Goal: Task Accomplishment & Management: Use online tool/utility

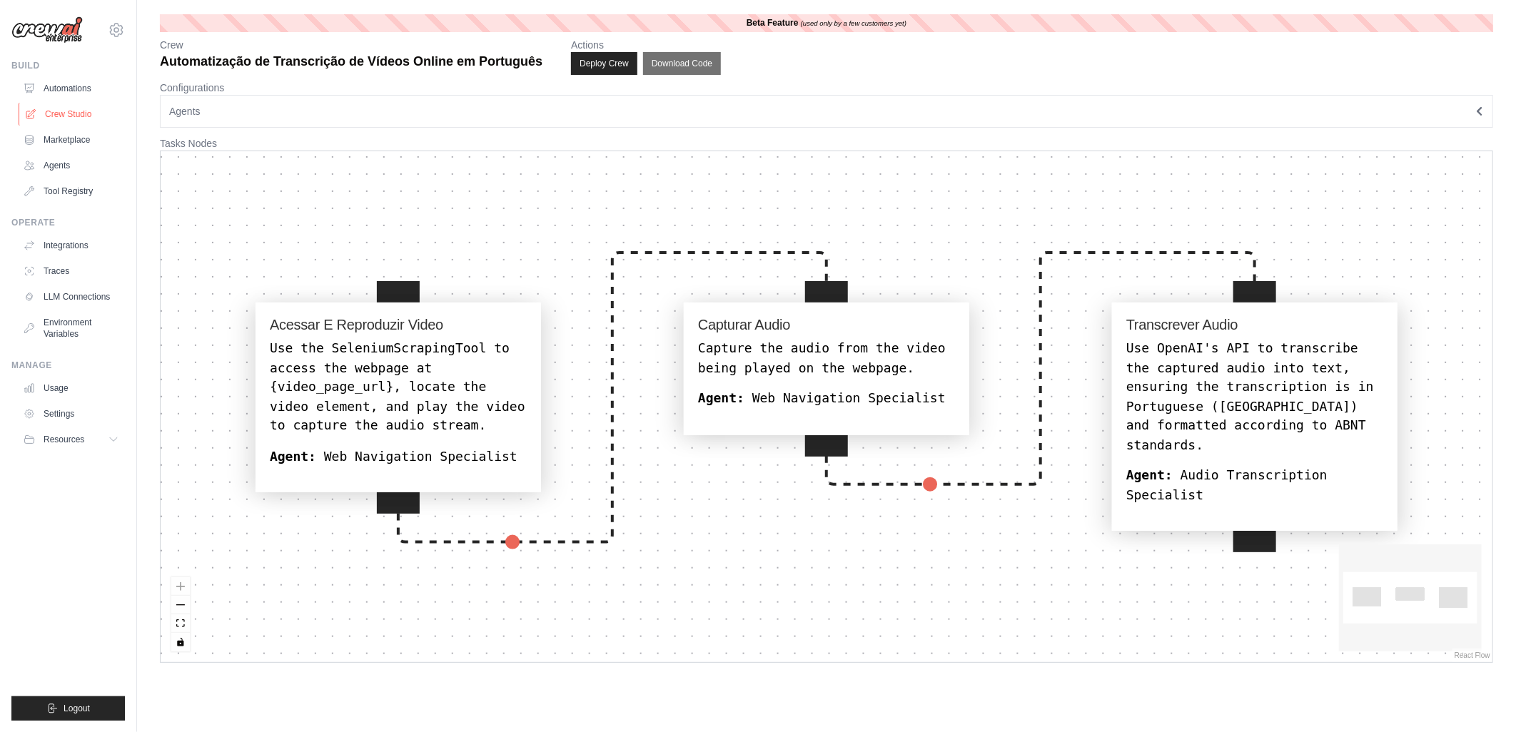
click at [58, 119] on link "Crew Studio" at bounding box center [73, 114] width 108 height 23
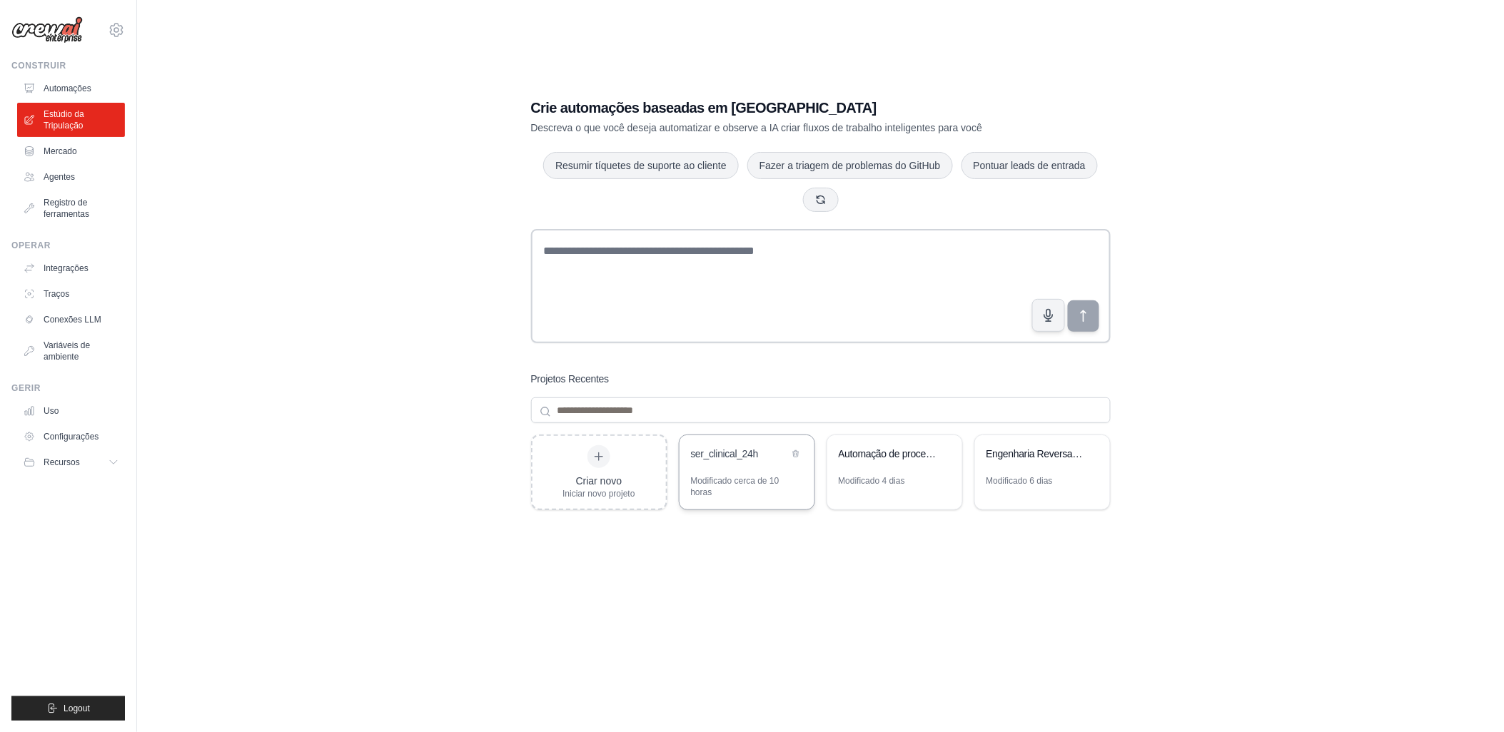
click at [721, 474] on div "ser_clinical_24h" at bounding box center [746, 455] width 135 height 40
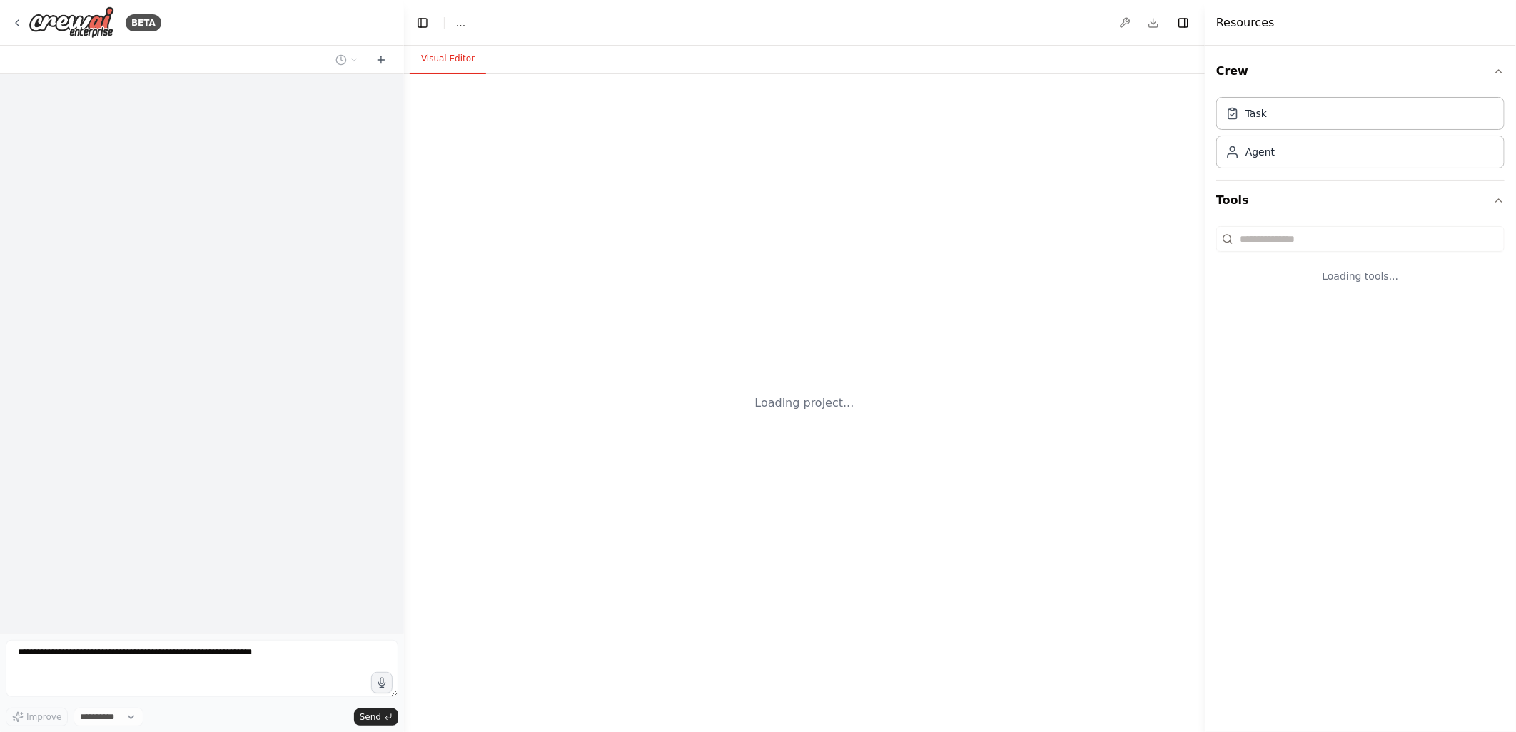
select select "****"
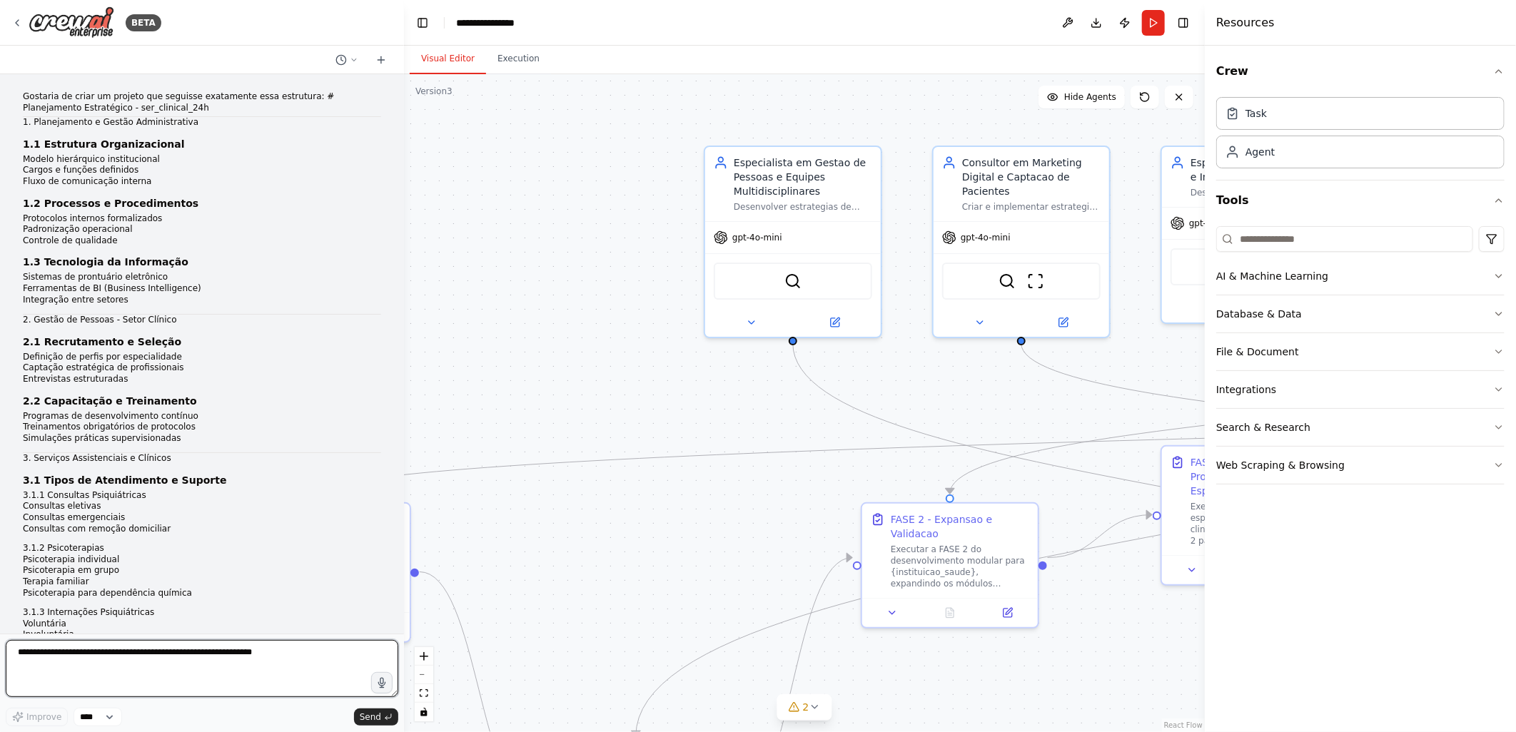
click at [61, 648] on textarea at bounding box center [202, 668] width 392 height 57
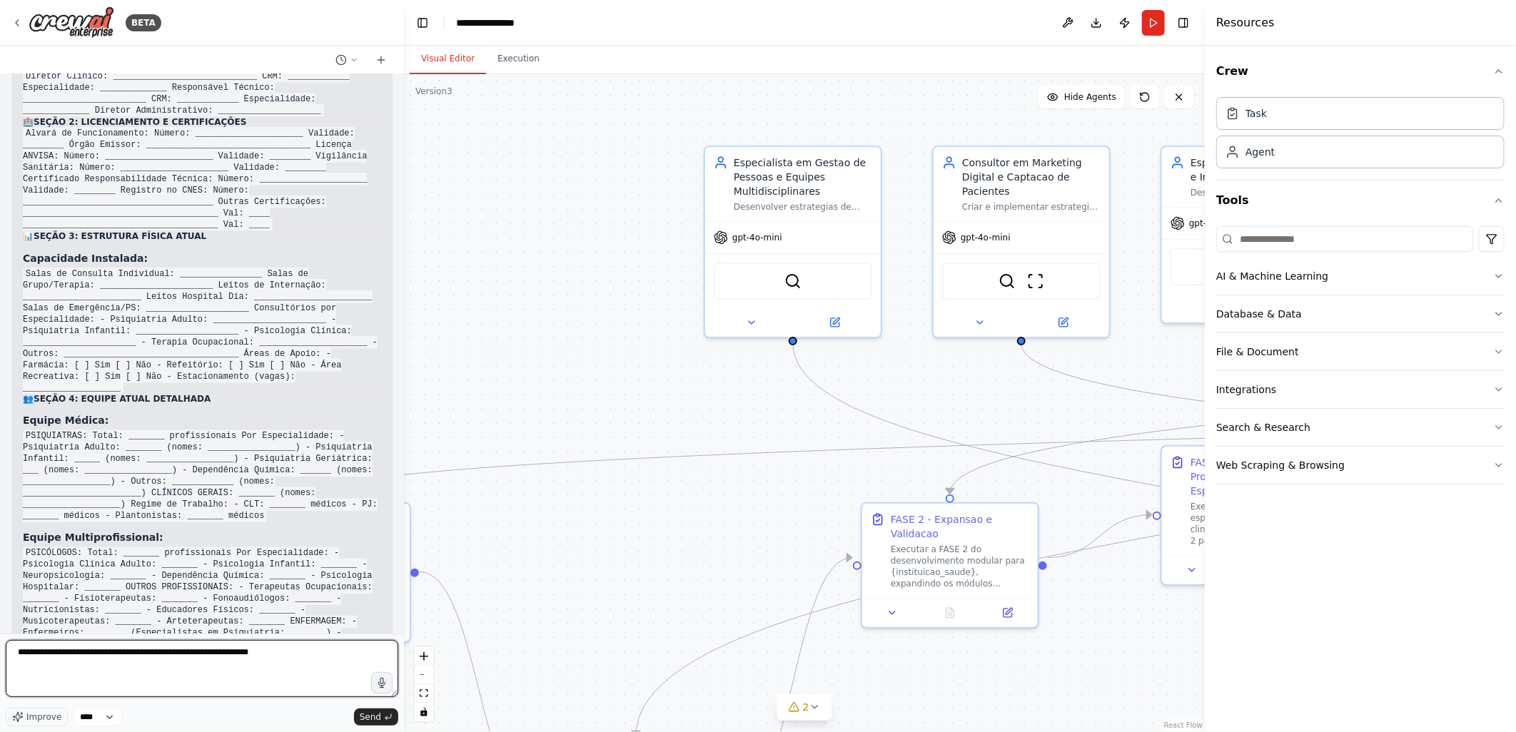
click at [274, 648] on textarea "**********" at bounding box center [202, 668] width 392 height 57
click at [101, 654] on textarea "**********" at bounding box center [202, 668] width 392 height 57
drag, startPoint x: 225, startPoint y: 654, endPoint x: 273, endPoint y: 652, distance: 48.6
click at [273, 652] on textarea "**********" at bounding box center [202, 668] width 392 height 57
click at [326, 654] on textarea "**********" at bounding box center [202, 668] width 392 height 57
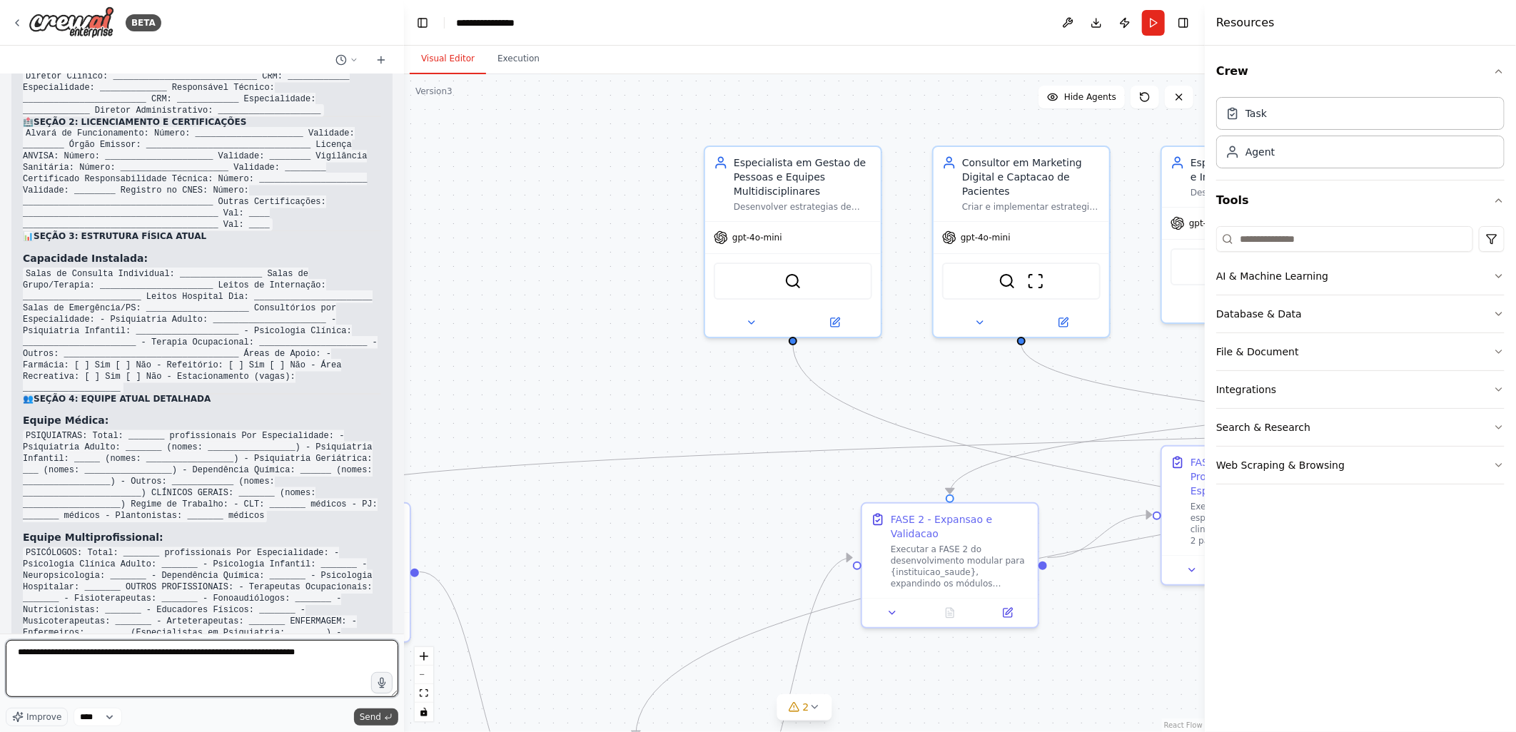
type textarea "**********"
click at [374, 718] on span "Send" at bounding box center [370, 716] width 21 height 11
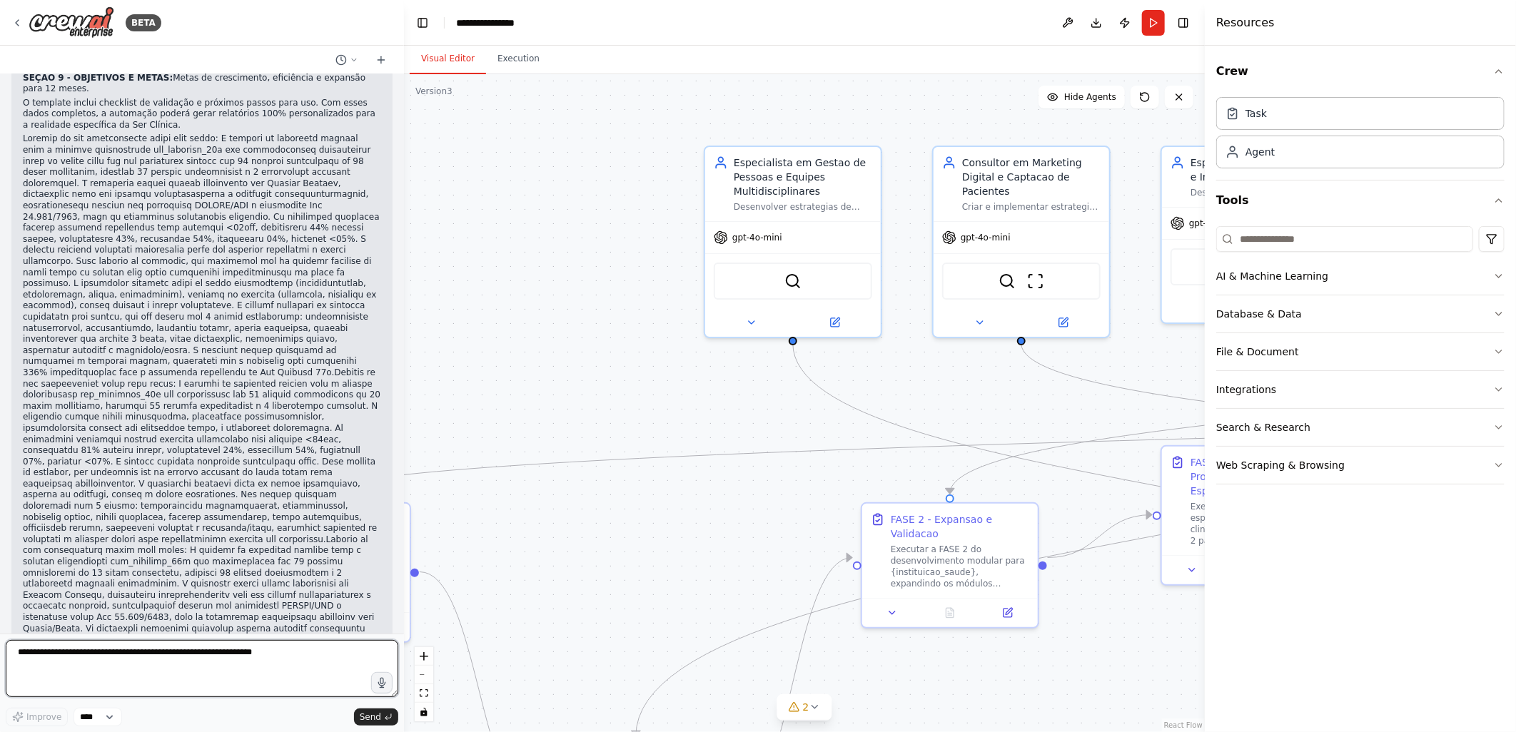
scroll to position [78597, 0]
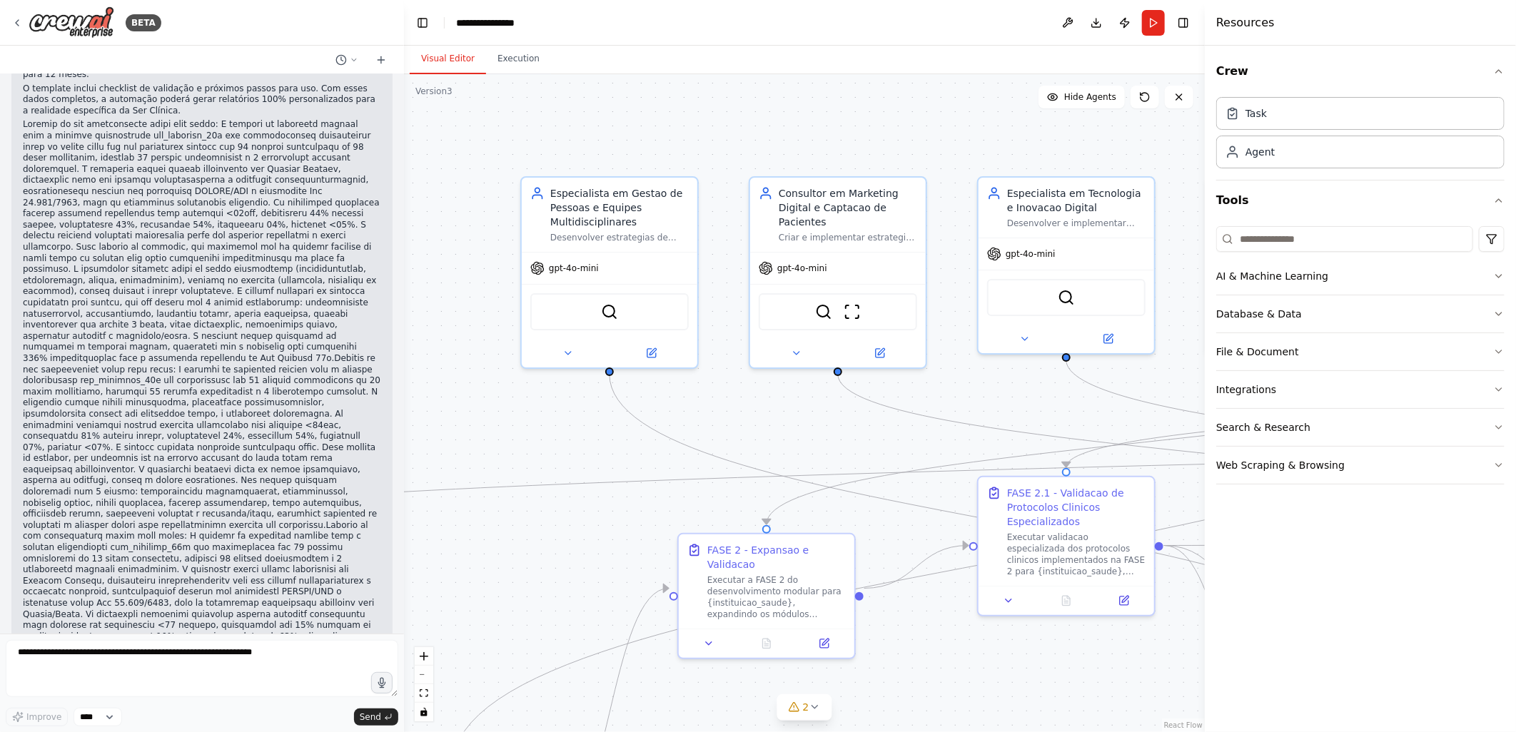
drag, startPoint x: 648, startPoint y: 217, endPoint x: 465, endPoint y: 248, distance: 186.0
click at [465, 248] on div ".deletable-edge-delete-btn { width: 20px; height: 20px; border: 0px solid #ffff…" at bounding box center [804, 403] width 801 height 658
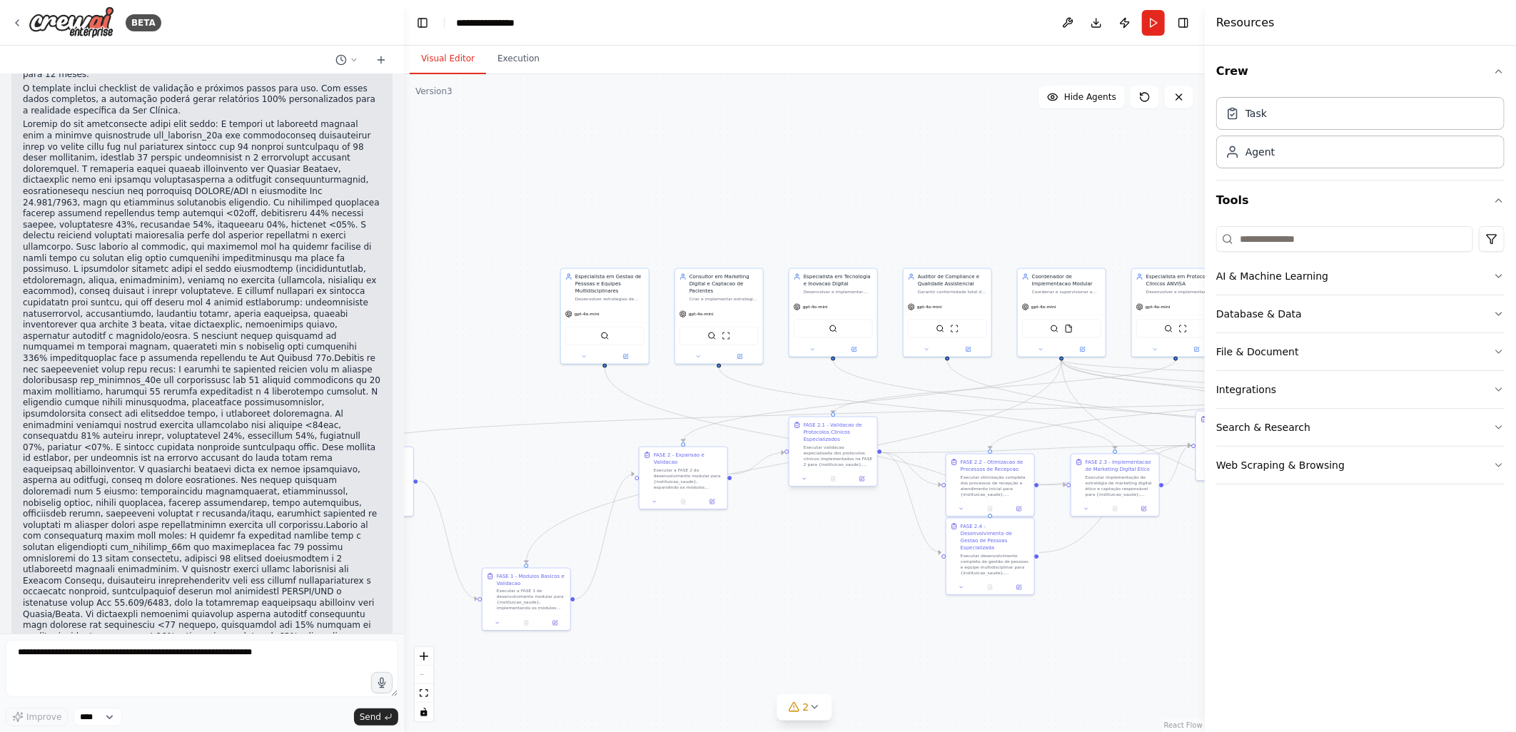
scroll to position [78608, 0]
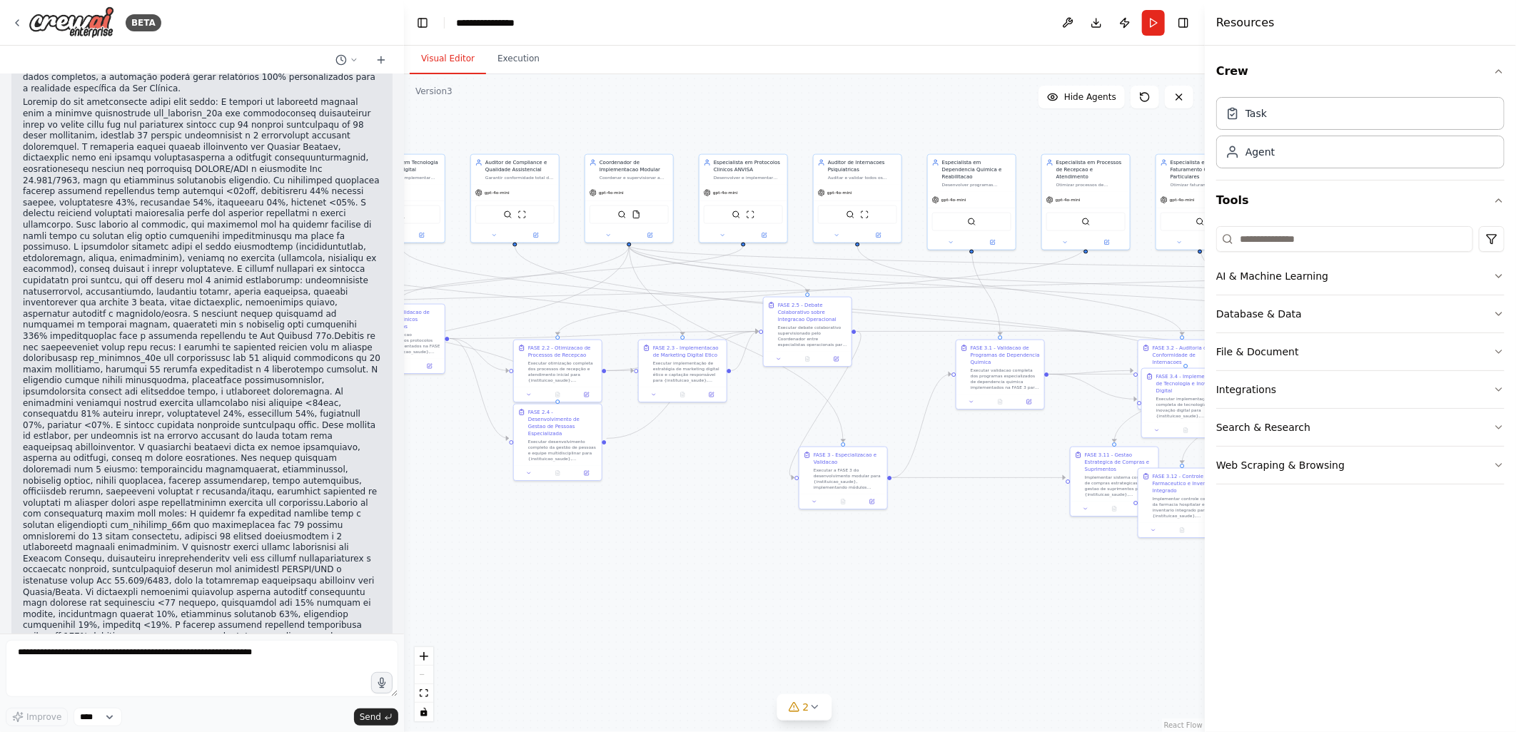
drag, startPoint x: 902, startPoint y: 228, endPoint x: 470, endPoint y: 114, distance: 447.3
click at [470, 114] on div ".deletable-edge-delete-btn { width: 20px; height: 20px; border: 0px solid #ffff…" at bounding box center [804, 403] width 801 height 658
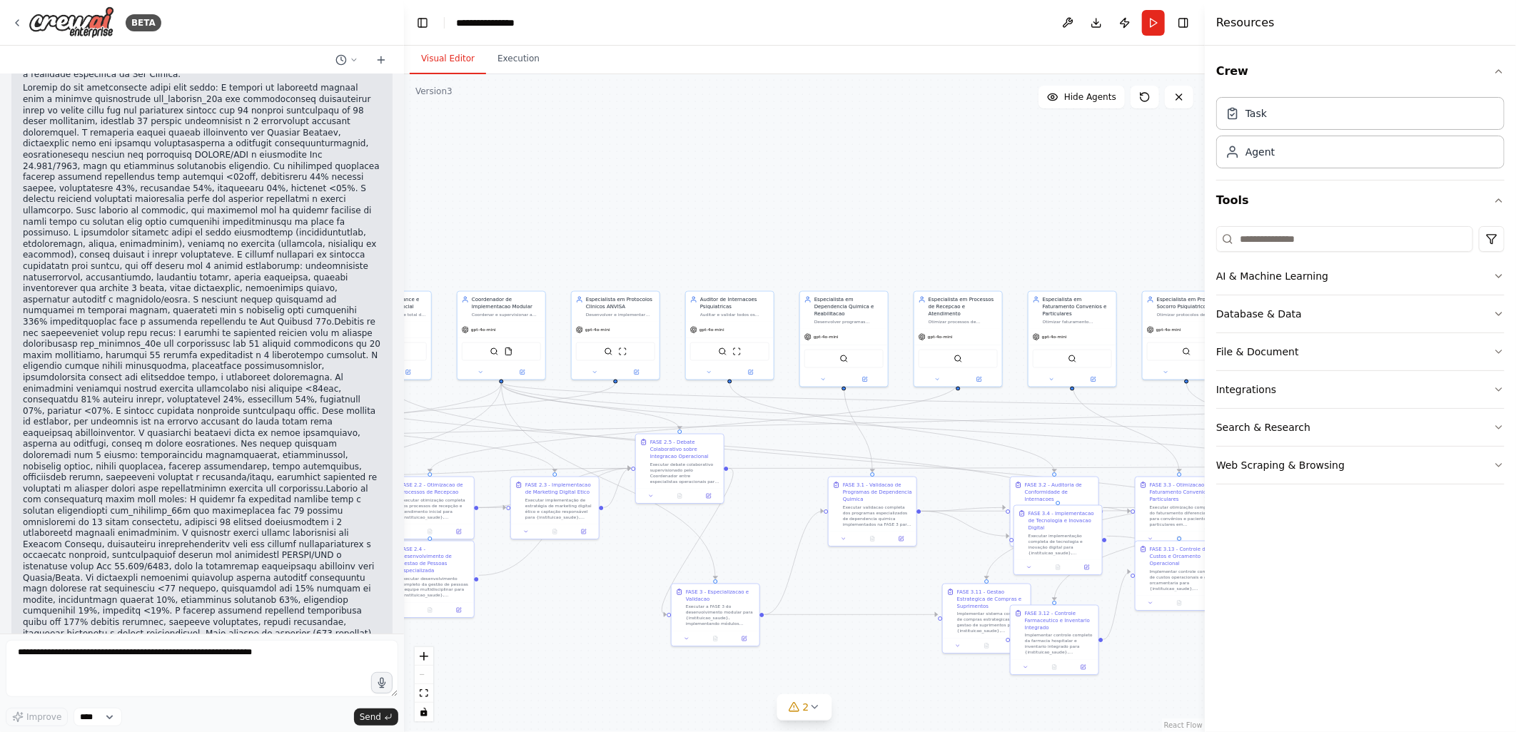
drag, startPoint x: 783, startPoint y: 202, endPoint x: 730, endPoint y: 259, distance: 77.8
click at [730, 259] on div ".deletable-edge-delete-btn { width: 20px; height: 20px; border: 0px solid #ffff…" at bounding box center [804, 403] width 801 height 658
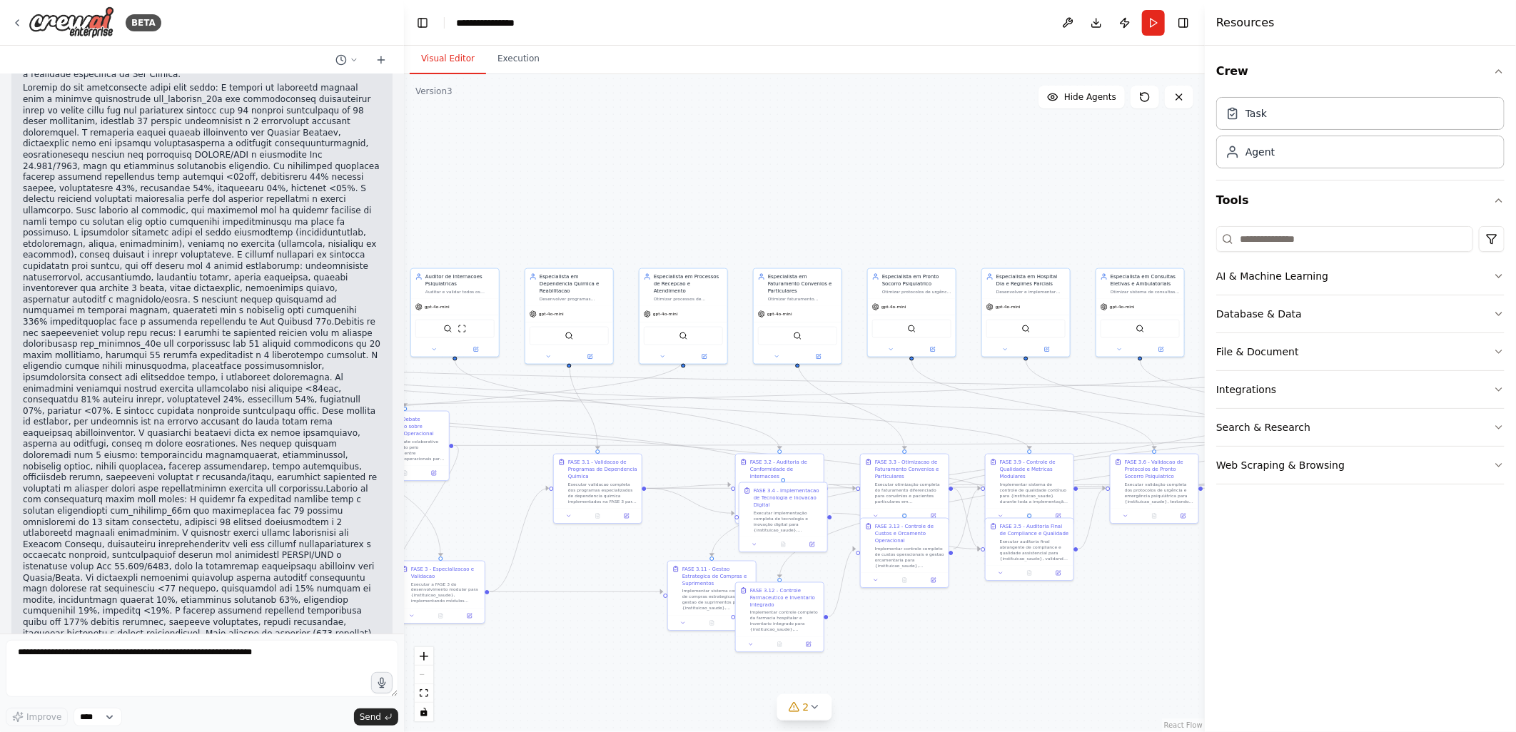
drag, startPoint x: 645, startPoint y: 183, endPoint x: 525, endPoint y: 169, distance: 120.7
click at [525, 169] on div ".deletable-edge-delete-btn { width: 20px; height: 20px; border: 0px solid #ffff…" at bounding box center [804, 403] width 801 height 658
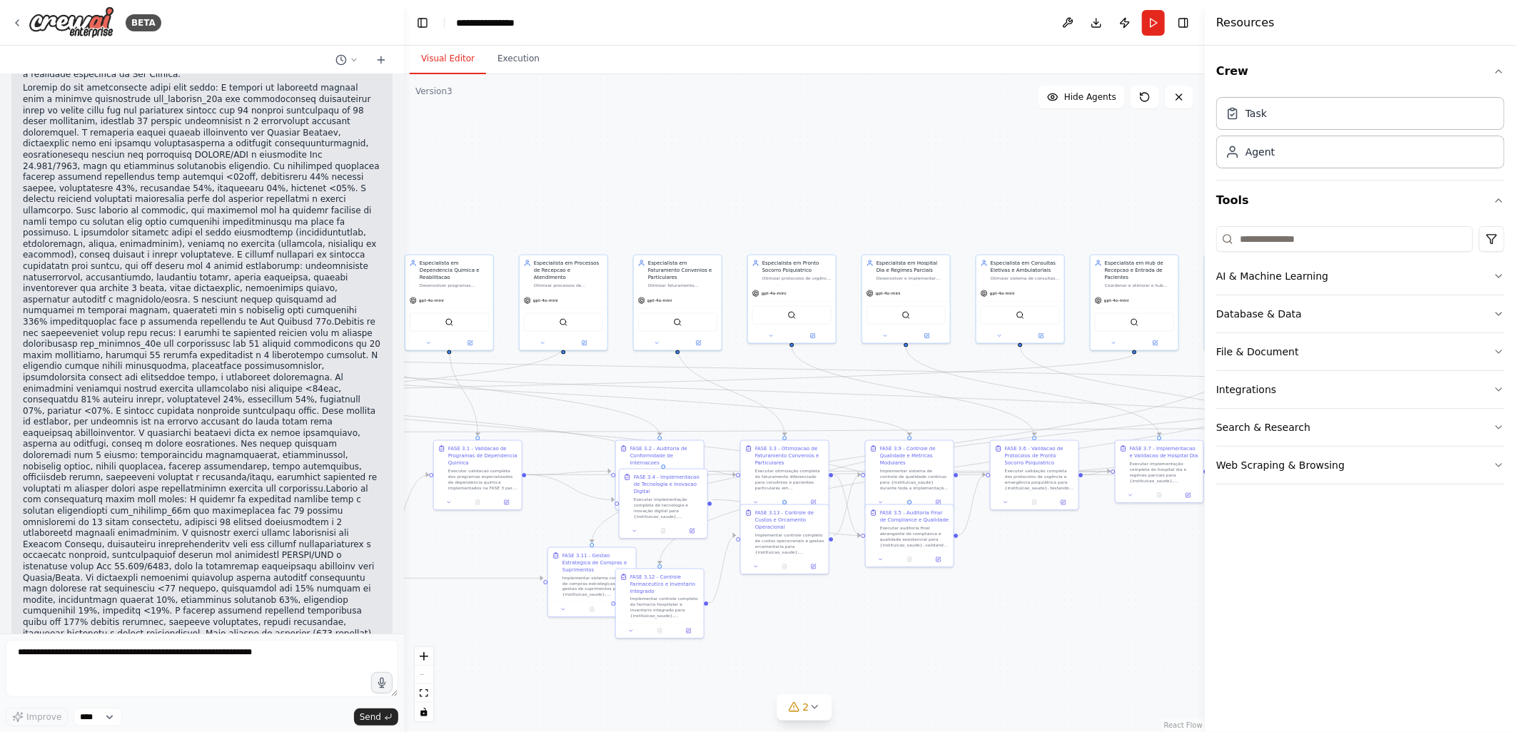
scroll to position [78645, 0]
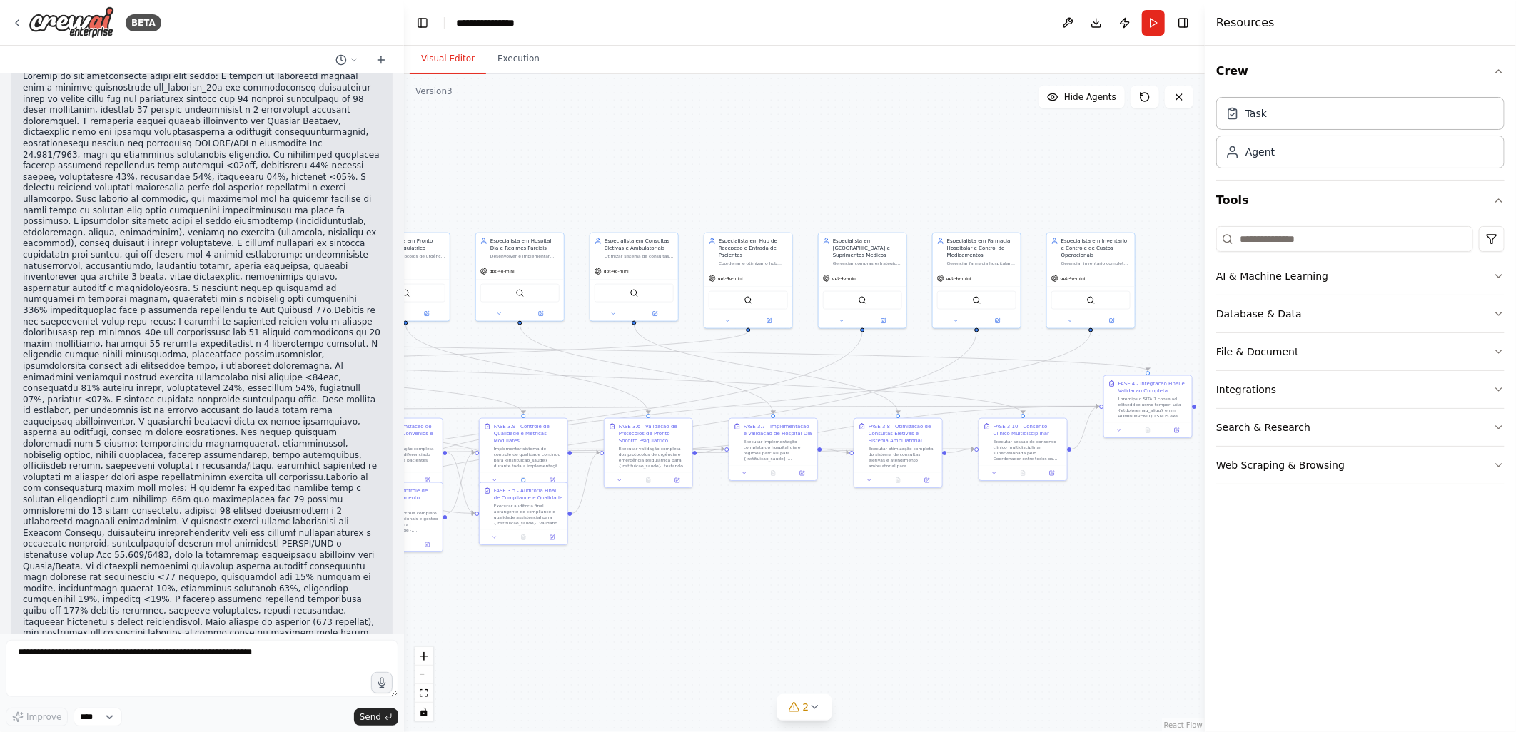
drag, startPoint x: 829, startPoint y: 219, endPoint x: 568, endPoint y: 200, distance: 261.2
click at [568, 200] on div ".deletable-edge-delete-btn { width: 20px; height: 20px; border: 0px solid #ffff…" at bounding box center [804, 403] width 801 height 658
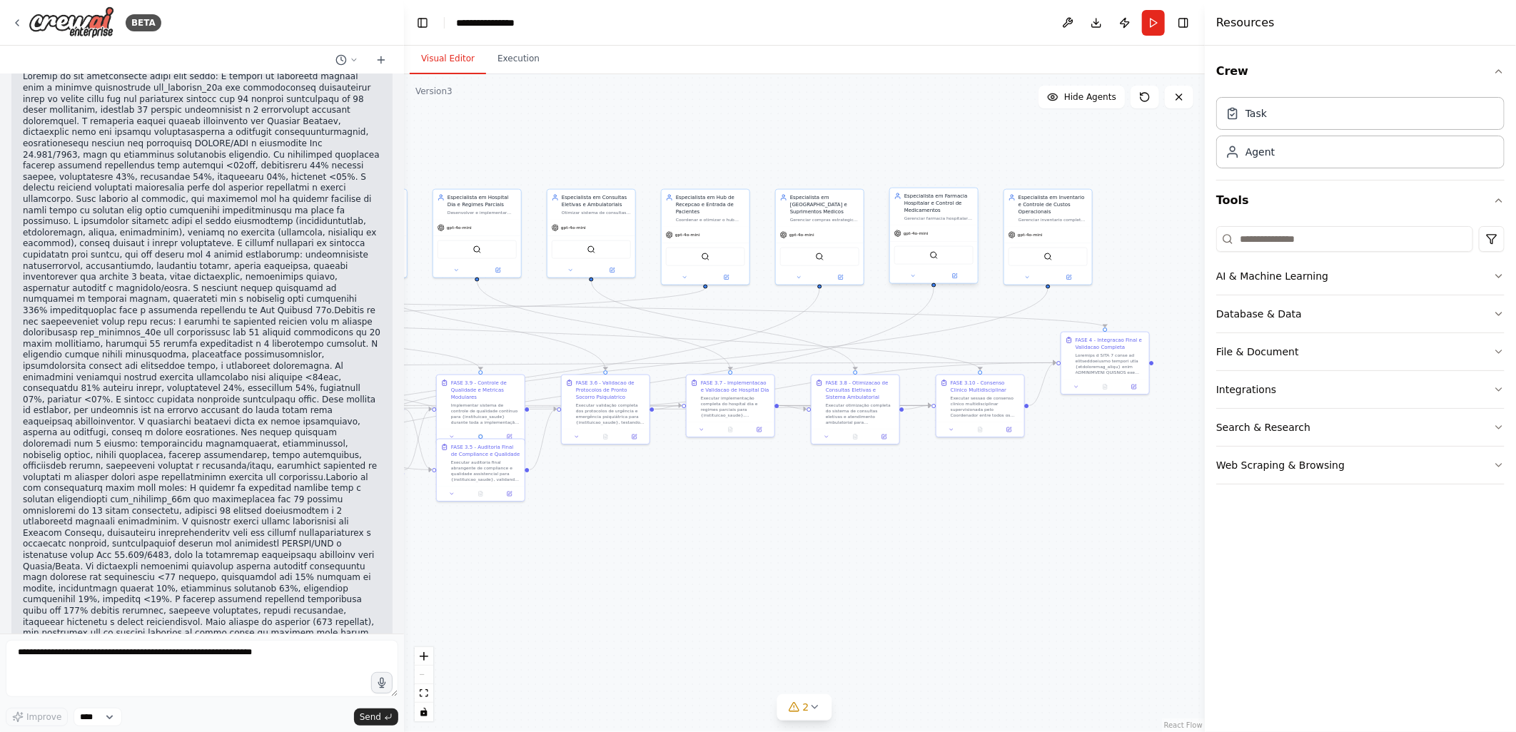
drag, startPoint x: 976, startPoint y: 226, endPoint x: 946, endPoint y: 207, distance: 35.9
click at [950, 178] on div ".deletable-edge-delete-btn { width: 20px; height: 20px; border: 0px solid #ffff…" at bounding box center [804, 403] width 801 height 658
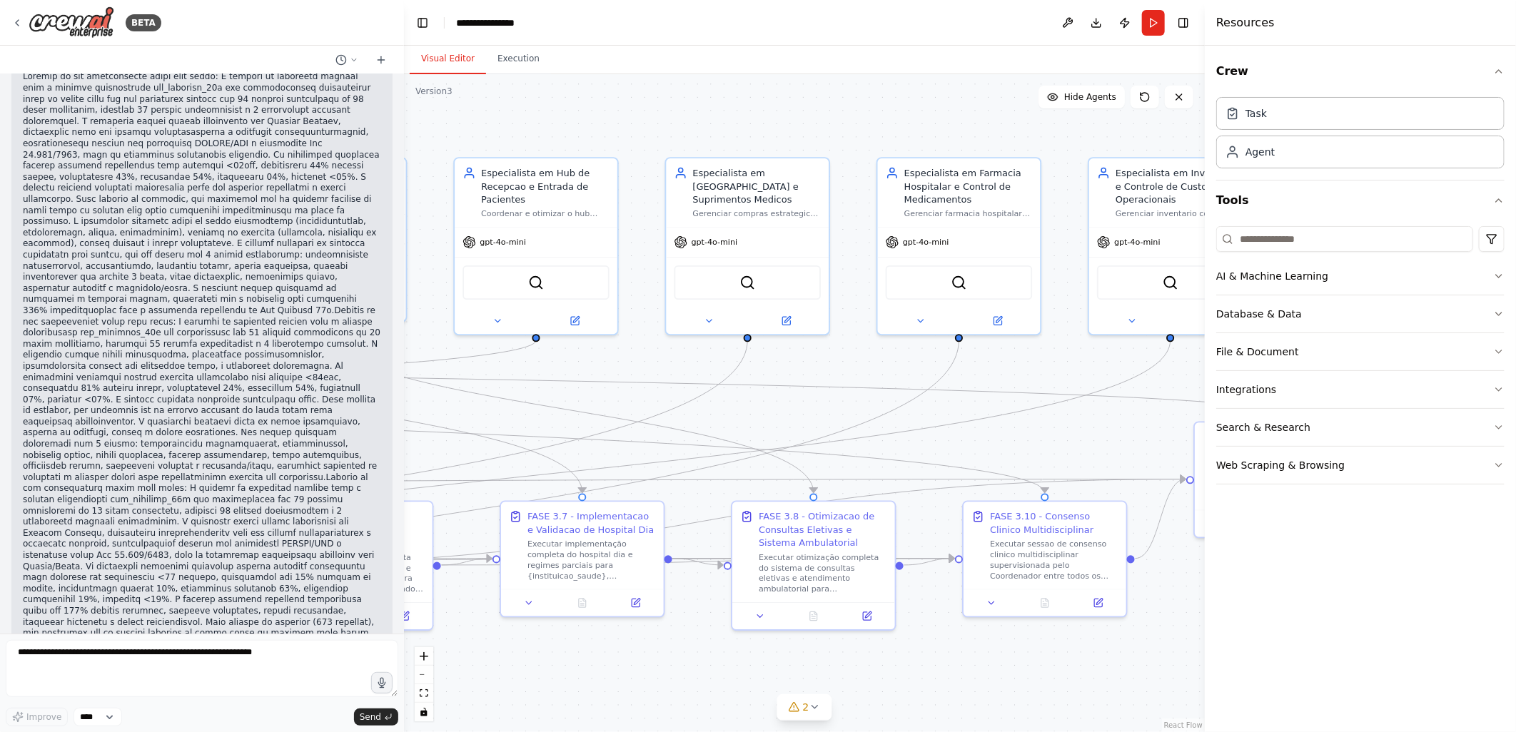
scroll to position [78656, 0]
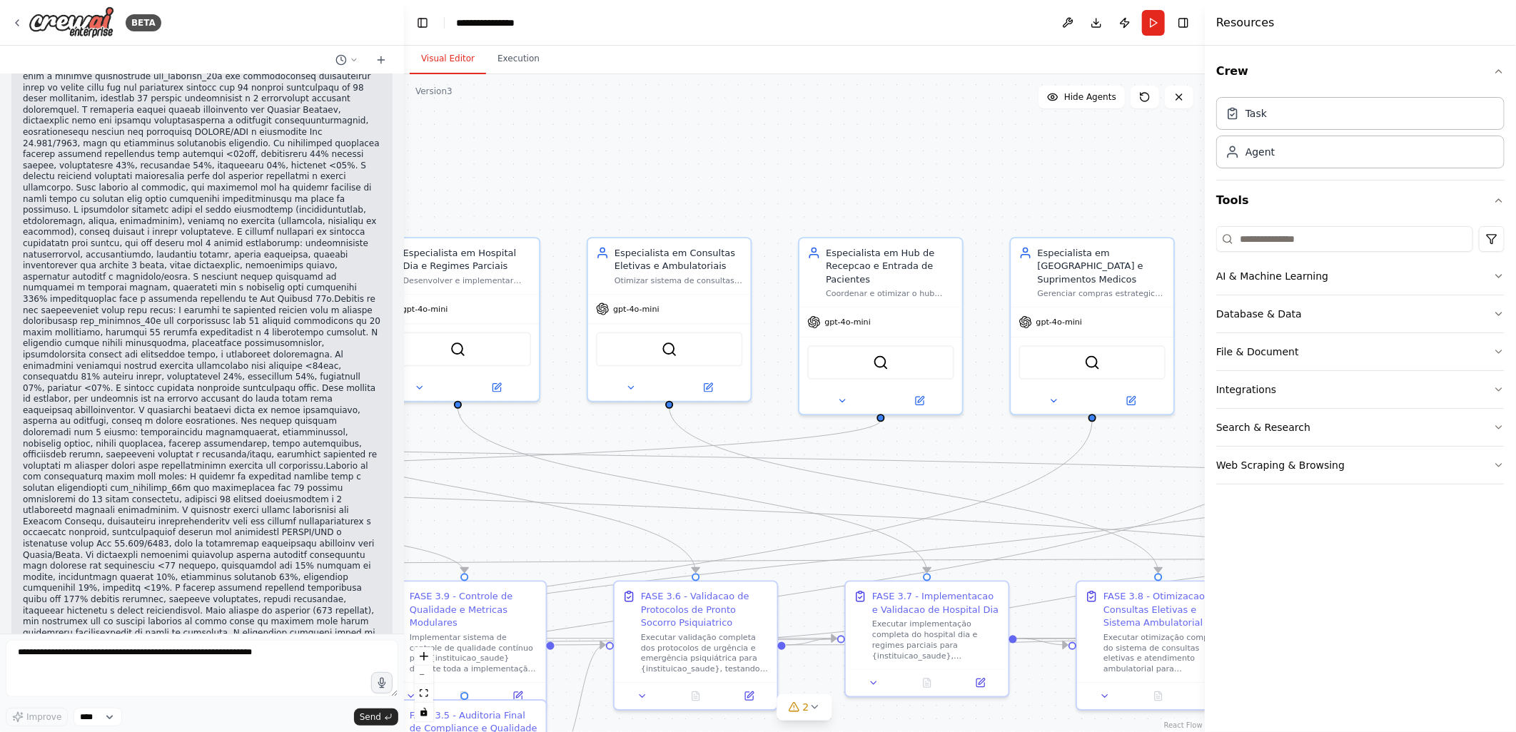
drag, startPoint x: 593, startPoint y: 121, endPoint x: 987, endPoint y: 206, distance: 402.8
click at [987, 207] on div ".deletable-edge-delete-btn { width: 20px; height: 20px; border: 0px solid #ffff…" at bounding box center [804, 403] width 801 height 658
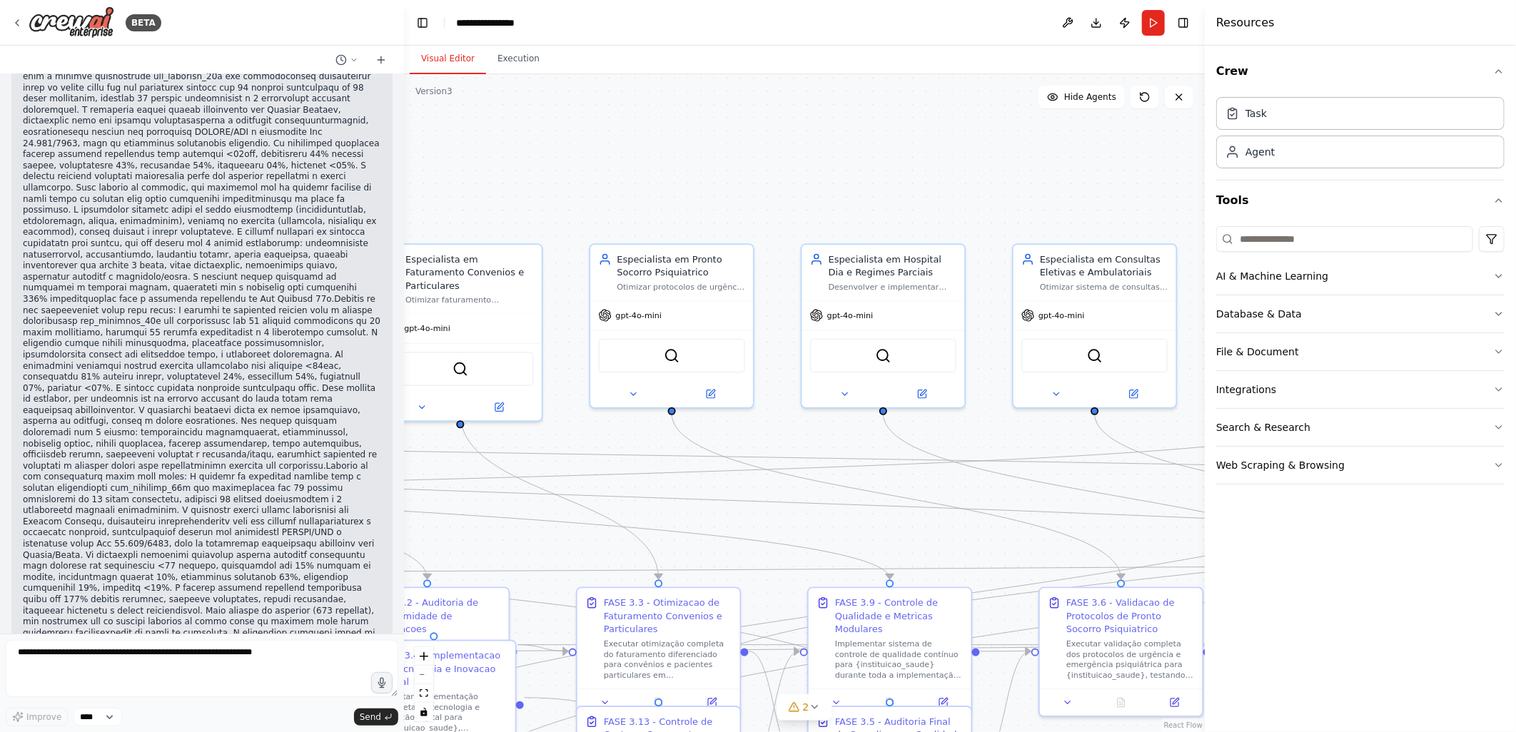
drag, startPoint x: 592, startPoint y: 190, endPoint x: 966, endPoint y: 188, distance: 373.9
click at [969, 191] on div ".deletable-edge-delete-btn { width: 20px; height: 20px; border: 0px solid #ffff…" at bounding box center [804, 403] width 801 height 658
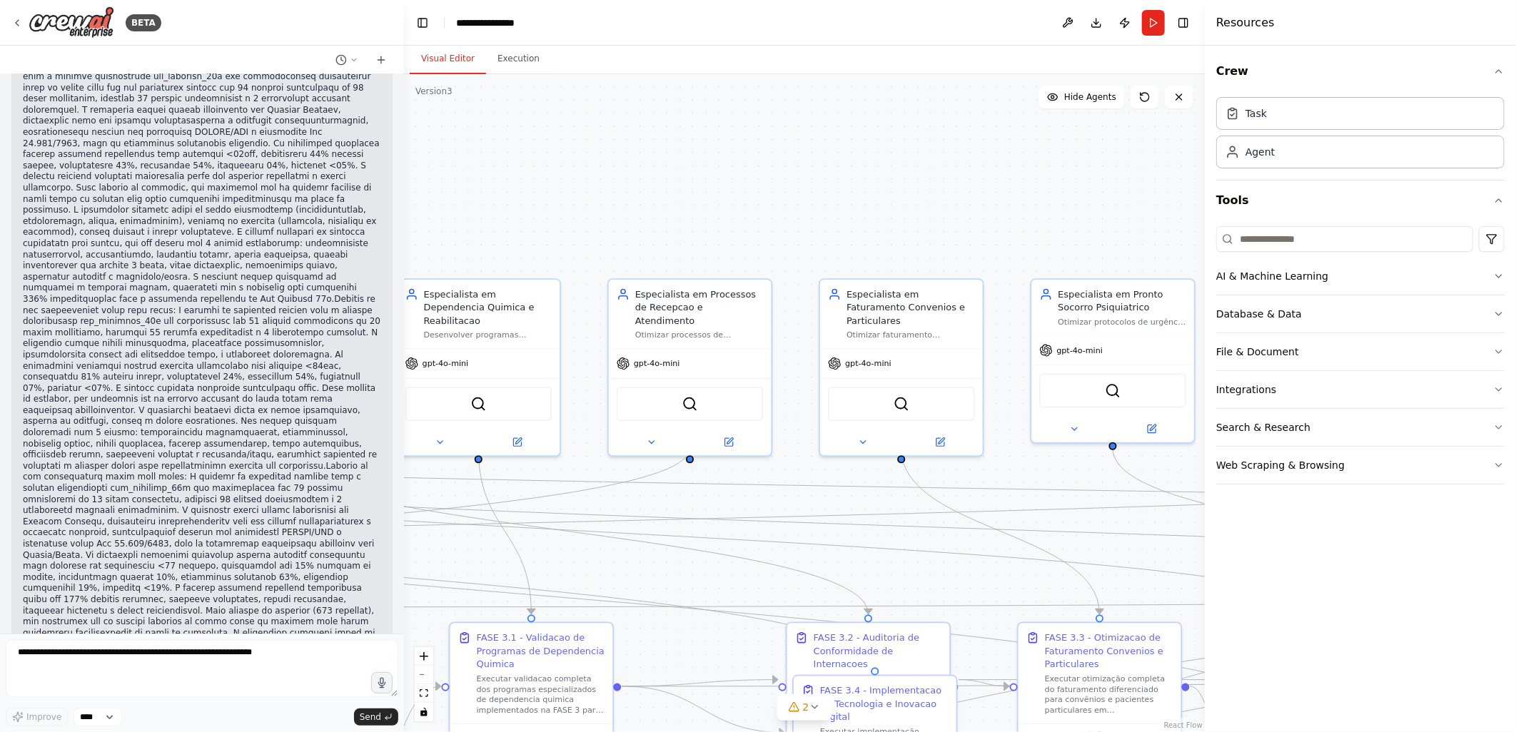
drag, startPoint x: 1005, startPoint y: 231, endPoint x: 1064, endPoint y: 223, distance: 59.7
click at [1081, 238] on div ".deletable-edge-delete-btn { width: 20px; height: 20px; border: 0px solid #ffff…" at bounding box center [804, 403] width 801 height 658
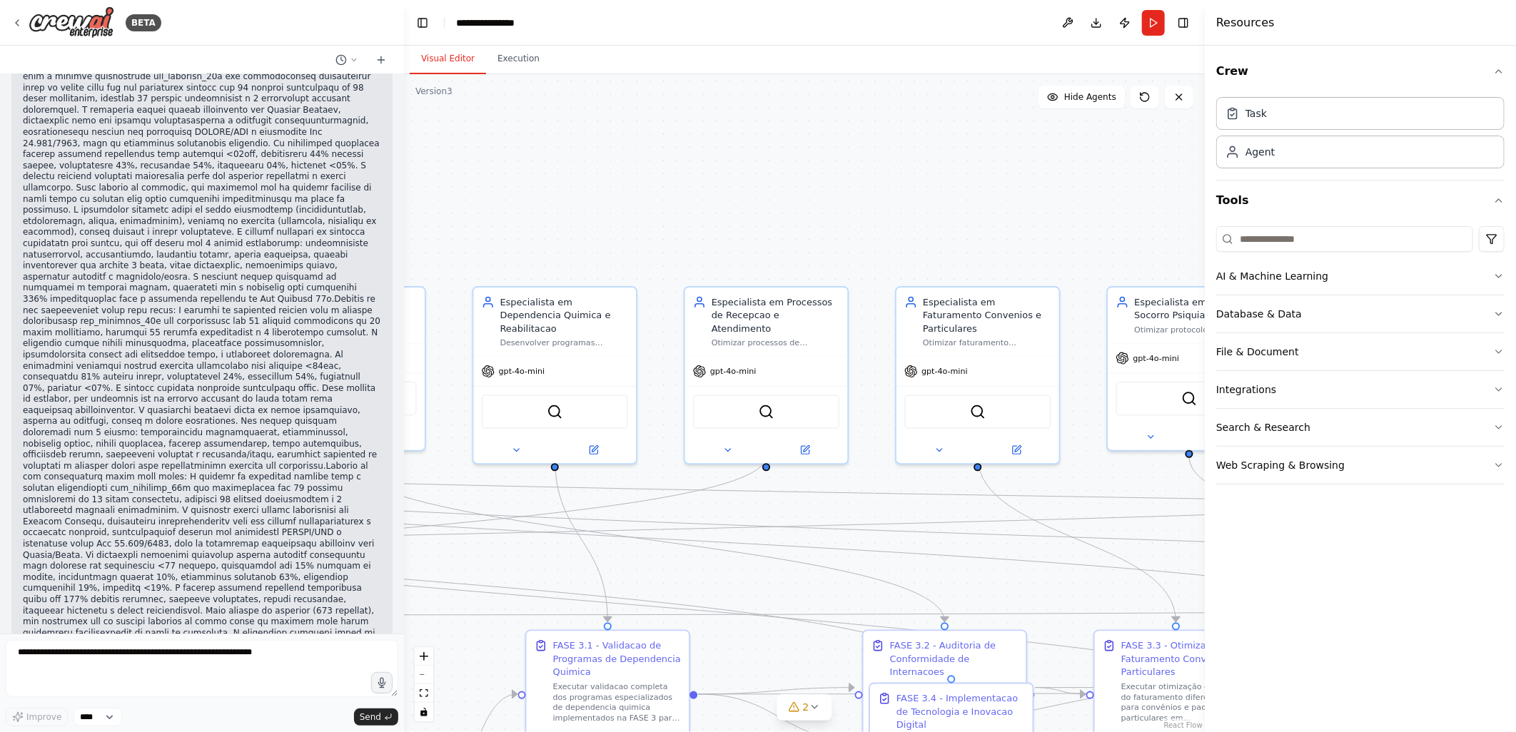
scroll to position [78667, 0]
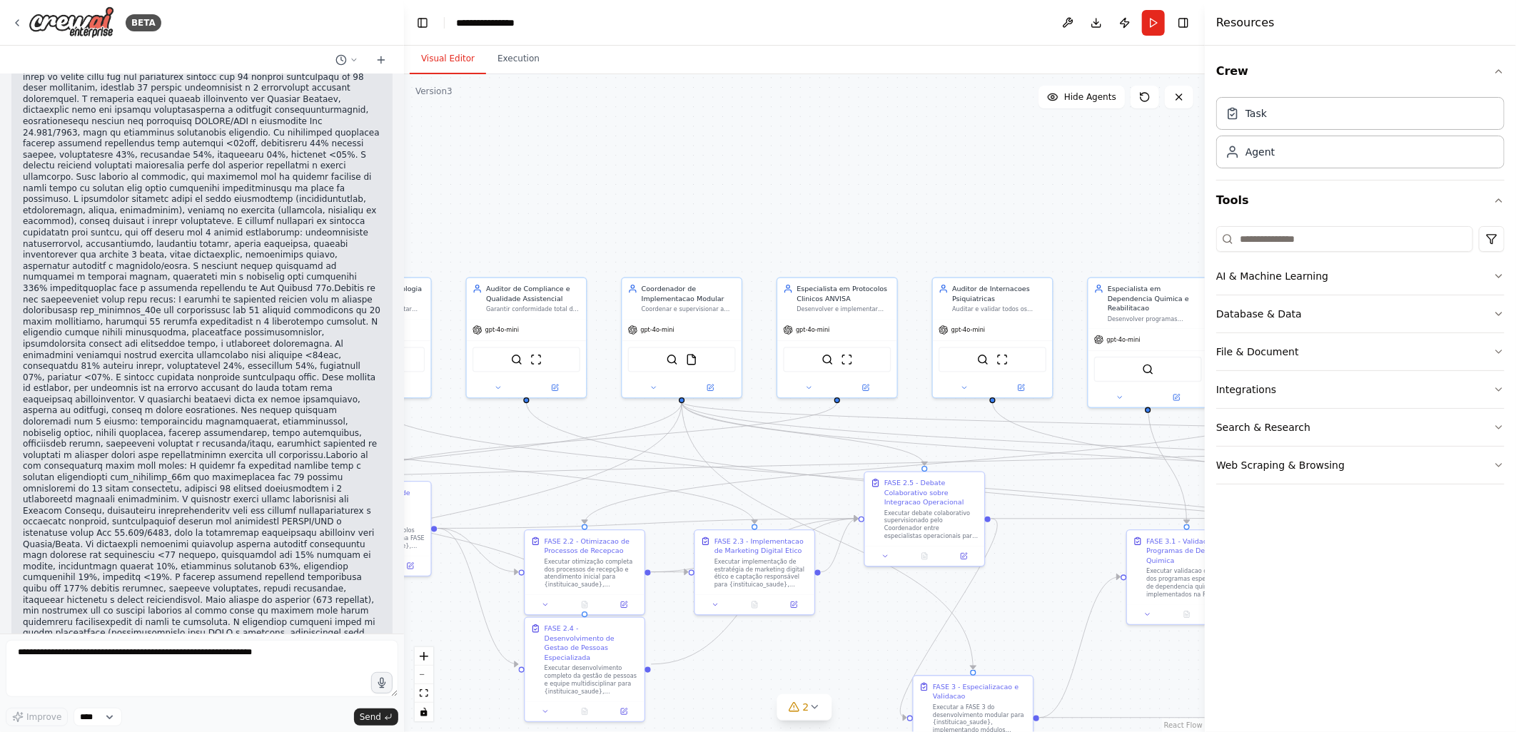
drag, startPoint x: 956, startPoint y: 203, endPoint x: 1030, endPoint y: 203, distance: 74.2
click at [1030, 203] on div ".deletable-edge-delete-btn { width: 20px; height: 20px; border: 0px solid #ffff…" at bounding box center [804, 403] width 801 height 658
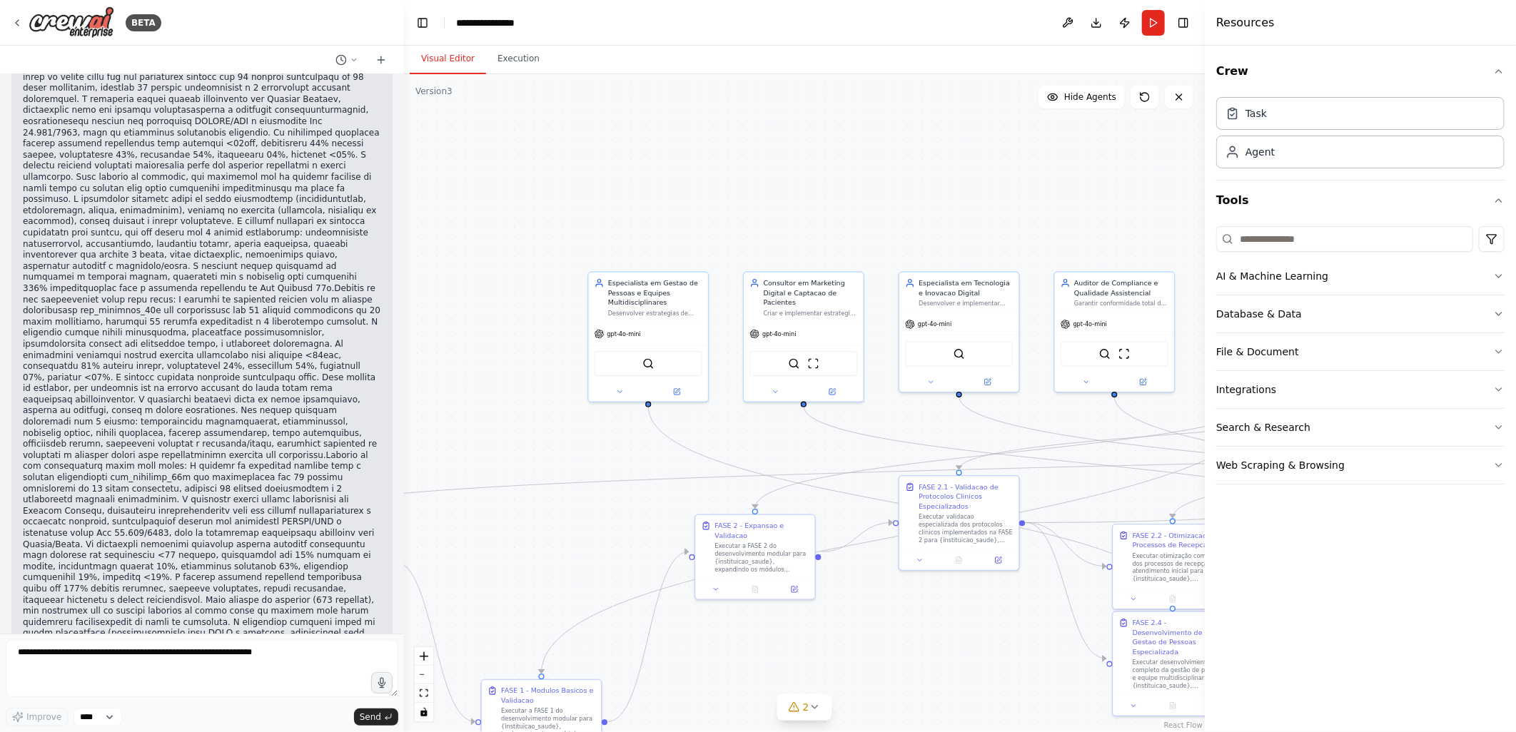
scroll to position [78678, 0]
drag, startPoint x: 1115, startPoint y: 166, endPoint x: 1125, endPoint y: 166, distance: 10.0
click at [1125, 166] on div ".deletable-edge-delete-btn { width: 20px; height: 20px; border: 0px solid #ffff…" at bounding box center [804, 403] width 801 height 658
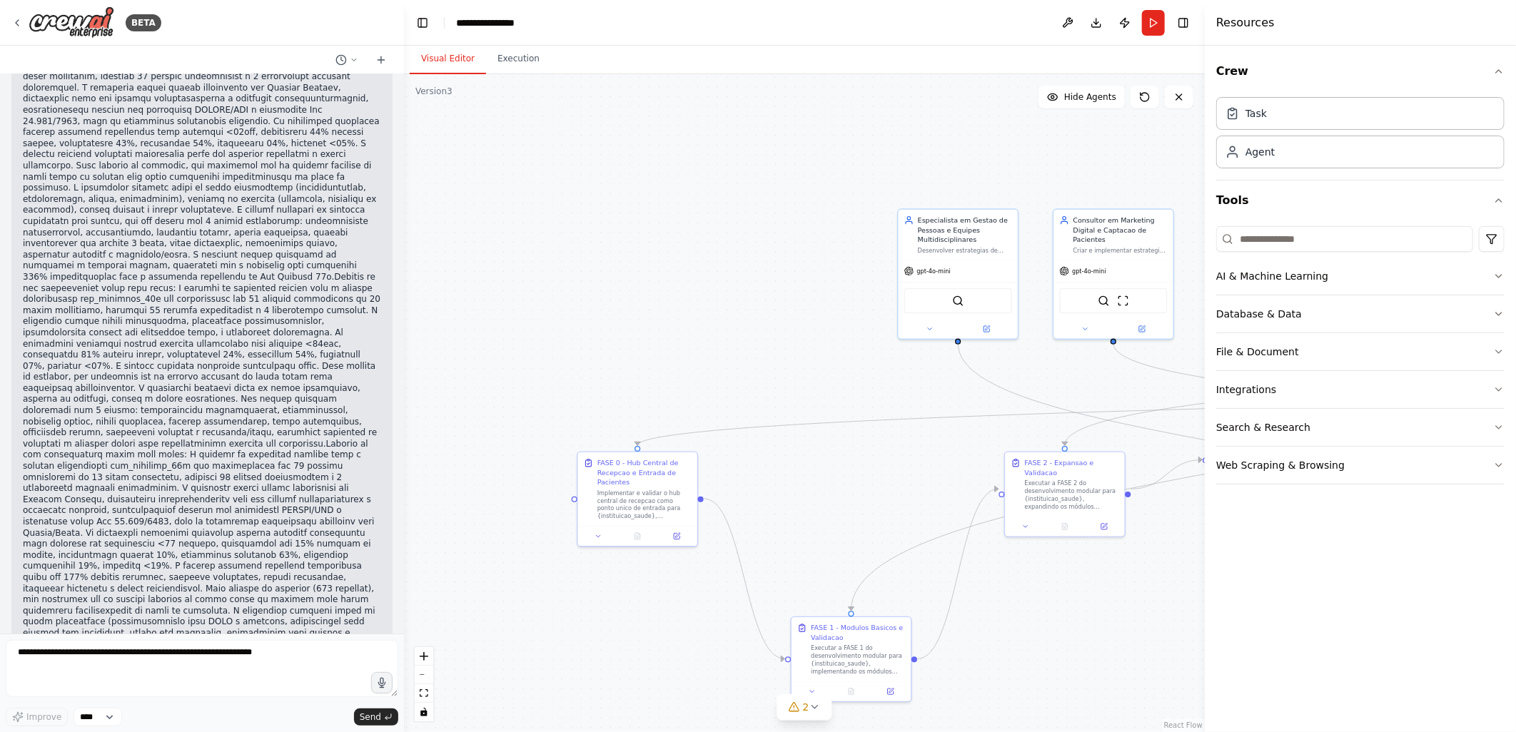
scroll to position [78689, 0]
drag, startPoint x: 672, startPoint y: 286, endPoint x: 802, endPoint y: 257, distance: 133.8
click at [802, 257] on div ".deletable-edge-delete-btn { width: 20px; height: 20px; border: 0px solid #ffff…" at bounding box center [804, 403] width 801 height 658
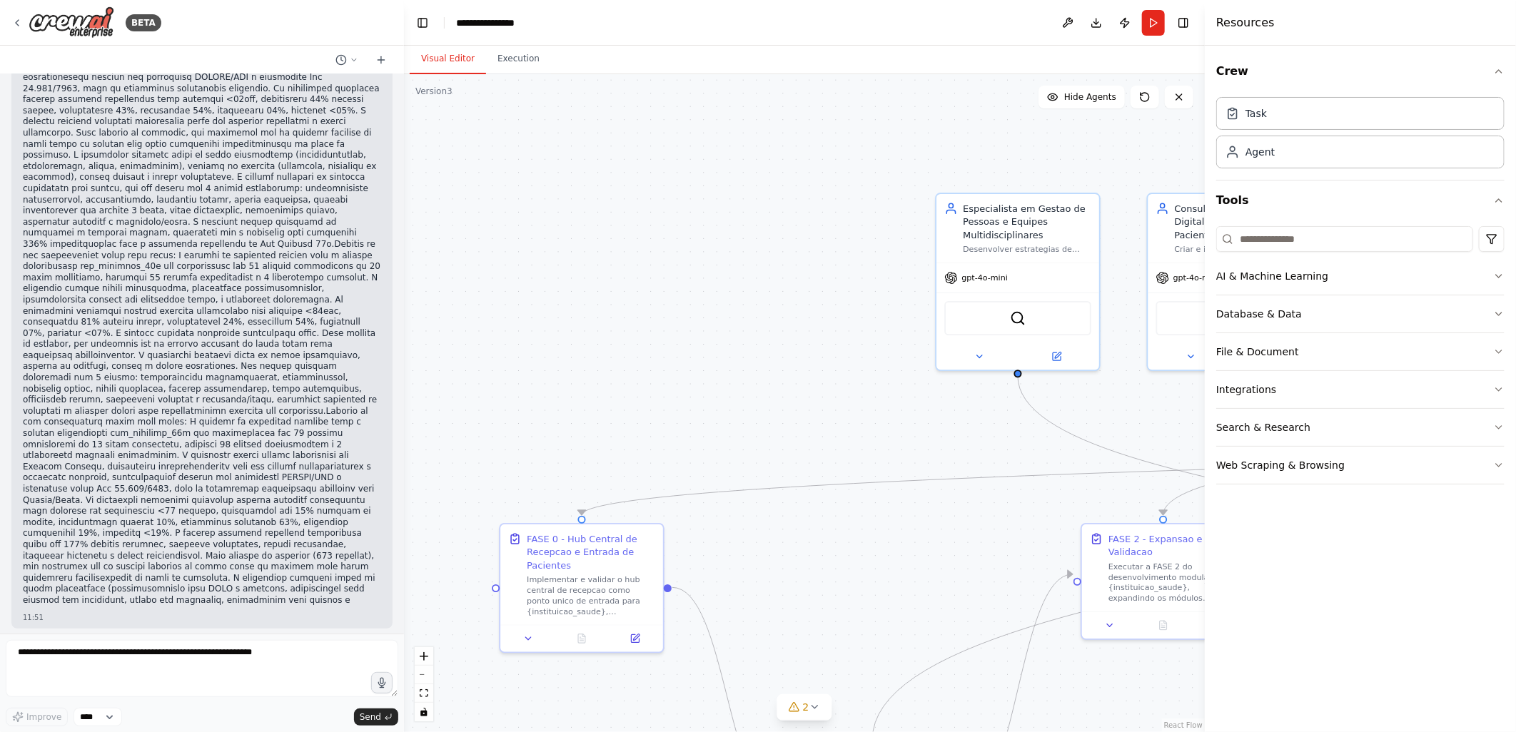
scroll to position [78722, 0]
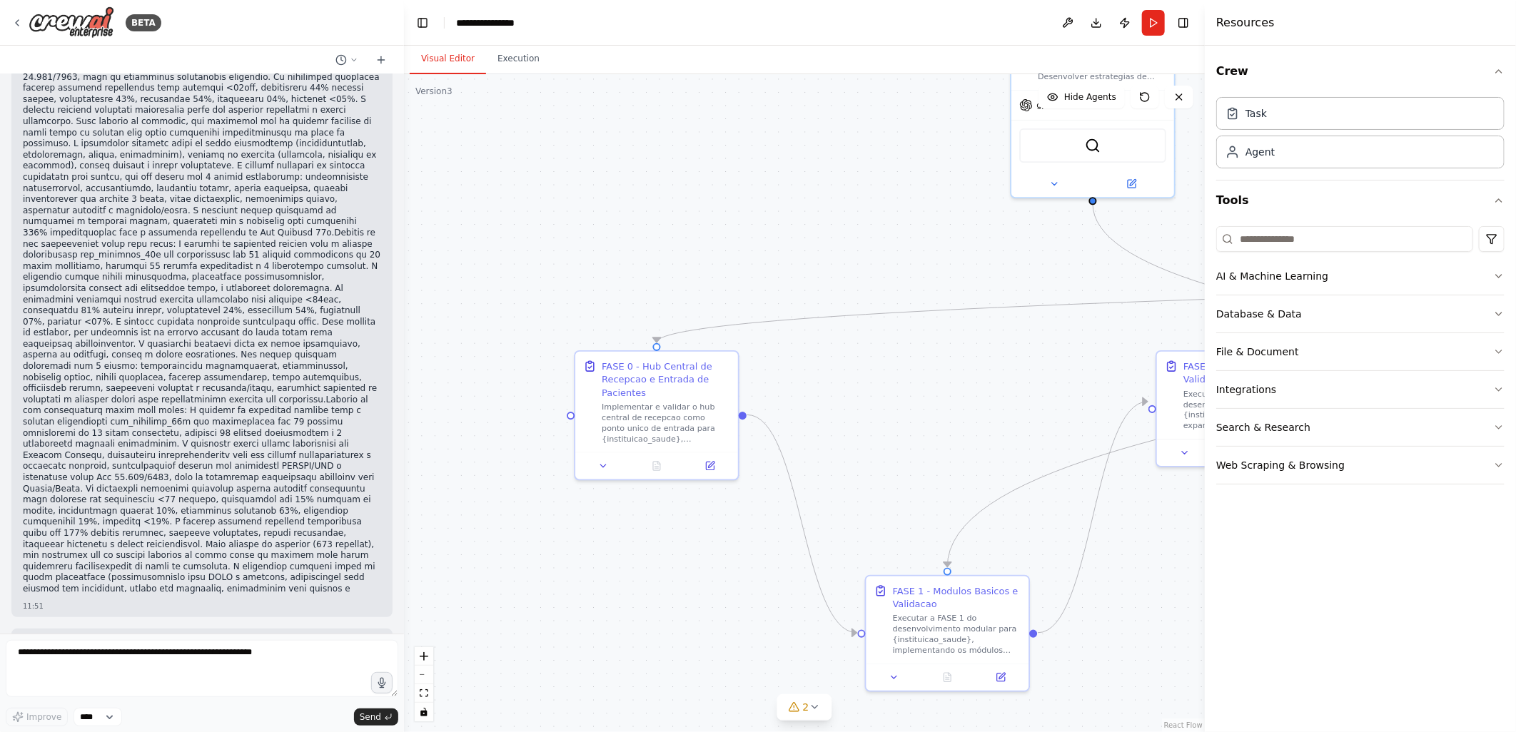
drag, startPoint x: 590, startPoint y: 301, endPoint x: 619, endPoint y: 244, distance: 64.2
click at [619, 244] on div ".deletable-edge-delete-btn { width: 20px; height: 20px; border: 0px solid #ffff…" at bounding box center [804, 403] width 801 height 658
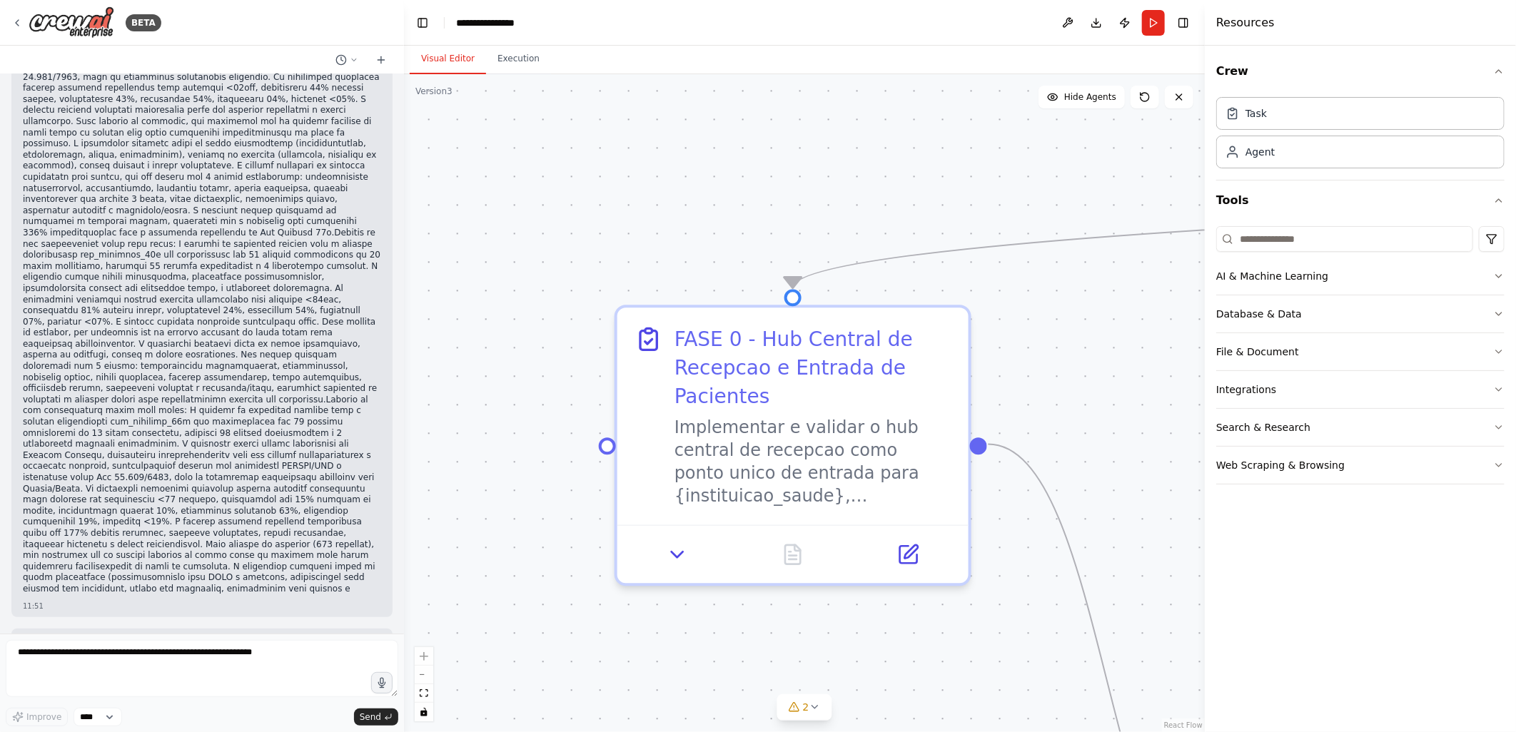
scroll to position [78733, 0]
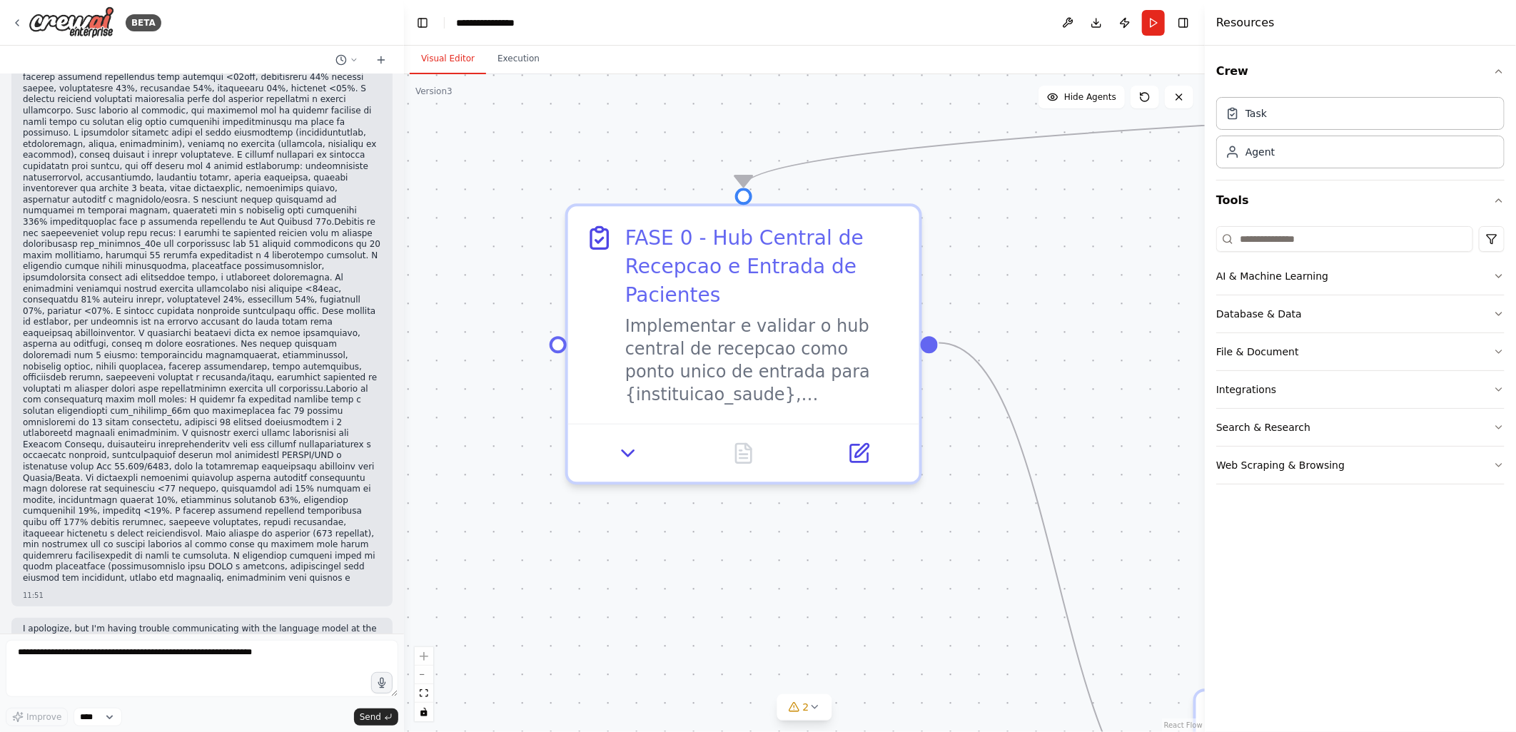
drag, startPoint x: 574, startPoint y: 516, endPoint x: 523, endPoint y: 400, distance: 127.2
click at [523, 400] on div ".deletable-edge-delete-btn { width: 20px; height: 20px; border: 0px solid #ffff…" at bounding box center [804, 403] width 801 height 658
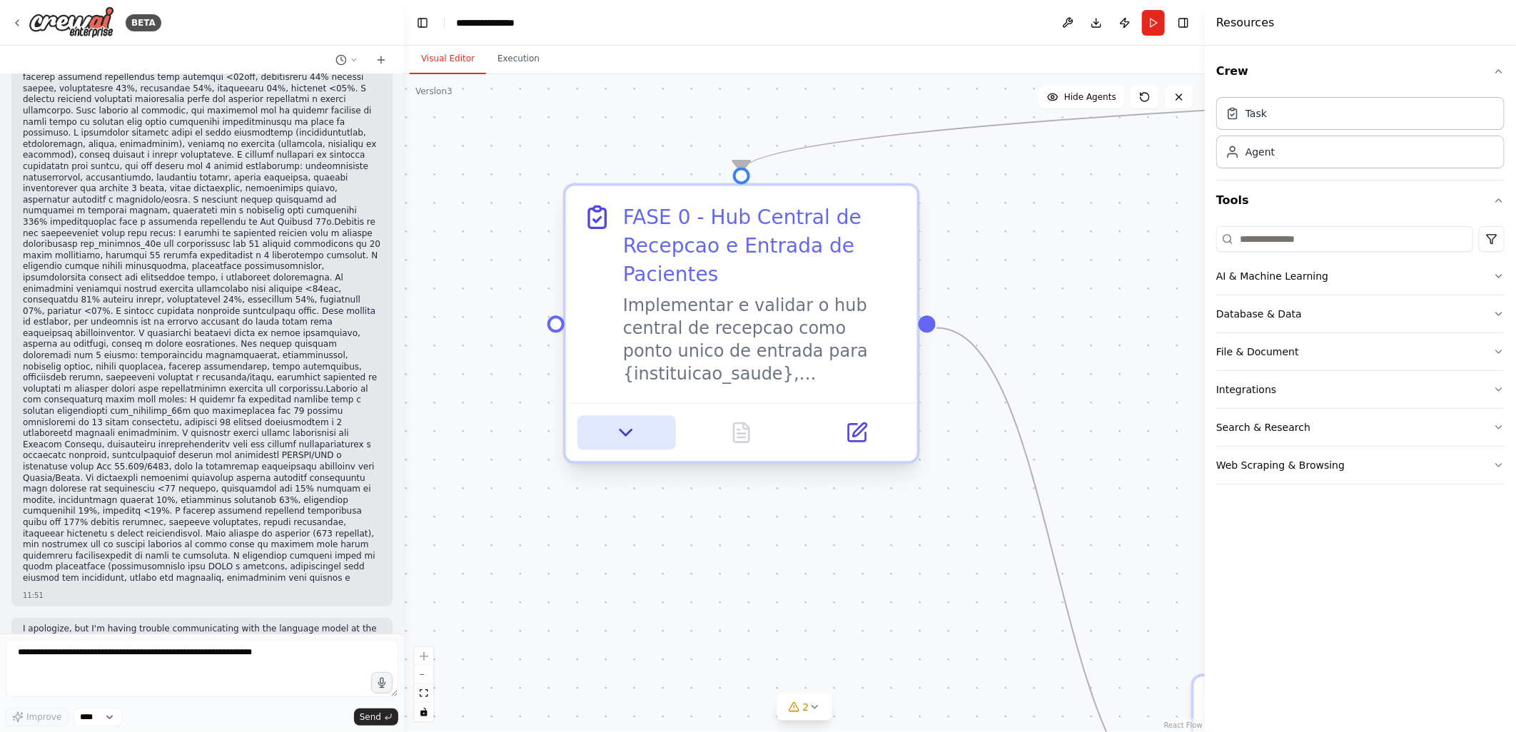
scroll to position [78744, 0]
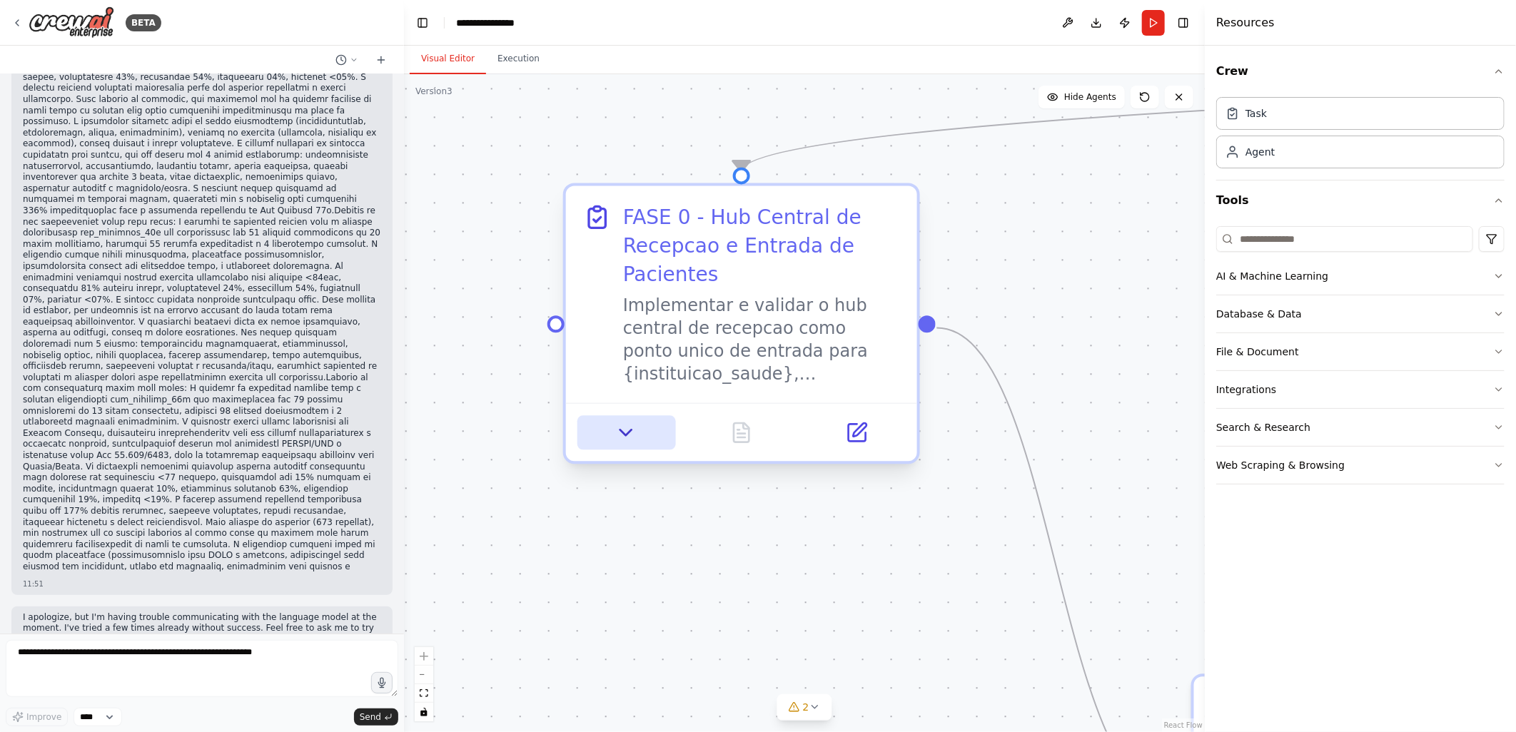
click at [620, 430] on icon at bounding box center [625, 433] width 11 height 6
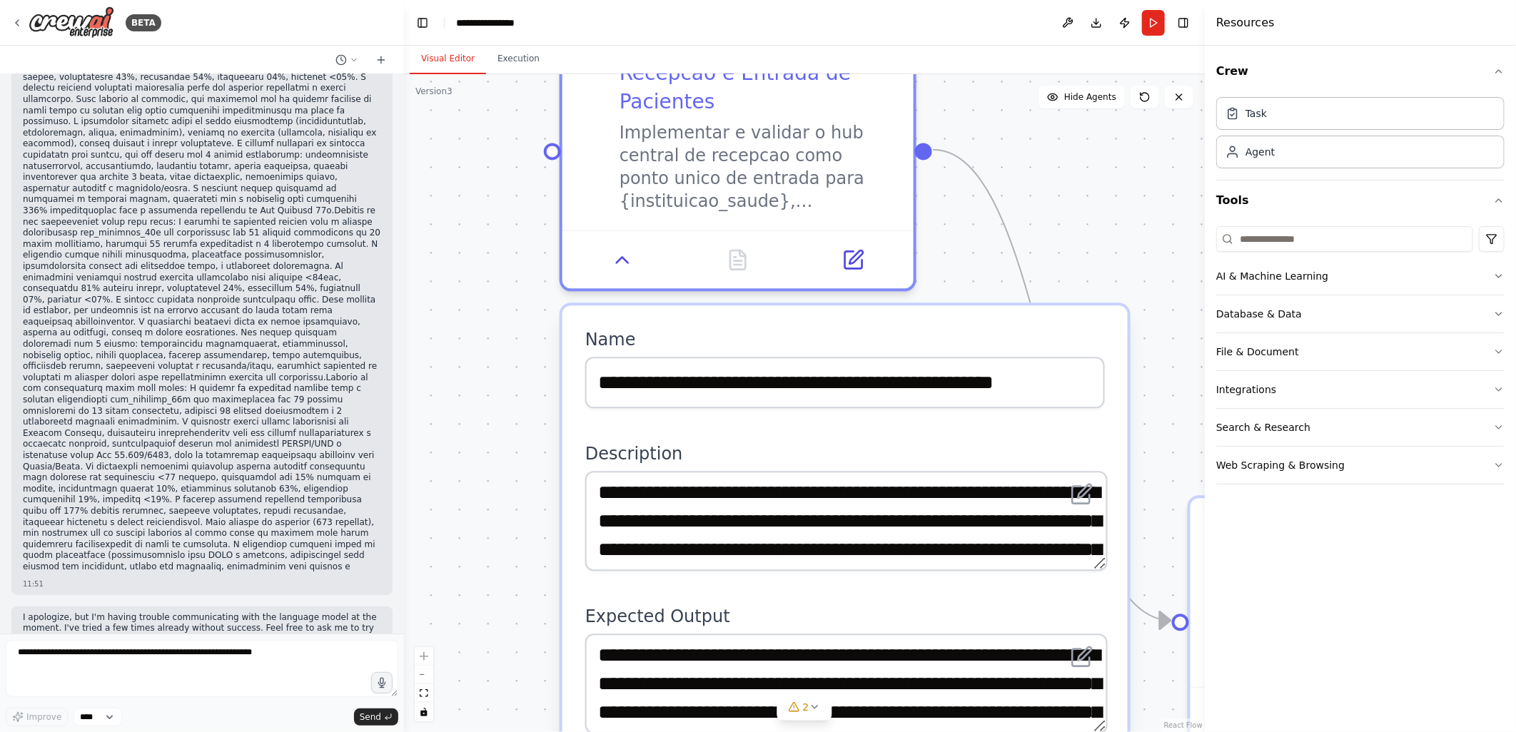
drag, startPoint x: 494, startPoint y: 505, endPoint x: 474, endPoint y: 344, distance: 162.5
click at [474, 344] on div ".deletable-edge-delete-btn { width: 20px; height: 20px; border: 0px solid #ffff…" at bounding box center [804, 403] width 801 height 658
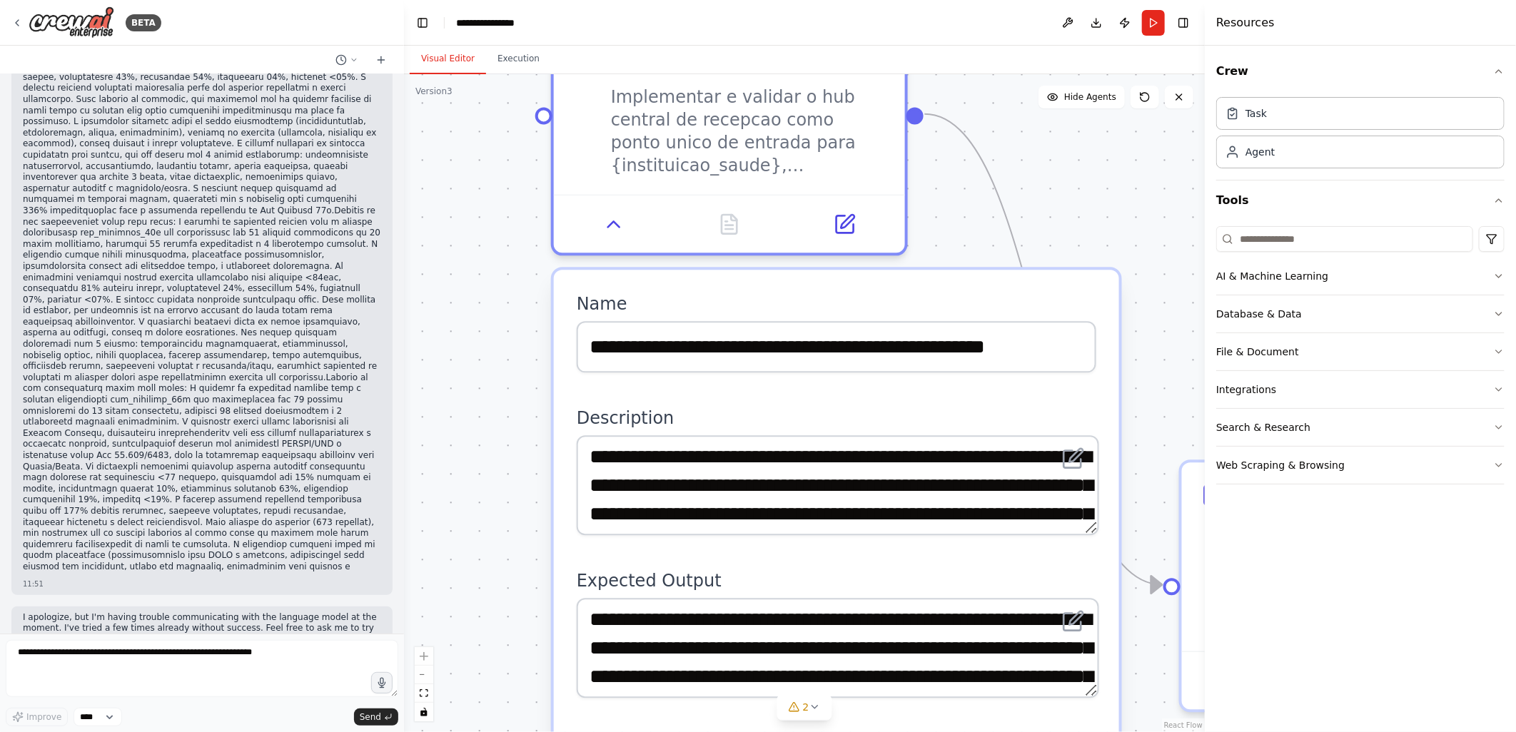
scroll to position [78756, 0]
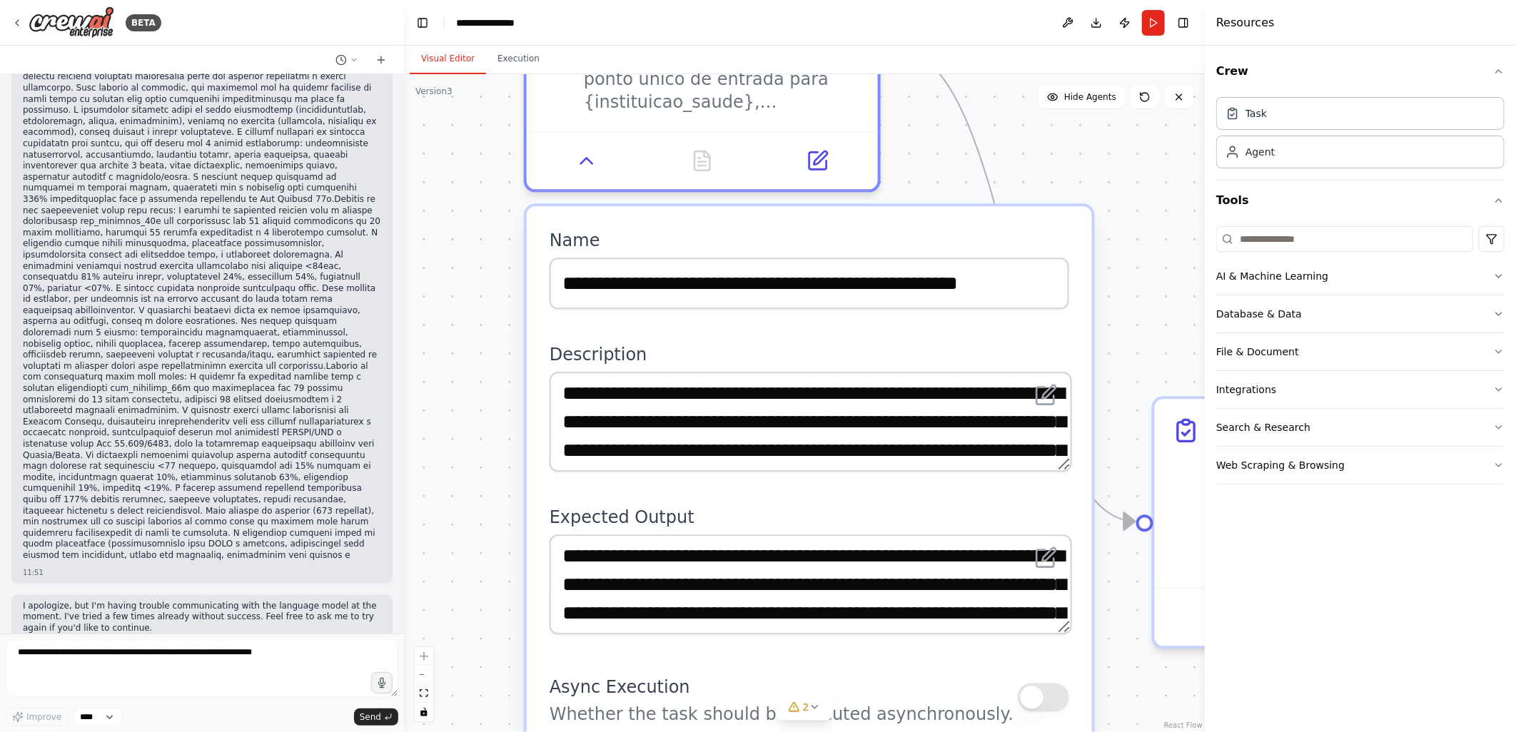
drag, startPoint x: 485, startPoint y: 443, endPoint x: 458, endPoint y: 380, distance: 69.1
click at [458, 380] on div ".deletable-edge-delete-btn { width: 20px; height: 20px; border: 0px solid #ffff…" at bounding box center [804, 403] width 801 height 658
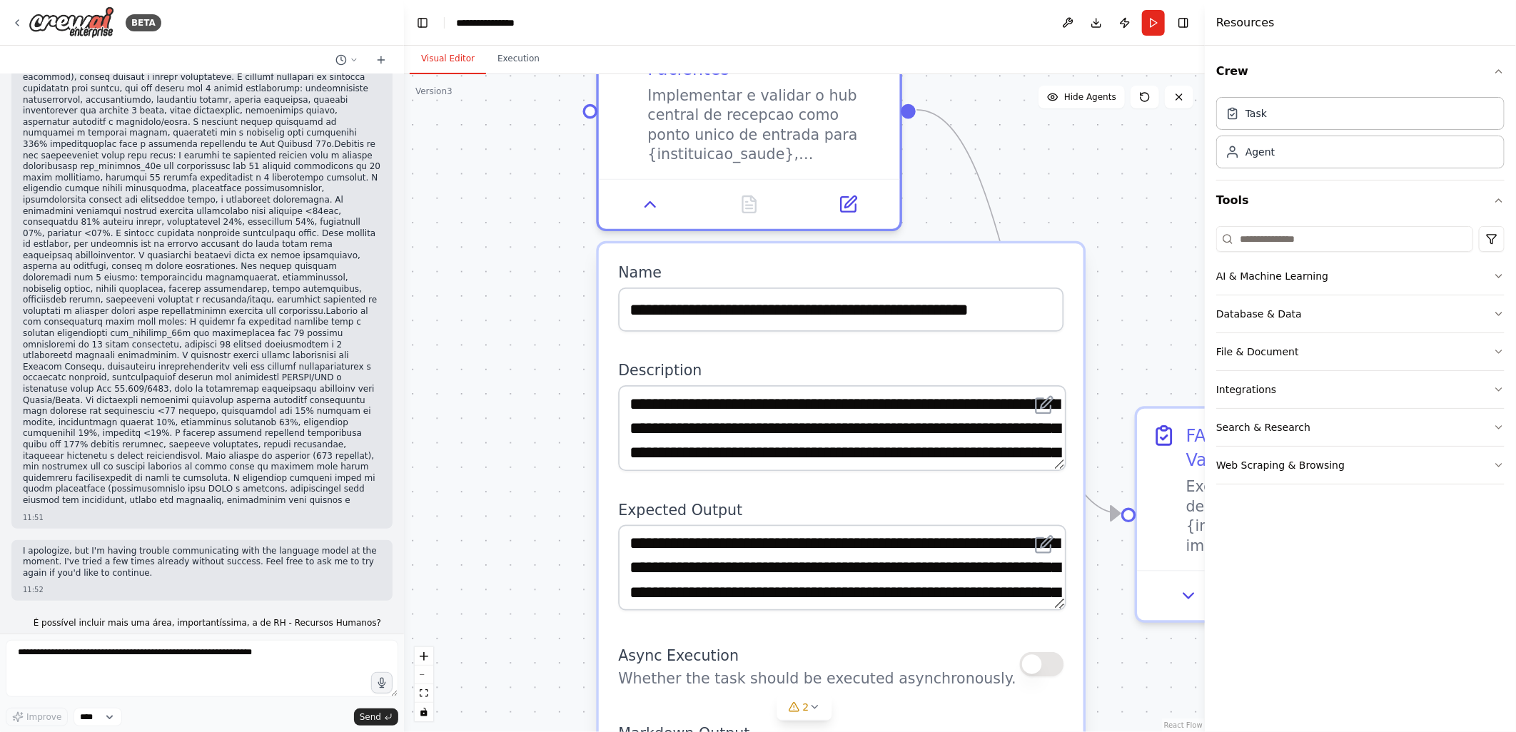
scroll to position [0, 0]
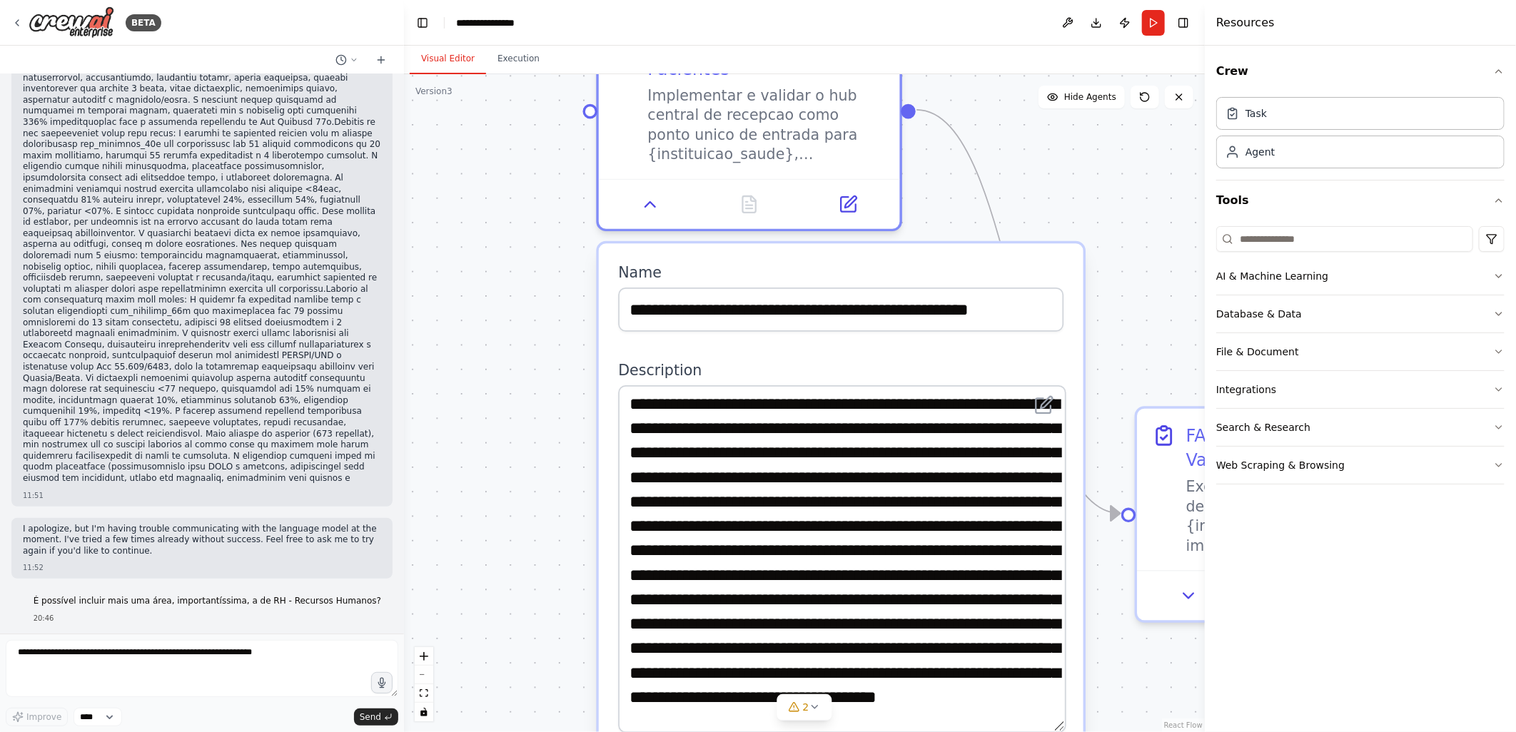
drag, startPoint x: 1047, startPoint y: 464, endPoint x: 1069, endPoint y: 726, distance: 262.8
click at [1069, 726] on div "**********" at bounding box center [841, 692] width 485 height 898
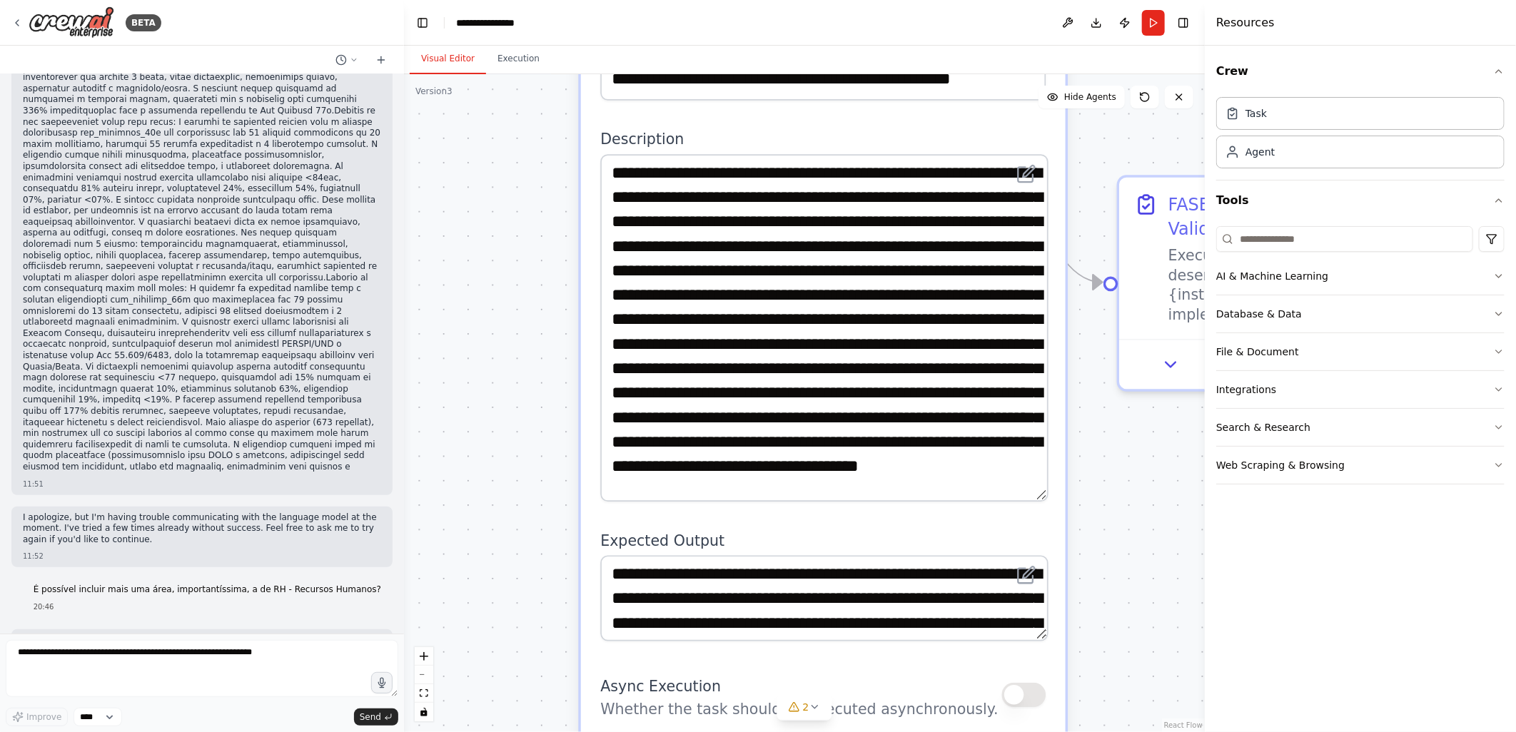
drag, startPoint x: 519, startPoint y: 553, endPoint x: 500, endPoint y: 319, distance: 234.8
click at [500, 319] on div ".deletable-edge-delete-btn { width: 20px; height: 20px; border: 0px solid #ffff…" at bounding box center [804, 403] width 801 height 658
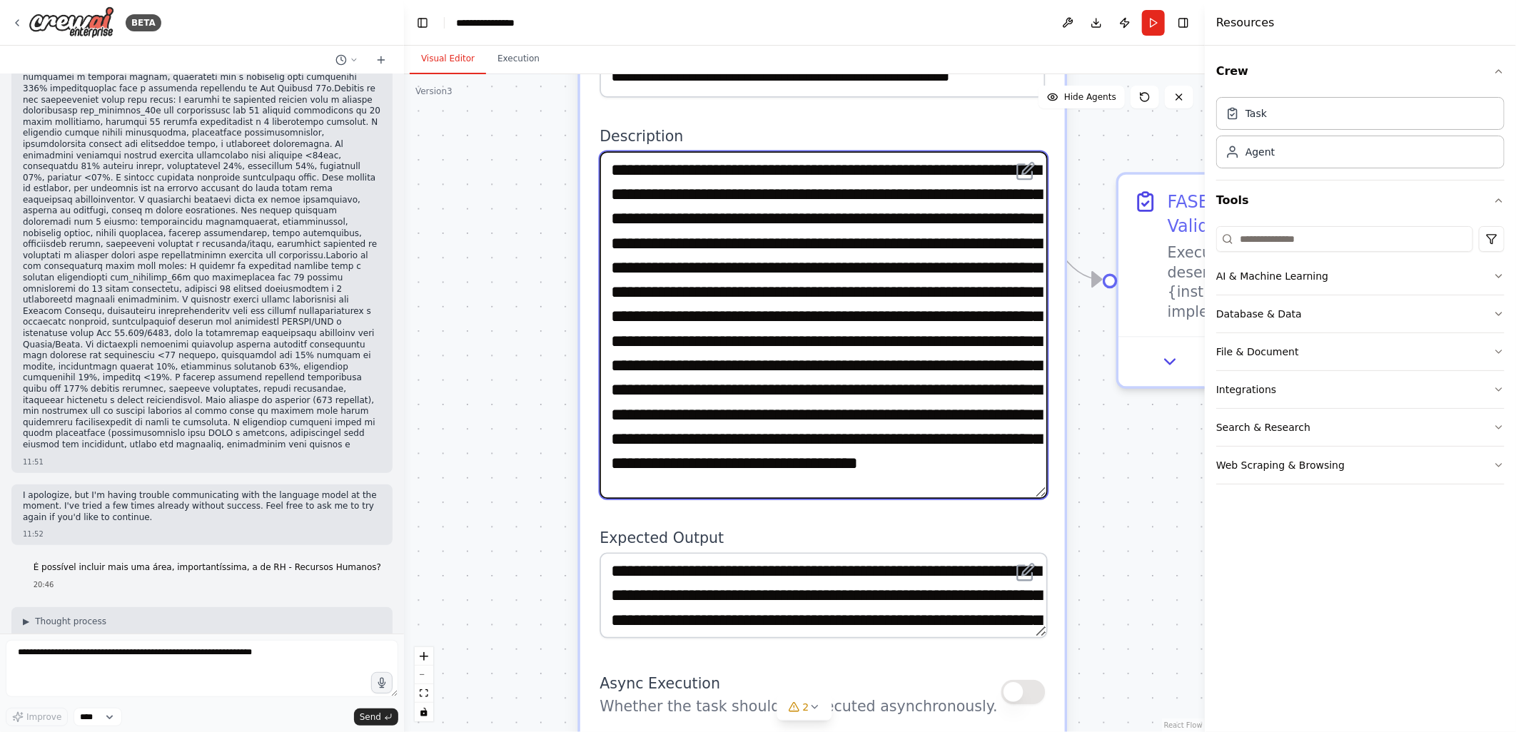
drag, startPoint x: 942, startPoint y: 495, endPoint x: 944, endPoint y: 625, distance: 130.6
click at [944, 625] on div "**********" at bounding box center [822, 458] width 485 height 898
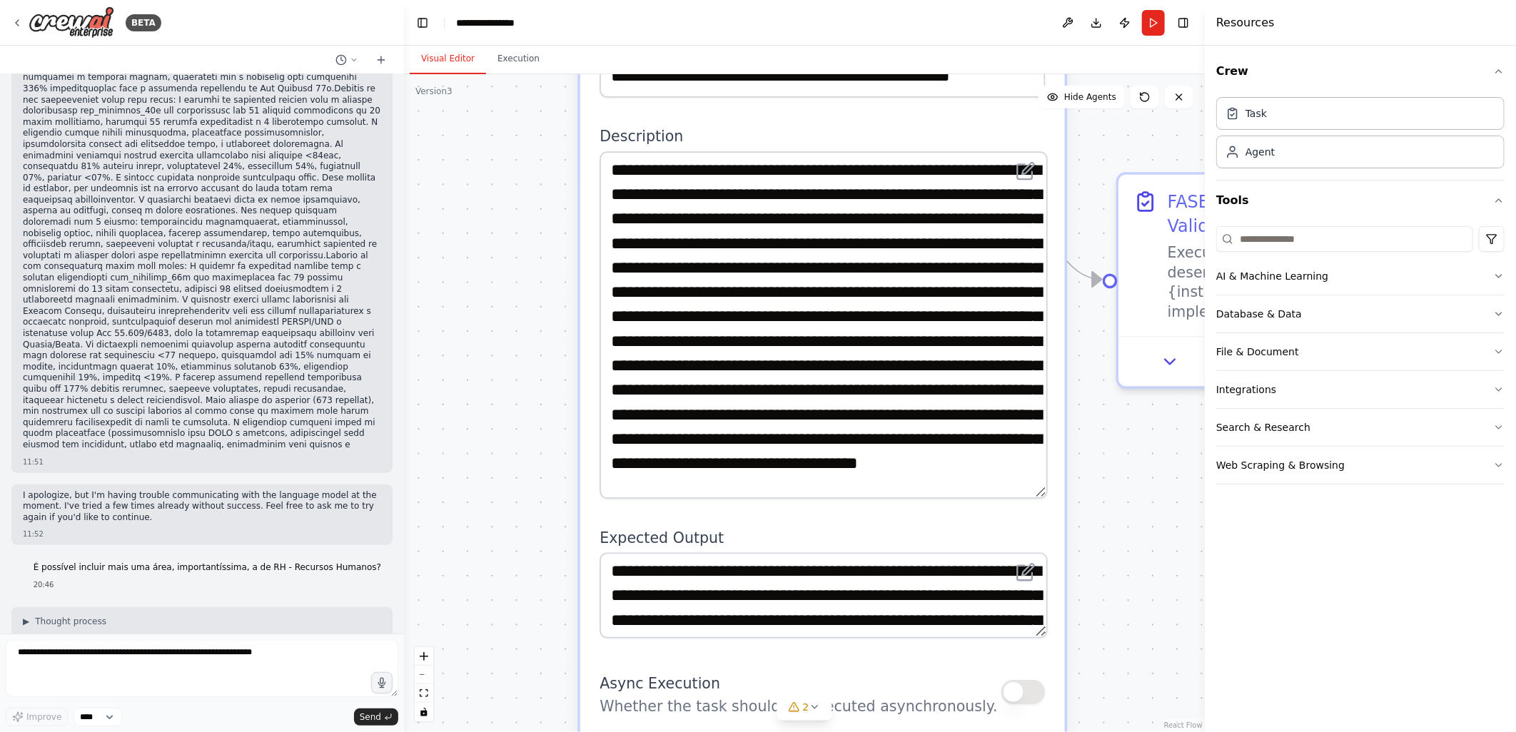
click at [474, 261] on div ".deletable-edge-delete-btn { width: 20px; height: 20px; border: 0px solid #ffff…" at bounding box center [804, 403] width 801 height 658
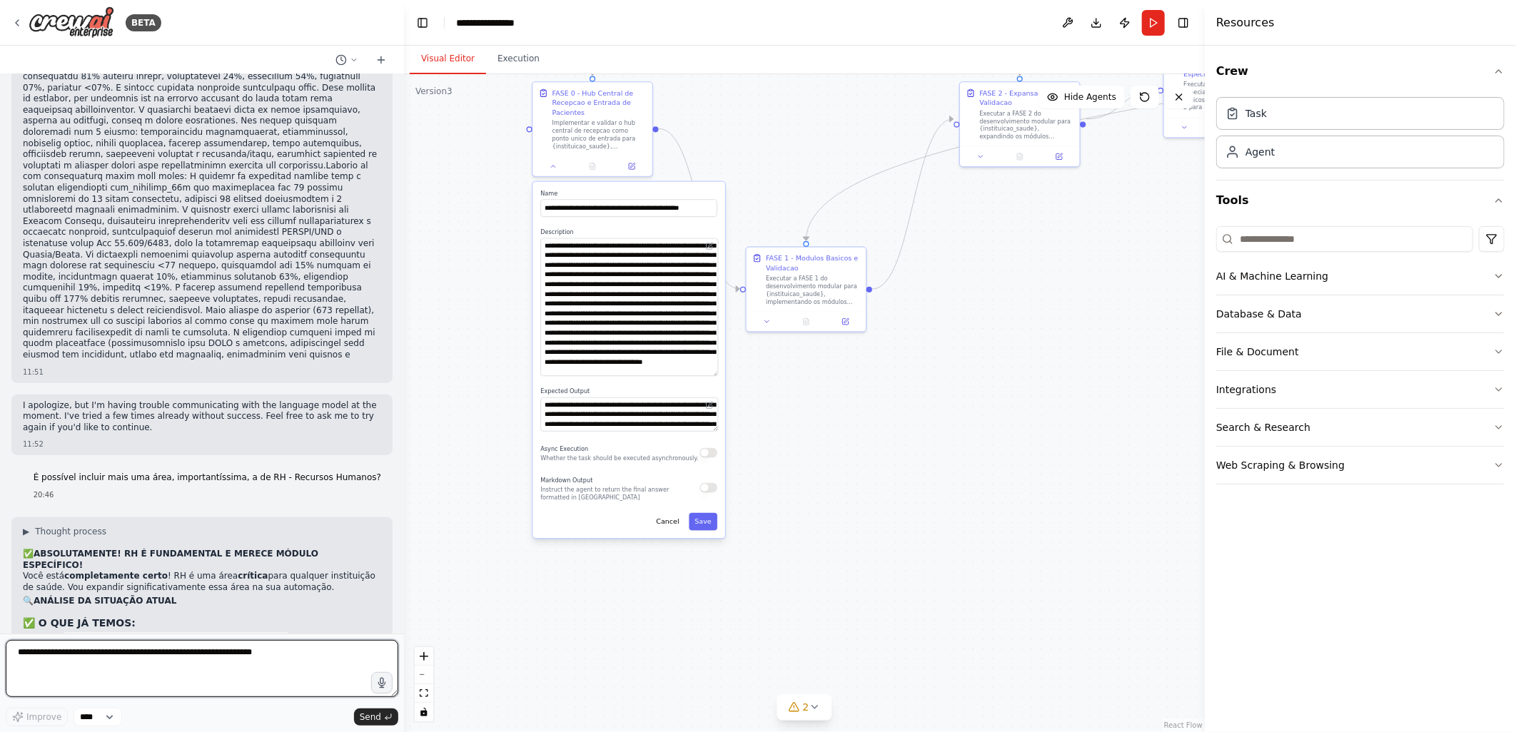
click at [41, 650] on textarea at bounding box center [202, 668] width 392 height 57
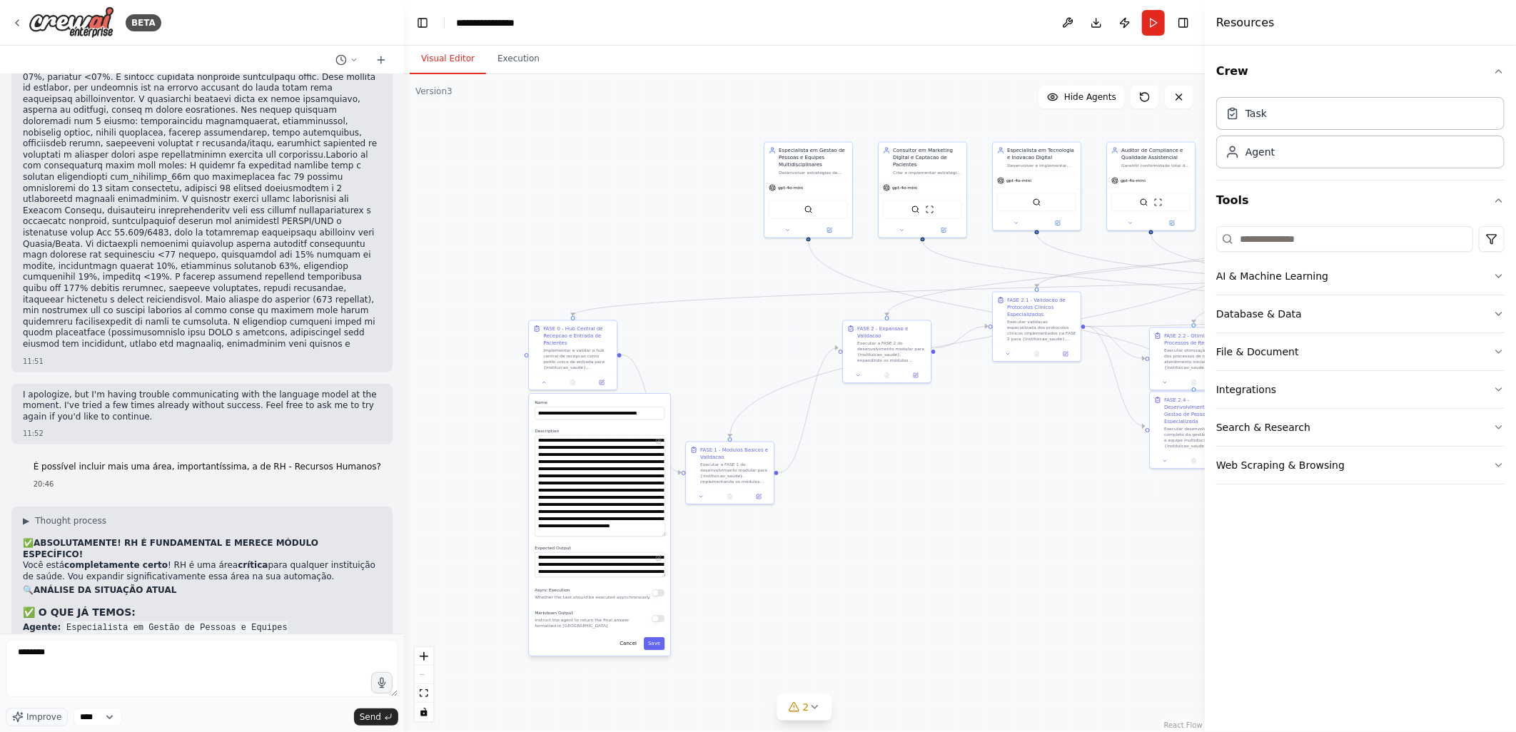
click at [692, 308] on div ".deletable-edge-delete-btn { width: 20px; height: 20px; border: 0px solid #ffff…" at bounding box center [804, 403] width 801 height 658
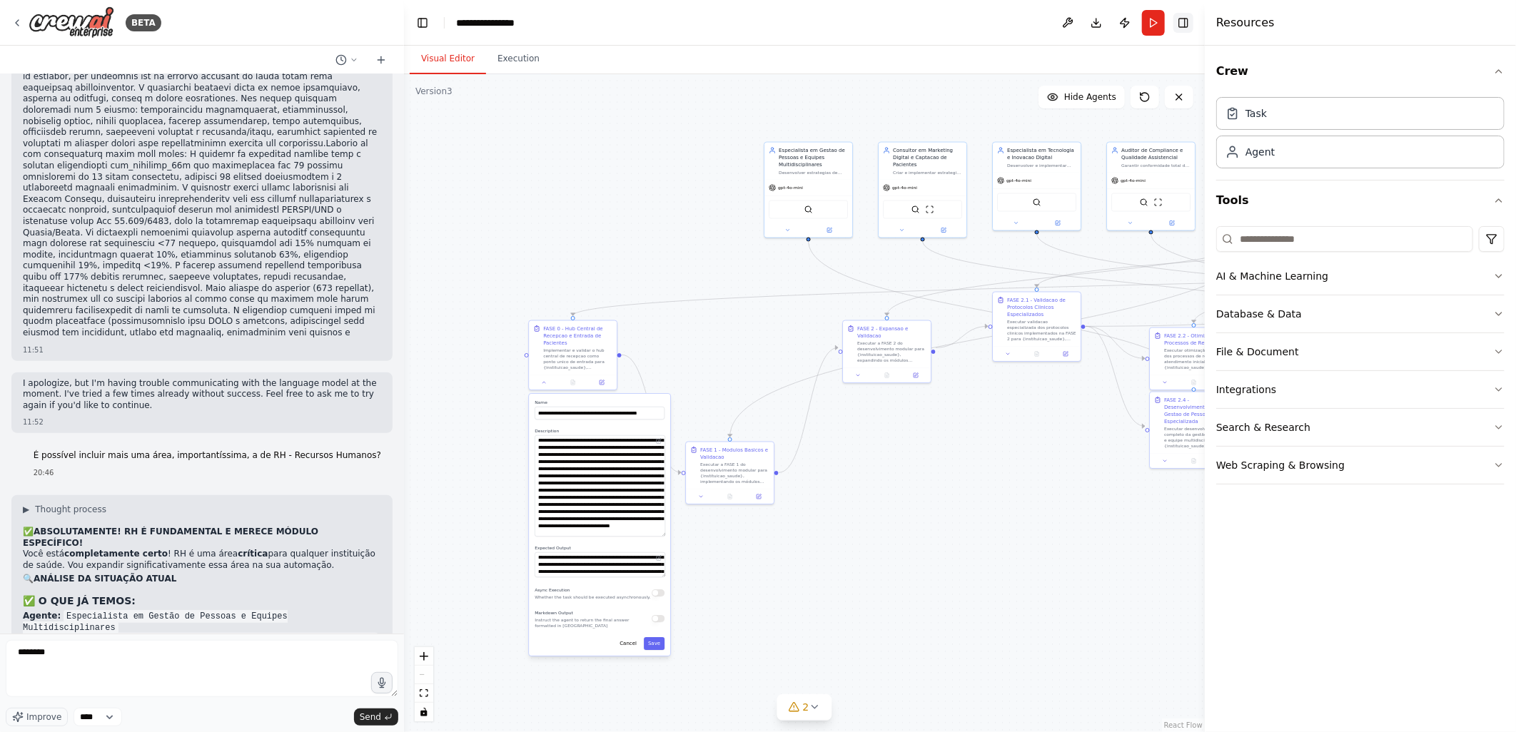
click at [1182, 26] on button "Toggle Right Sidebar" at bounding box center [1183, 23] width 20 height 20
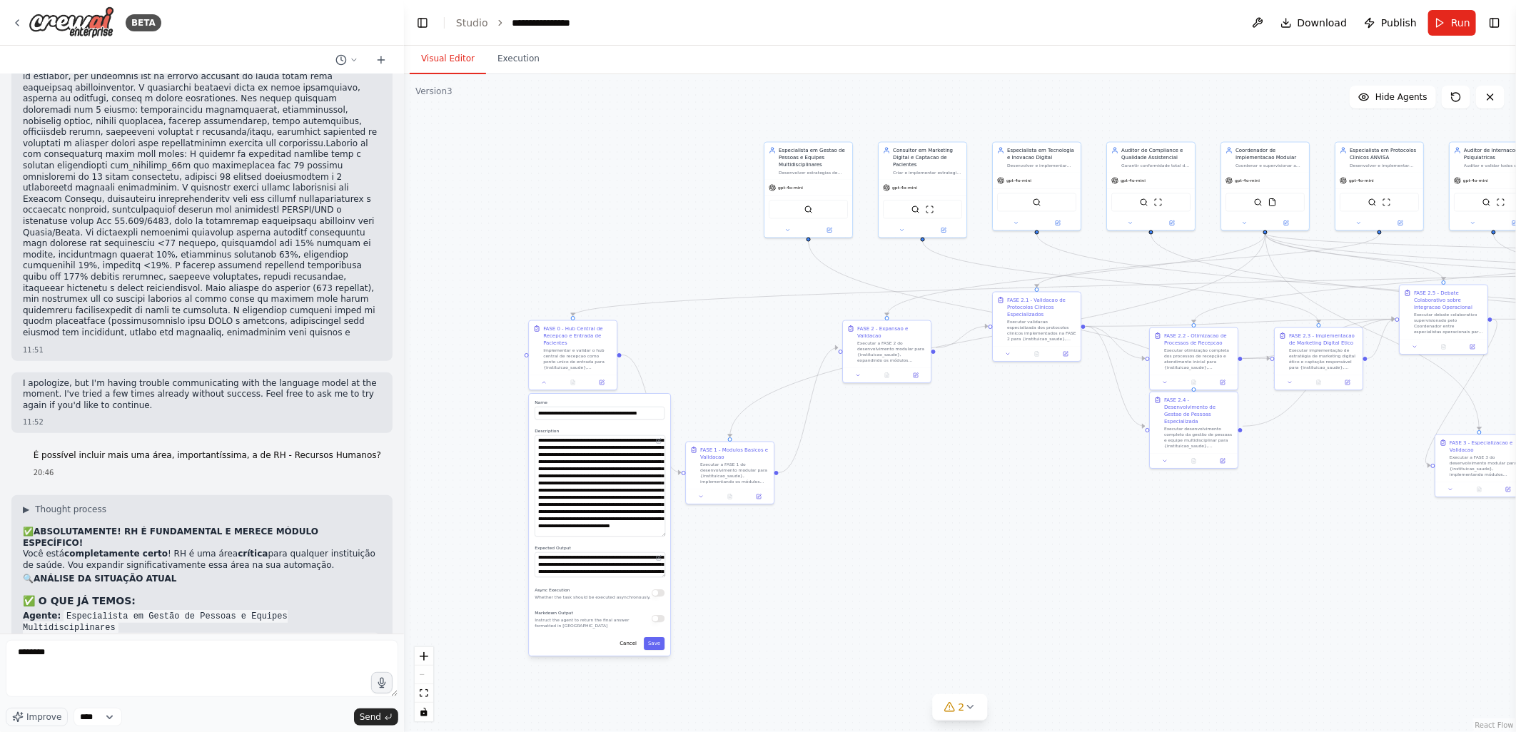
scroll to position [78989, 0]
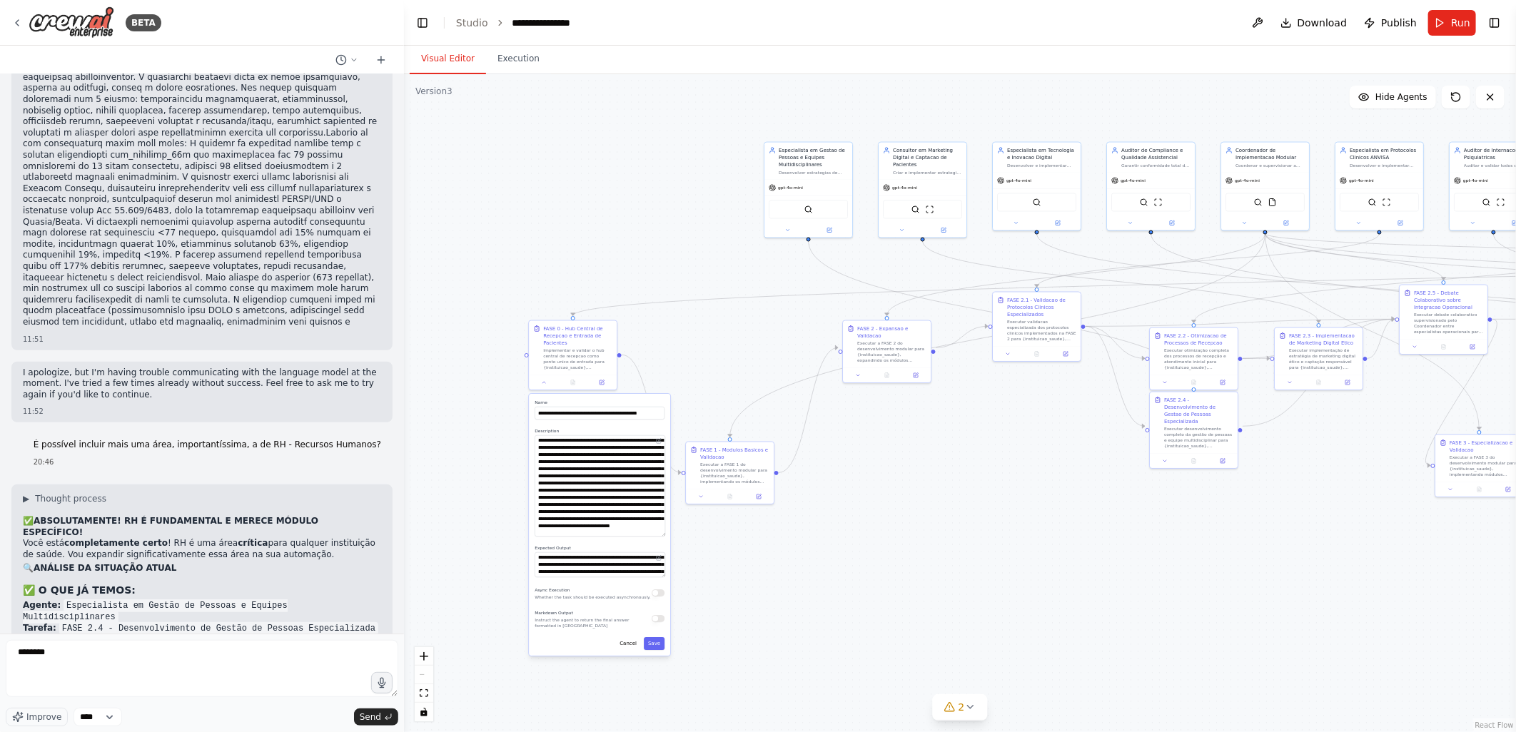
click at [425, 22] on button "Toggle Left Sidebar" at bounding box center [422, 23] width 20 height 20
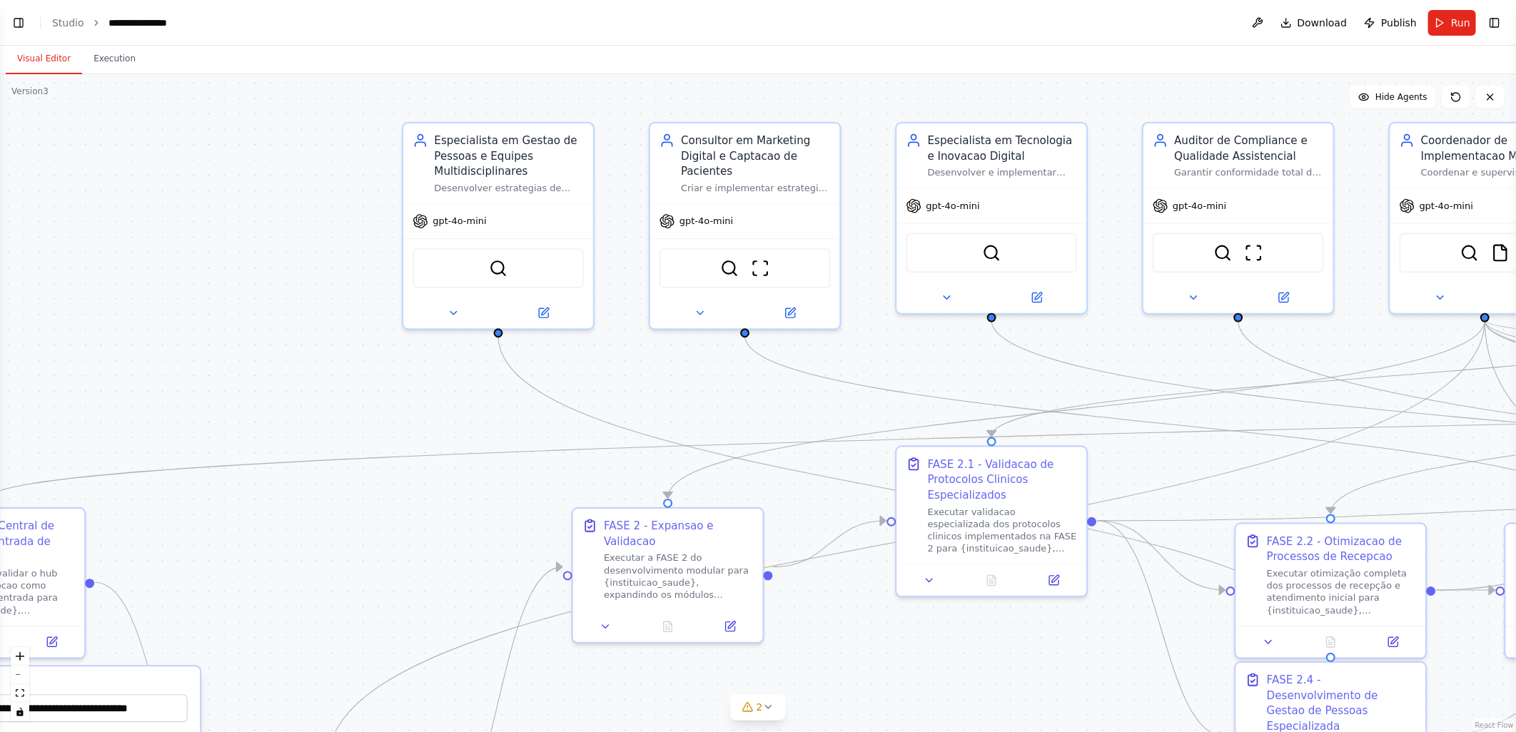
scroll to position [79034, 0]
drag, startPoint x: 276, startPoint y: 274, endPoint x: 317, endPoint y: 318, distance: 60.1
click at [317, 318] on div ".deletable-edge-delete-btn { width: 20px; height: 20px; border: 0px solid #ffff…" at bounding box center [758, 403] width 1516 height 658
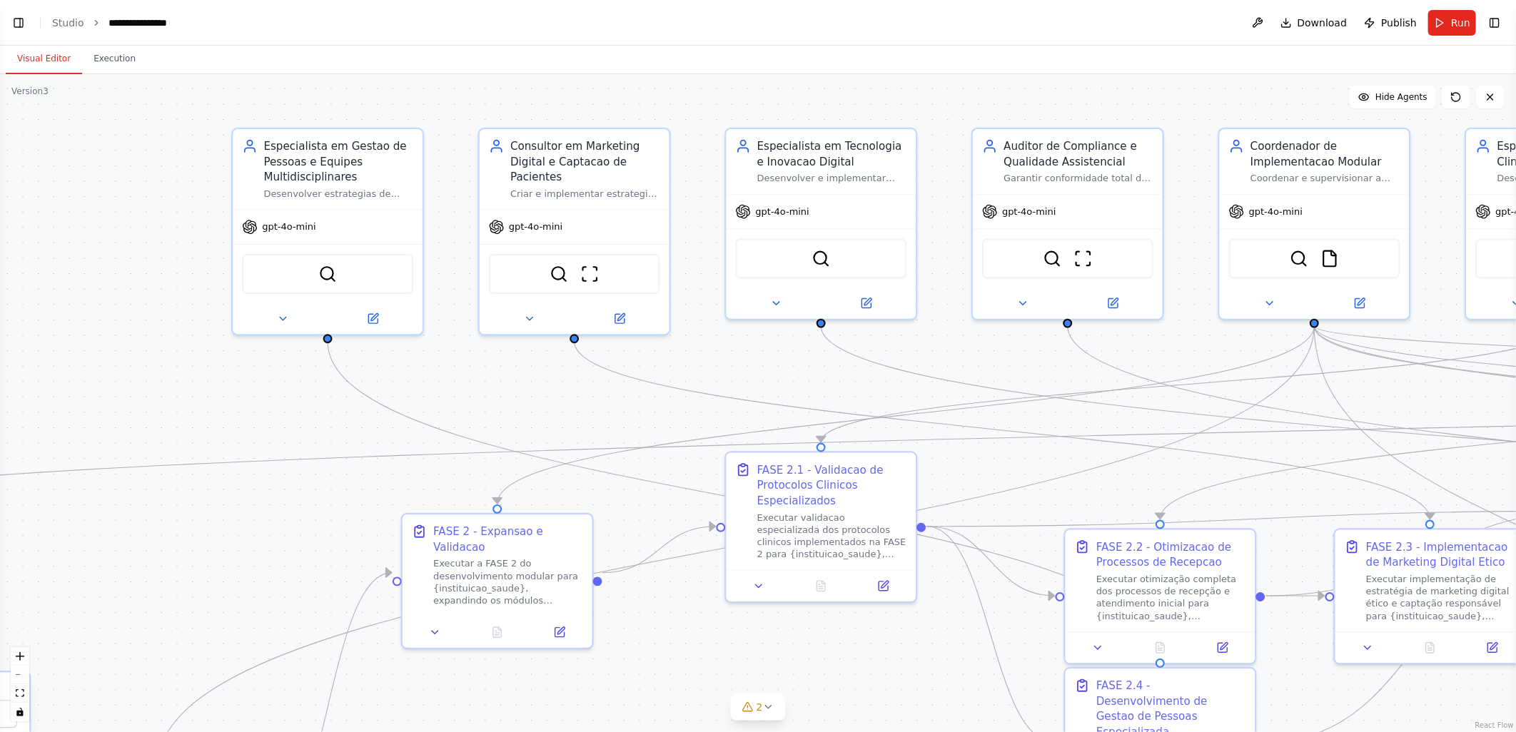
scroll to position [79045, 0]
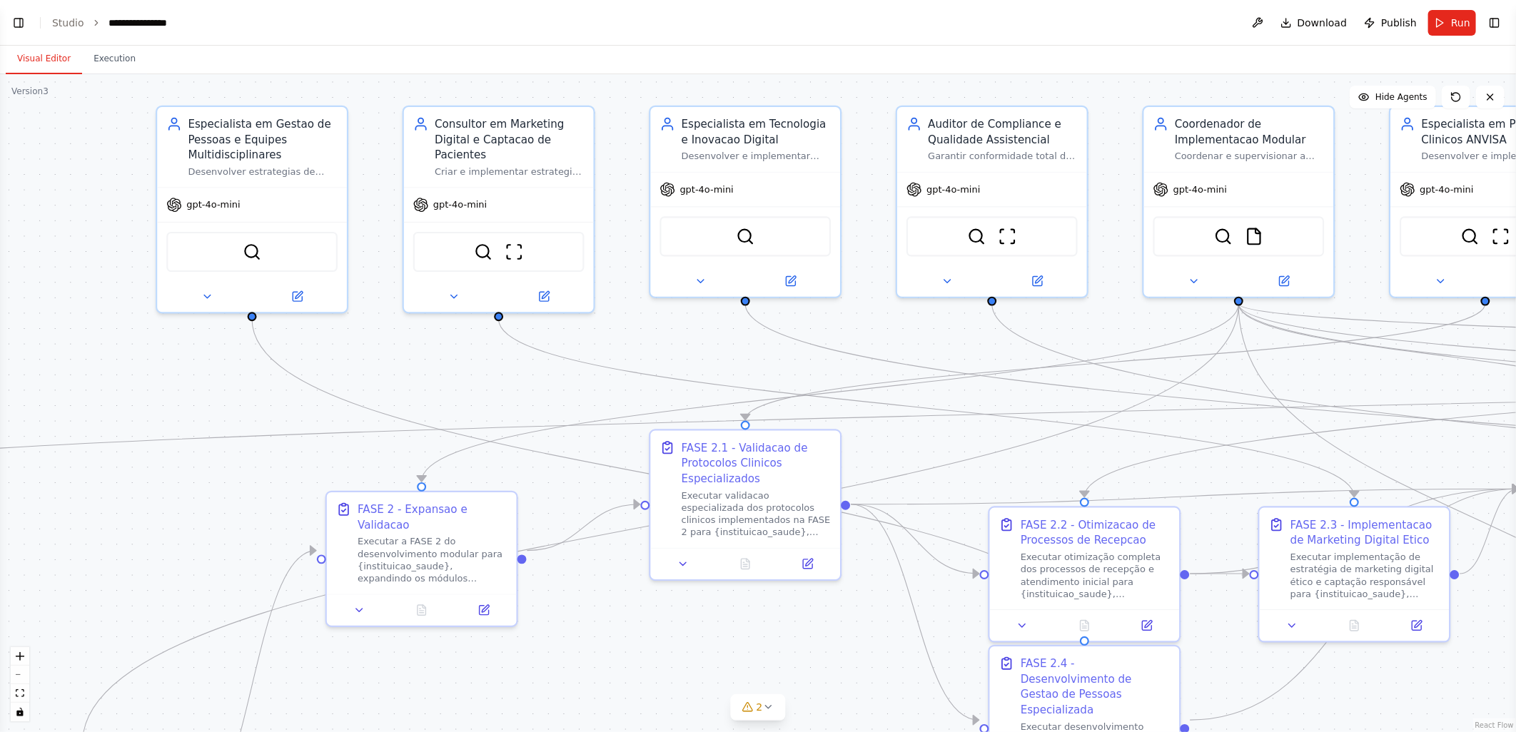
drag, startPoint x: 457, startPoint y: 385, endPoint x: 211, endPoint y: 368, distance: 246.8
click at [211, 368] on div ".deletable-edge-delete-btn { width: 20px; height: 20px; border: 0px solid #ffff…" at bounding box center [758, 403] width 1516 height 658
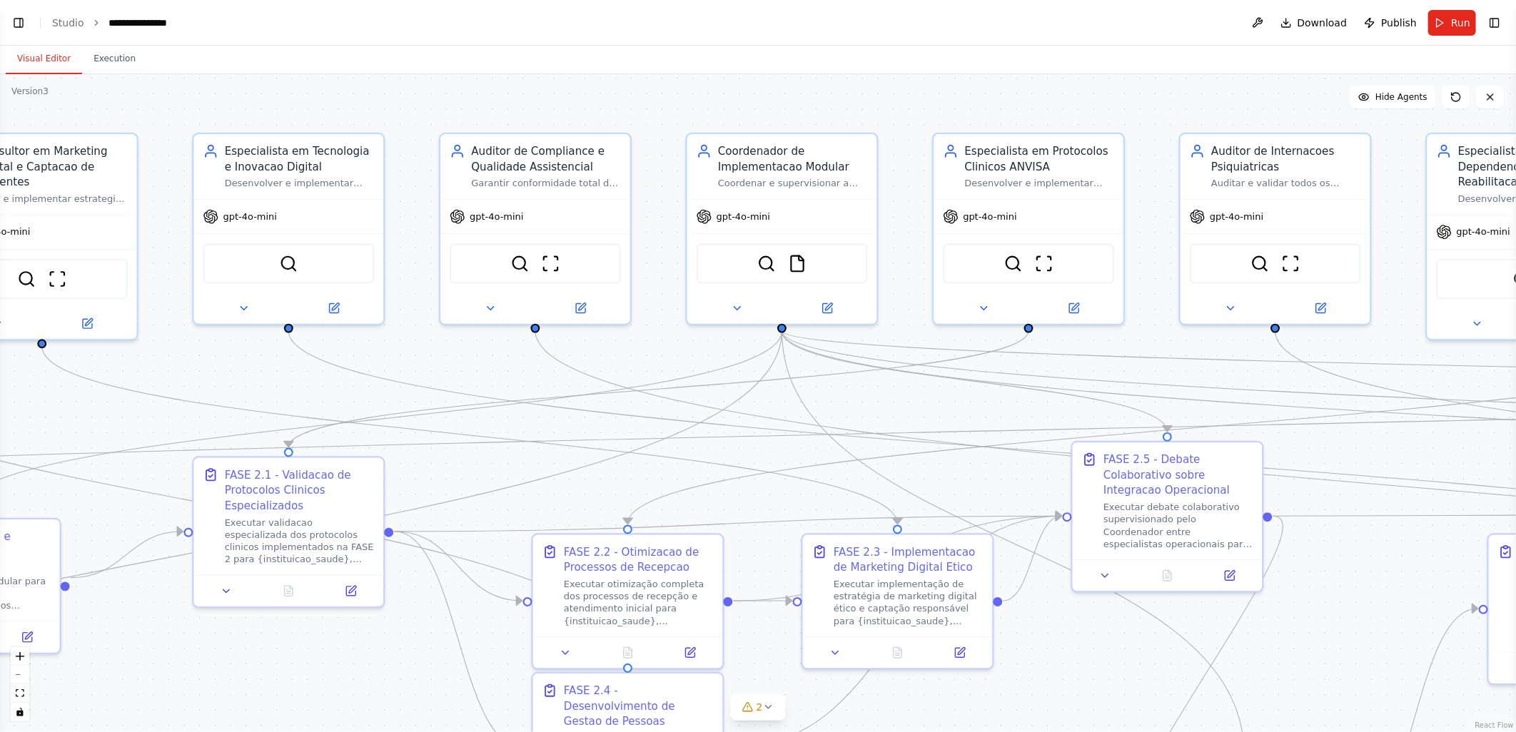
drag, startPoint x: 880, startPoint y: 343, endPoint x: 457, endPoint y: 370, distance: 424.0
click at [457, 370] on div ".deletable-edge-delete-btn { width: 20px; height: 20px; border: 0px solid #ffff…" at bounding box center [758, 403] width 1516 height 658
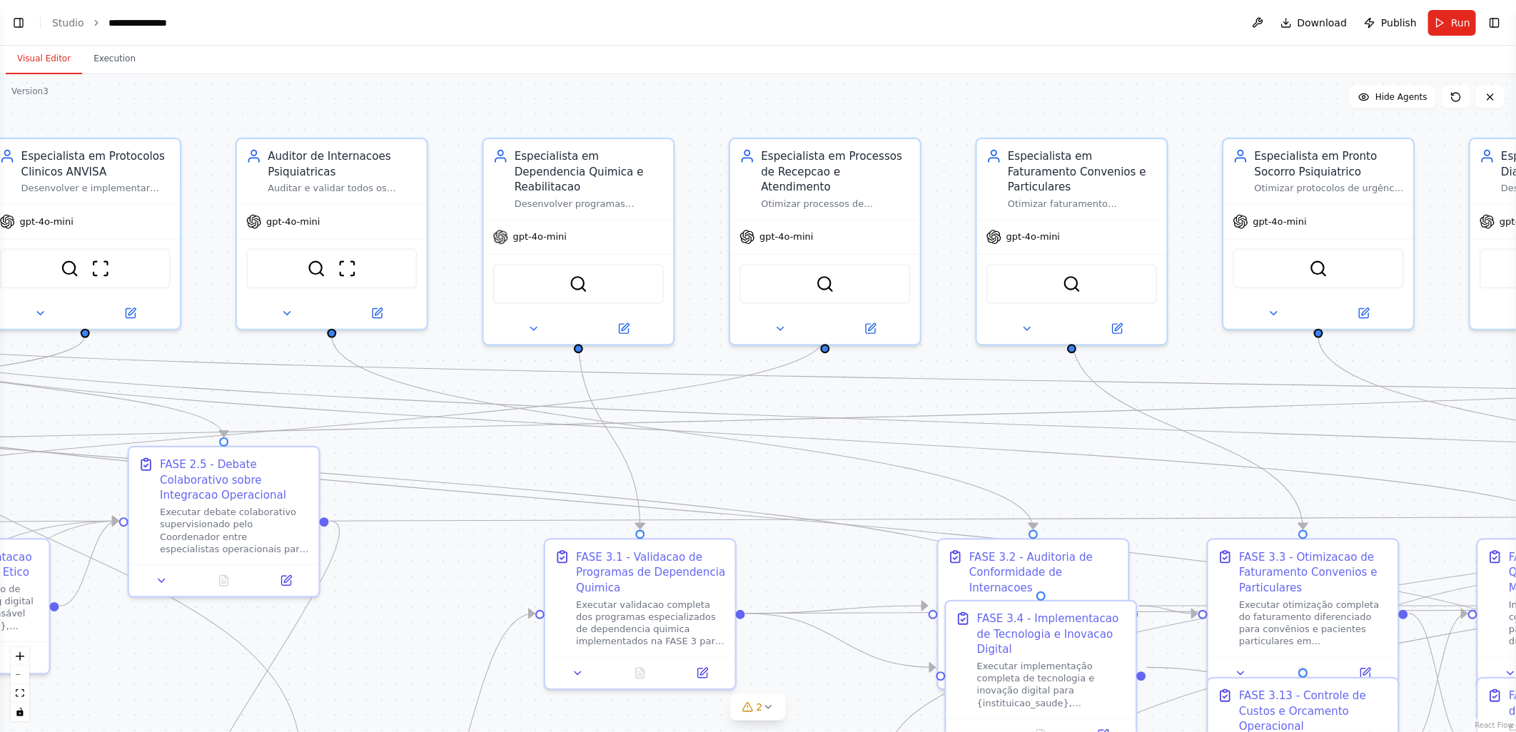
drag, startPoint x: 1402, startPoint y: 353, endPoint x: 459, endPoint y: 358, distance: 943.4
click at [459, 358] on div ".deletable-edge-delete-btn { width: 20px; height: 20px; border: 0px solid #ffff…" at bounding box center [758, 403] width 1516 height 658
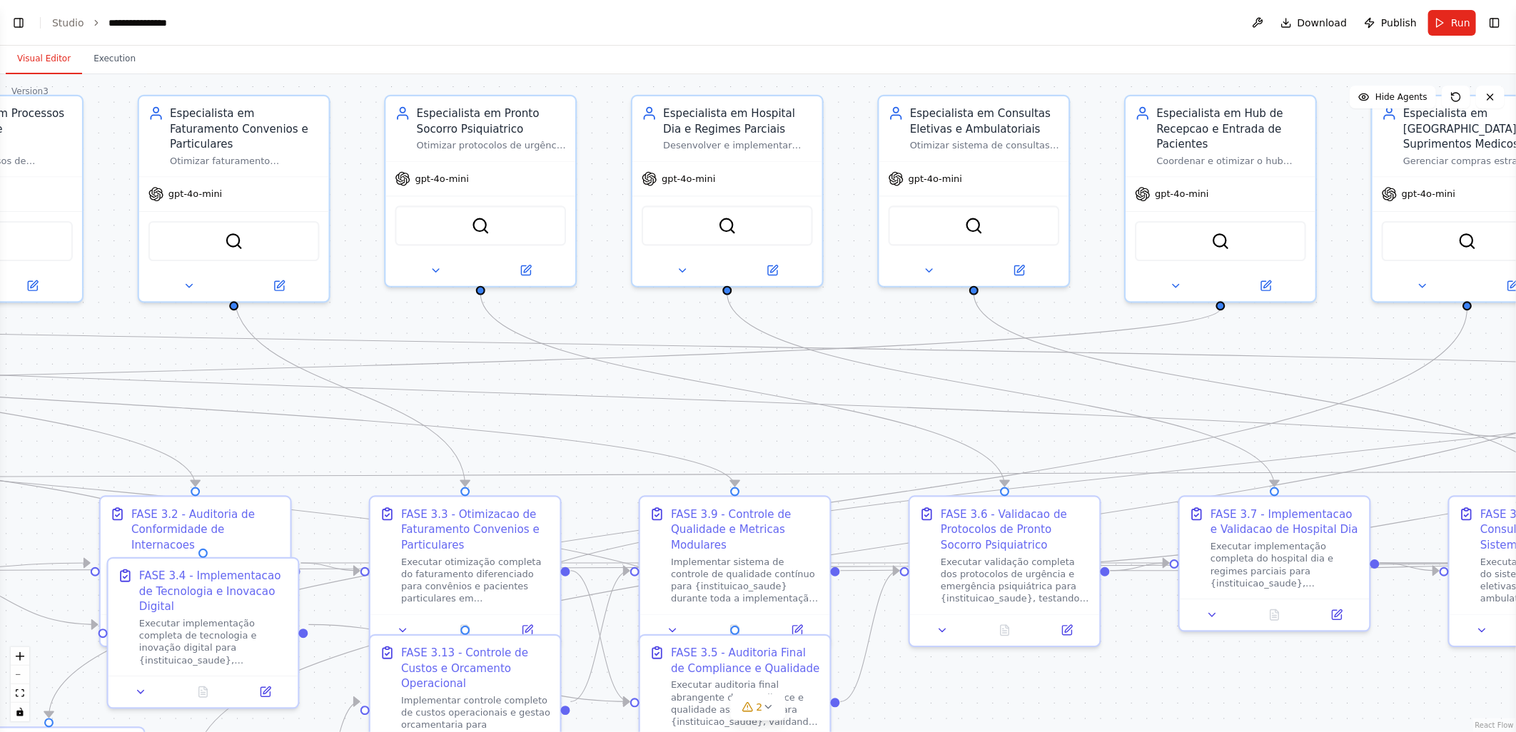
drag, startPoint x: 1267, startPoint y: 362, endPoint x: 430, endPoint y: 319, distance: 838.9
click at [430, 319] on div ".deletable-edge-delete-btn { width: 20px; height: 20px; border: 0px solid #ffff…" at bounding box center [758, 403] width 1516 height 658
drag, startPoint x: 1326, startPoint y: 360, endPoint x: 615, endPoint y: 364, distance: 710.8
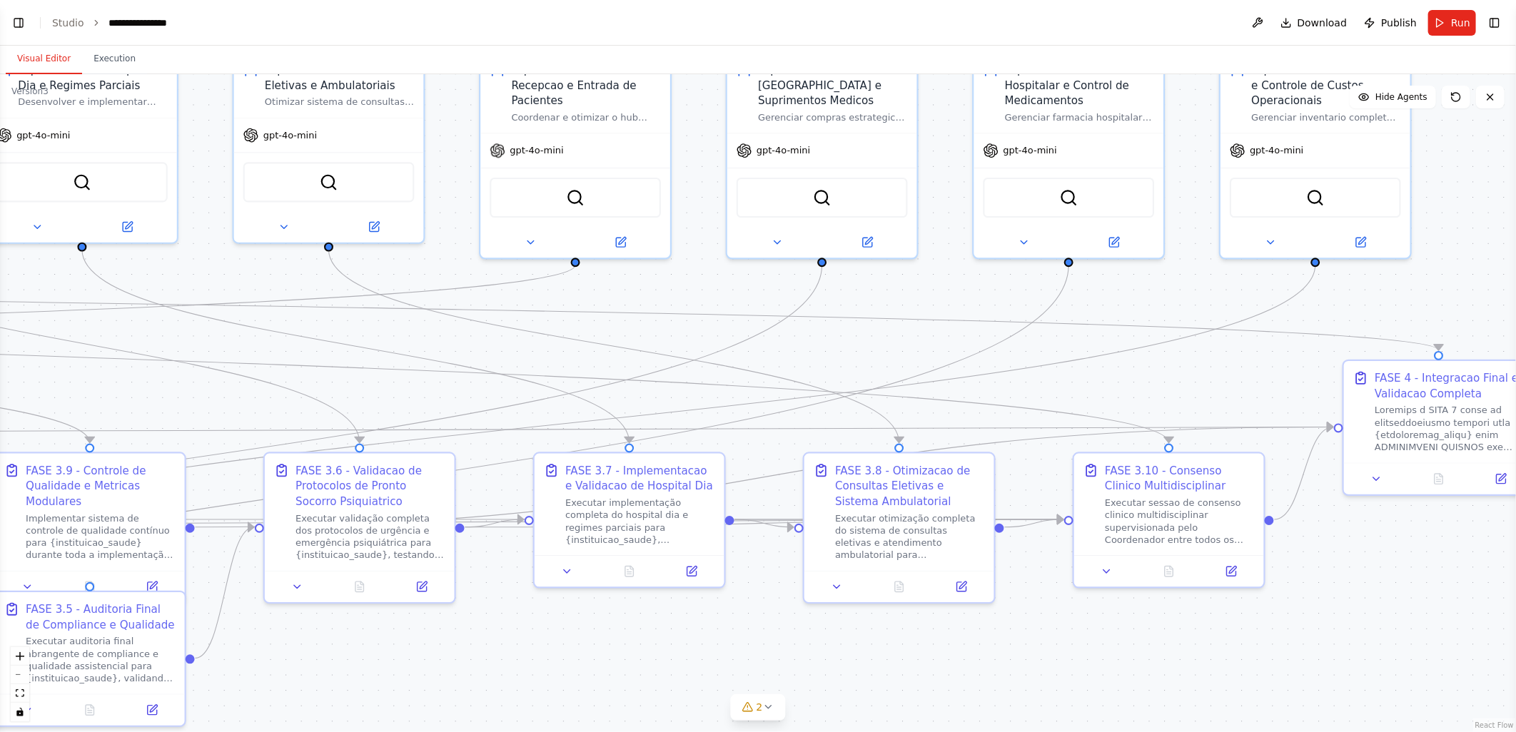
click at [288, 353] on div ".deletable-edge-delete-btn { width: 20px; height: 20px; border: 0px solid #ffff…" at bounding box center [758, 403] width 1516 height 658
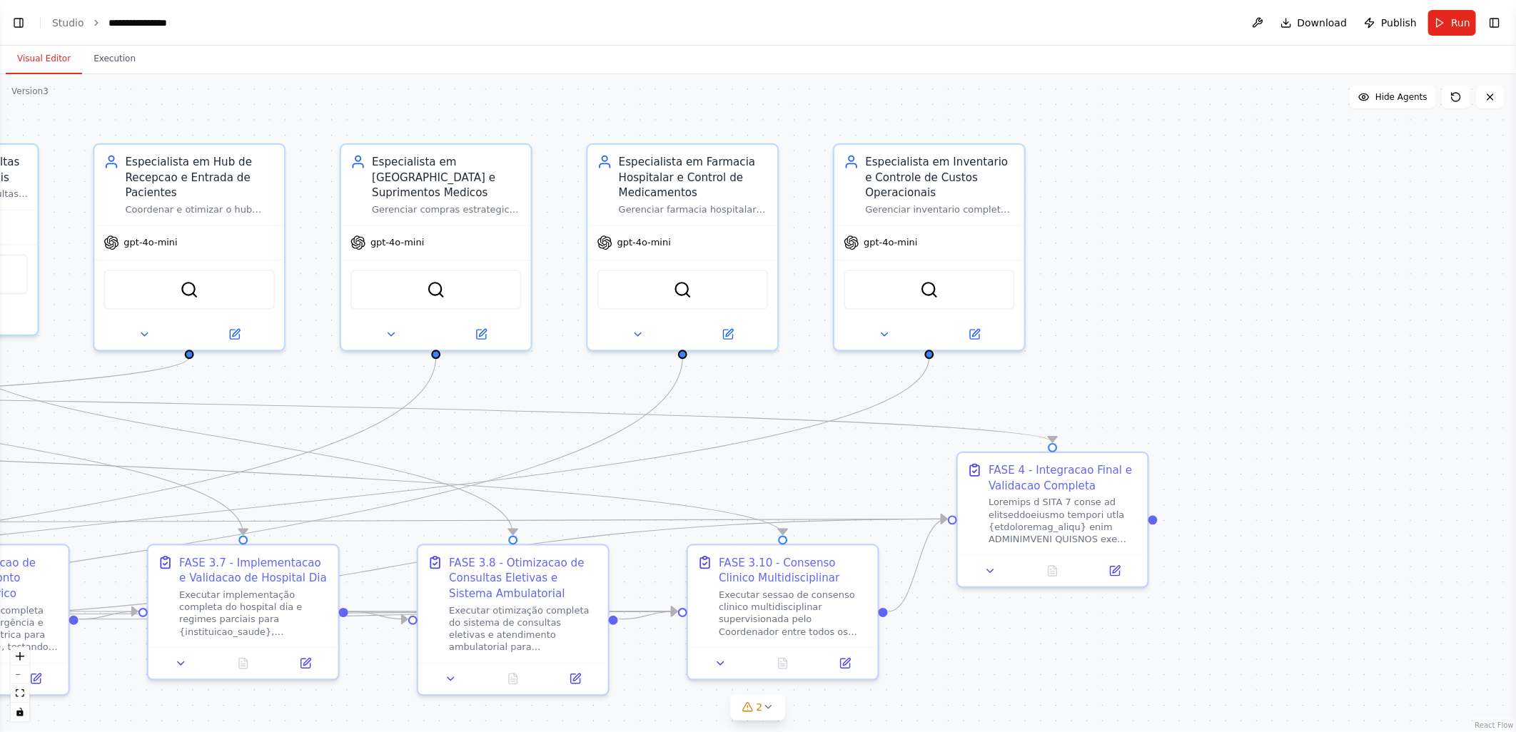
scroll to position [79089, 0]
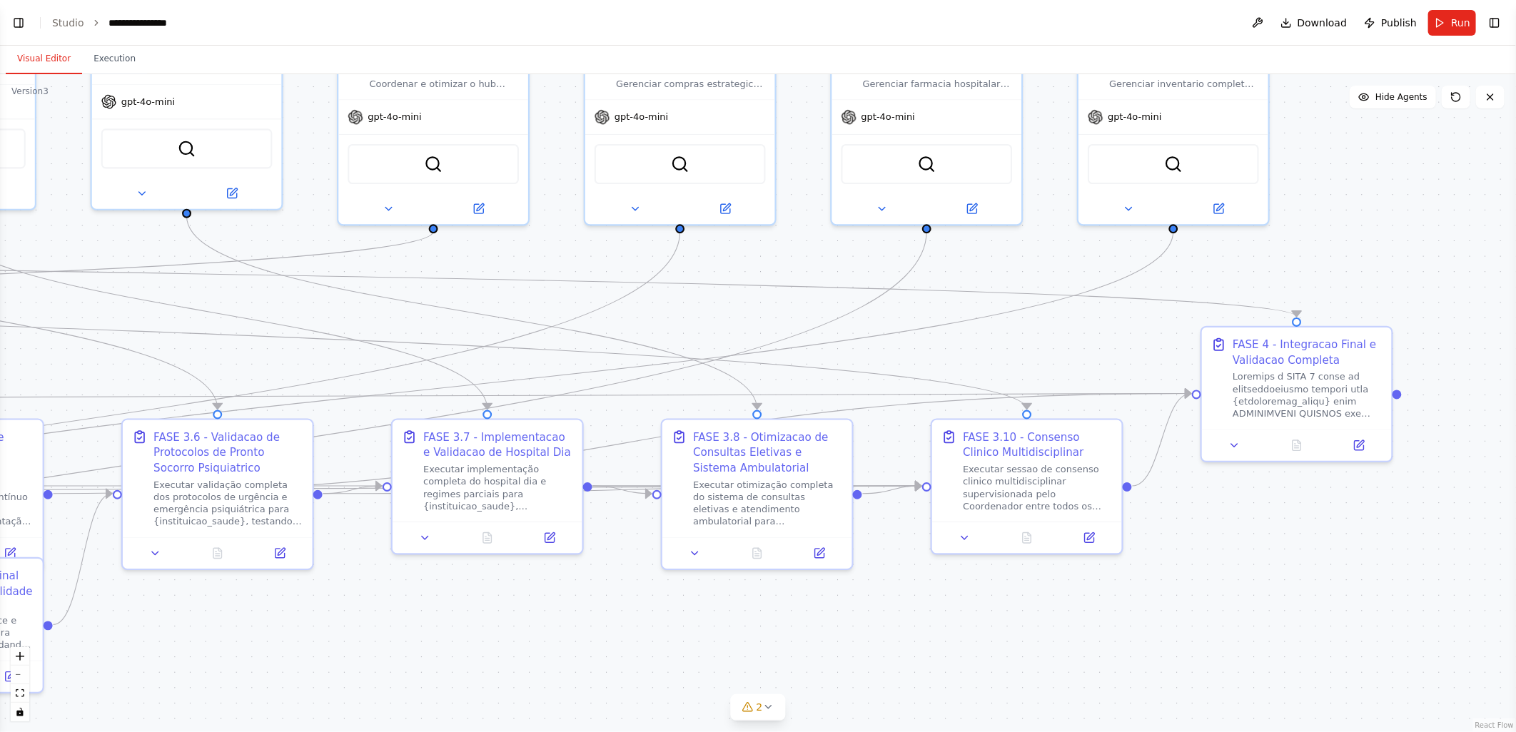
drag, startPoint x: 1102, startPoint y: 350, endPoint x: 1316, endPoint y: 250, distance: 236.6
click at [1316, 250] on div ".deletable-edge-delete-btn { width: 20px; height: 20px; border: 0px solid #ffff…" at bounding box center [758, 403] width 1516 height 658
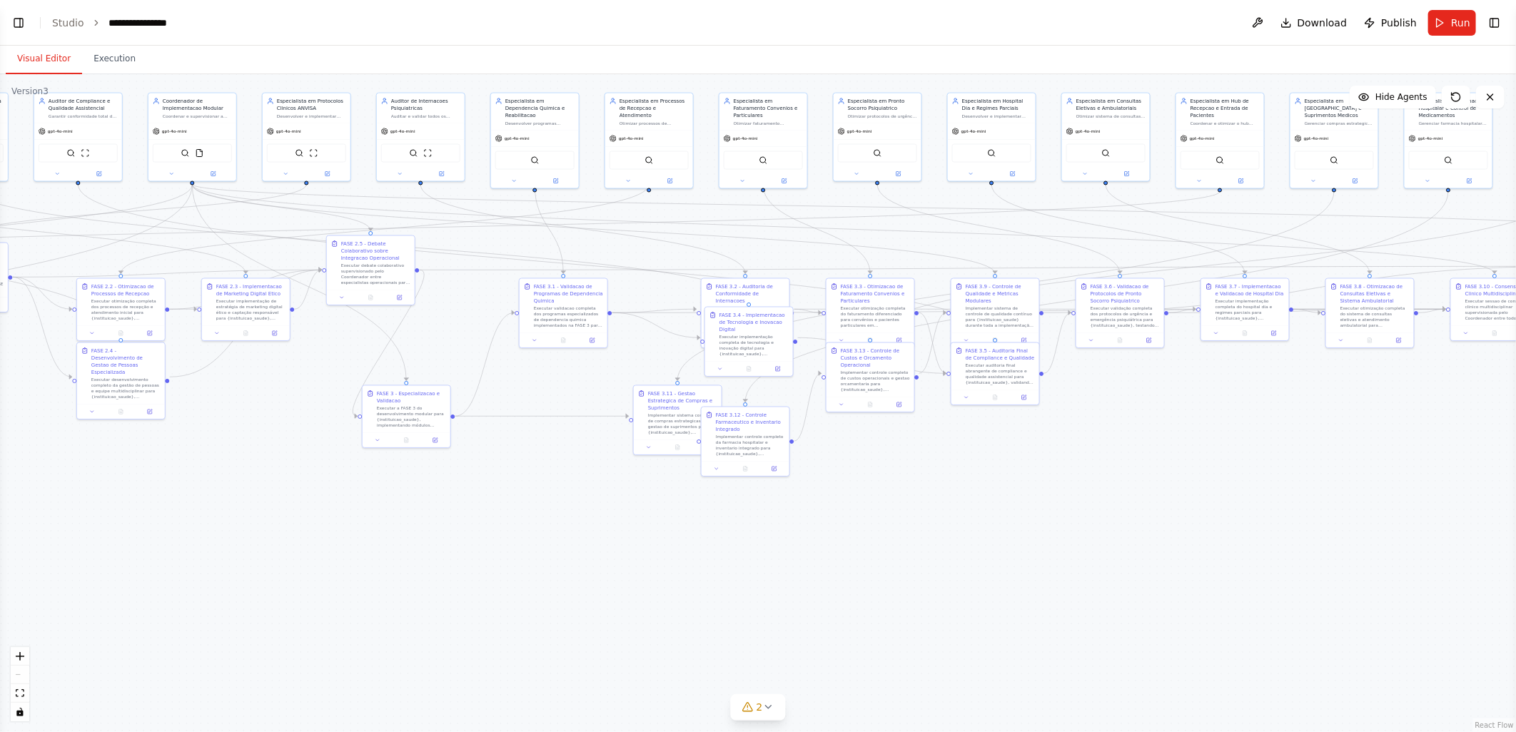
drag, startPoint x: 980, startPoint y: 454, endPoint x: 1030, endPoint y: 445, distance: 51.4
click at [1030, 445] on div ".deletable-edge-delete-btn { width: 20px; height: 20px; border: 0px solid #ffff…" at bounding box center [758, 403] width 1516 height 658
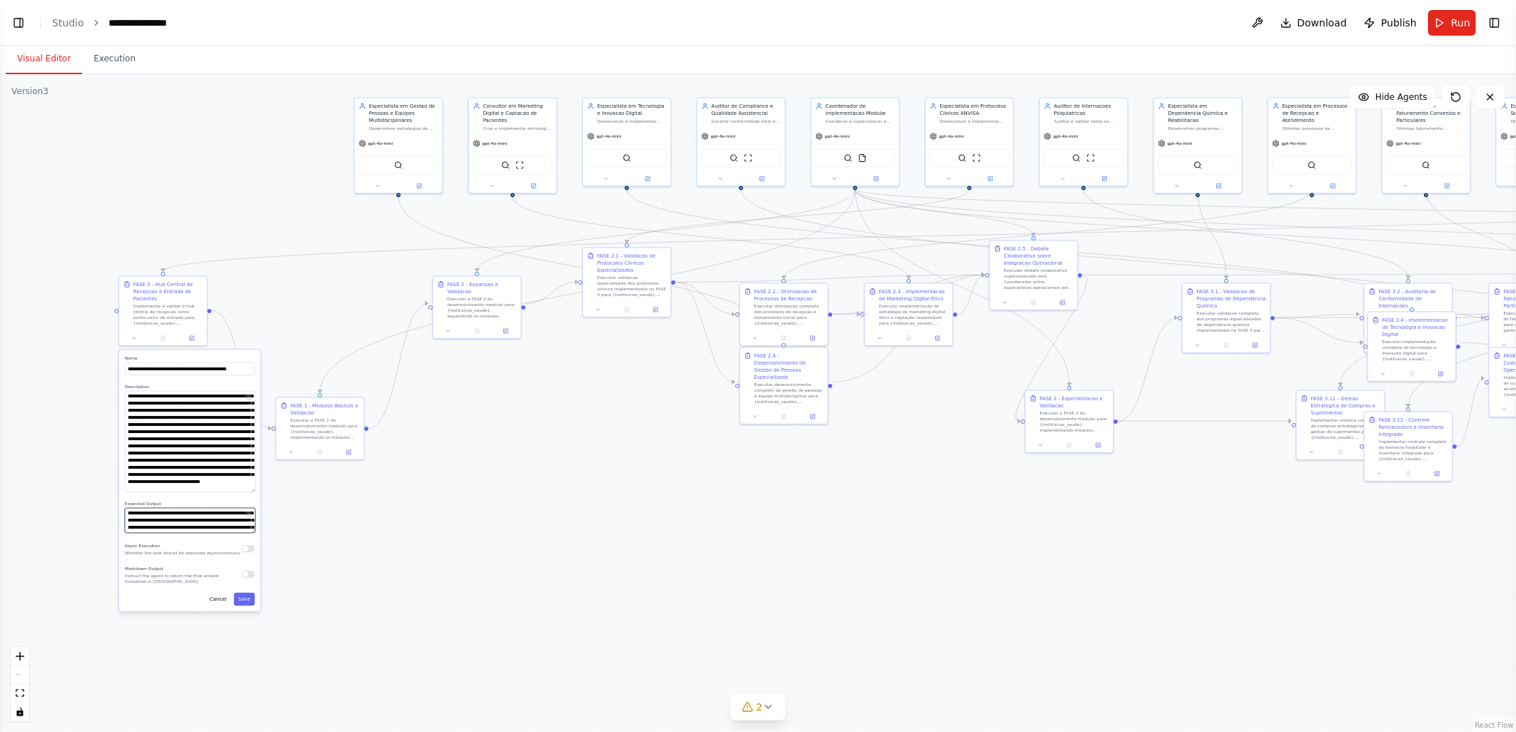
drag, startPoint x: 371, startPoint y: 568, endPoint x: 717, endPoint y: 541, distance: 347.2
click at [723, 546] on div ".deletable-edge-delete-btn { width: 20px; height: 20px; border: 0px solid #ffff…" at bounding box center [758, 403] width 1516 height 658
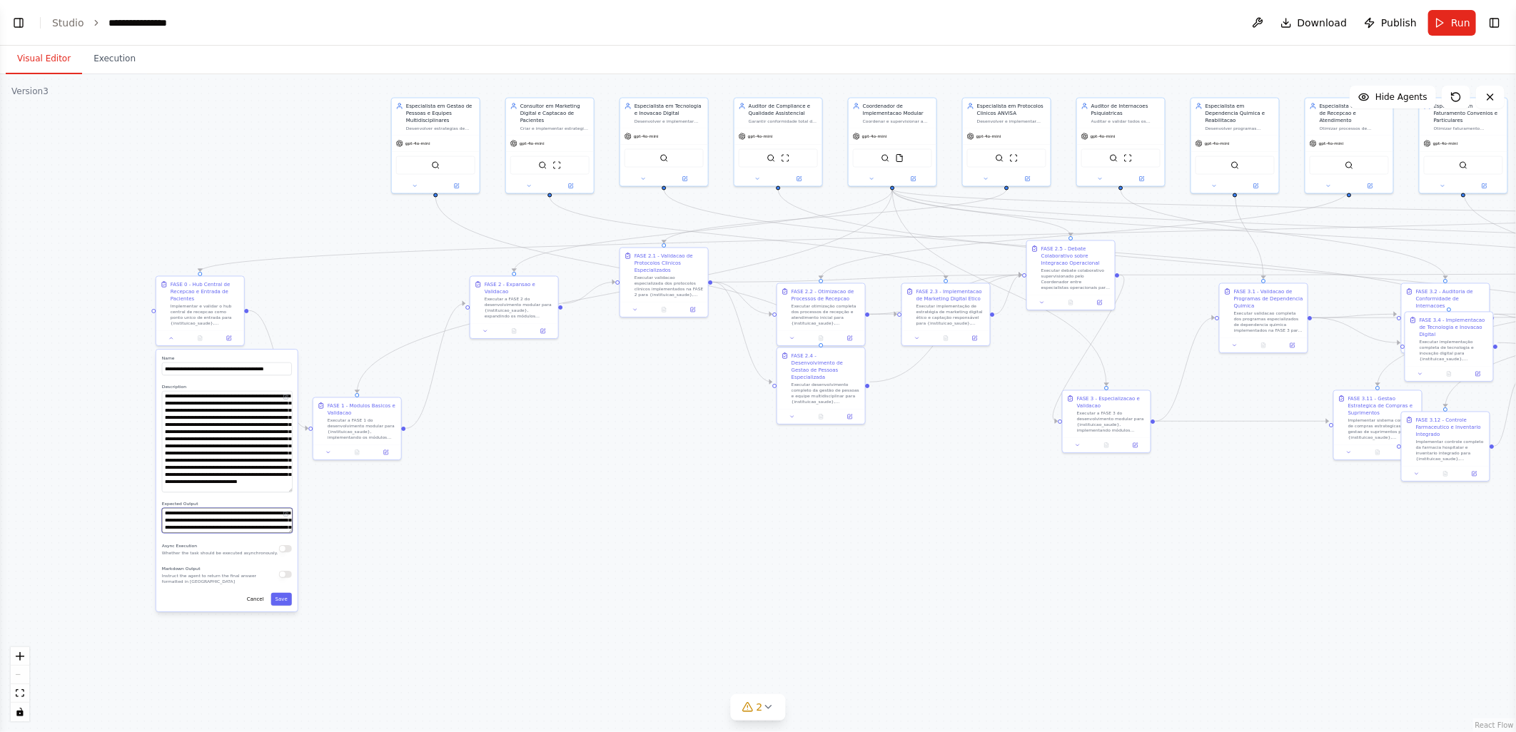
scroll to position [79101, 0]
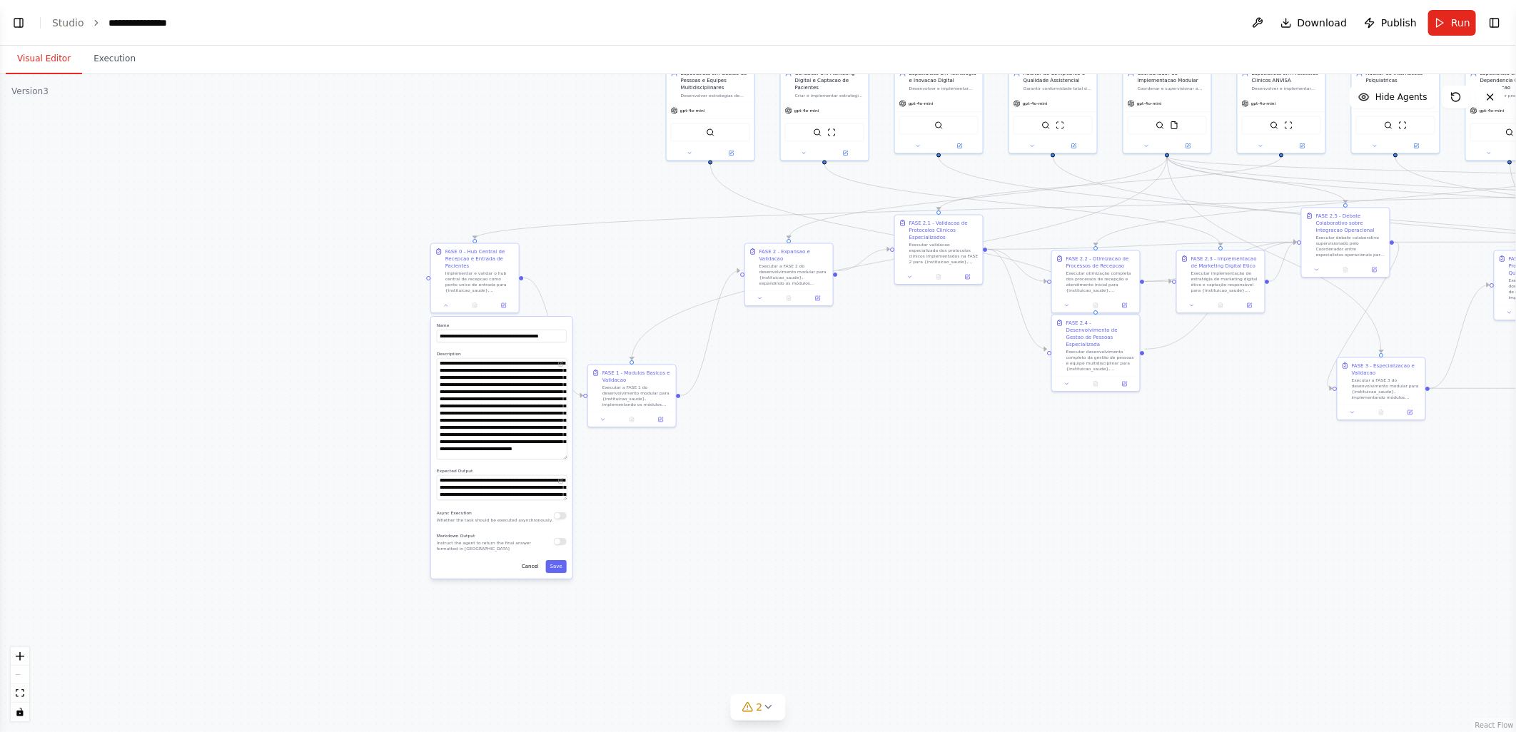
drag, startPoint x: 226, startPoint y: 402, endPoint x: 330, endPoint y: 354, distance: 114.6
click at [330, 354] on div ".deletable-edge-delete-btn { width: 20px; height: 20px; border: 0px solid #ffff…" at bounding box center [758, 403] width 1516 height 658
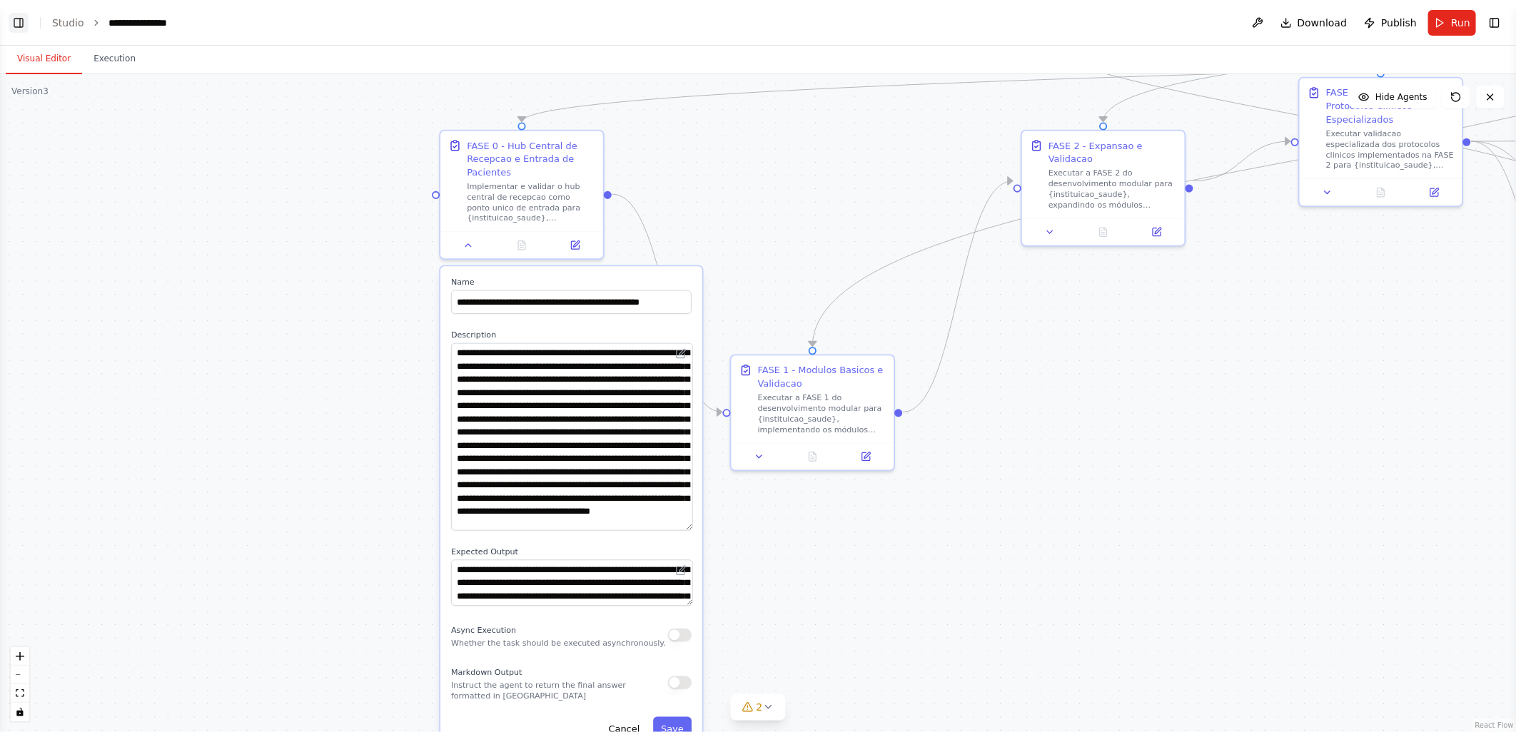
scroll to position [79123, 0]
click at [19, 21] on button "Toggle Left Sidebar" at bounding box center [19, 23] width 20 height 20
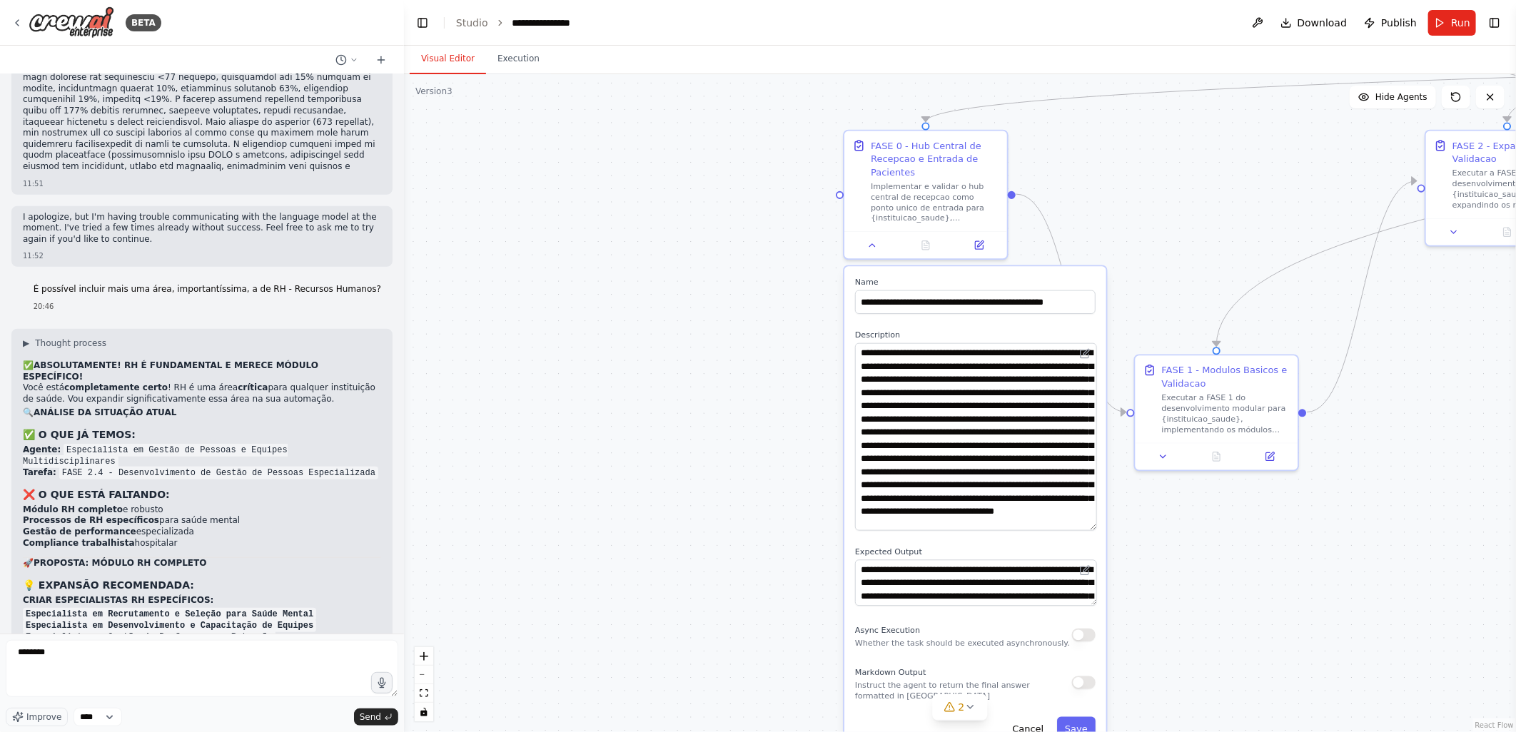
scroll to position [79156, 0]
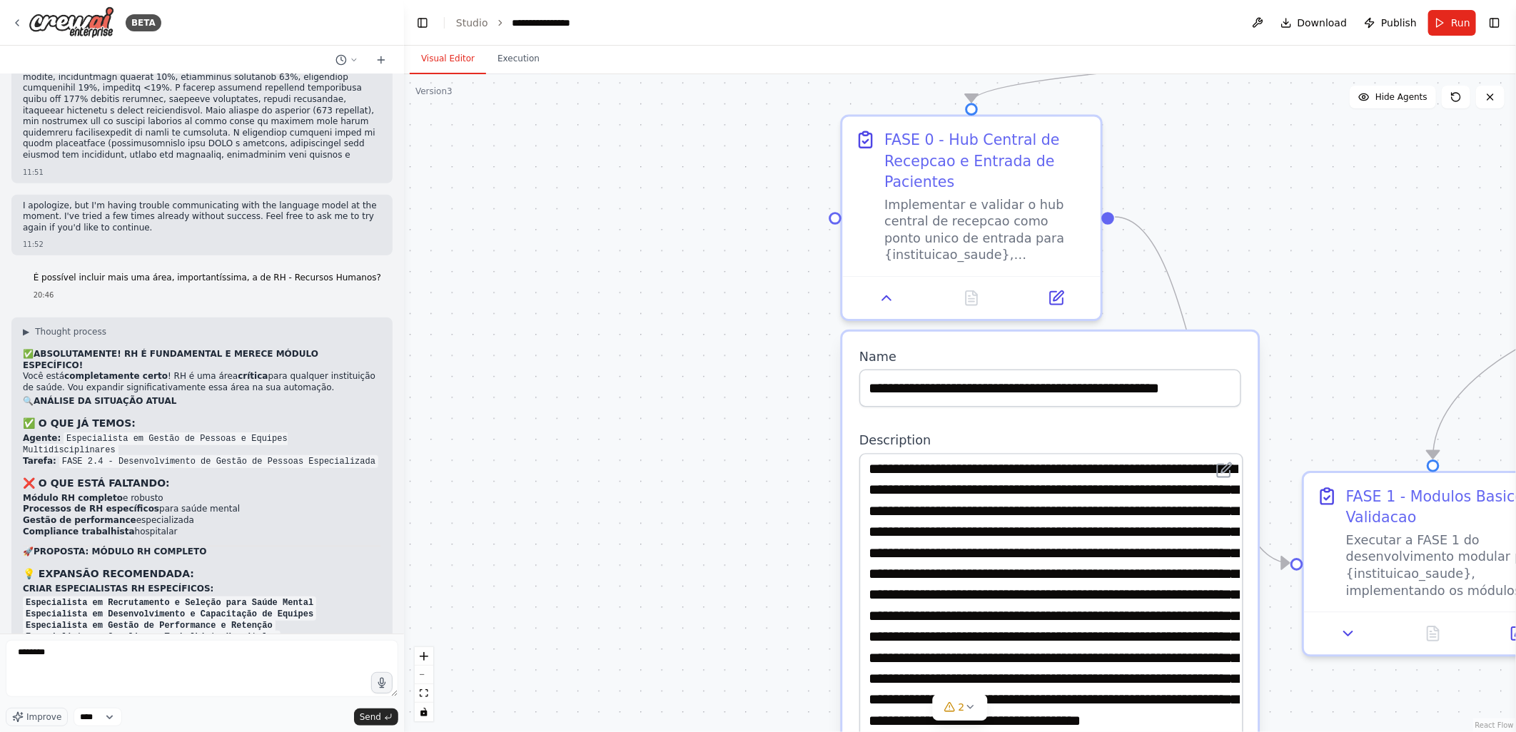
drag, startPoint x: 744, startPoint y: 220, endPoint x: 614, endPoint y: 303, distance: 154.6
click at [614, 303] on div ".deletable-edge-delete-btn { width: 20px; height: 20px; border: 0px solid #ffff…" at bounding box center [960, 403] width 1112 height 658
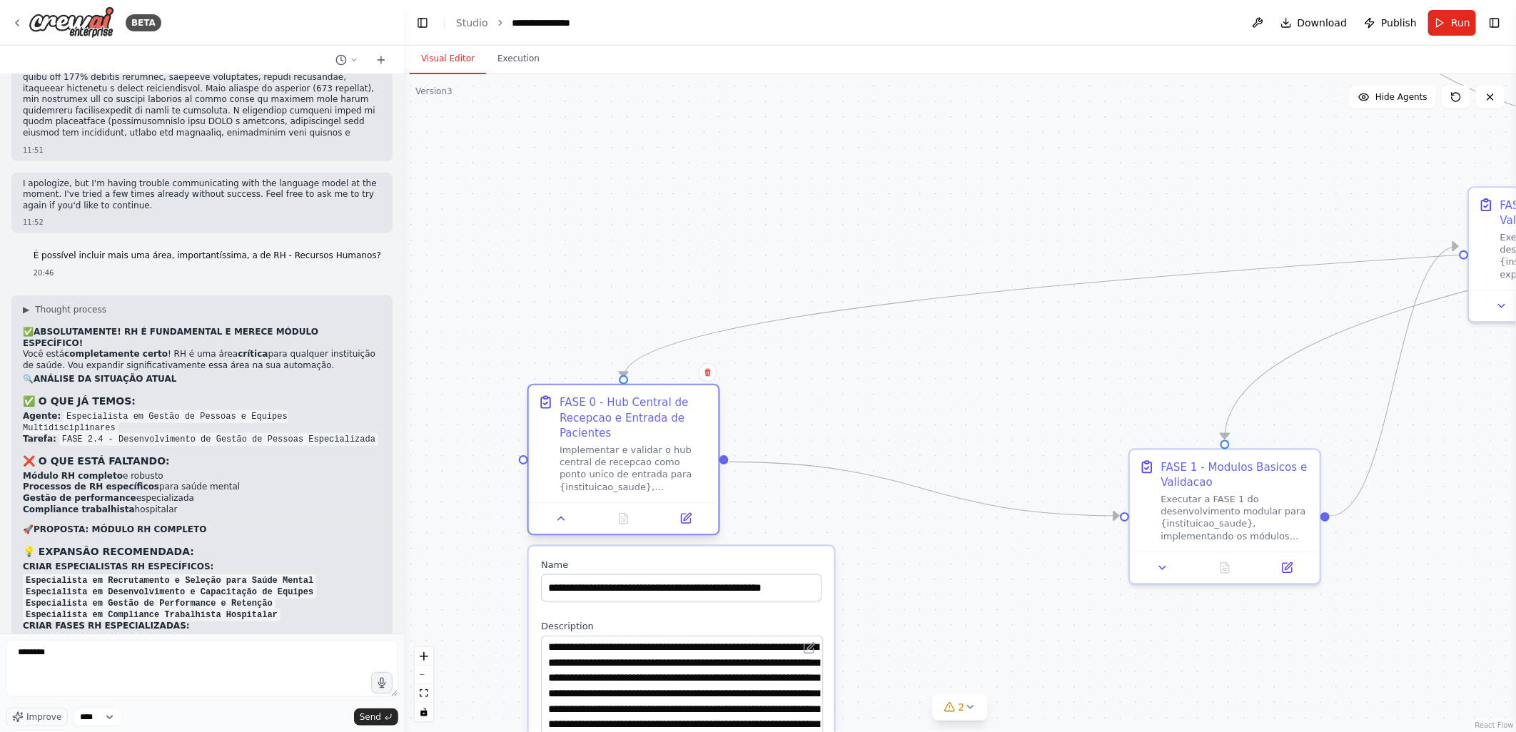
scroll to position [79189, 0]
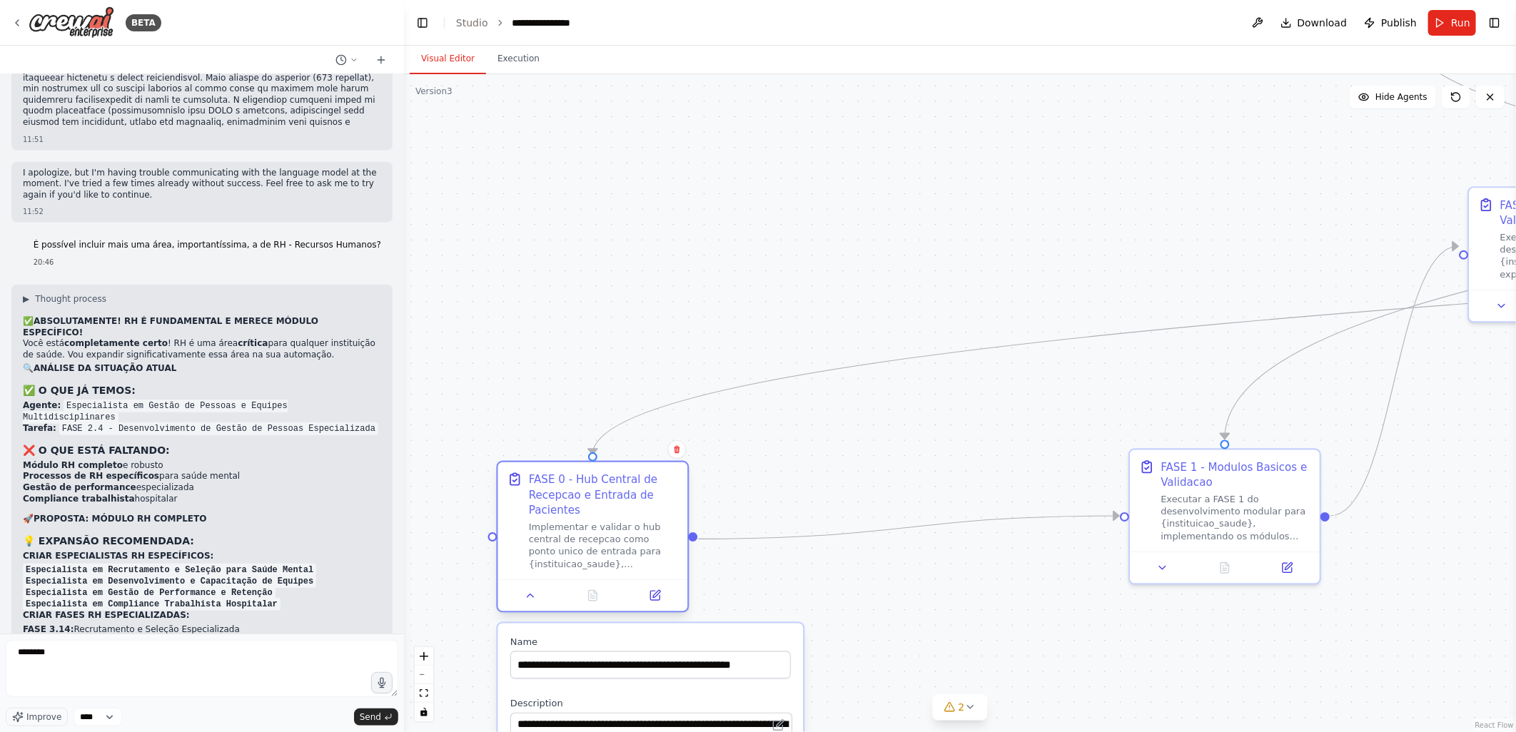
drag, startPoint x: 893, startPoint y: 197, endPoint x: 572, endPoint y: 494, distance: 436.8
click at [572, 494] on div "FASE 0 - Hub Central de Recepcao e Entrada de Pacientes" at bounding box center [604, 495] width 150 height 46
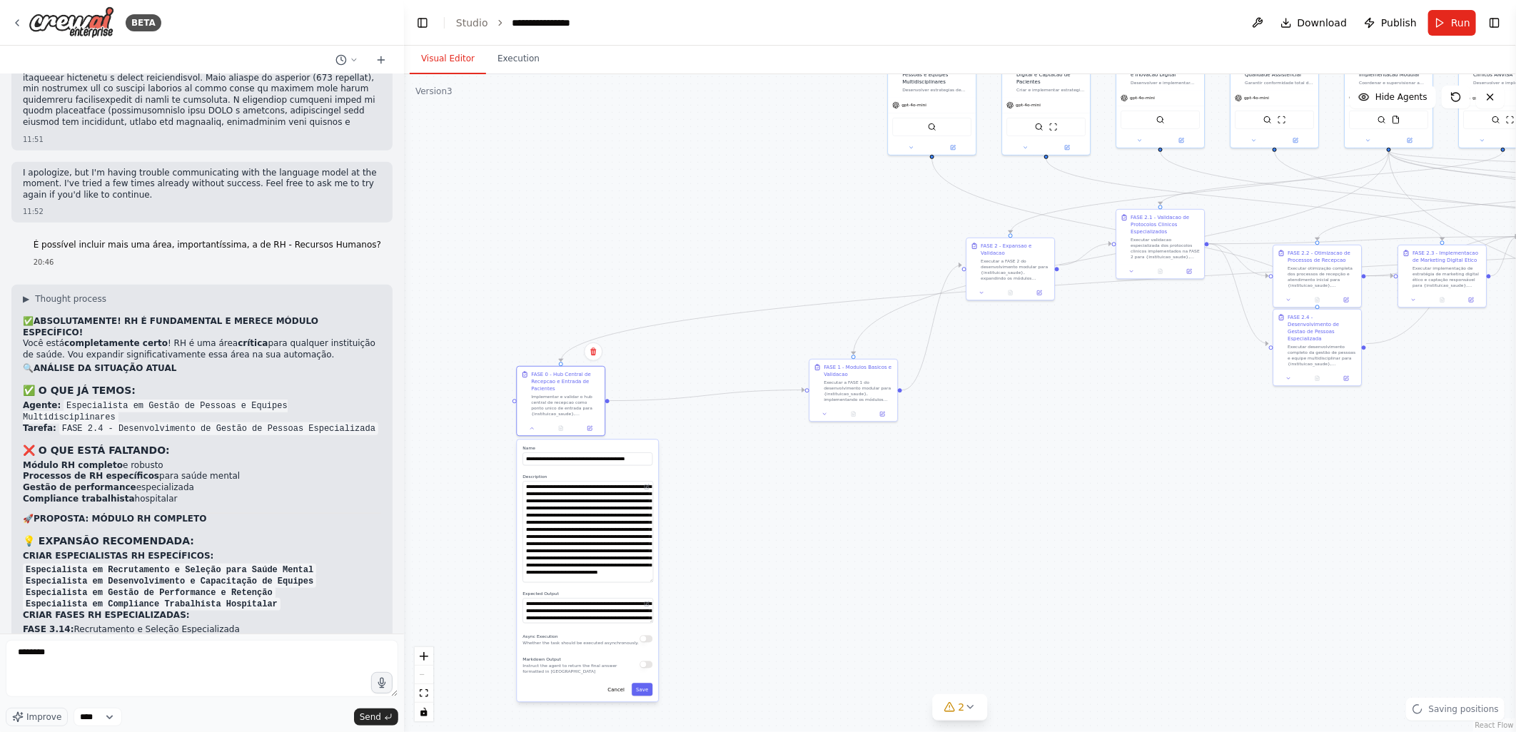
scroll to position [79200, 0]
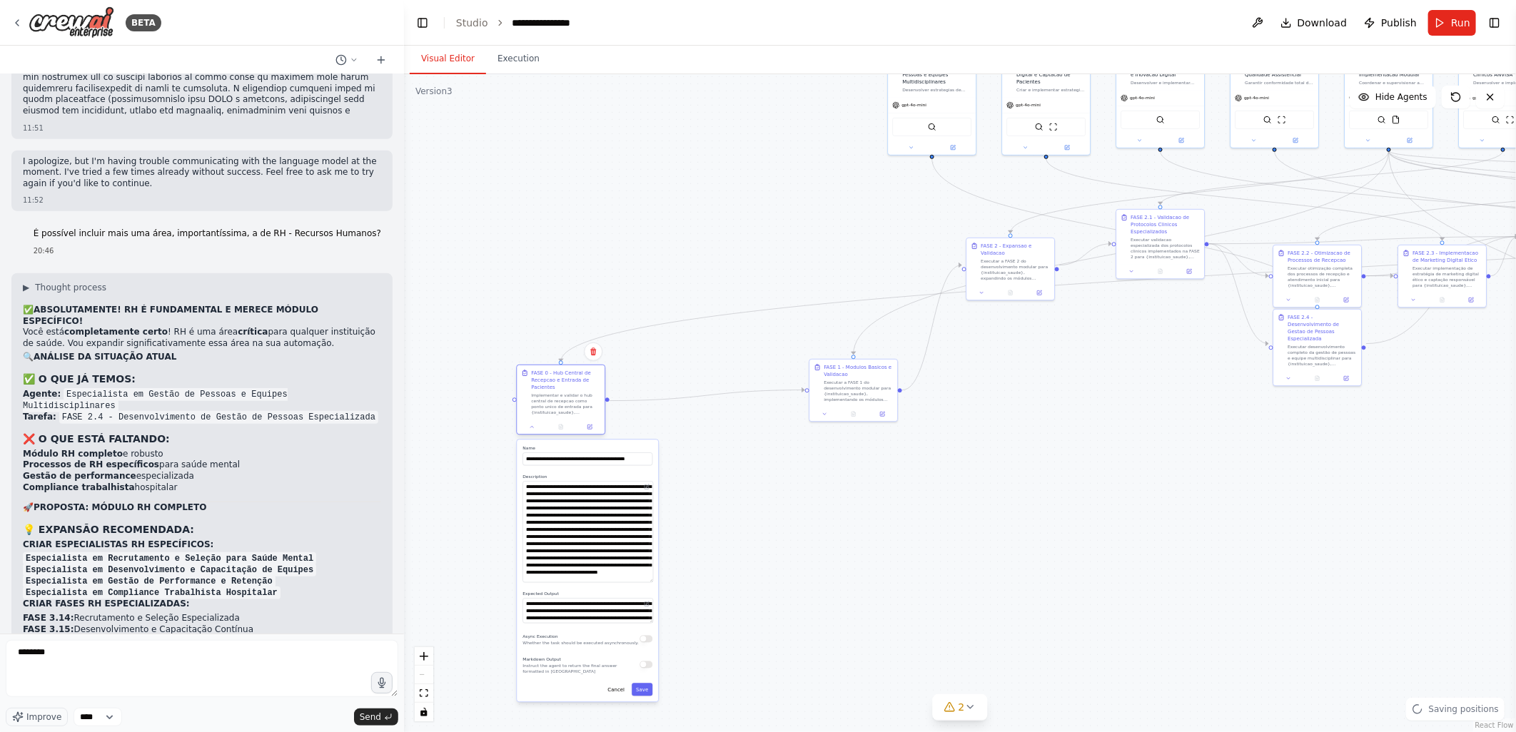
click at [524, 246] on div ".deletable-edge-delete-btn { width: 20px; height: 20px; border: 0px solid #ffff…" at bounding box center [960, 403] width 1112 height 658
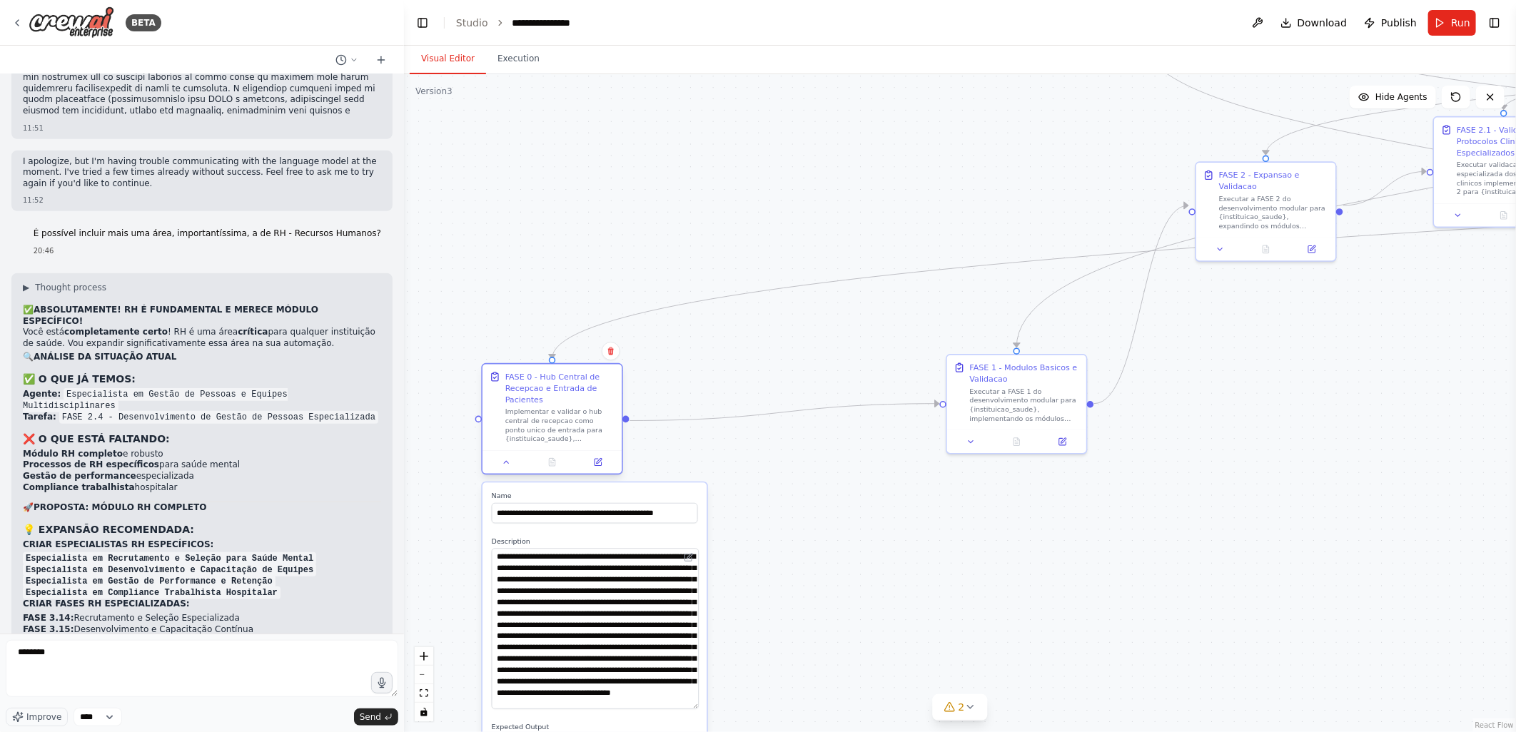
scroll to position [79211, 0]
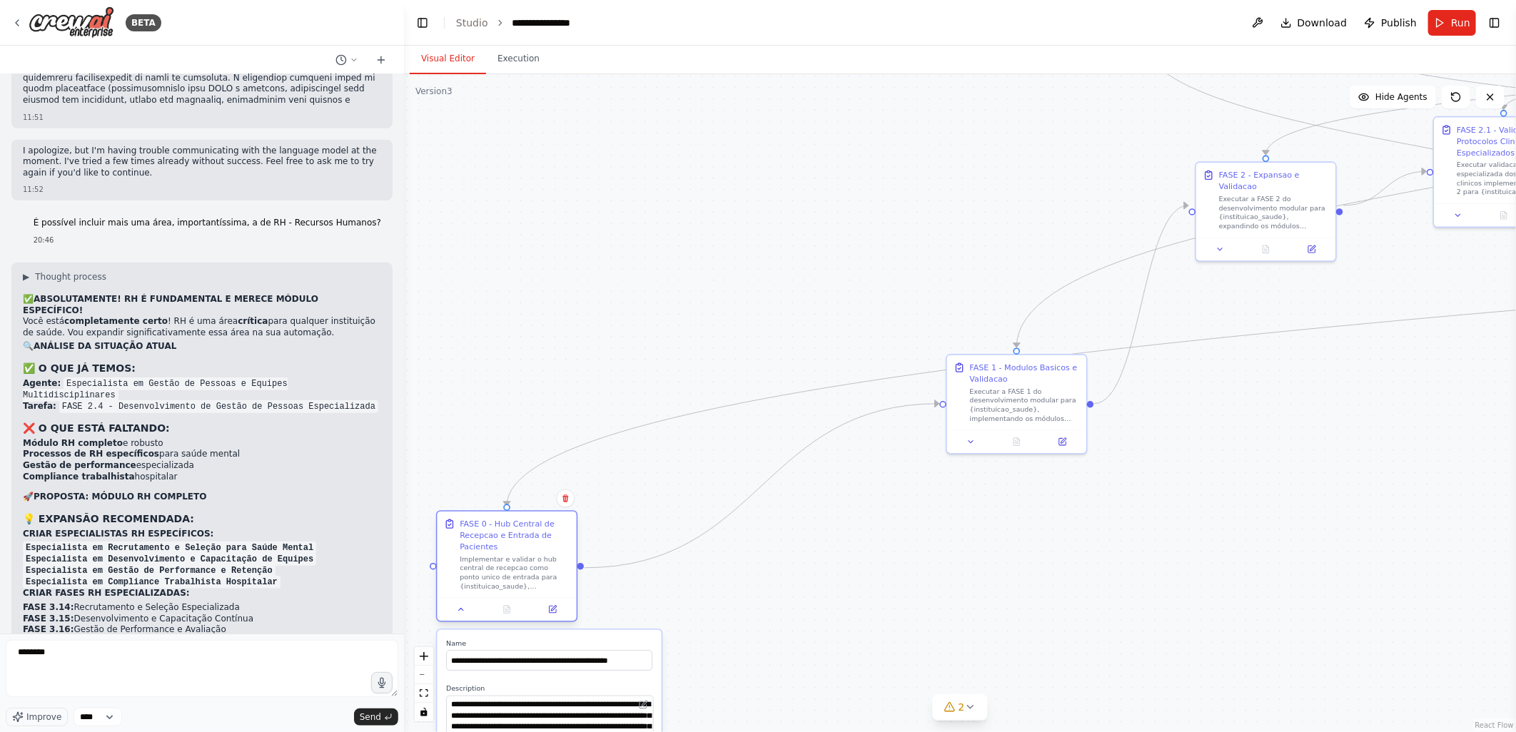
drag, startPoint x: 549, startPoint y: 381, endPoint x: 505, endPoint y: 540, distance: 165.2
click at [505, 540] on div "FASE 0 - Hub Central de Recepcao e Entrada de Pacientes" at bounding box center [515, 535] width 110 height 34
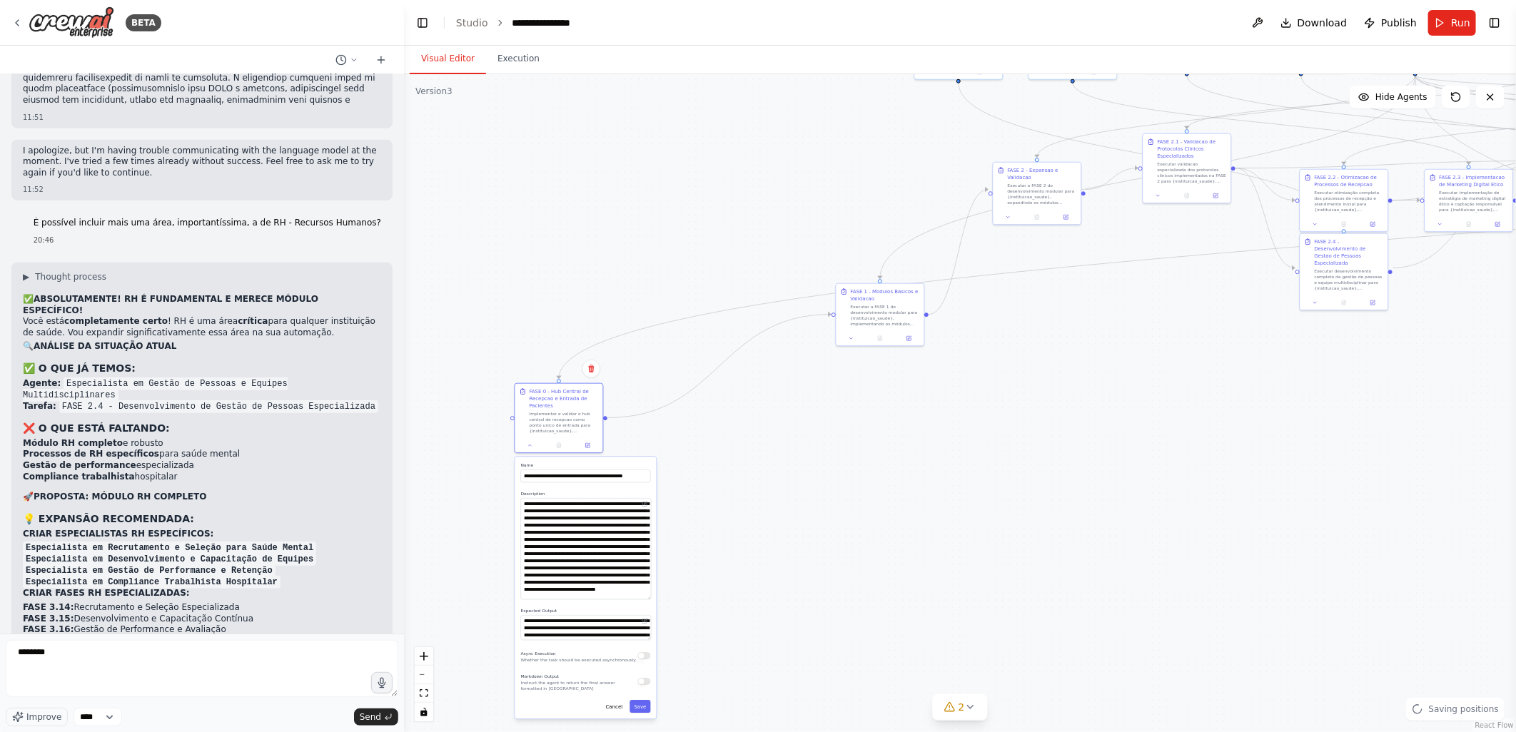
drag, startPoint x: 537, startPoint y: 253, endPoint x: 552, endPoint y: 247, distance: 16.3
click at [552, 247] on div ".deletable-edge-delete-btn { width: 20px; height: 20px; border: 0px solid #ffff…" at bounding box center [960, 403] width 1112 height 658
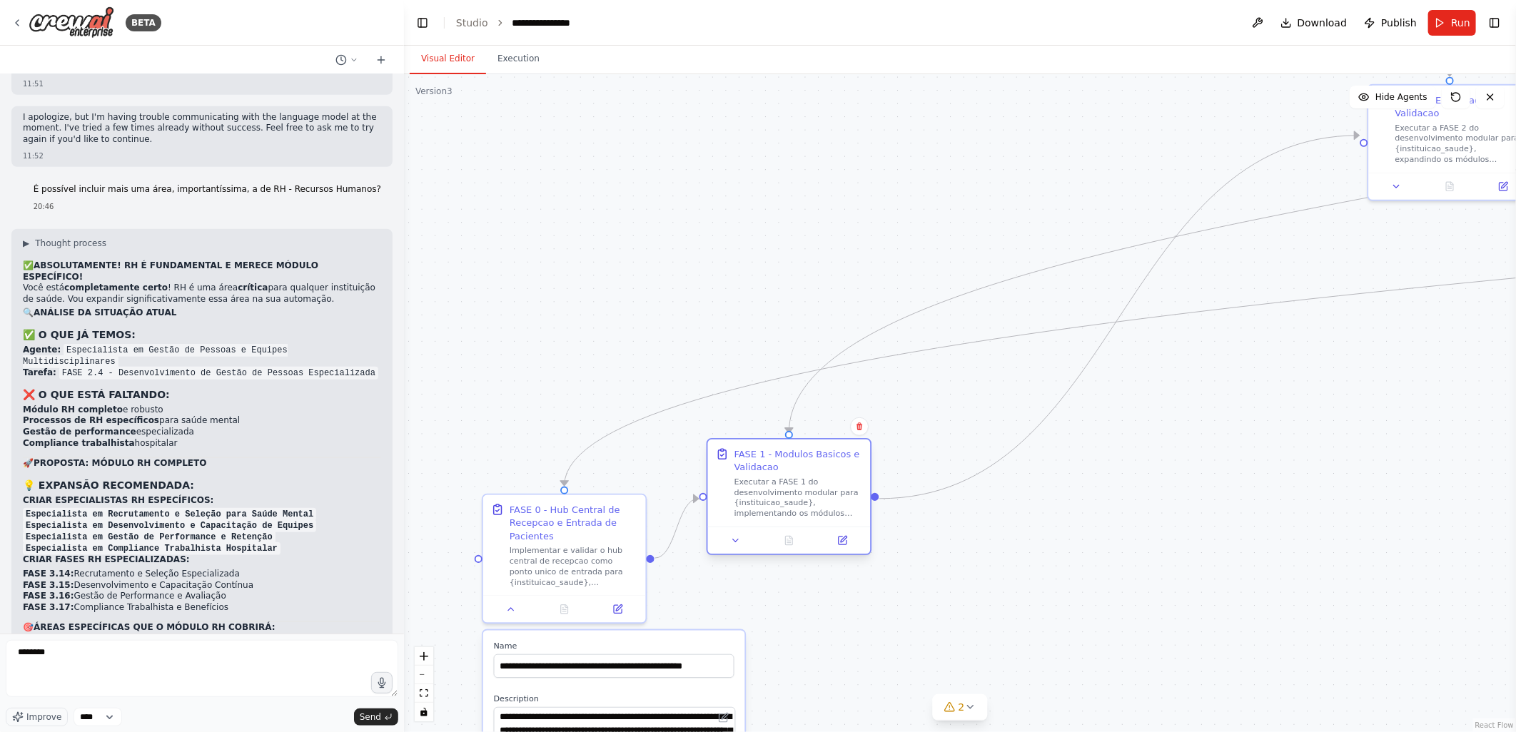
scroll to position [79256, 0]
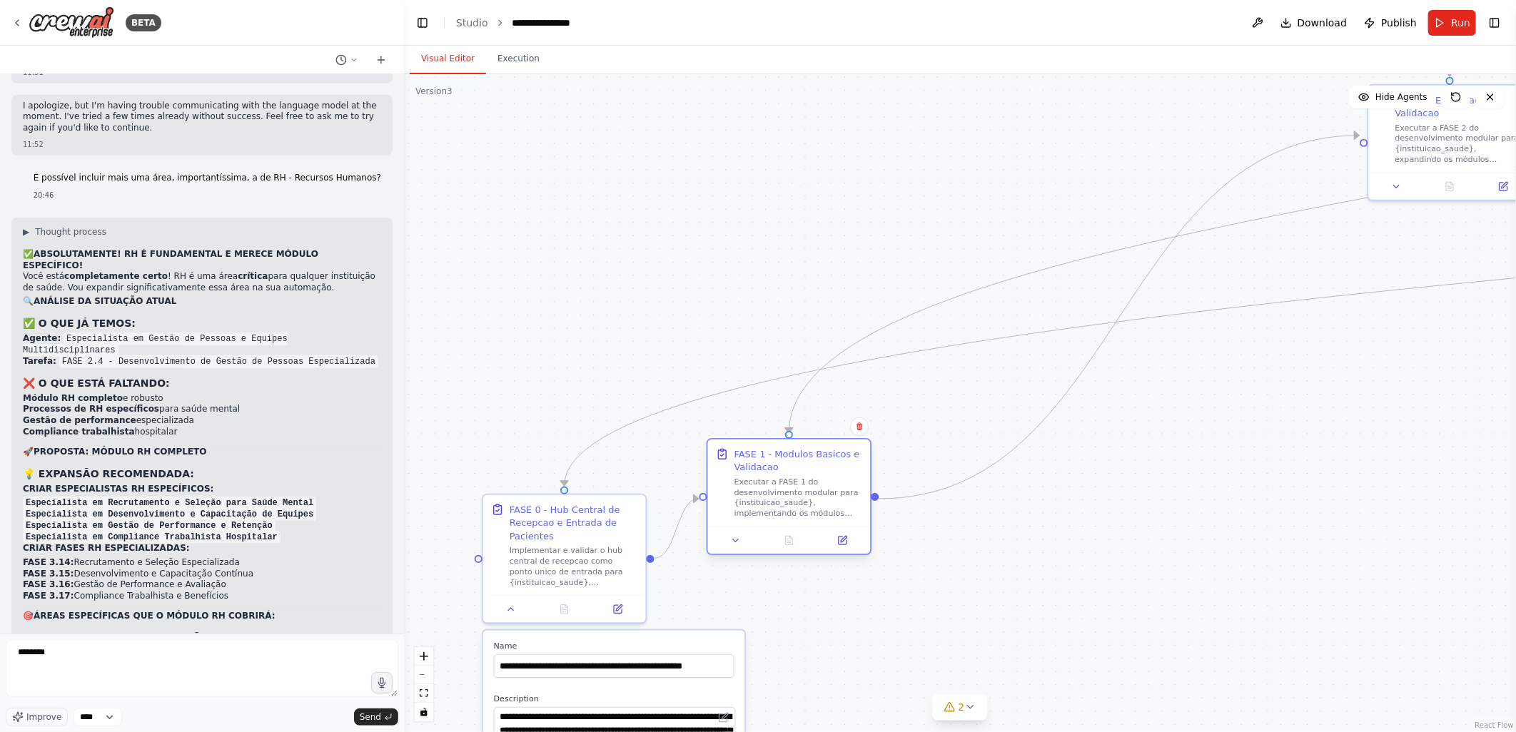
drag, startPoint x: 1130, startPoint y: 328, endPoint x: 760, endPoint y: 457, distance: 392.0
click at [760, 457] on div "FASE 1 - Modulos Basicos e Validacao" at bounding box center [798, 460] width 128 height 26
click at [647, 193] on div ".deletable-edge-delete-btn { width: 20px; height: 20px; border: 0px solid #ffff…" at bounding box center [960, 403] width 1112 height 658
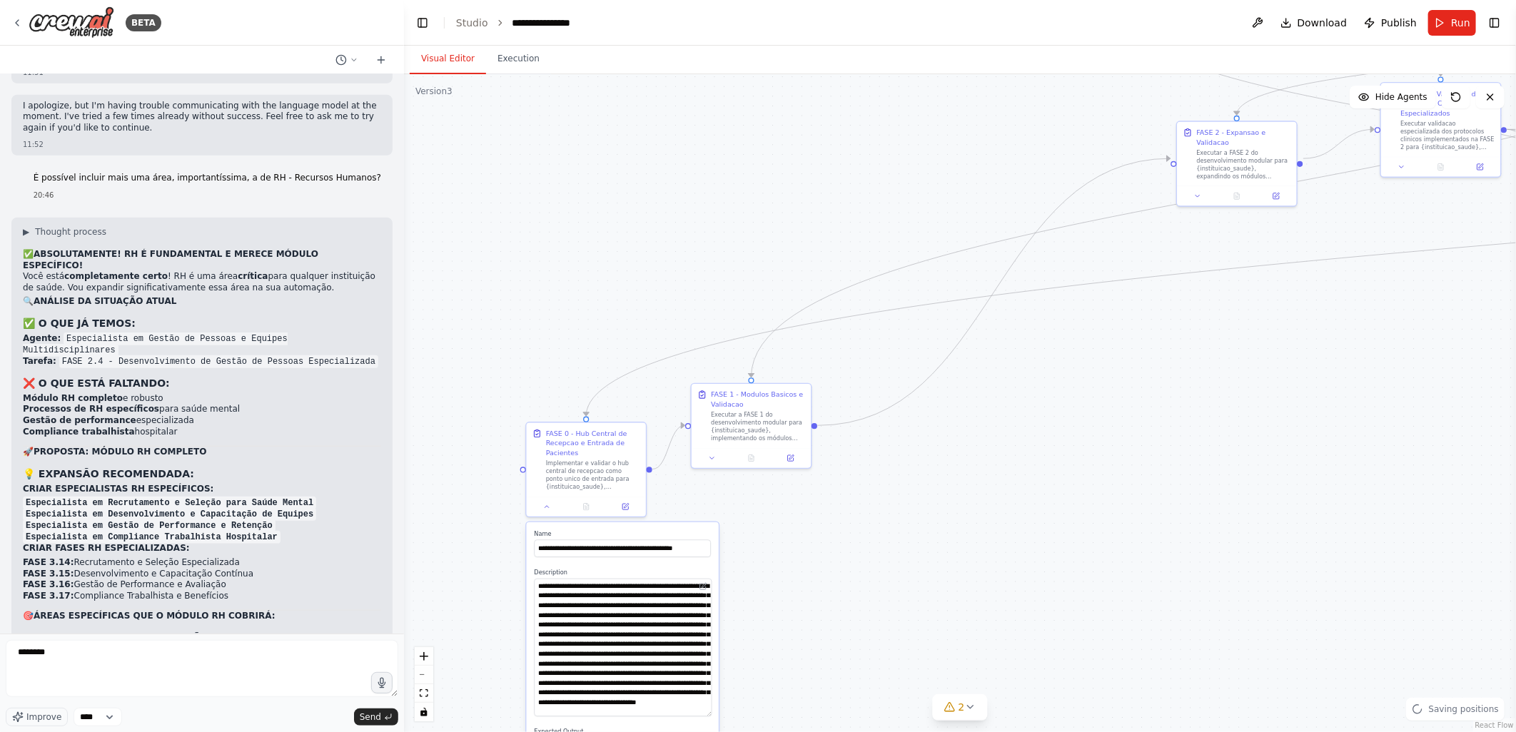
click at [722, 217] on div ".deletable-edge-delete-btn { width: 20px; height: 20px; border: 0px solid #ffff…" at bounding box center [960, 403] width 1112 height 658
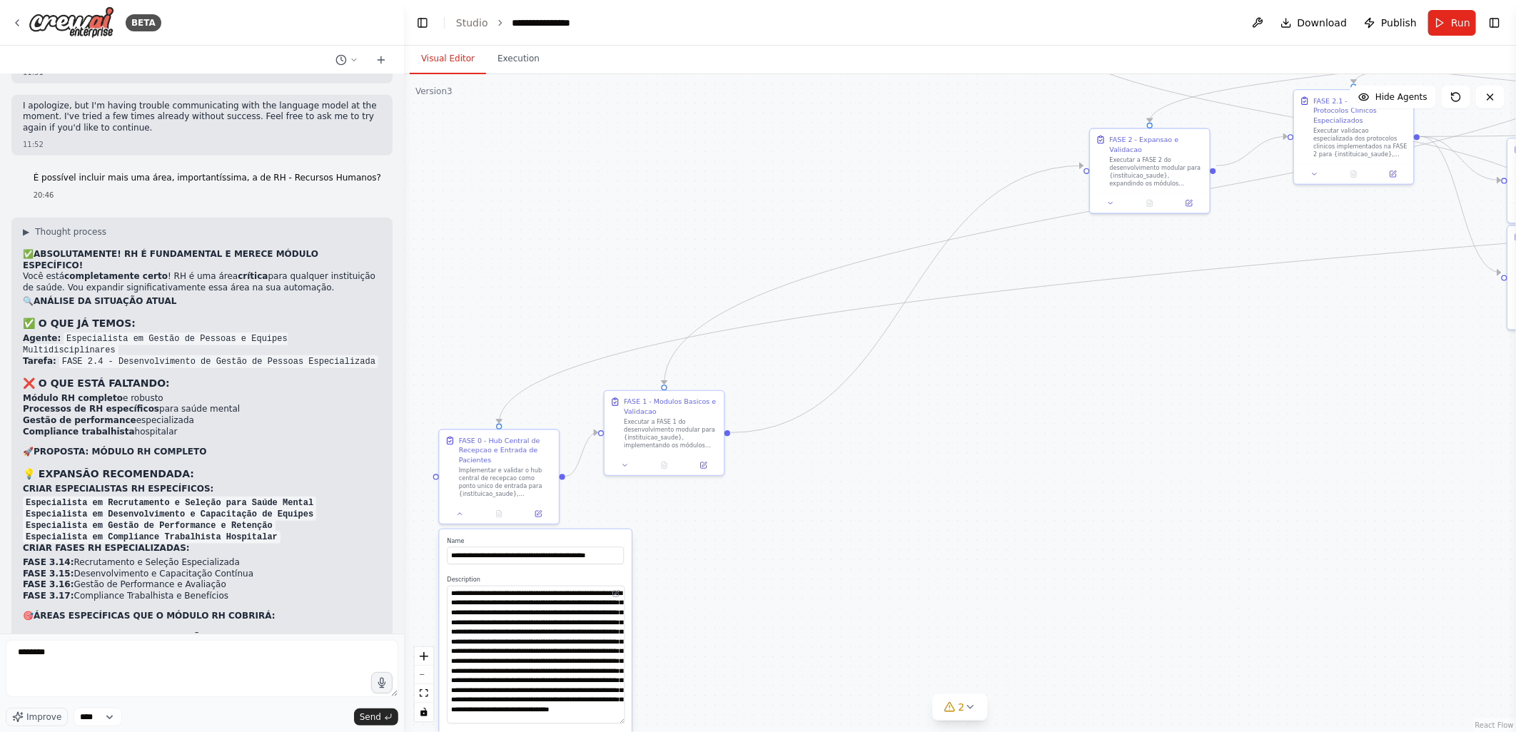
scroll to position [79267, 0]
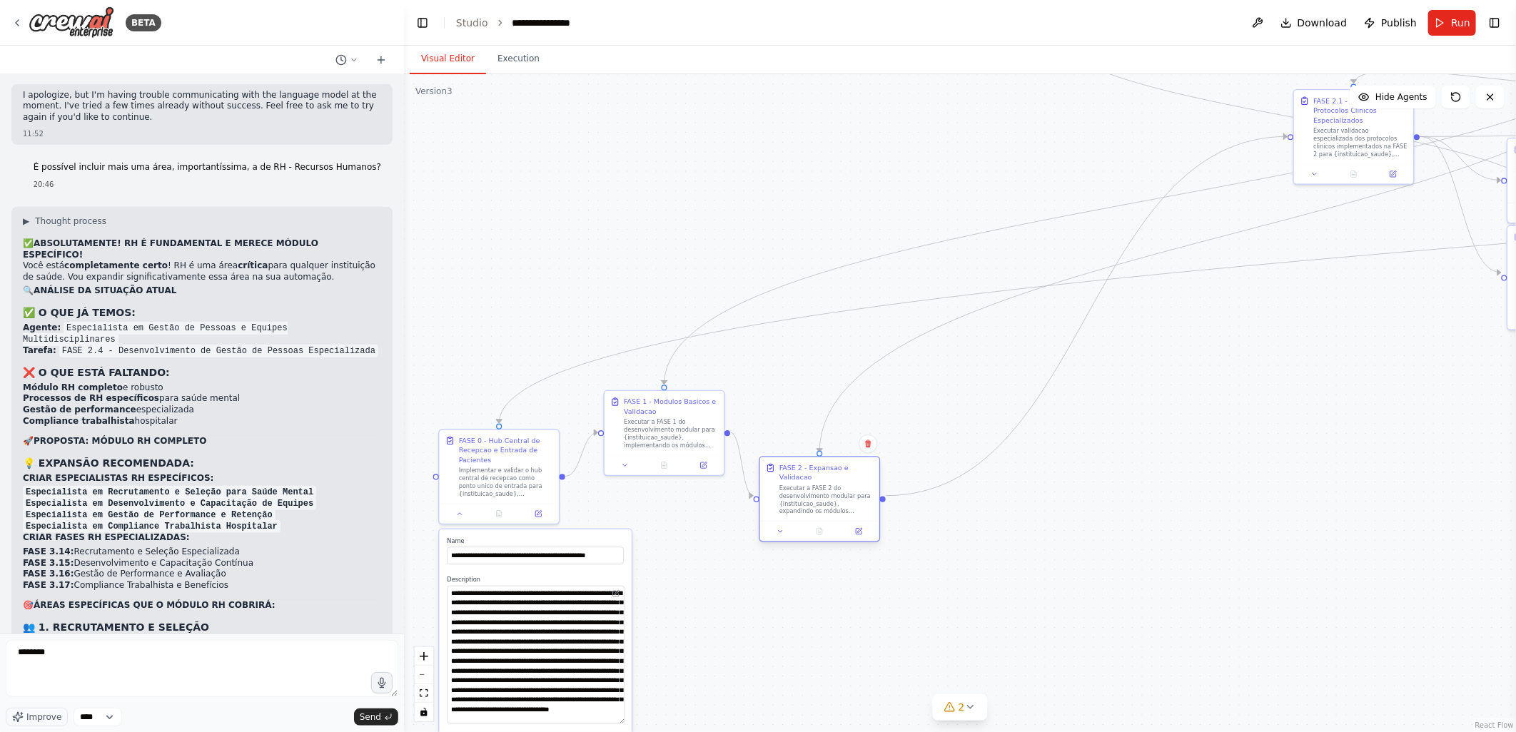
drag, startPoint x: 1155, startPoint y: 161, endPoint x: 806, endPoint y: 505, distance: 489.0
click at [806, 505] on div "Executar a FASE 2 do desenvolvimento modular para {instituicao_saude}, expandin…" at bounding box center [826, 500] width 94 height 31
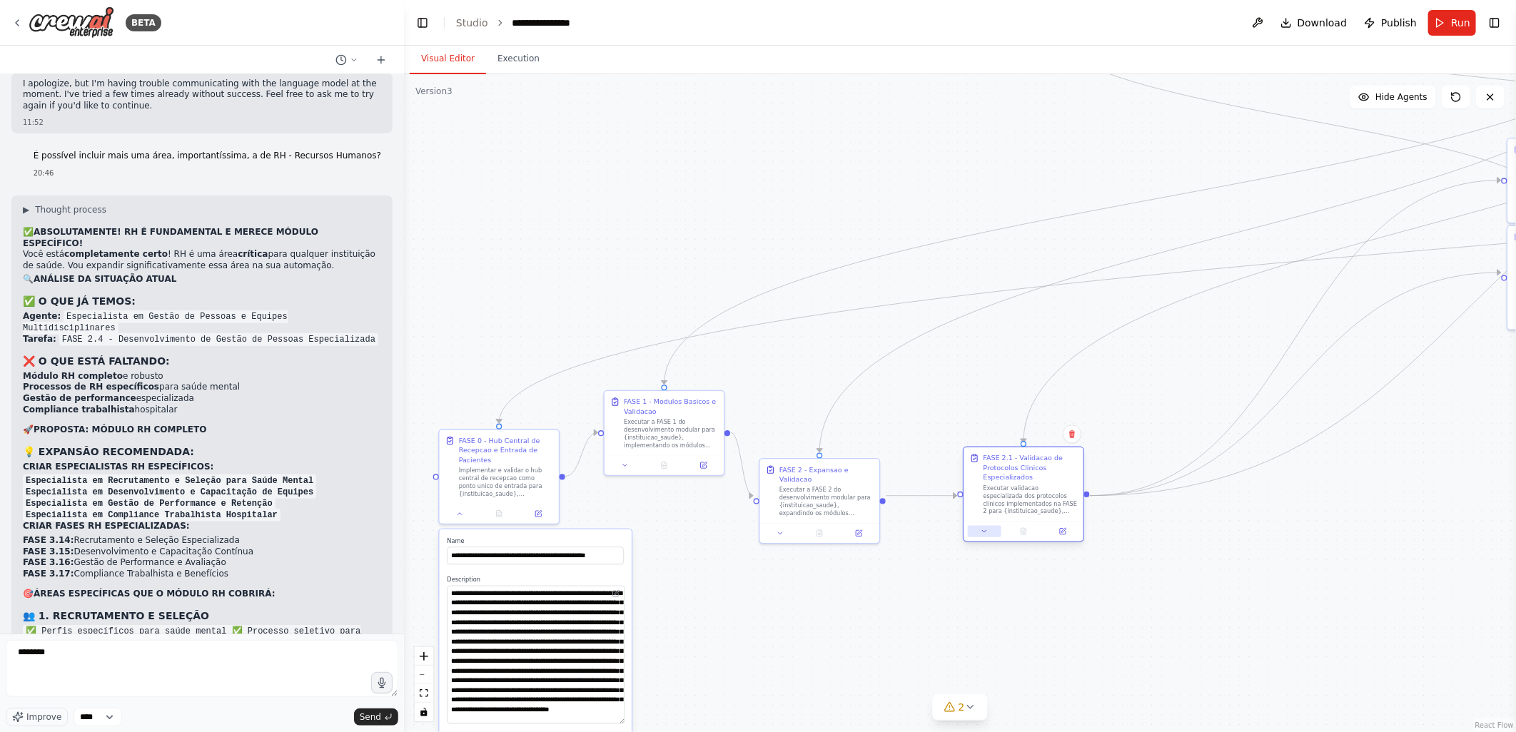
scroll to position [79289, 0]
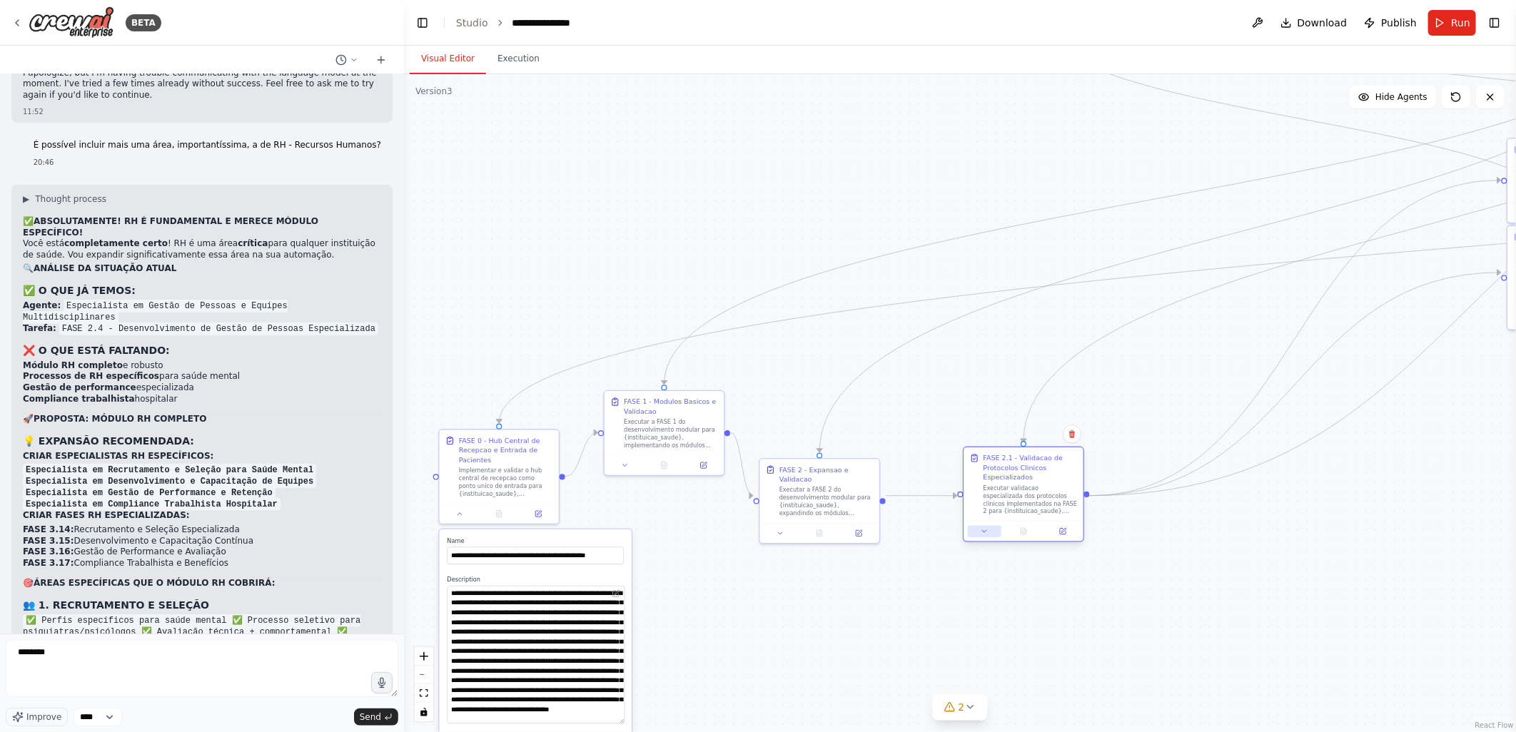
drag, startPoint x: 1325, startPoint y: 206, endPoint x: 1003, endPoint y: 517, distance: 447.7
click at [1003, 517] on div "FASE 2.1 - Validacao de Protocolos Clinicos Especializados Executar validacao e…" at bounding box center [1022, 484] width 119 height 74
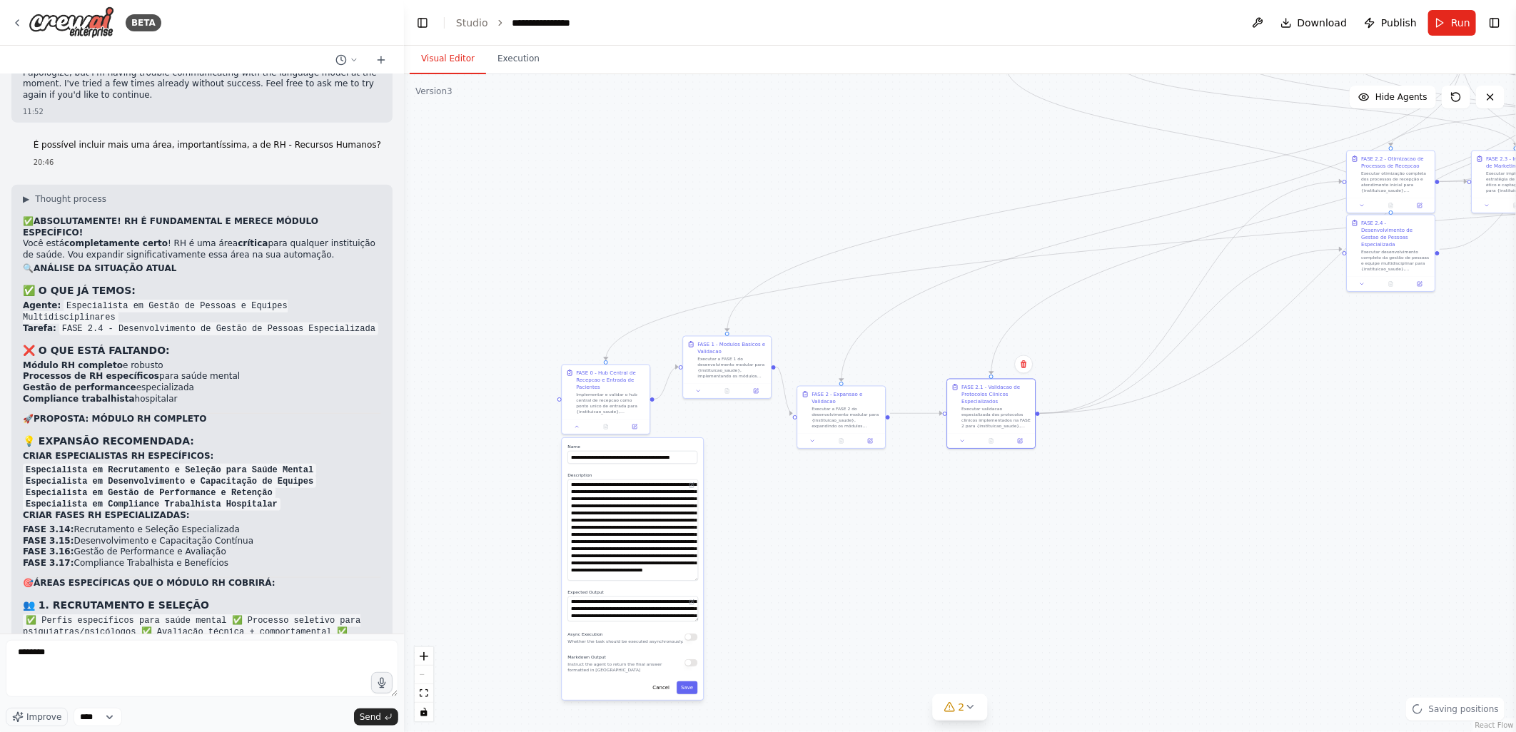
scroll to position [79300, 0]
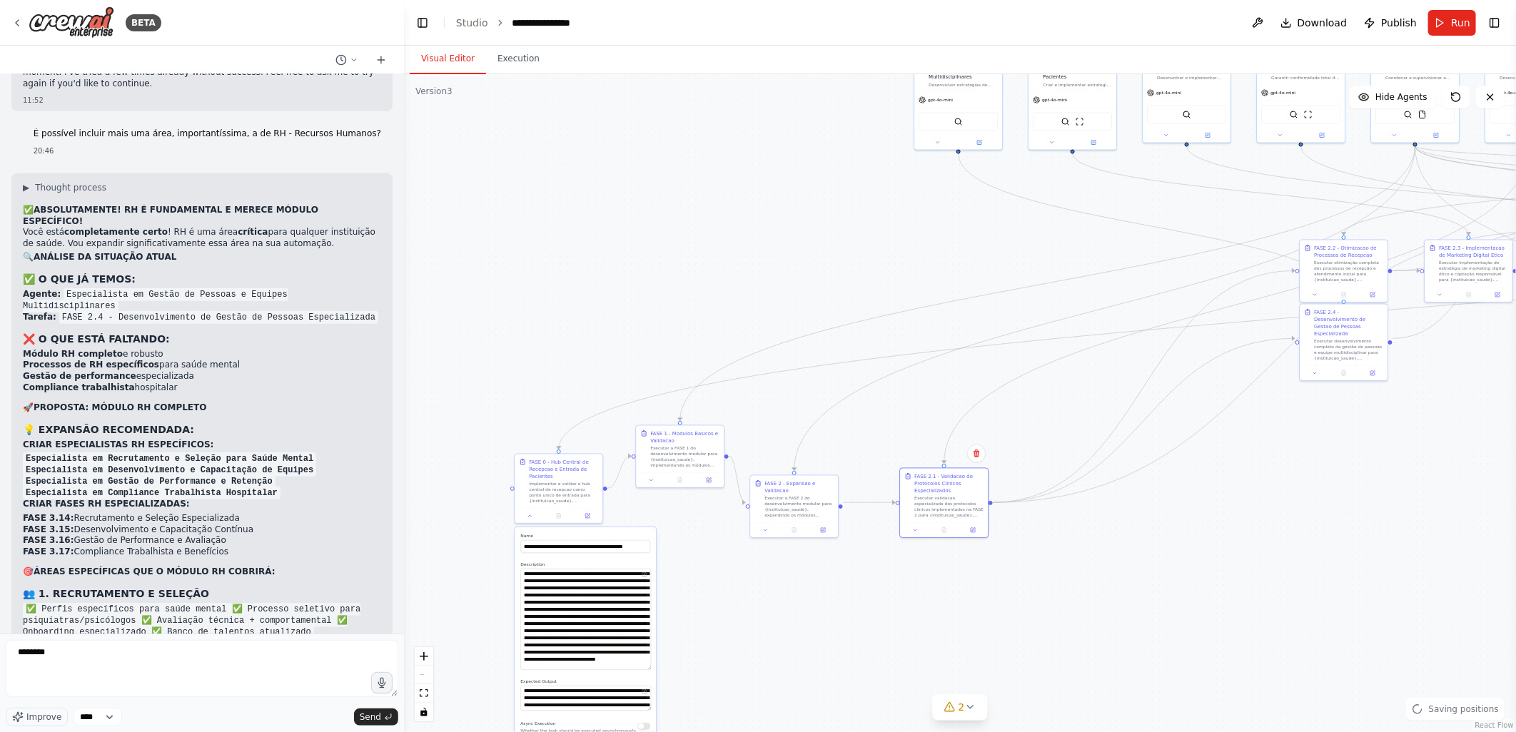
drag, startPoint x: 901, startPoint y: 218, endPoint x: 1382, endPoint y: 336, distance: 495.2
click at [702, 173] on div ".deletable-edge-delete-btn { width: 20px; height: 20px; border: 0px solid #ffff…" at bounding box center [960, 403] width 1112 height 658
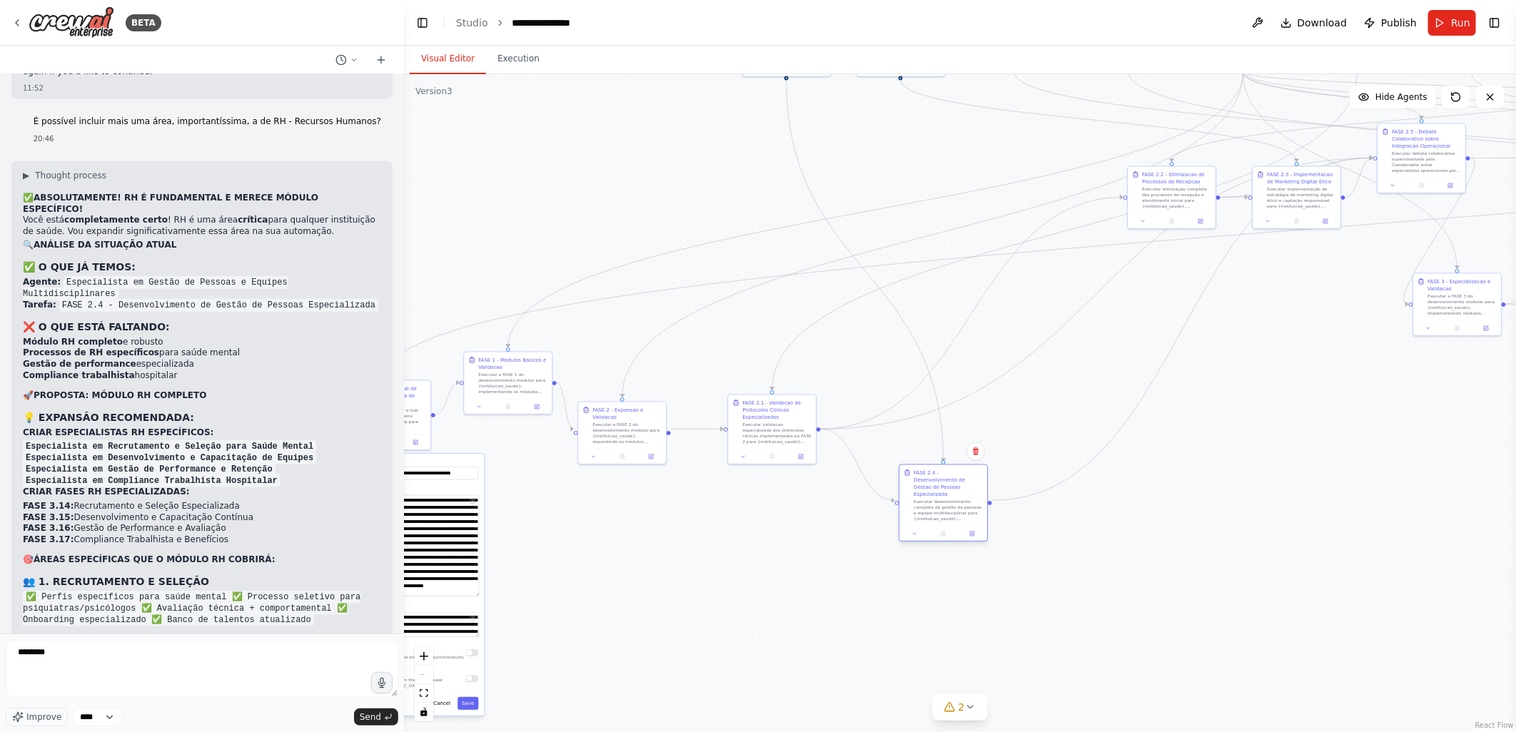
scroll to position [79323, 0]
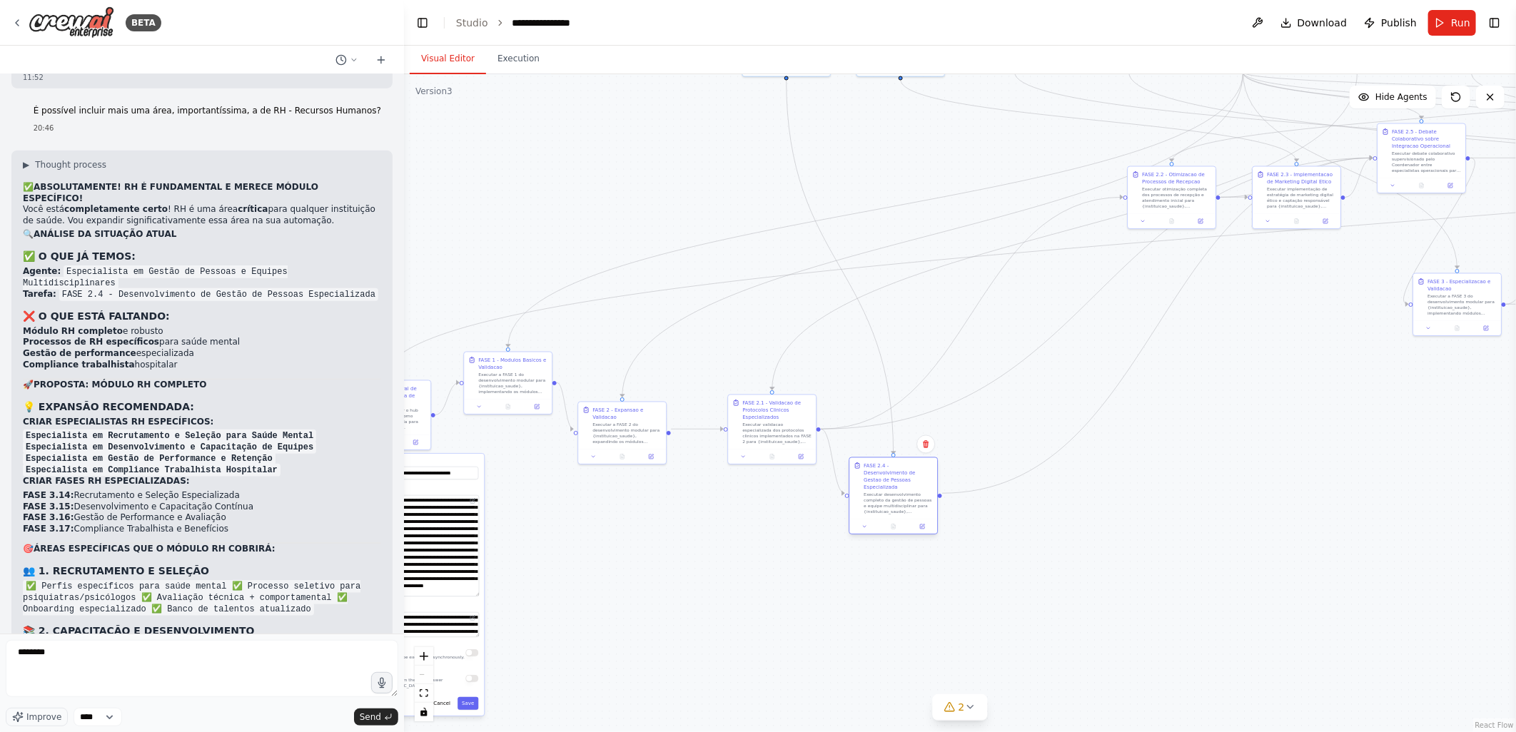
drag, startPoint x: 1165, startPoint y: 280, endPoint x: 891, endPoint y: 490, distance: 345.7
click at [891, 490] on div "FASE 2.4 - Desenvolvimento de Gestao de Pessoas Especializada Executar desenvol…" at bounding box center [897, 488] width 69 height 53
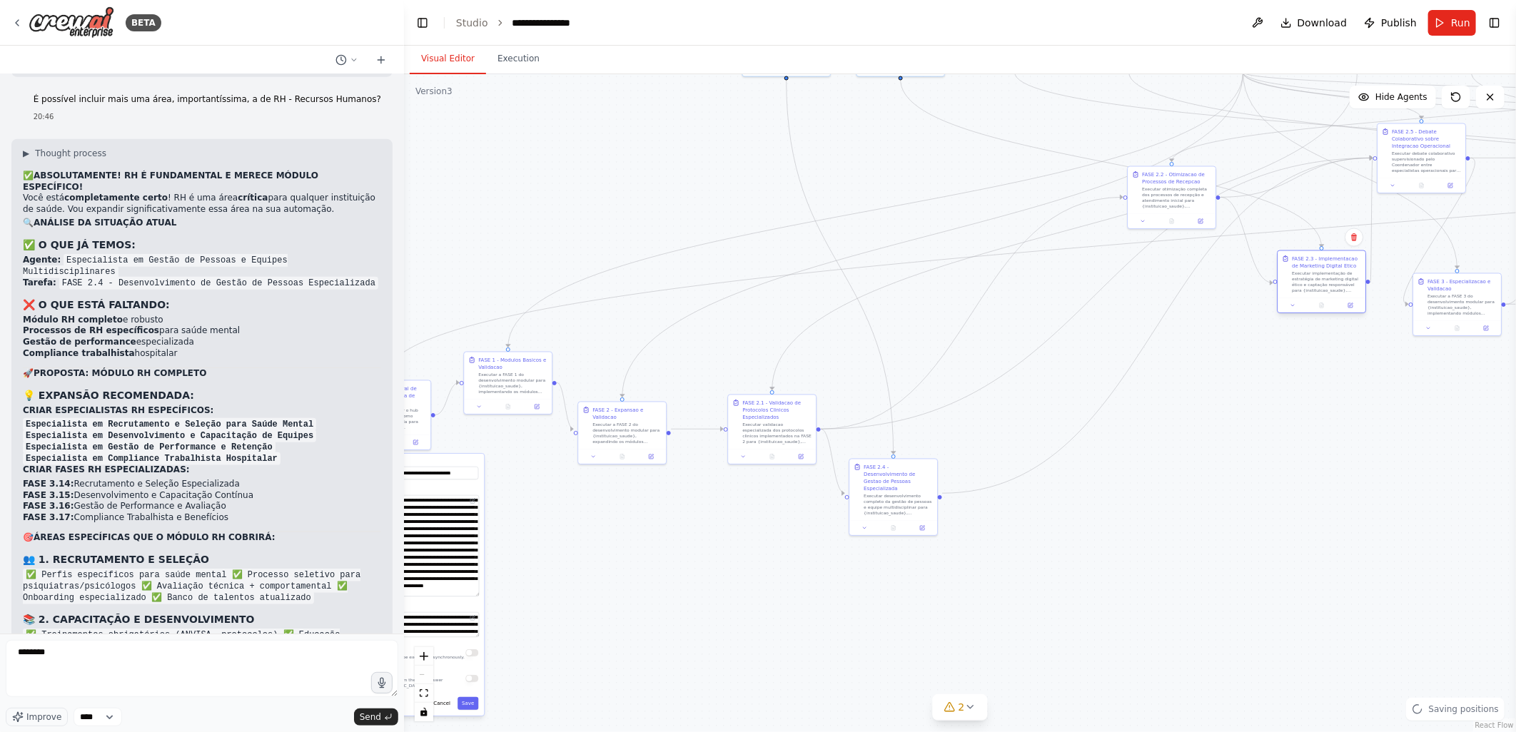
drag, startPoint x: 1287, startPoint y: 194, endPoint x: 1314, endPoint y: 298, distance: 107.7
click at [1314, 298] on div "FASE 2.3 - Implementacao de Marketing Digital Etico Executar implementação de e…" at bounding box center [1321, 282] width 89 height 64
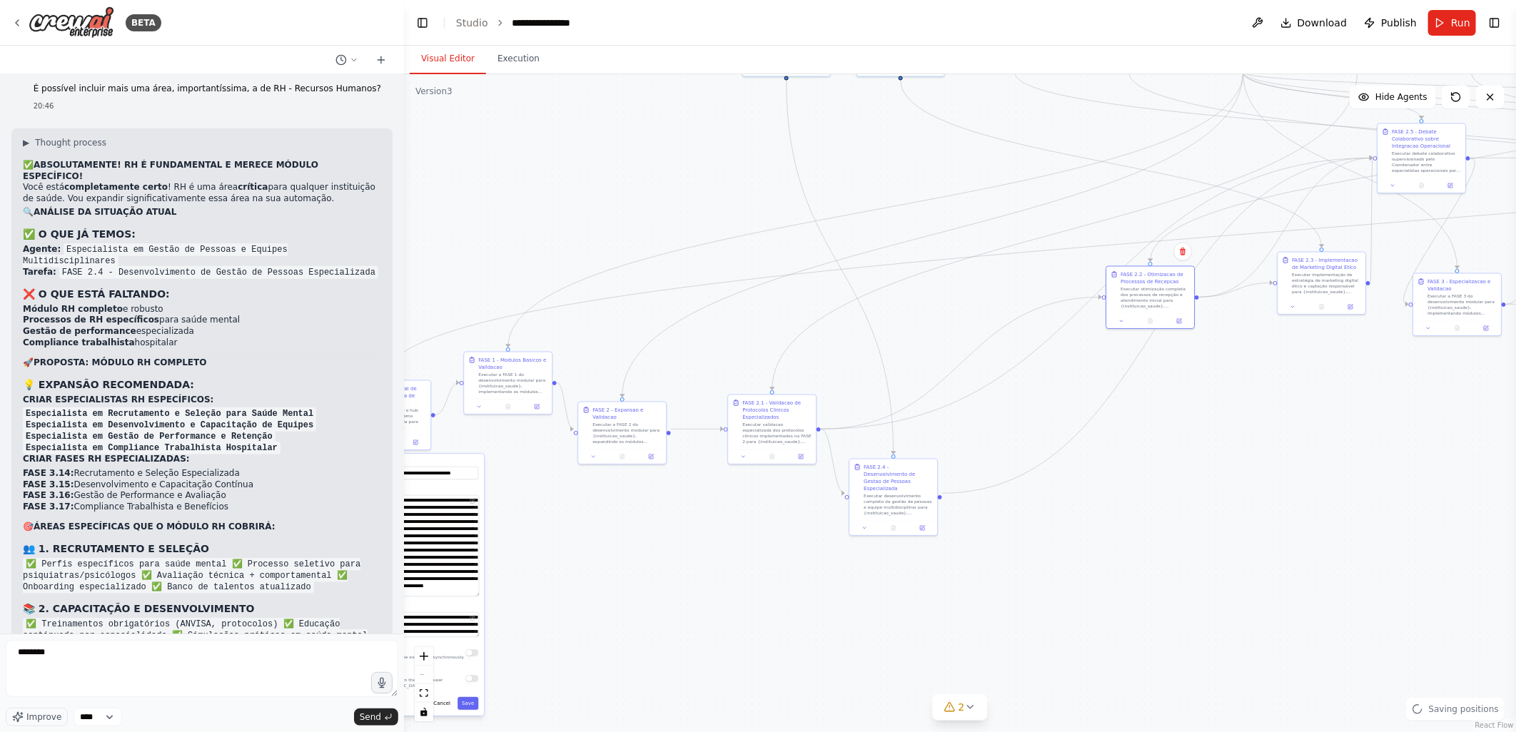
drag, startPoint x: 1136, startPoint y: 403, endPoint x: 1106, endPoint y: 534, distance: 134.0
click at [1106, 534] on div ".deletable-edge-delete-btn { width: 20px; height: 20px; border: 0px solid #ffff…" at bounding box center [960, 403] width 1112 height 658
drag, startPoint x: 1103, startPoint y: 494, endPoint x: 988, endPoint y: 309, distance: 217.6
click at [964, 450] on div ".deletable-edge-delete-btn { width: 20px; height: 20px; border: 0px solid #ffff…" at bounding box center [960, 403] width 1112 height 658
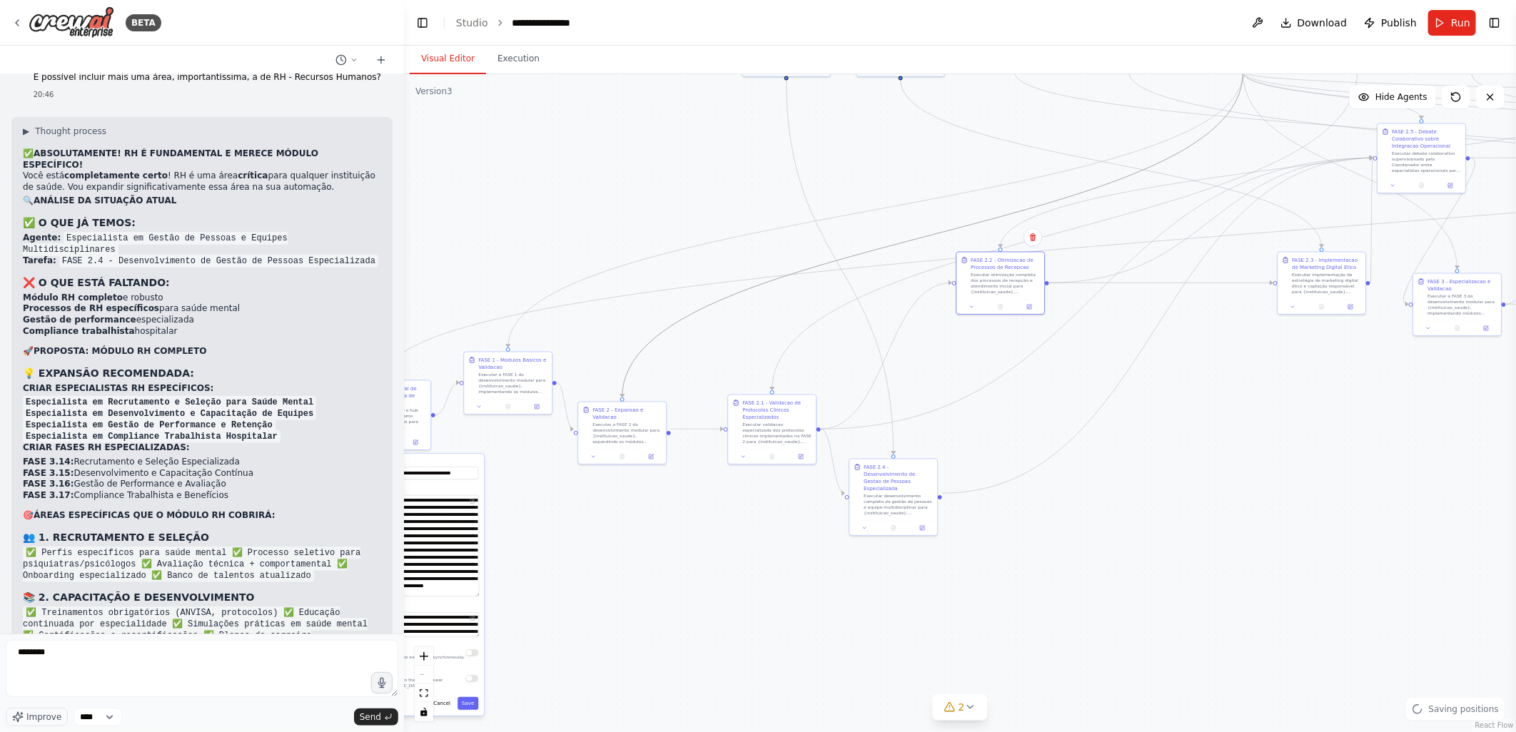
drag, startPoint x: 988, startPoint y: 309, endPoint x: 941, endPoint y: 376, distance: 82.4
click at [941, 376] on div ".deletable-edge-delete-btn { width: 20px; height: 20px; border: 0px solid #ffff…" at bounding box center [960, 403] width 1112 height 658
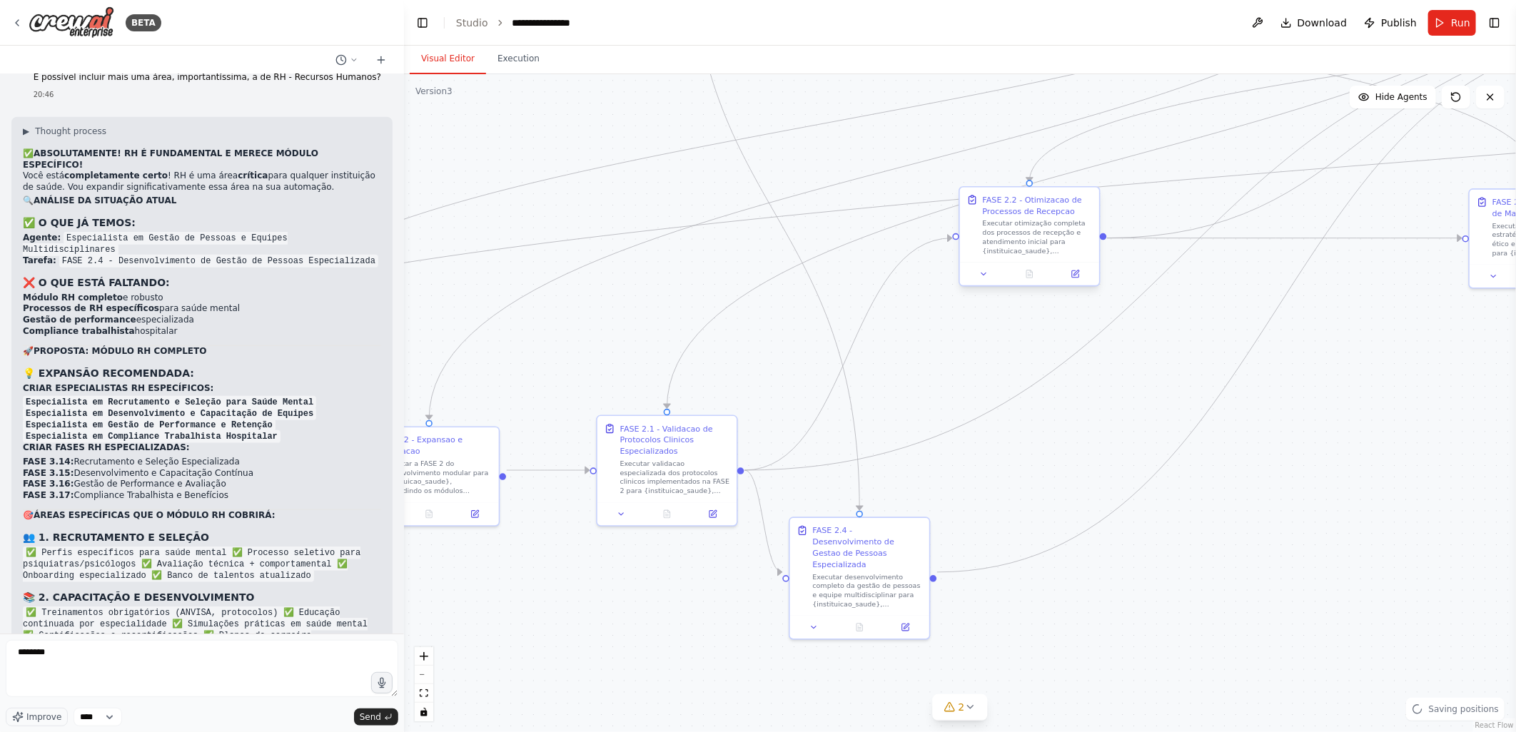
click at [989, 317] on div ".deletable-edge-delete-btn { width: 20px; height: 20px; border: 0px solid #ffff…" at bounding box center [960, 403] width 1112 height 658
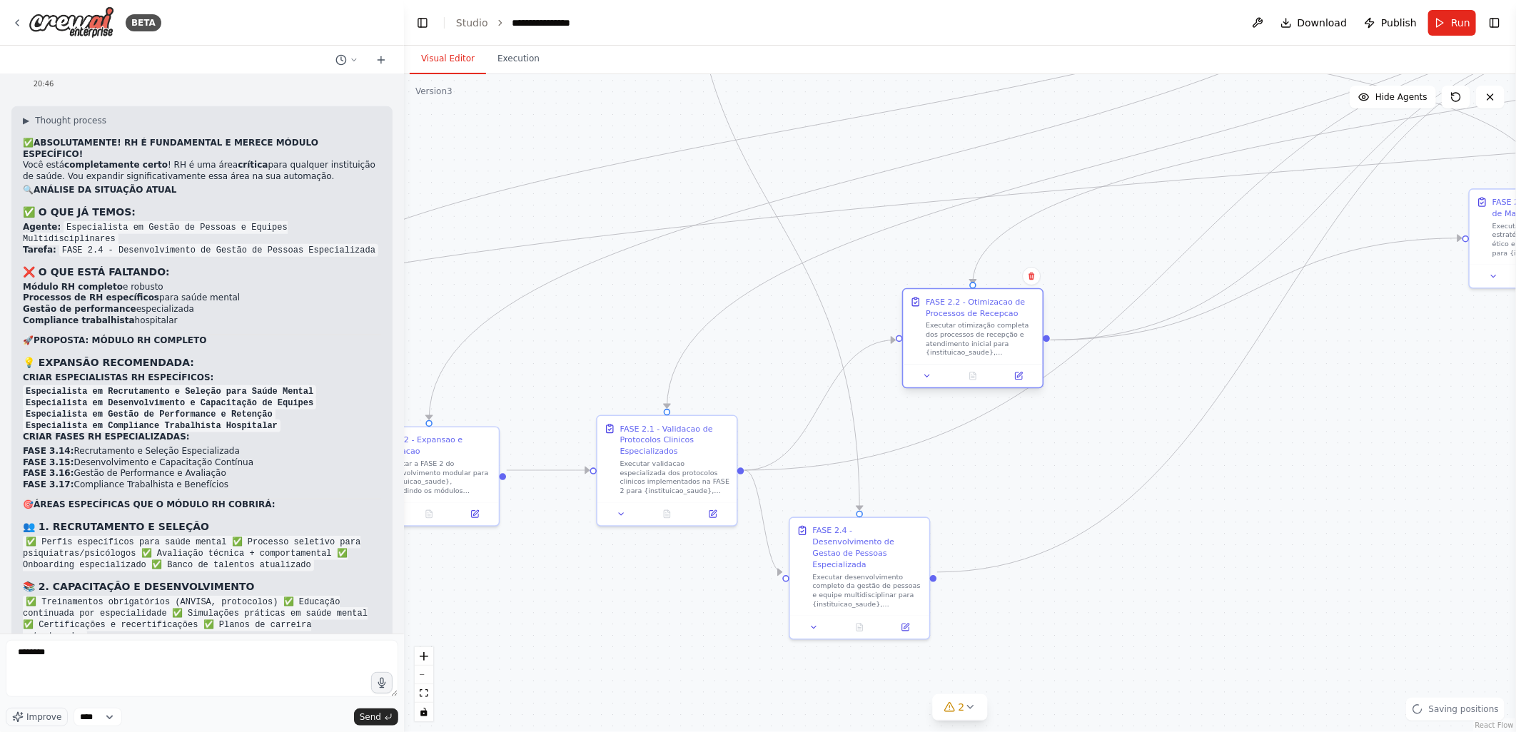
drag, startPoint x: 1003, startPoint y: 258, endPoint x: 967, endPoint y: 295, distance: 51.5
click at [967, 296] on div "FASE 2.2 - Otimizacao de Processos de Recepcao" at bounding box center [981, 307] width 110 height 23
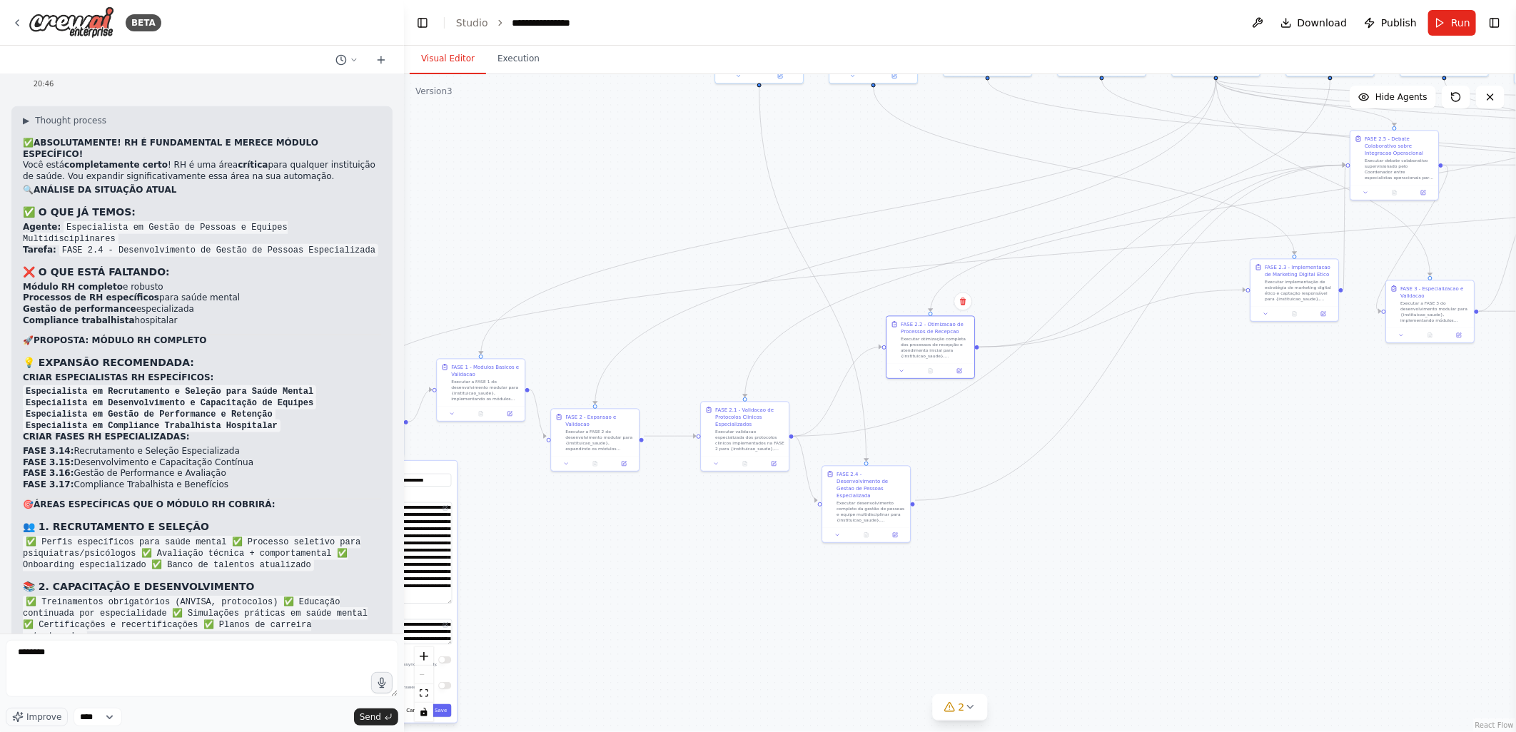
scroll to position [79379, 0]
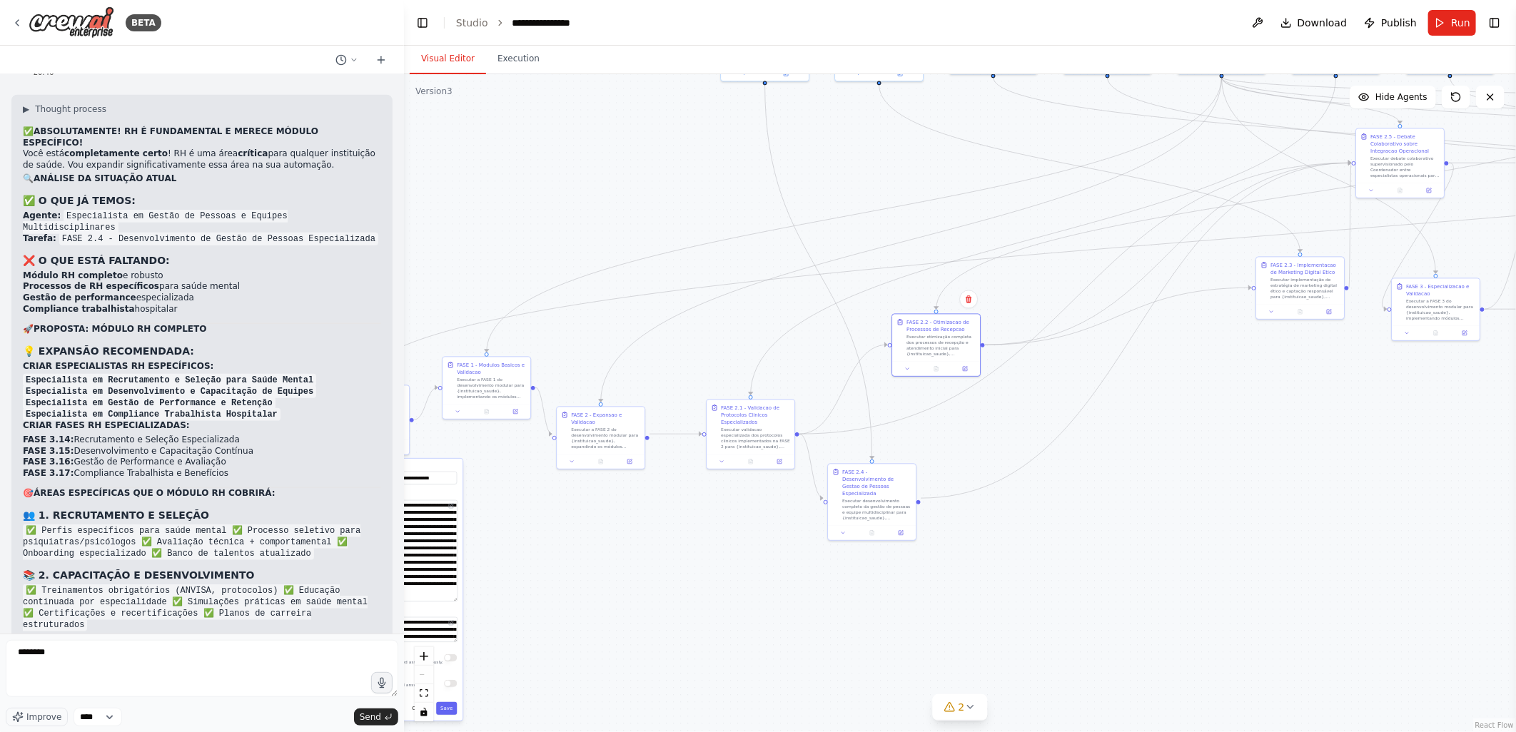
click at [1235, 358] on div ".deletable-edge-delete-btn { width: 20px; height: 20px; border: 0px solid #ffff…" at bounding box center [960, 403] width 1112 height 658
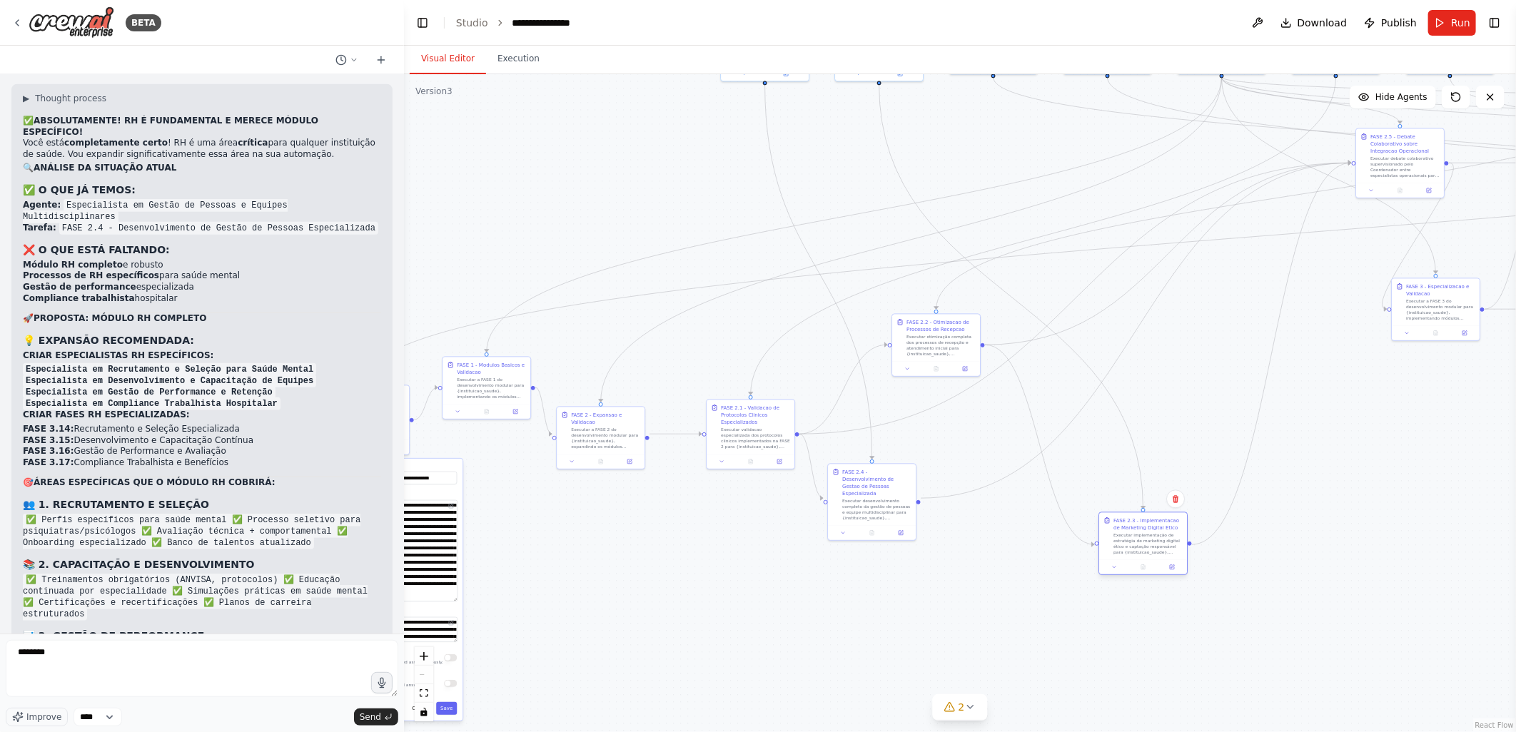
drag, startPoint x: 1300, startPoint y: 263, endPoint x: 1138, endPoint y: 524, distance: 307.0
click at [1138, 524] on div "FASE 2.3 - Implementacao de Marketing Digital Etico" at bounding box center [1147, 524] width 69 height 14
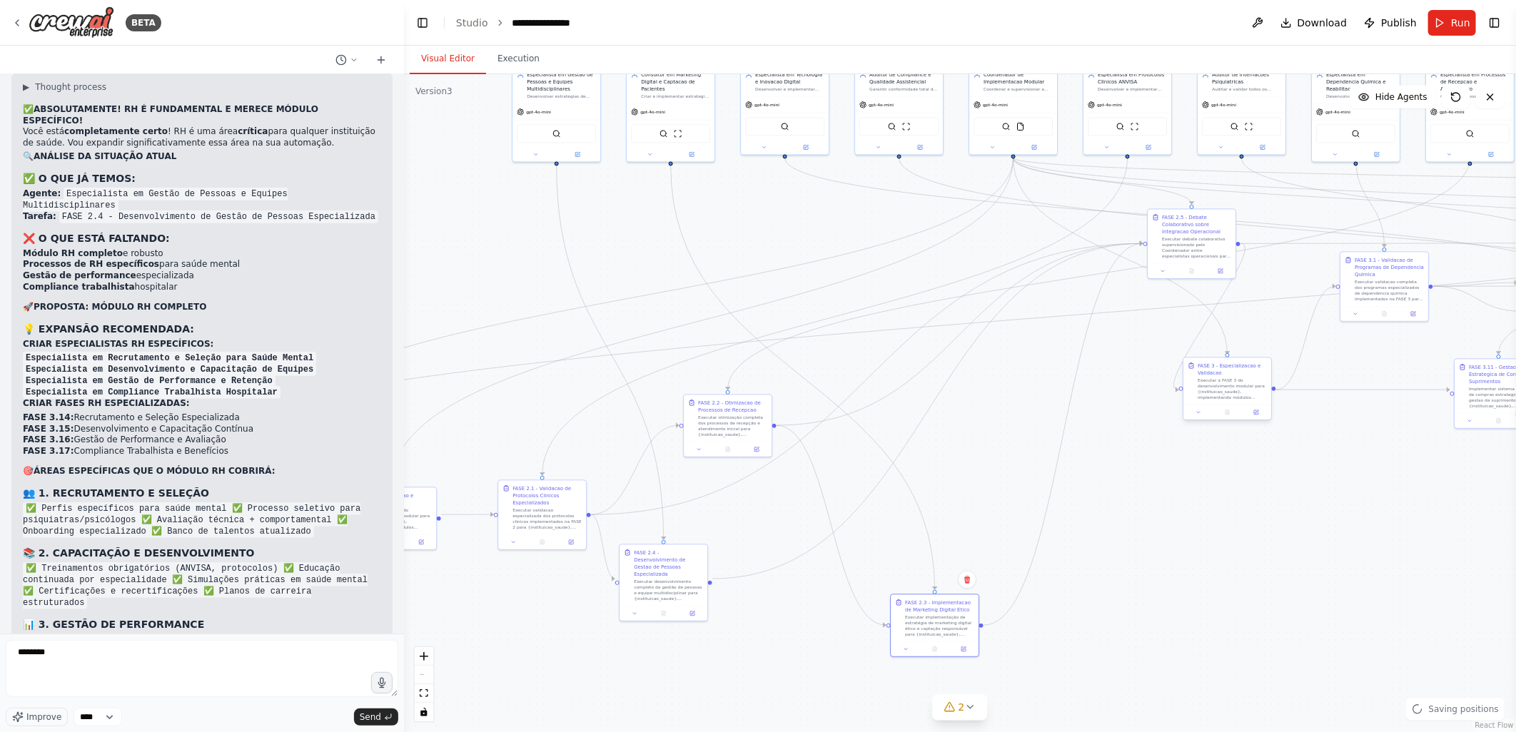
drag, startPoint x: 1146, startPoint y: 419, endPoint x: 1210, endPoint y: 362, distance: 85.4
click at [968, 427] on div ".deletable-edge-delete-btn { width: 20px; height: 20px; border: 0px solid #ffff…" at bounding box center [960, 403] width 1112 height 658
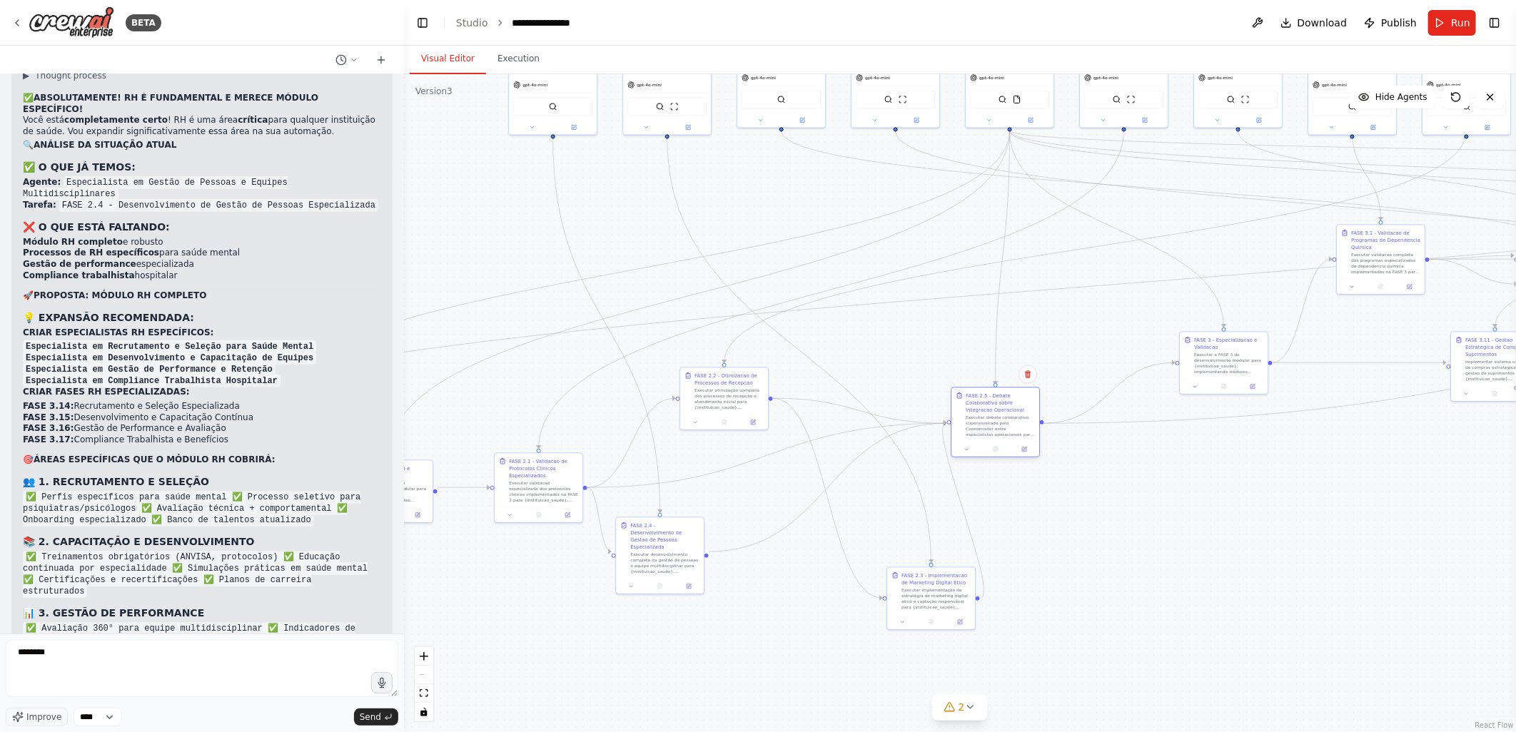
scroll to position [79423, 0]
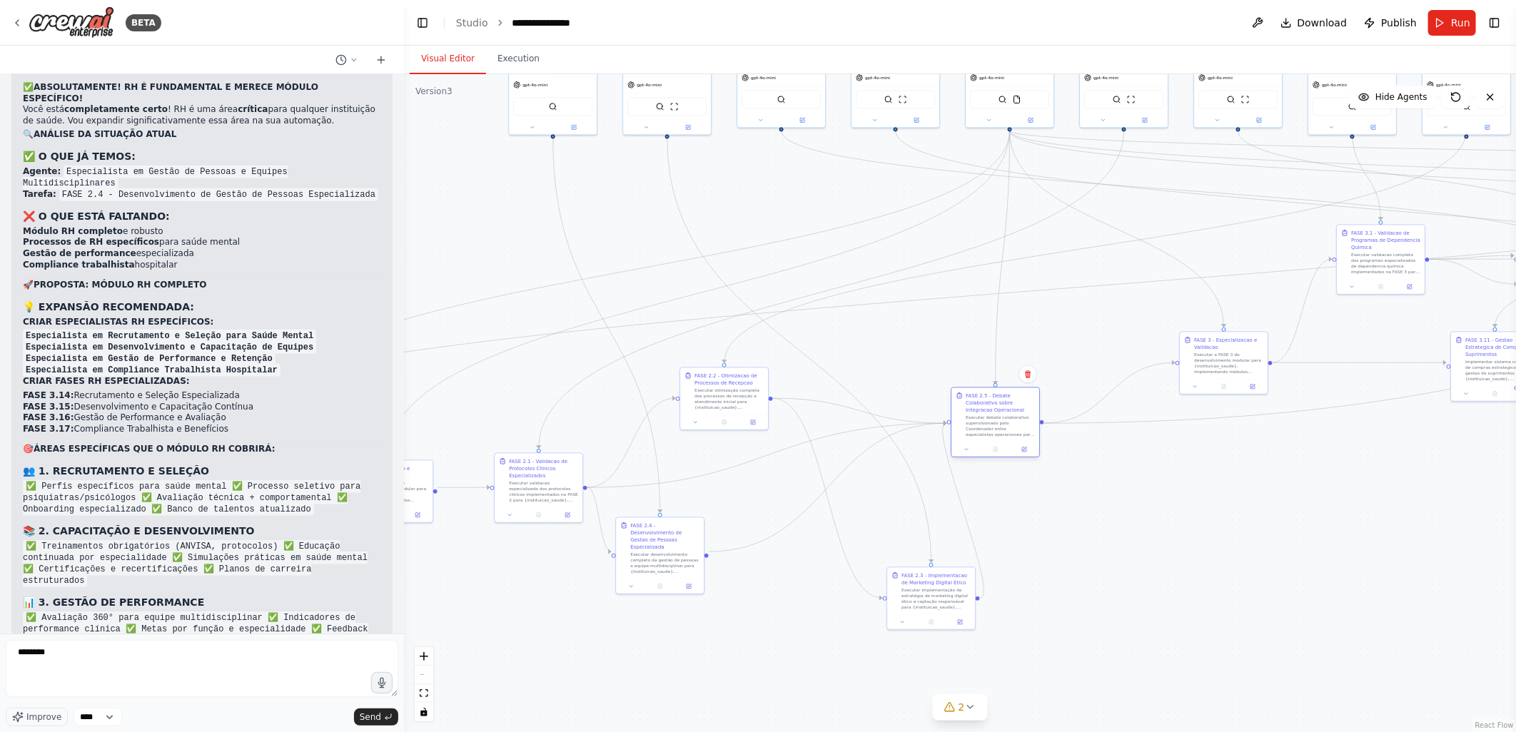
drag, startPoint x: 1188, startPoint y: 191, endPoint x: 996, endPoint y: 402, distance: 285.9
click at [996, 402] on div "FASE 2.5 - Debate Colaborativo sobre Integracao Operacional" at bounding box center [1000, 402] width 69 height 21
drag, startPoint x: 1204, startPoint y: 343, endPoint x: 1323, endPoint y: 245, distance: 153.7
click at [1101, 347] on div ".deletable-edge-delete-btn { width: 20px; height: 20px; border: 0px solid #ffff…" at bounding box center [960, 403] width 1112 height 658
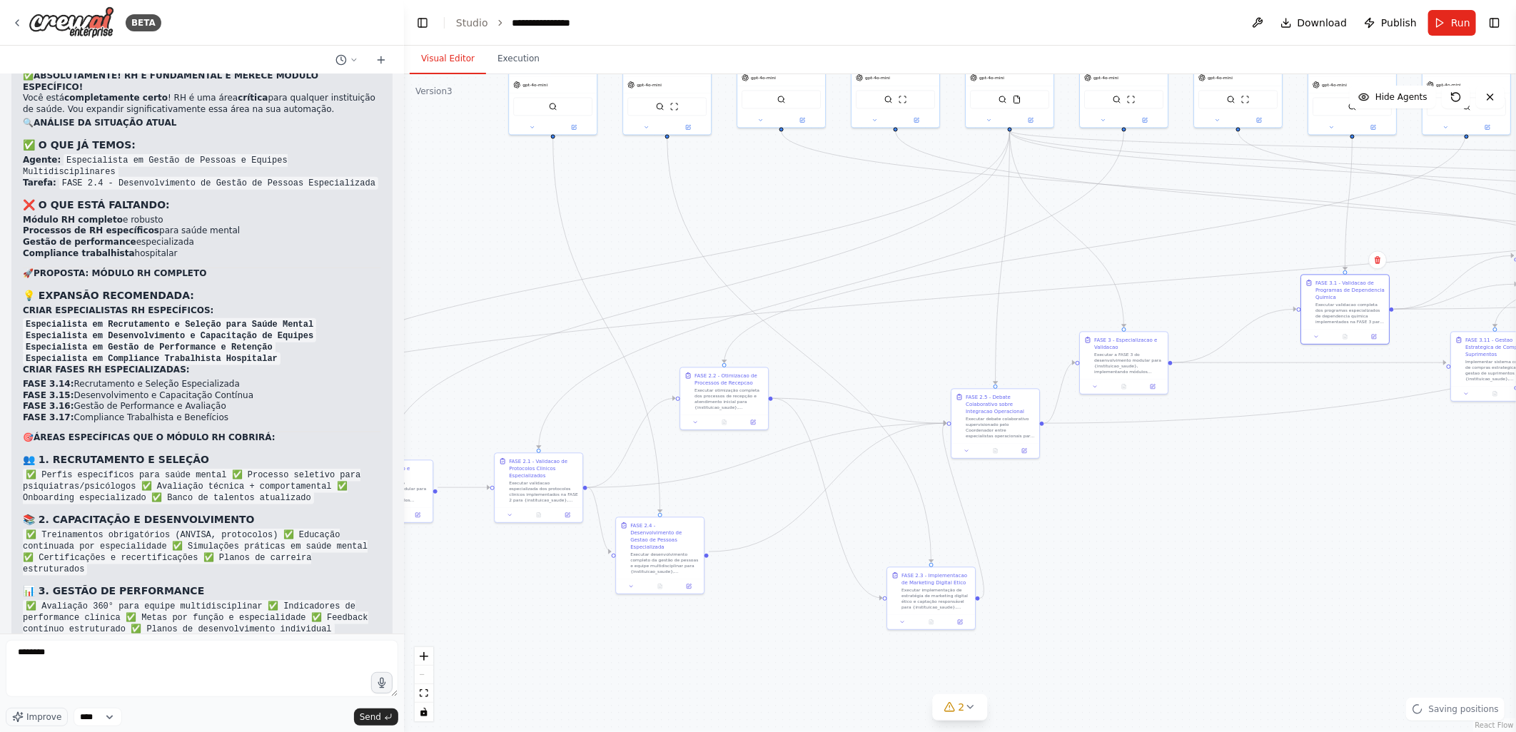
drag, startPoint x: 1365, startPoint y: 237, endPoint x: 993, endPoint y: 473, distance: 441.1
click at [1315, 300] on div "FASE 3.1 - Validacao de Programas de Dependencia Quimica" at bounding box center [1349, 289] width 69 height 21
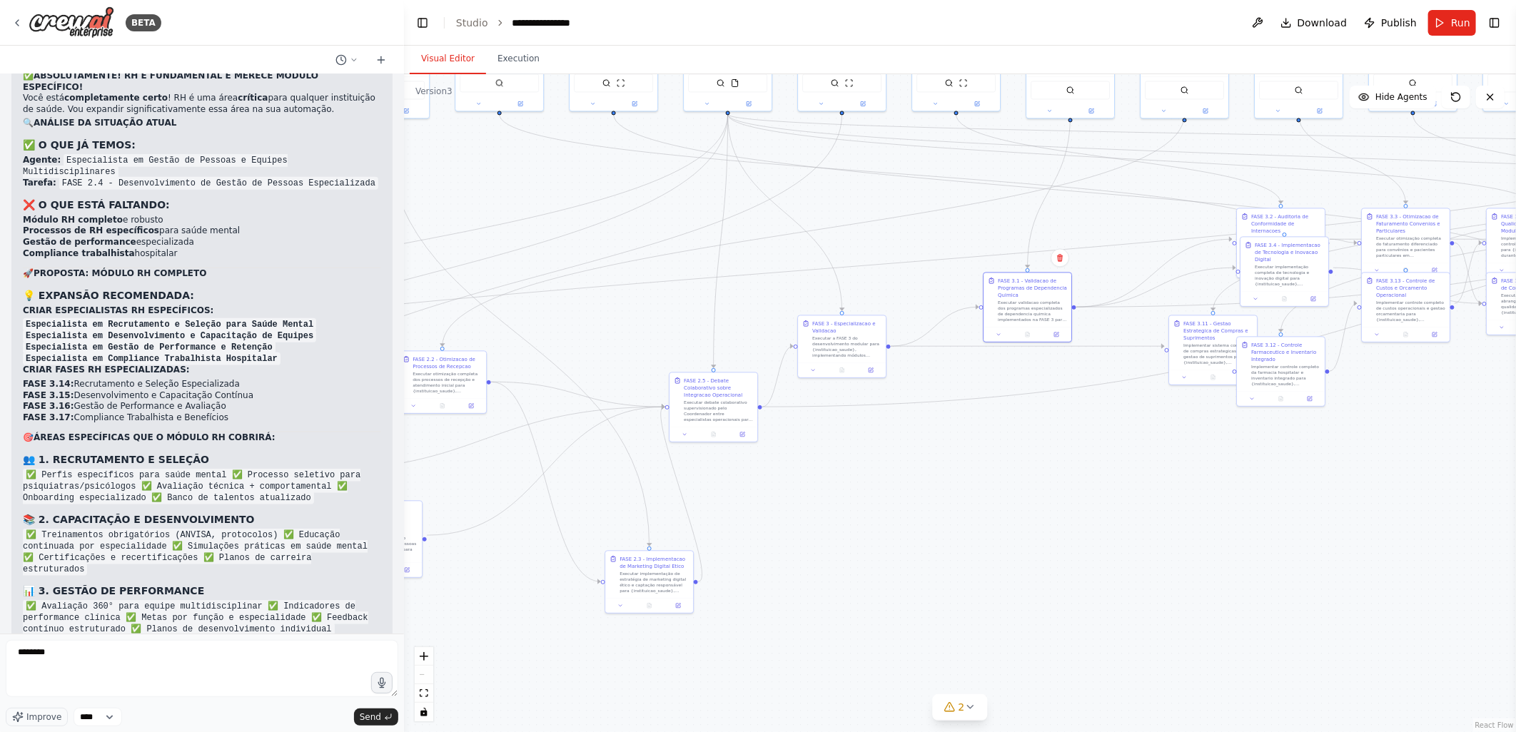
click at [993, 473] on div ".deletable-edge-delete-btn { width: 20px; height: 20px; border: 0px solid #ffff…" at bounding box center [960, 403] width 1112 height 658
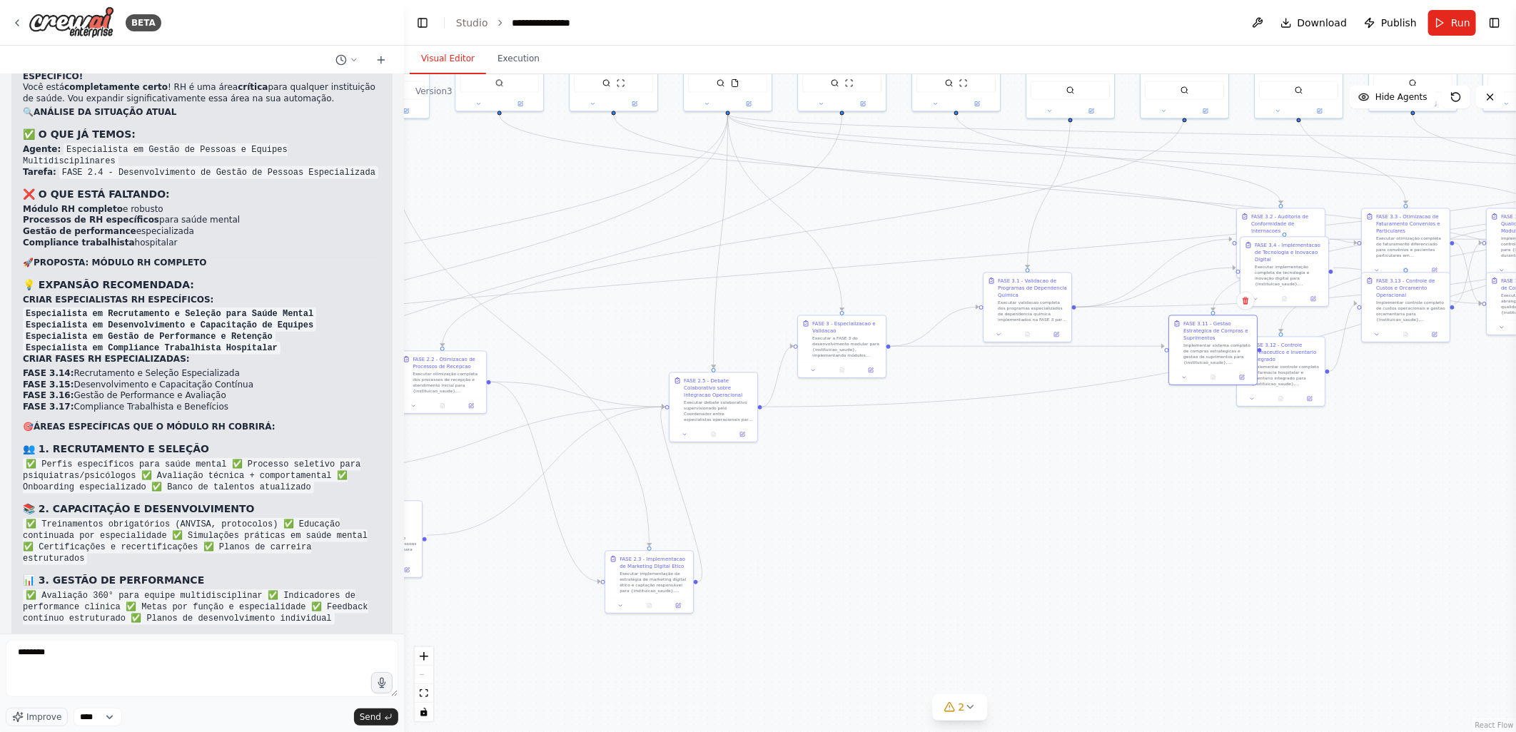
drag, startPoint x: 1160, startPoint y: 410, endPoint x: 1153, endPoint y: 418, distance: 10.7
click at [1153, 418] on div ".deletable-edge-delete-btn { width: 20px; height: 20px; border: 0px solid #ffff…" at bounding box center [960, 403] width 1112 height 658
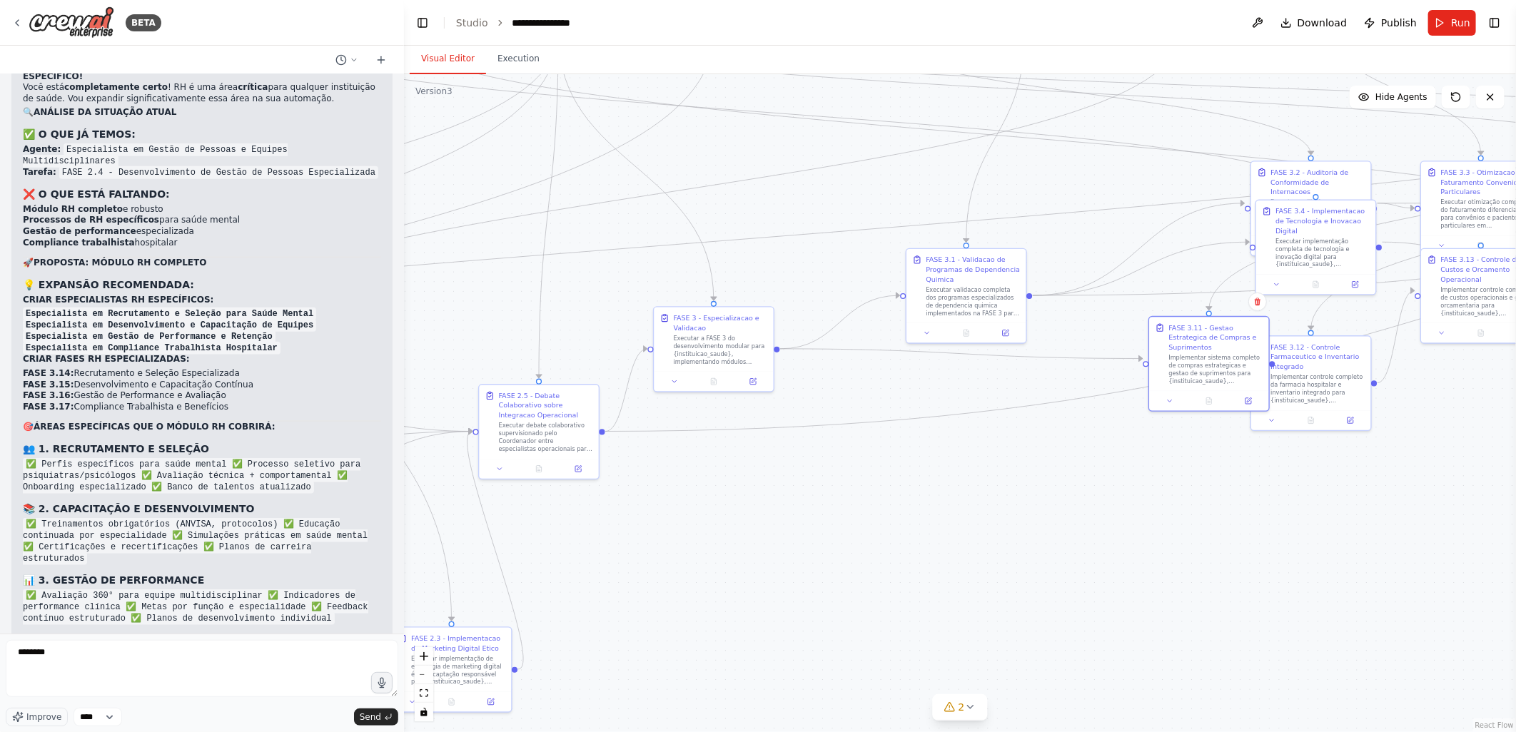
click at [1032, 496] on div ".deletable-edge-delete-btn { width: 20px; height: 20px; border: 0px solid #ffff…" at bounding box center [960, 403] width 1112 height 658
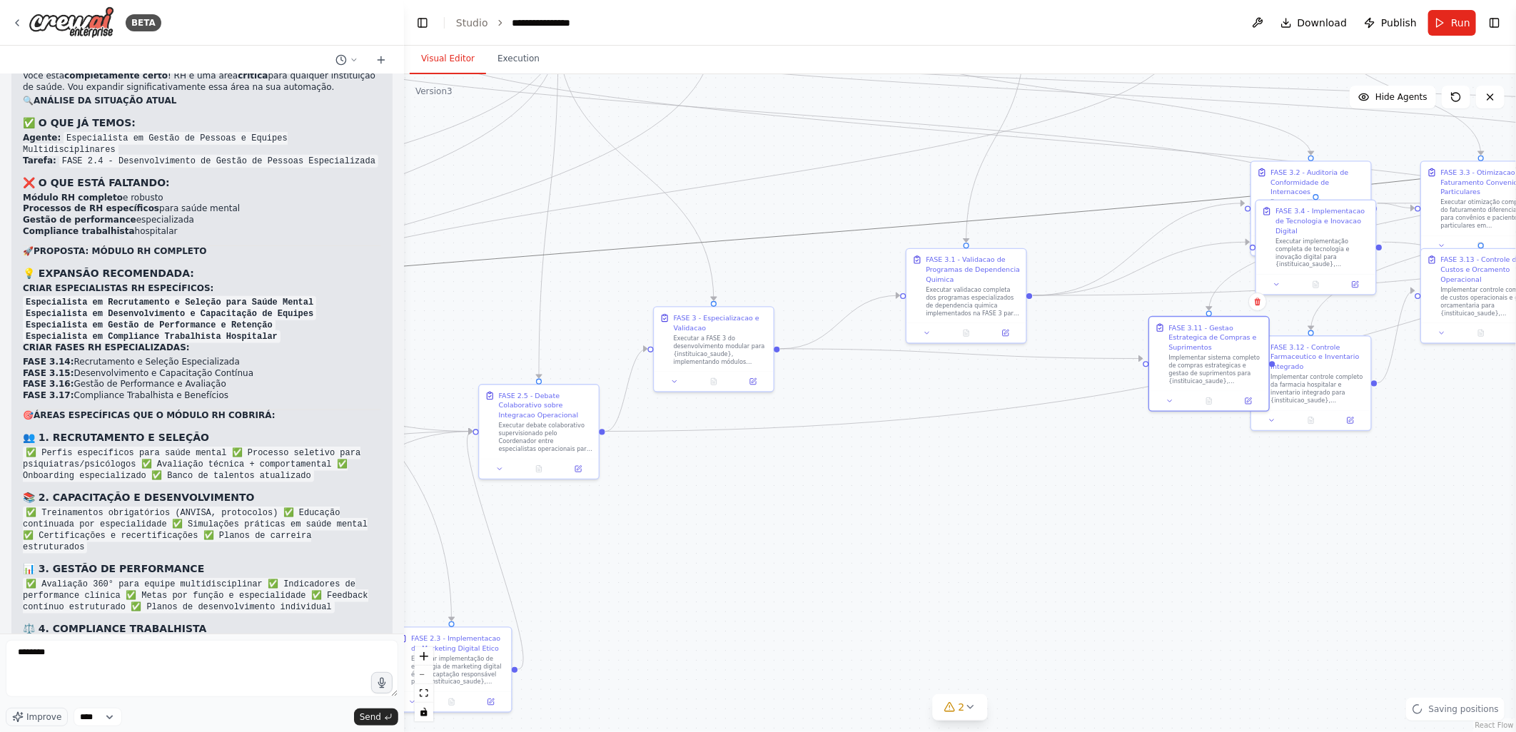
click at [839, 255] on icon "Edge from 384eb36d-2579-4ab7-b358-3b2e68b22629 to 9c572c07-04c2-4d07-9d40-87310…" at bounding box center [674, 244] width 2563 height 403
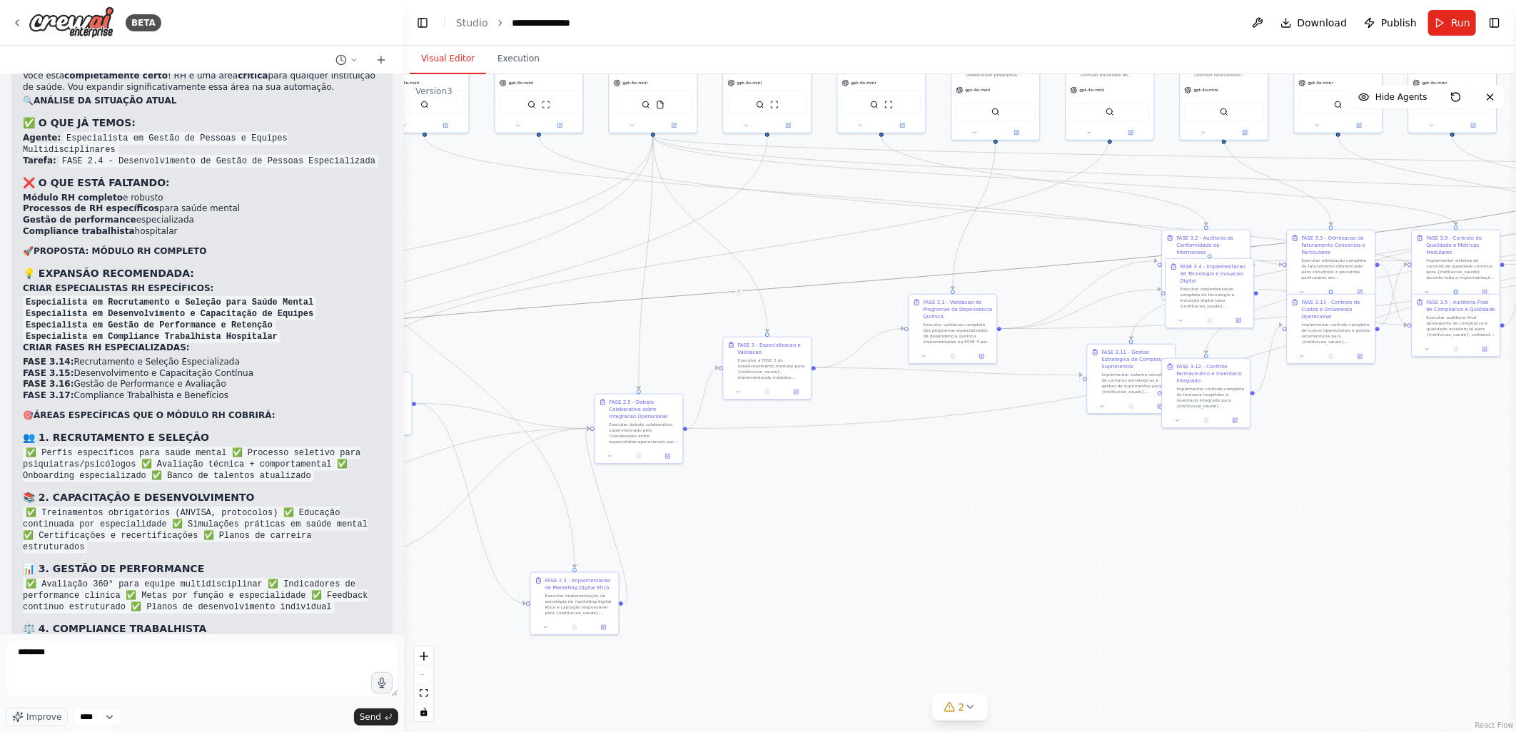
scroll to position [79467, 0]
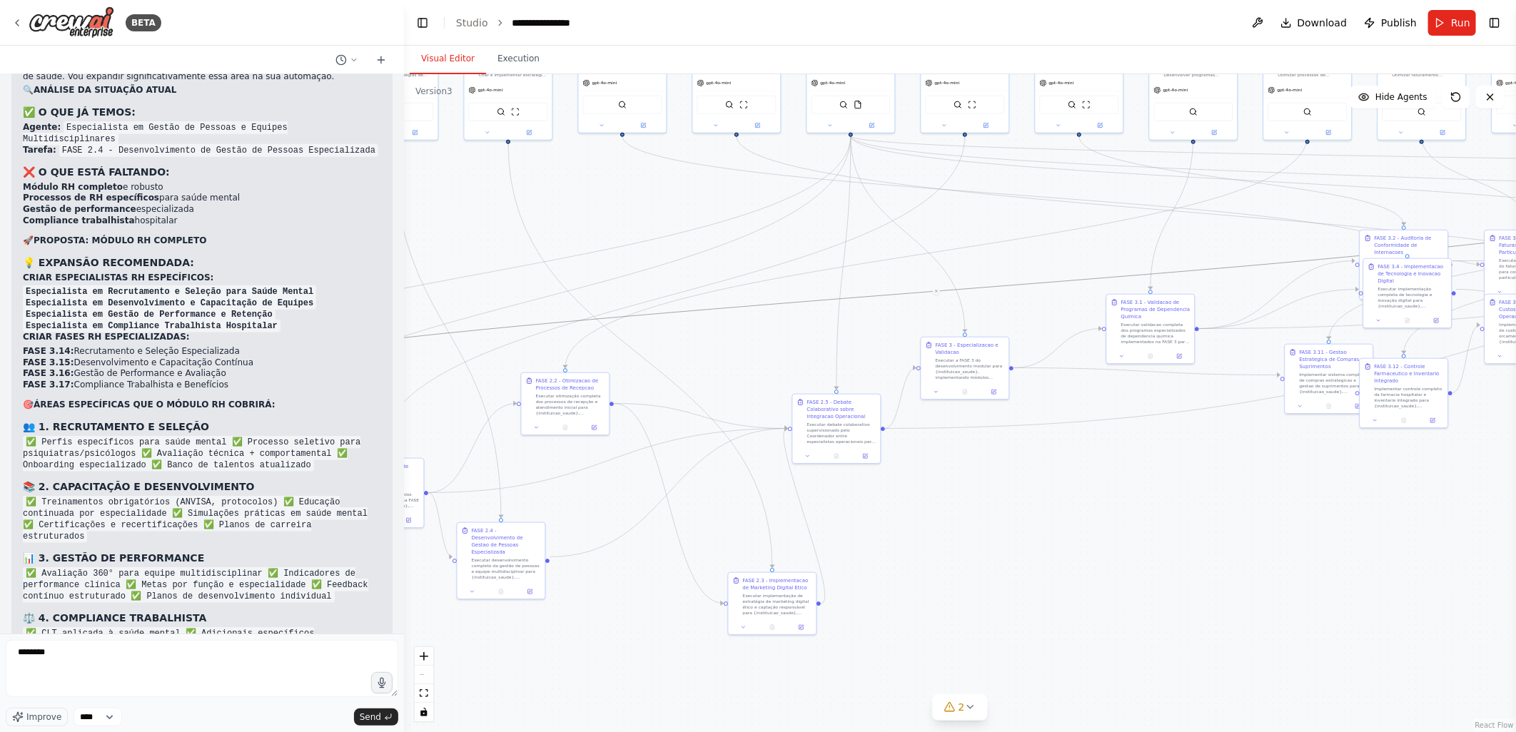
drag, startPoint x: 574, startPoint y: 338, endPoint x: 772, endPoint y: 338, distance: 197.7
click at [772, 338] on div ".deletable-edge-delete-btn { width: 20px; height: 20px; border: 0px solid #ffff…" at bounding box center [960, 403] width 1112 height 658
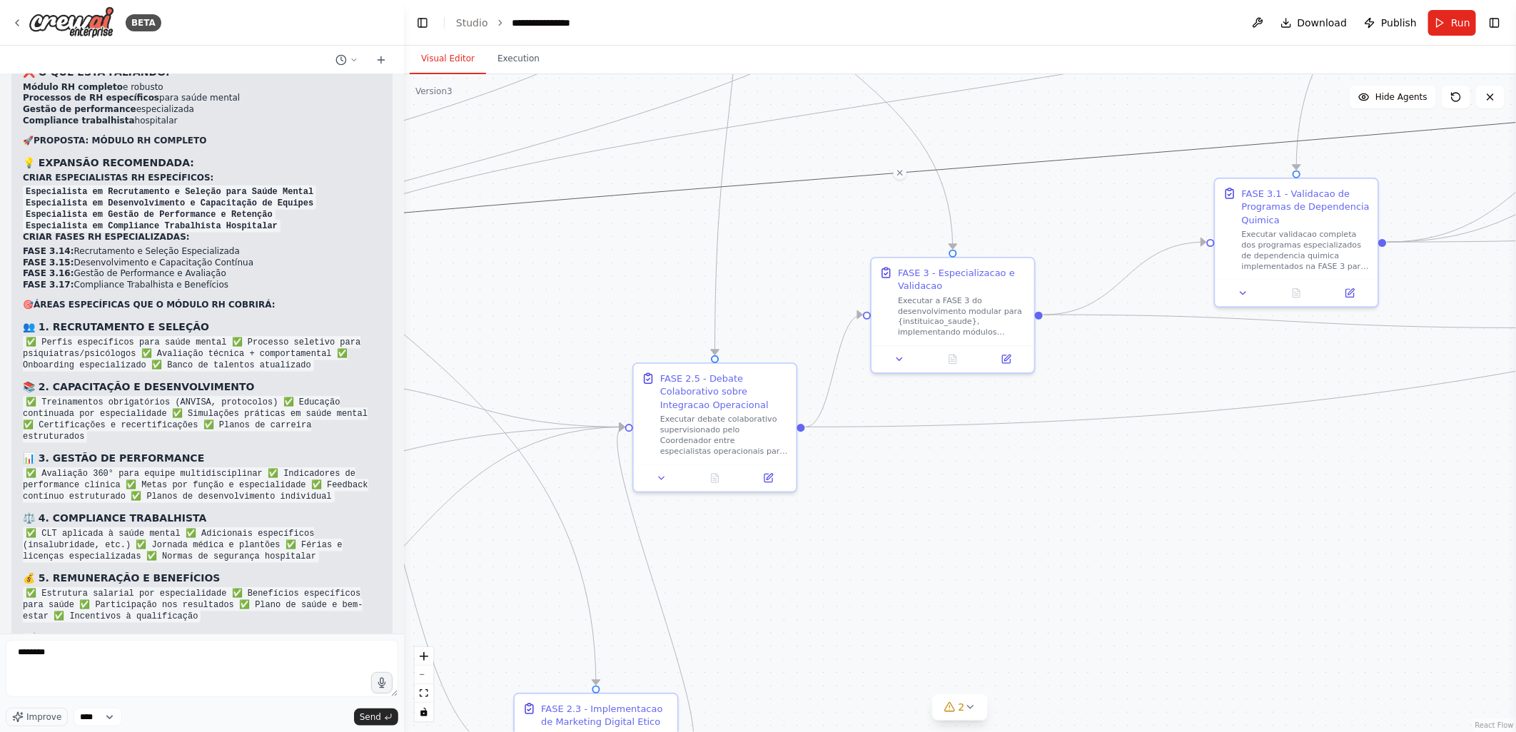
scroll to position [79579, 0]
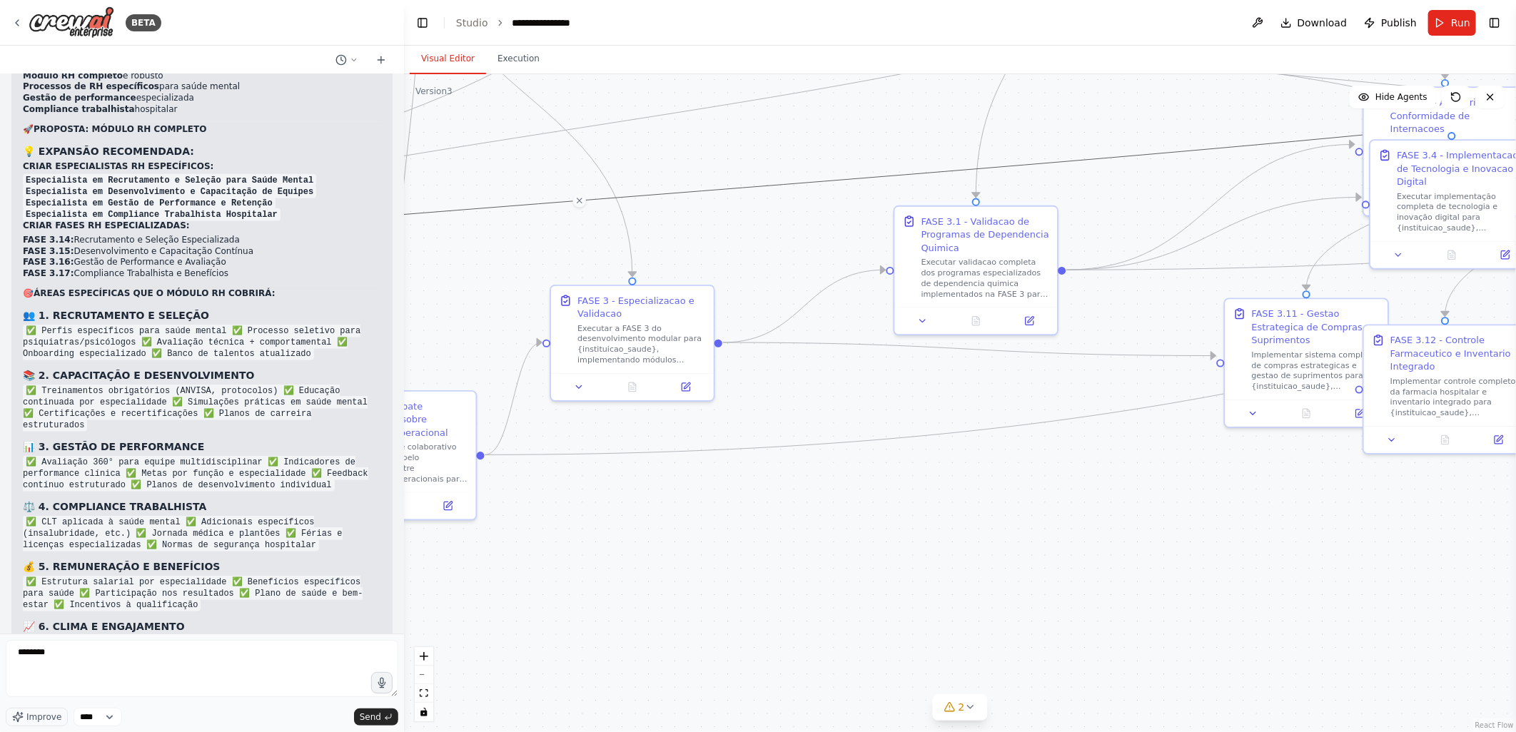
drag, startPoint x: 1103, startPoint y: 368, endPoint x: 752, endPoint y: 385, distance: 350.8
click at [752, 385] on div ".deletable-edge-delete-btn { width: 20px; height: 20px; border: 0px solid #ffff…" at bounding box center [960, 403] width 1112 height 658
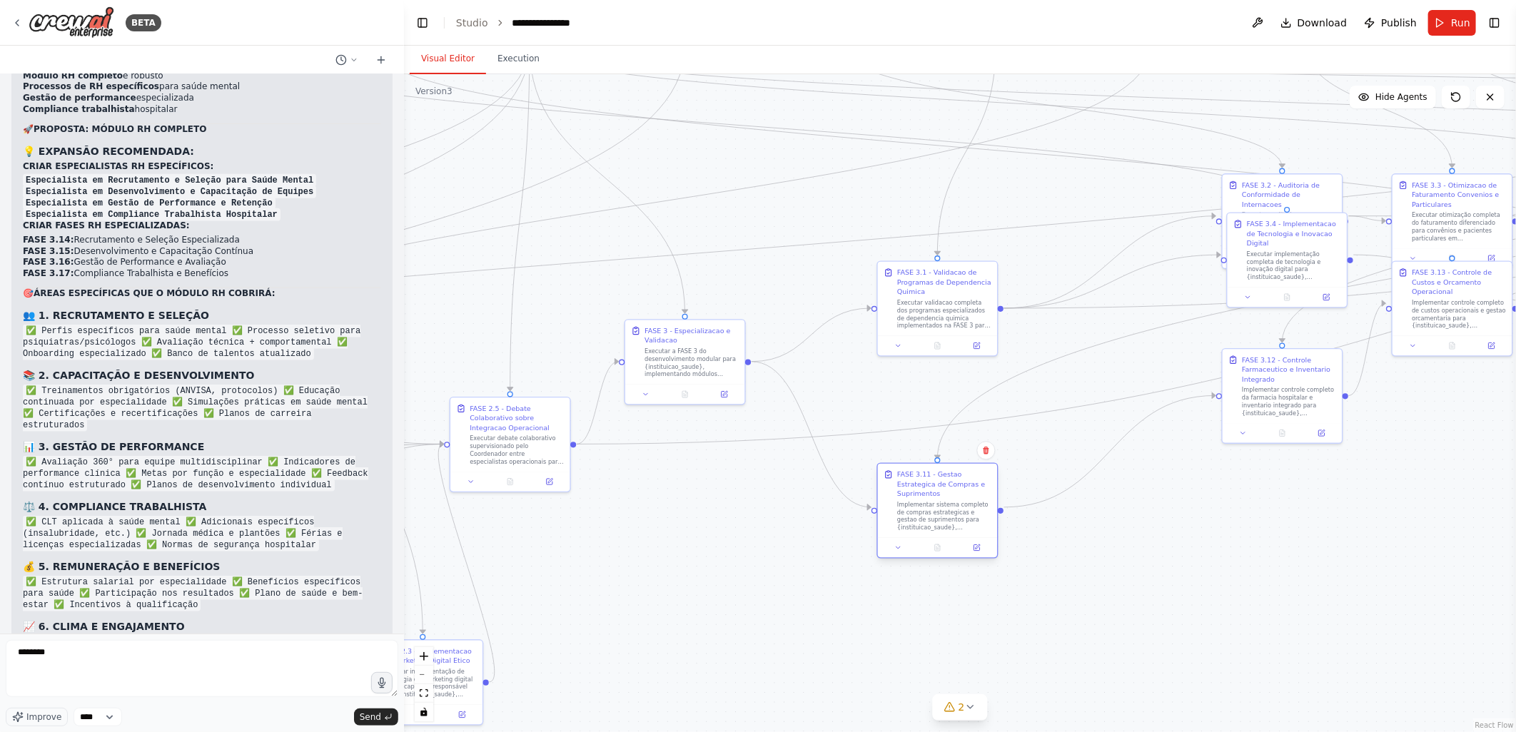
drag, startPoint x: 1188, startPoint y: 345, endPoint x: 944, endPoint y: 480, distance: 278.5
click at [944, 480] on div "FASE 3.11 - Gestao Estrategica de Compras e Suprimentos" at bounding box center [944, 484] width 94 height 29
drag, startPoint x: 1260, startPoint y: 359, endPoint x: 1172, endPoint y: 555, distance: 214.7
click at [1172, 555] on div "FASE 3.12 - Controle Farmaceutico e Inventario Integrado" at bounding box center [1207, 561] width 94 height 29
drag, startPoint x: 1242, startPoint y: 296, endPoint x: 1143, endPoint y: 437, distance: 172.2
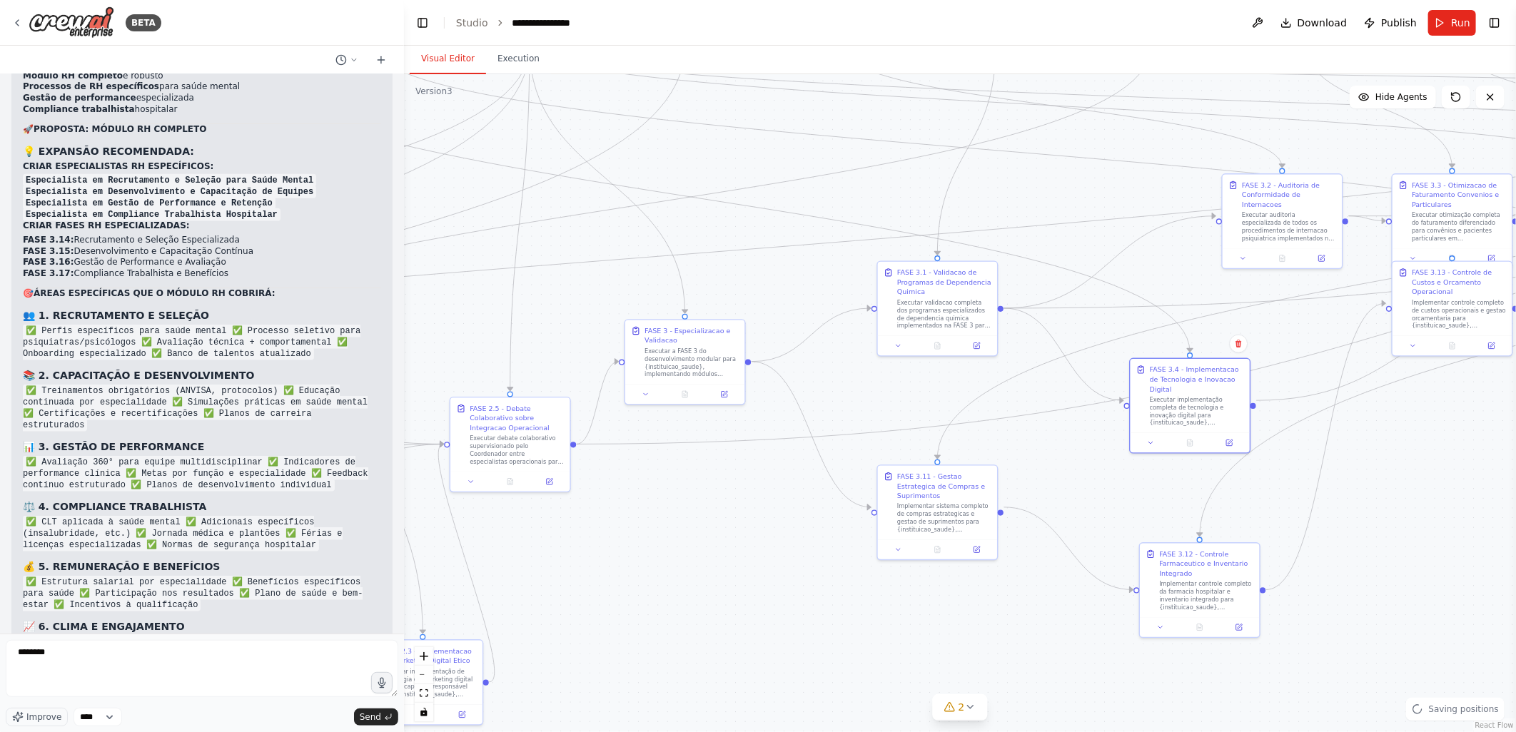
click at [1143, 437] on div "FASE 3.4 - Implementacao de Tecnologia e Inovacao Digital Executar implementaçã…" at bounding box center [1189, 406] width 121 height 96
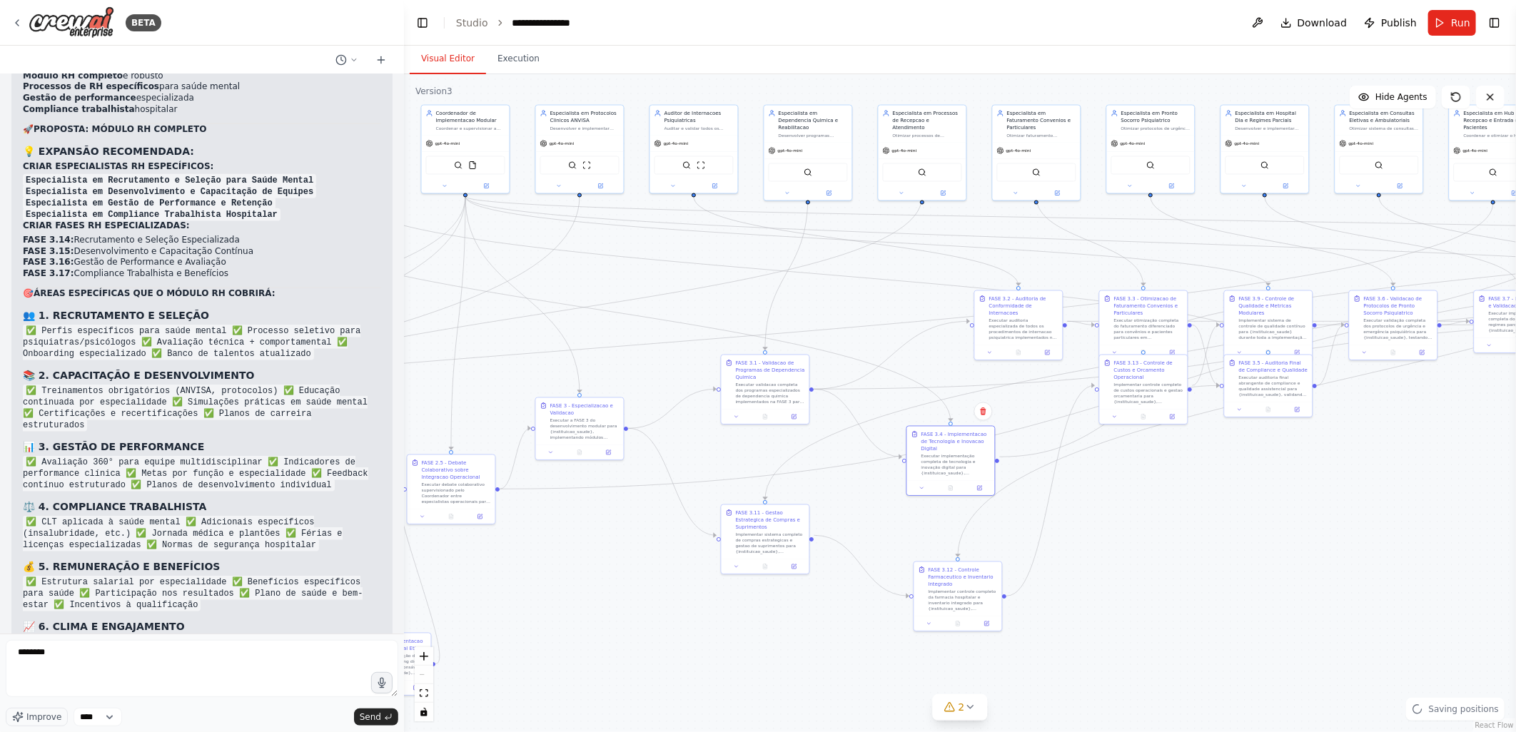
drag, startPoint x: 1394, startPoint y: 425, endPoint x: 1174, endPoint y: 490, distance: 229.0
click at [1174, 490] on div ".deletable-edge-delete-btn { width: 20px; height: 20px; border: 0px solid #ffff…" at bounding box center [960, 403] width 1112 height 658
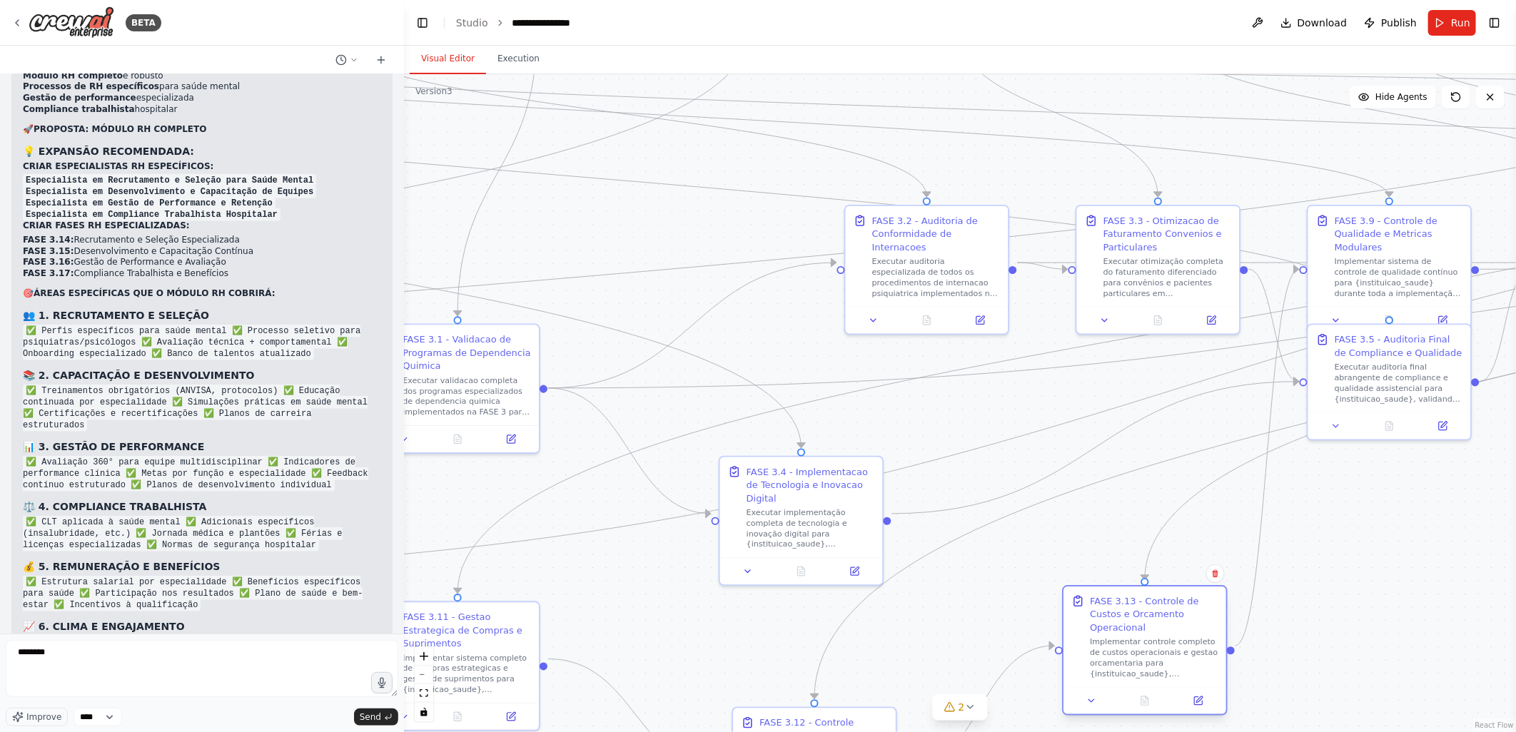
drag, startPoint x: 1146, startPoint y: 353, endPoint x: 1135, endPoint y: 621, distance: 267.9
click at [1135, 621] on div "FASE 3.13 - Controle de Custos e Orcamento Operacional Implementar controle com…" at bounding box center [1154, 636] width 128 height 85
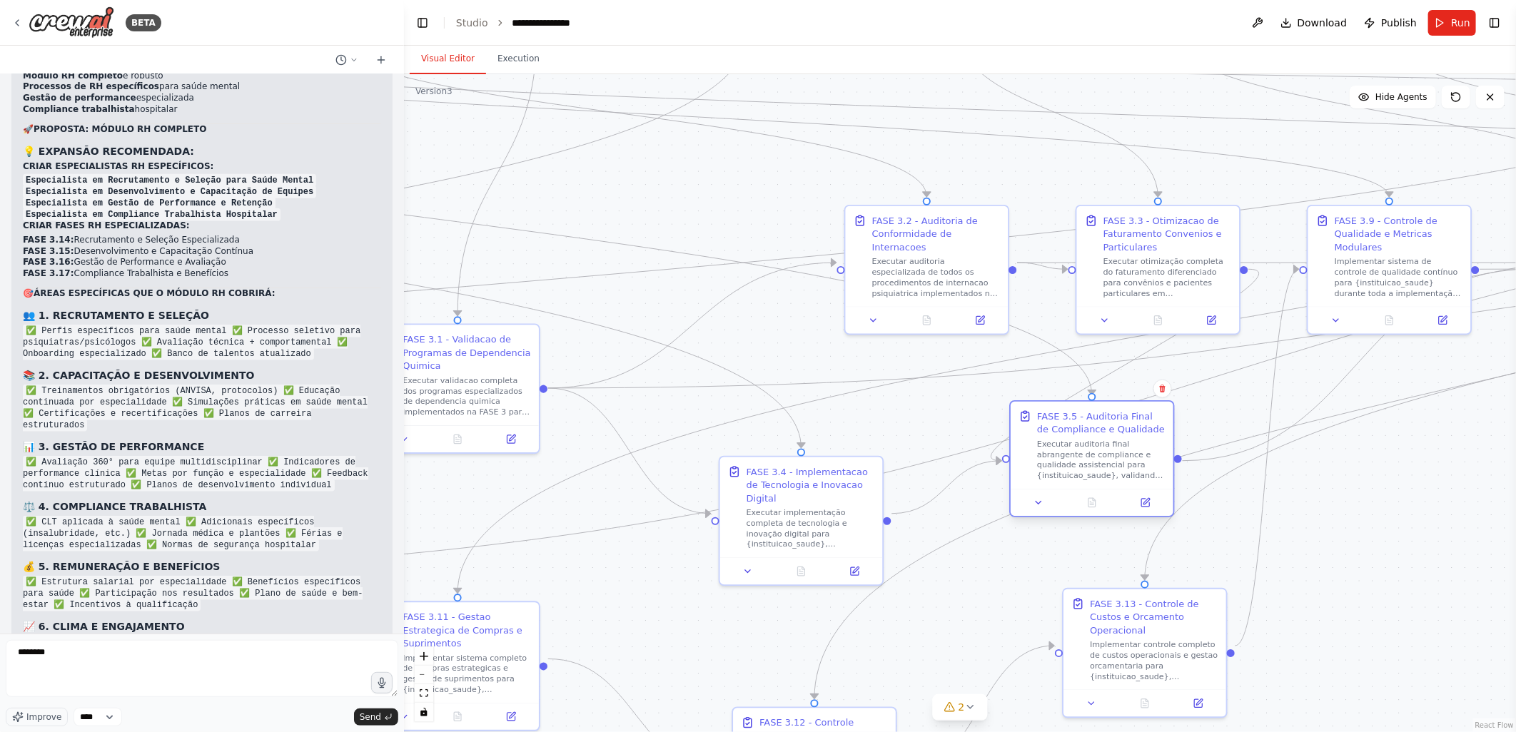
drag, startPoint x: 1381, startPoint y: 335, endPoint x: 1088, endPoint y: 416, distance: 304.2
click at [1088, 416] on div "FASE 3.5 - Auditoria Final de Compliance e Qualidade" at bounding box center [1101, 423] width 128 height 26
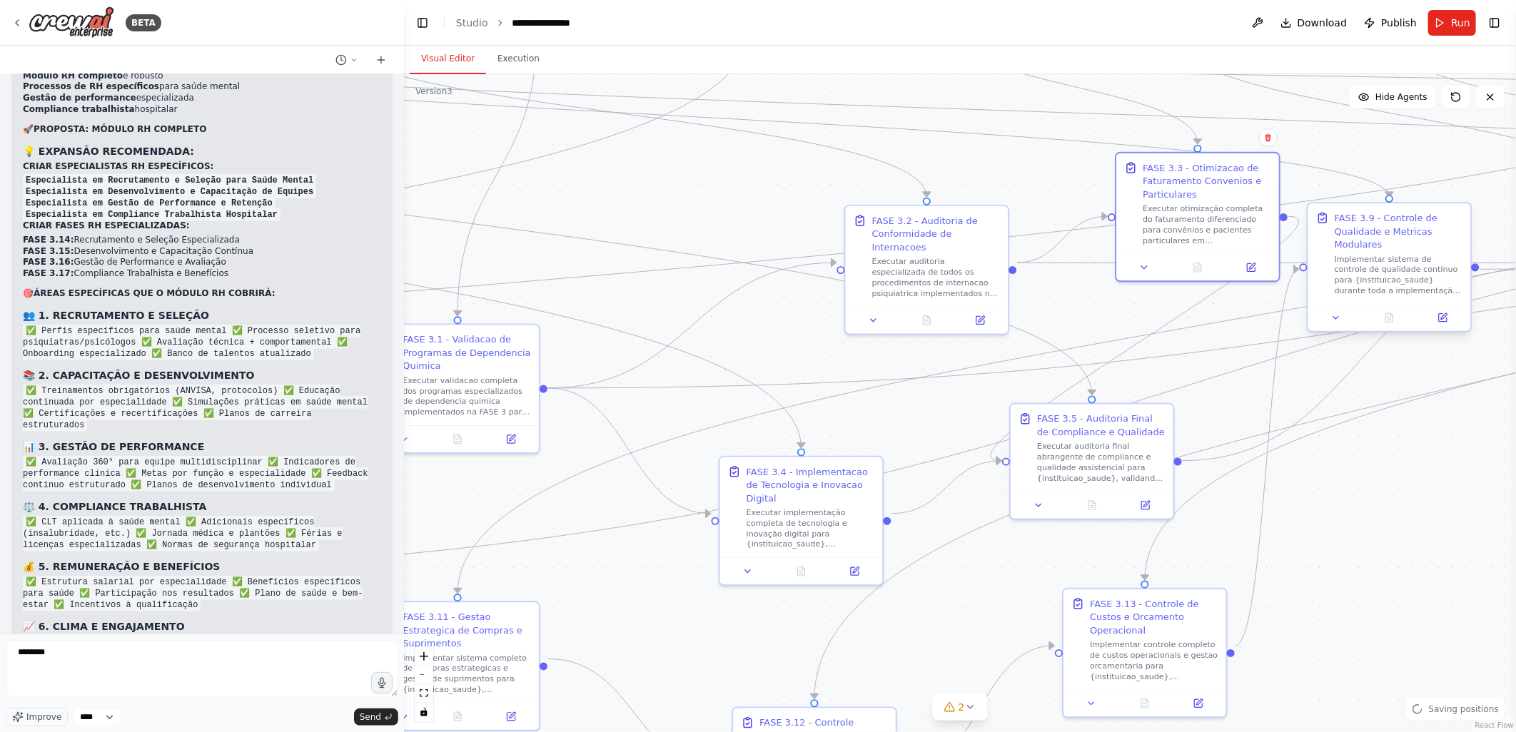
drag, startPoint x: 1180, startPoint y: 225, endPoint x: 1392, endPoint y: 221, distance: 211.3
click at [1206, 161] on div "FASE 3.3 - Otimizacao de Faturamento Convenios e Particulares" at bounding box center [1207, 181] width 128 height 40
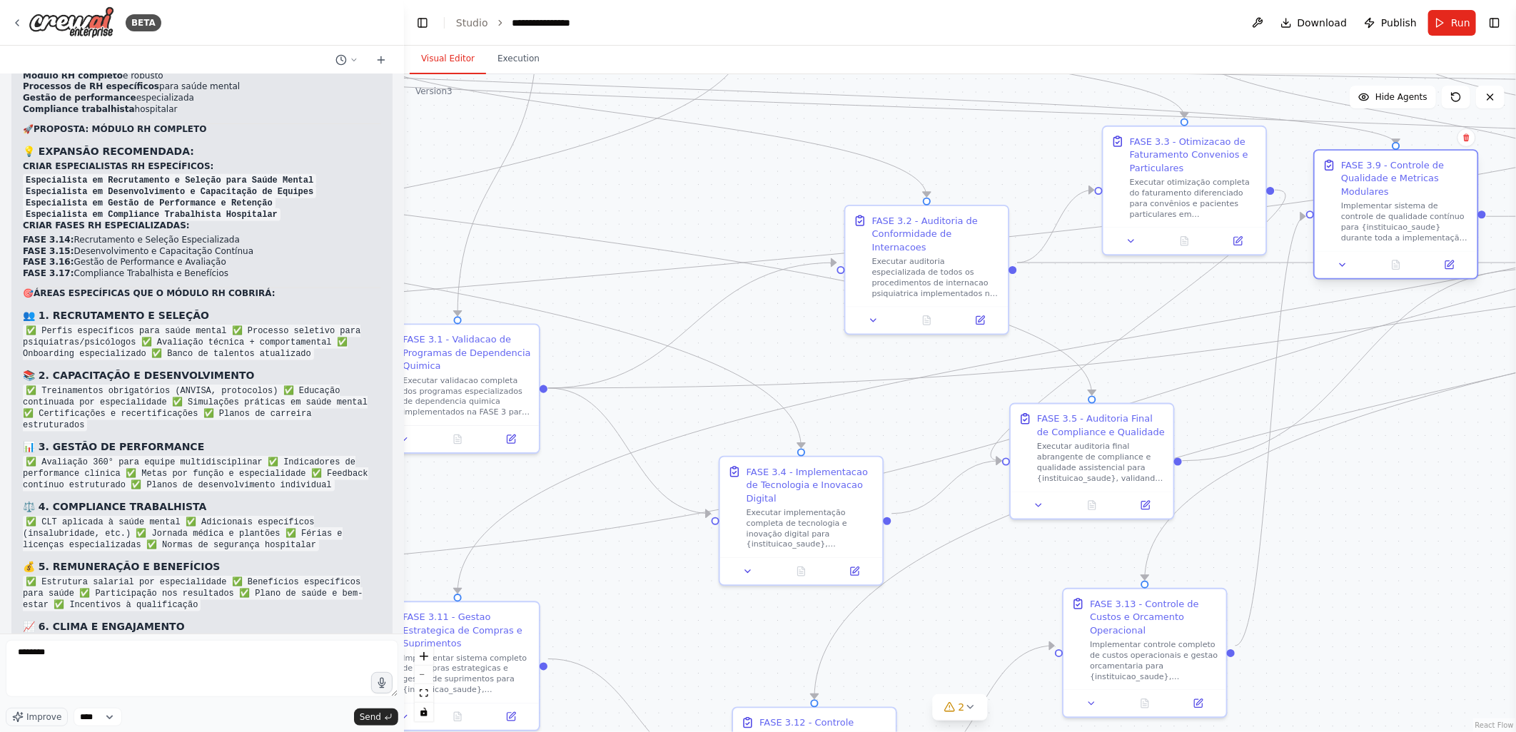
drag, startPoint x: 1388, startPoint y: 220, endPoint x: 1394, endPoint y: 160, distance: 60.3
click at [1394, 160] on div "FASE 3.9 - Controle de Qualidade e Metricas Modulares" at bounding box center [1405, 178] width 128 height 40
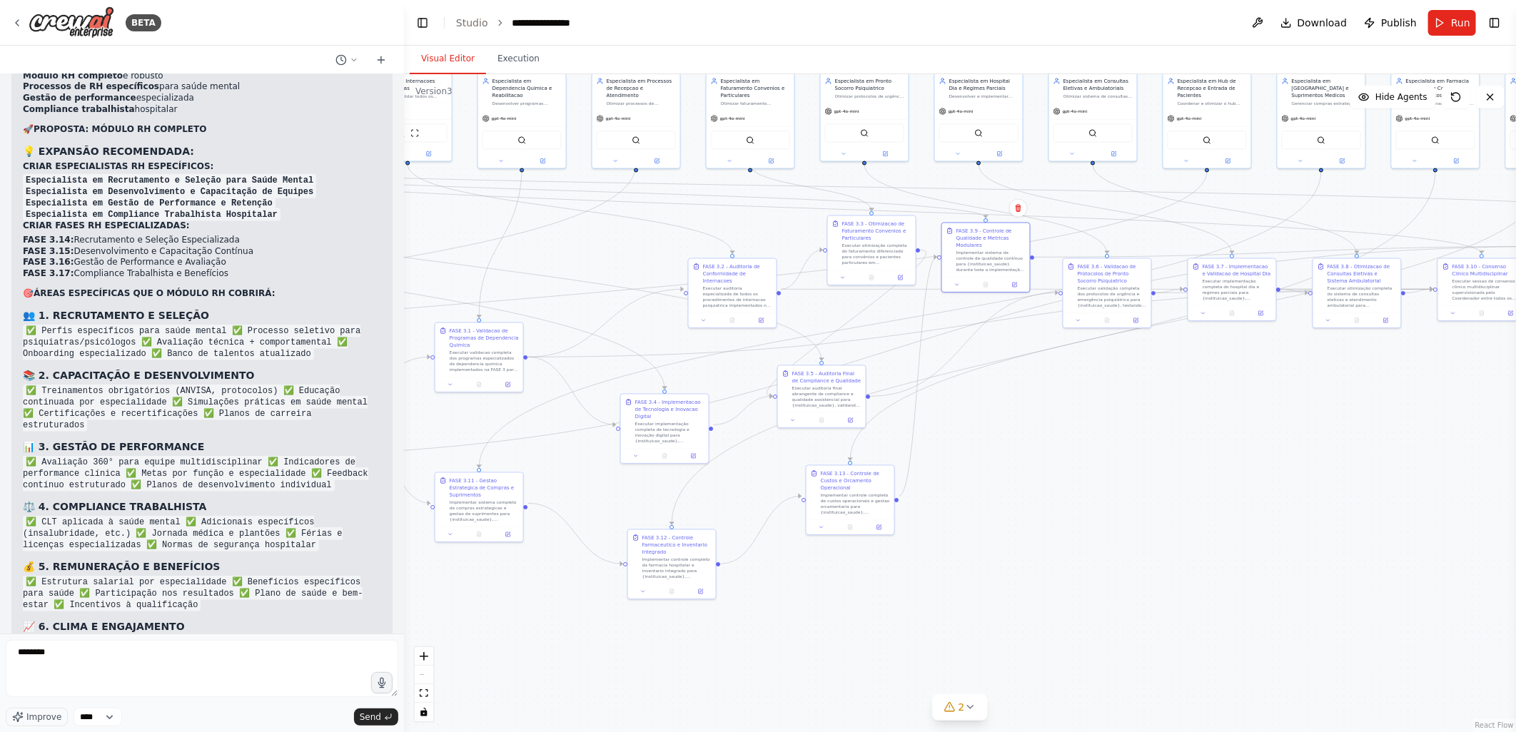
click at [1028, 424] on div ".deletable-edge-delete-btn { width: 20px; height: 20px; border: 0px solid #ffff…" at bounding box center [960, 403] width 1112 height 658
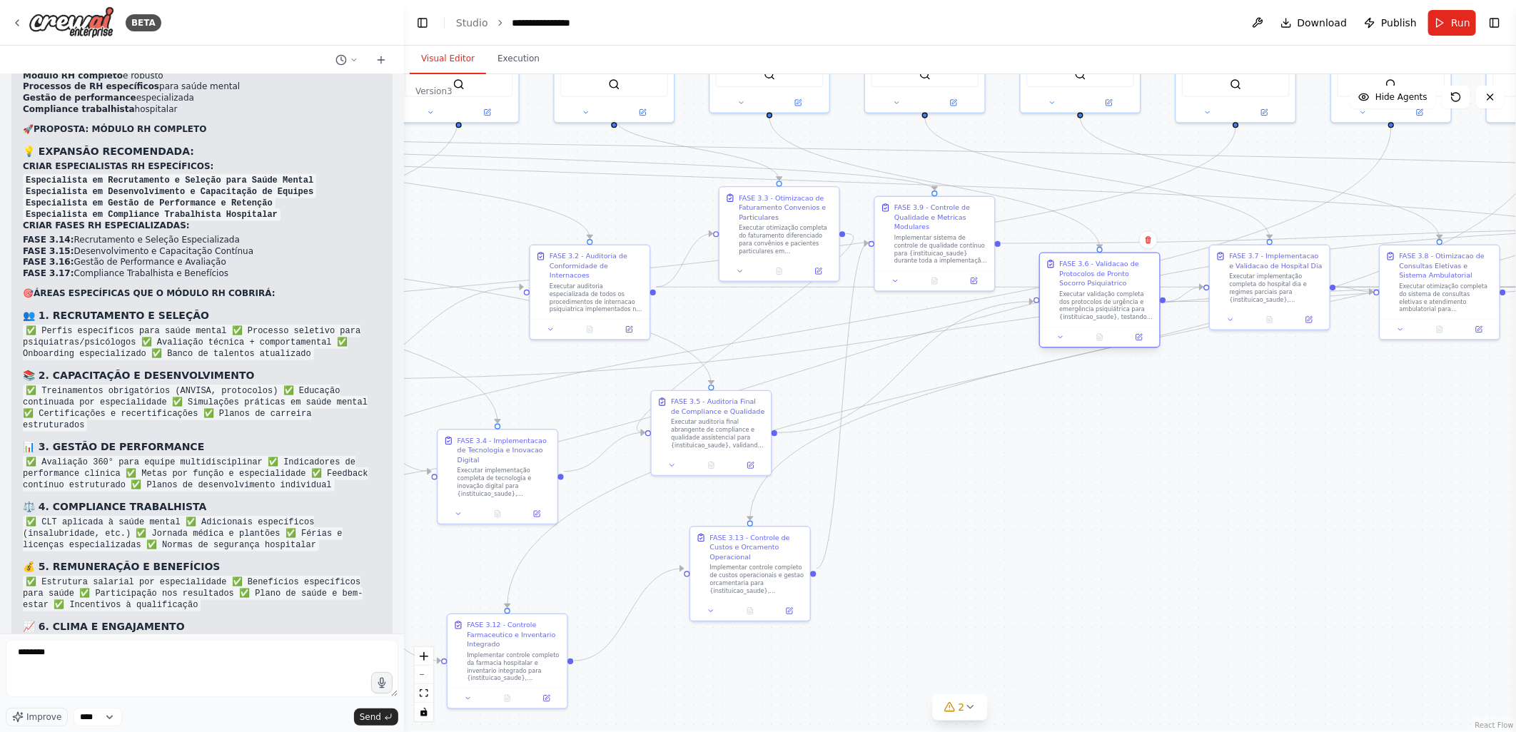
click at [1099, 258] on div "FASE 3.6 - Validacao de Protocolos de Pronto Socorro Psiquiatrico Executar vali…" at bounding box center [1099, 290] width 119 height 74
drag, startPoint x: 1300, startPoint y: 262, endPoint x: 1301, endPoint y: 275, distance: 13.6
click at [1301, 275] on div "FASE 3.7 - Implementacao e Validacao de Hospital Dia" at bounding box center [1272, 279] width 94 height 19
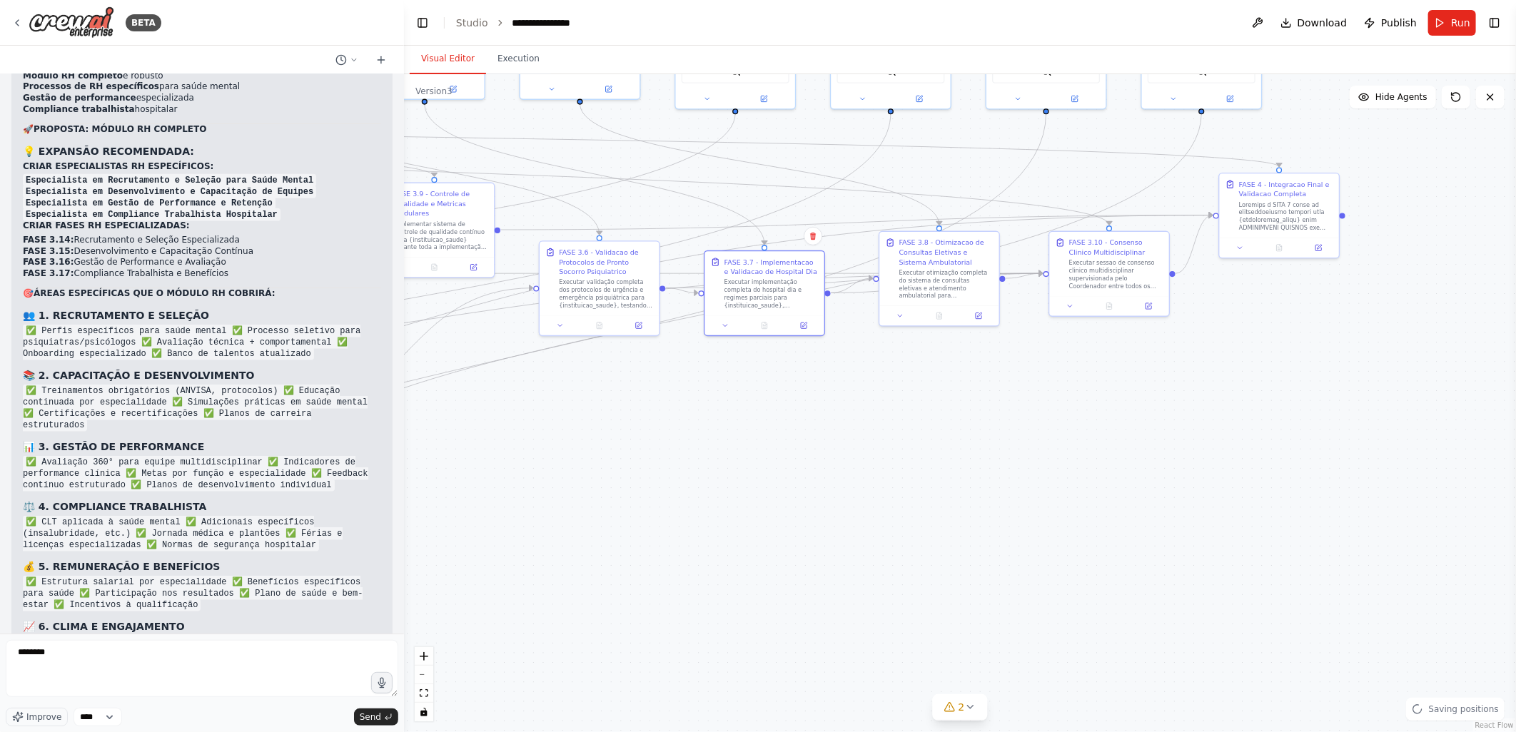
drag, startPoint x: 1442, startPoint y: 444, endPoint x: 942, endPoint y: 430, distance: 500.4
click at [942, 430] on div ".deletable-edge-delete-btn { width: 20px; height: 20px; border: 0px solid #ffff…" at bounding box center [960, 403] width 1112 height 658
drag, startPoint x: 966, startPoint y: 267, endPoint x: 971, endPoint y: 300, distance: 33.1
click at [971, 300] on div "FASE 3.8 - Otimizacao de Consultas Eletivas e Sistema Ambulatorial" at bounding box center [946, 289] width 94 height 29
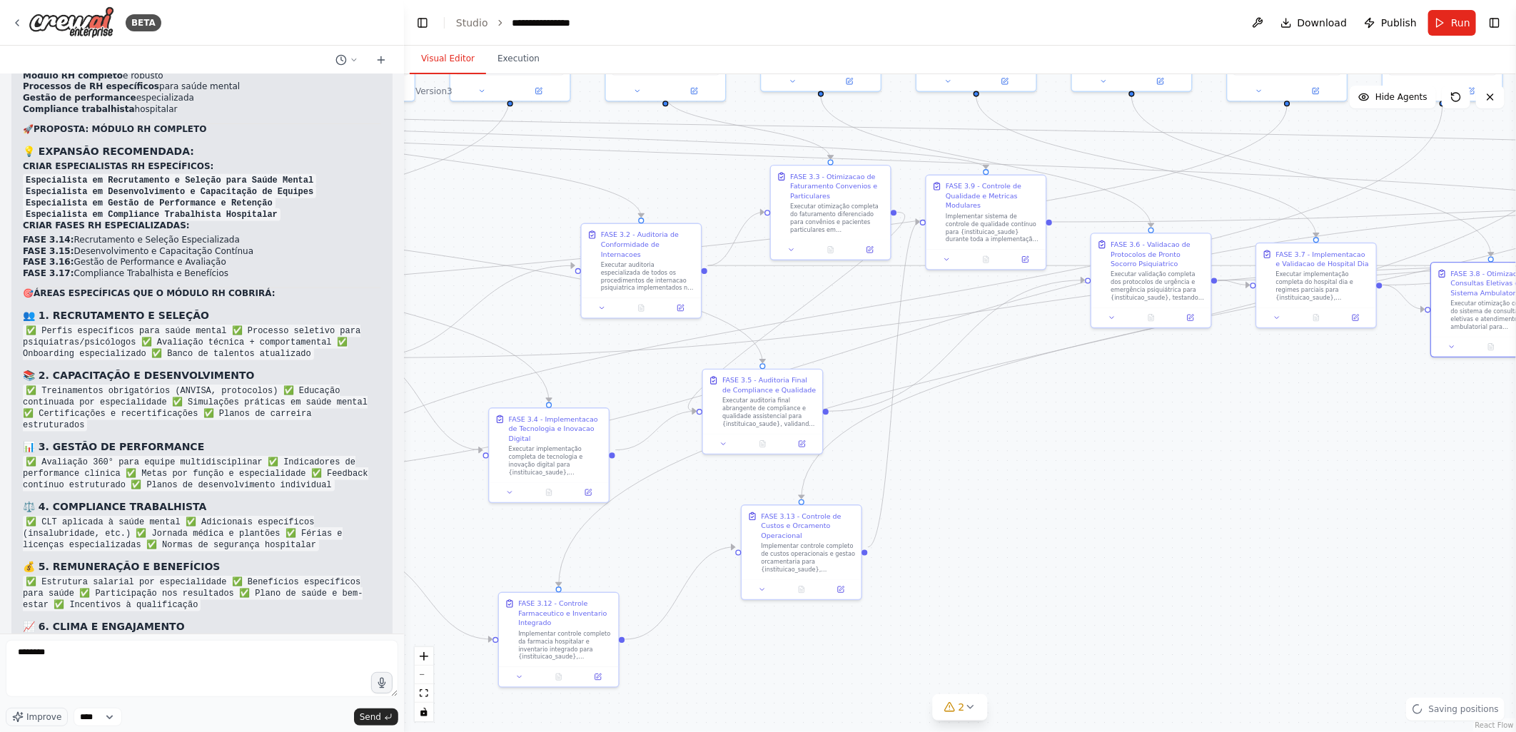
drag, startPoint x: 714, startPoint y: 494, endPoint x: 642, endPoint y: 250, distance: 253.8
click at [1393, 486] on div ".deletable-edge-delete-btn { width: 20px; height: 20px; border: 0px solid #ffff…" at bounding box center [960, 403] width 1112 height 658
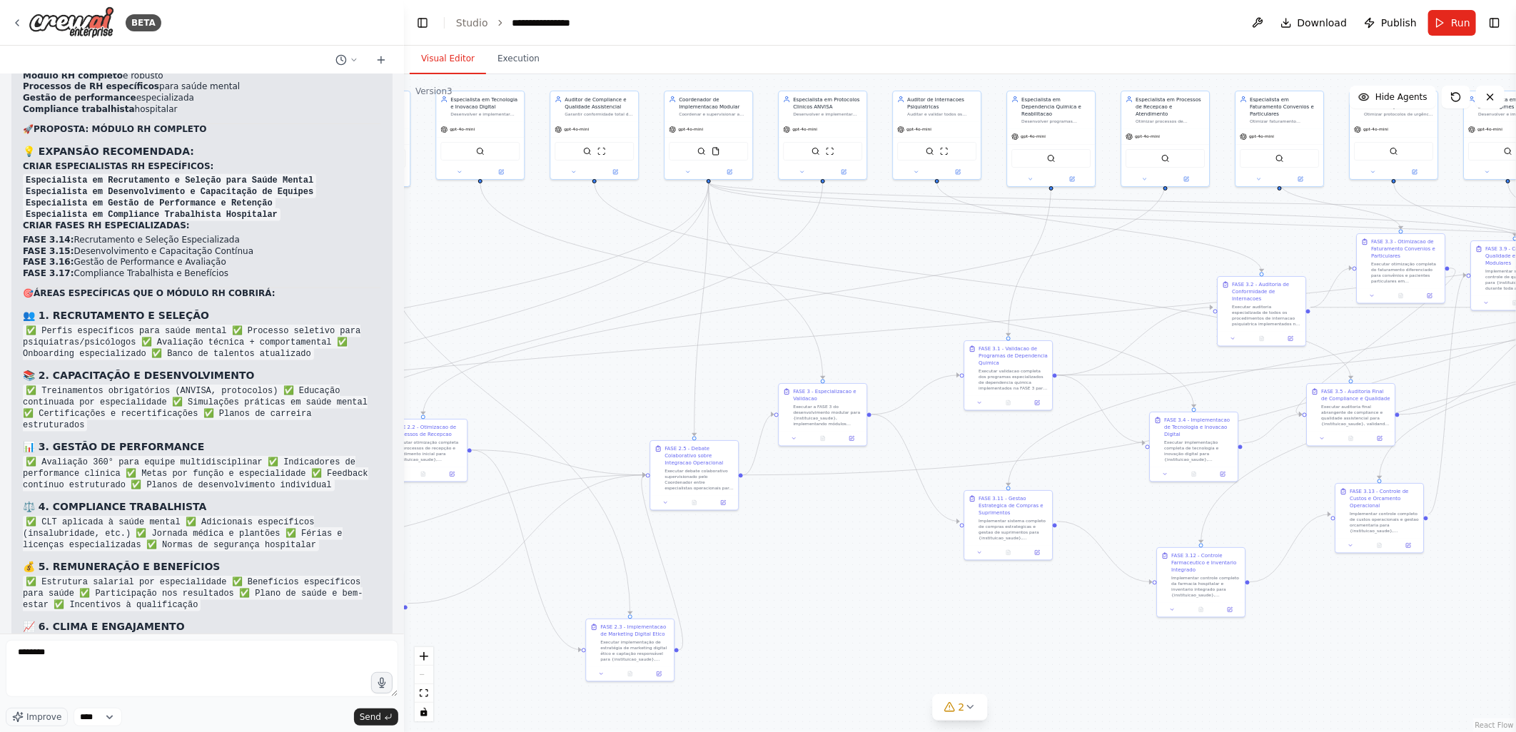
drag, startPoint x: 619, startPoint y: 229, endPoint x: 1103, endPoint y: 258, distance: 485.4
click at [1102, 258] on div ".deletable-edge-delete-btn { width: 20px; height: 20px; border: 0px solid #ffff…" at bounding box center [960, 403] width 1112 height 658
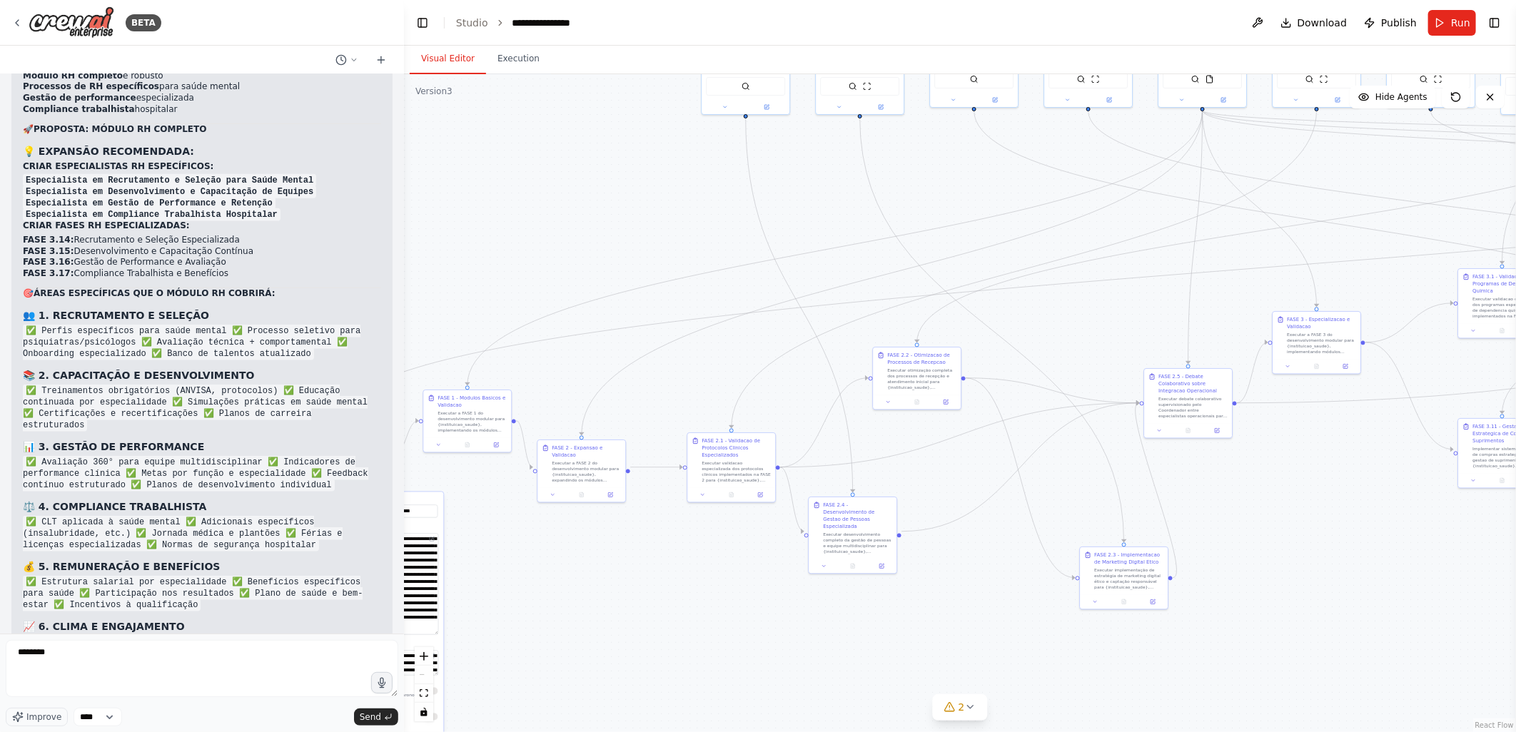
drag, startPoint x: 532, startPoint y: 383, endPoint x: 1014, endPoint y: 310, distance: 487.1
click at [1014, 310] on div ".deletable-edge-delete-btn { width: 20px; height: 20px; border: 0px solid #ffff…" at bounding box center [960, 403] width 1112 height 658
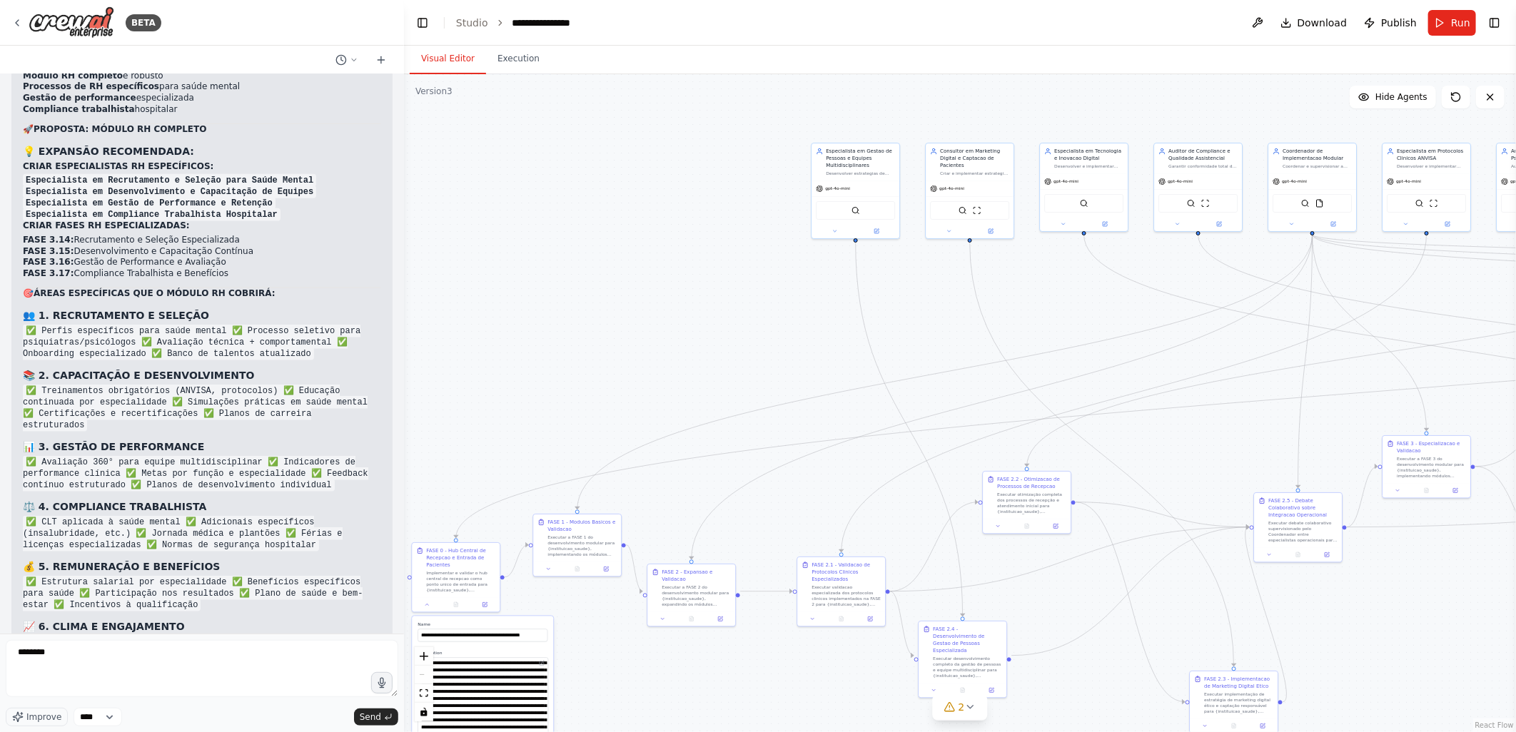
drag, startPoint x: 652, startPoint y: 291, endPoint x: 754, endPoint y: 417, distance: 162.4
click at [754, 417] on div ".deletable-edge-delete-btn { width: 20px; height: 20px; border: 0px solid #ffff…" at bounding box center [960, 403] width 1112 height 658
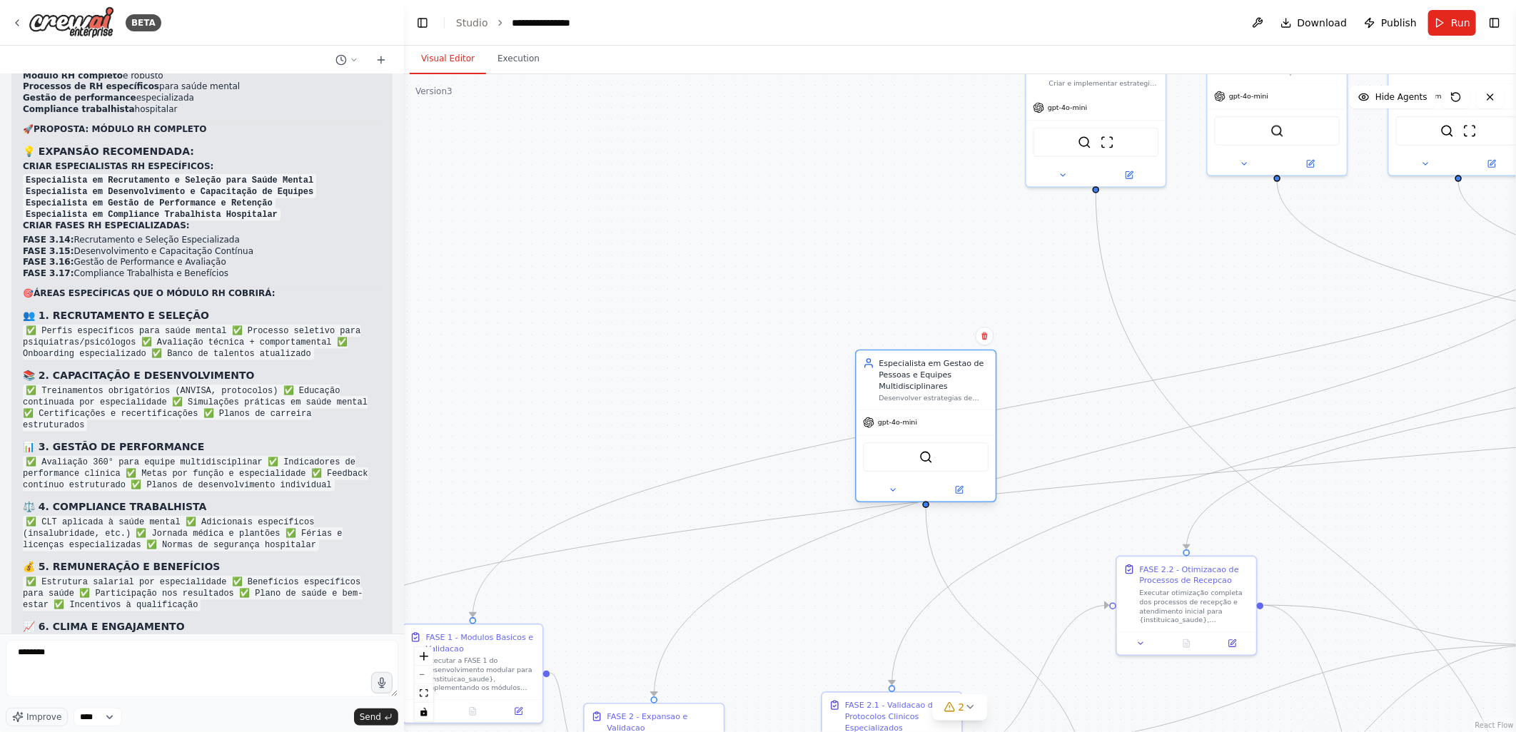
drag, startPoint x: 886, startPoint y: 138, endPoint x: 863, endPoint y: 386, distance: 249.4
click at [896, 457] on div "SerperDevTool" at bounding box center [926, 456] width 126 height 29
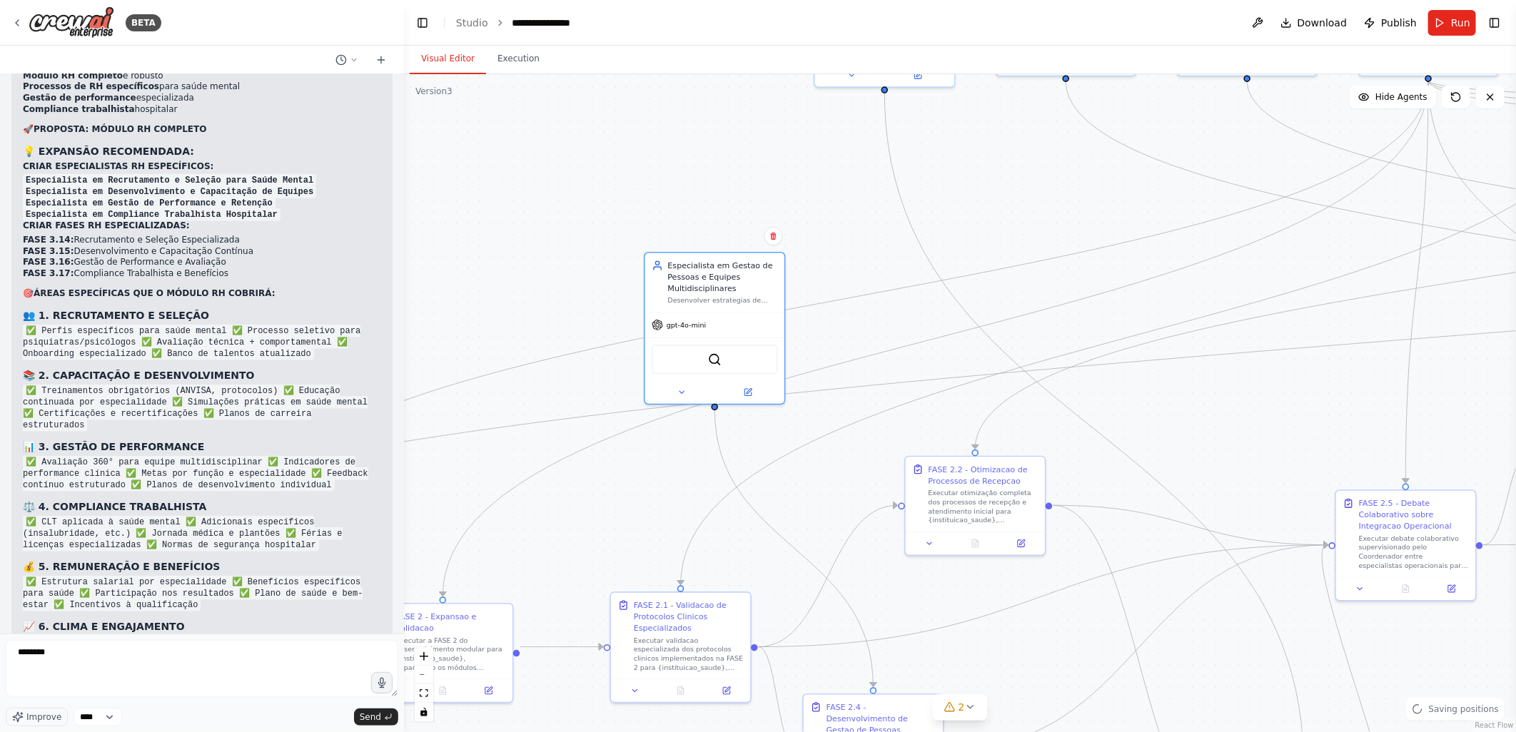
drag, startPoint x: 824, startPoint y: 289, endPoint x: 612, endPoint y: 189, distance: 233.7
click at [612, 189] on div ".deletable-edge-delete-btn { width: 20px; height: 20px; border: 0px solid #ffff…" at bounding box center [960, 403] width 1112 height 658
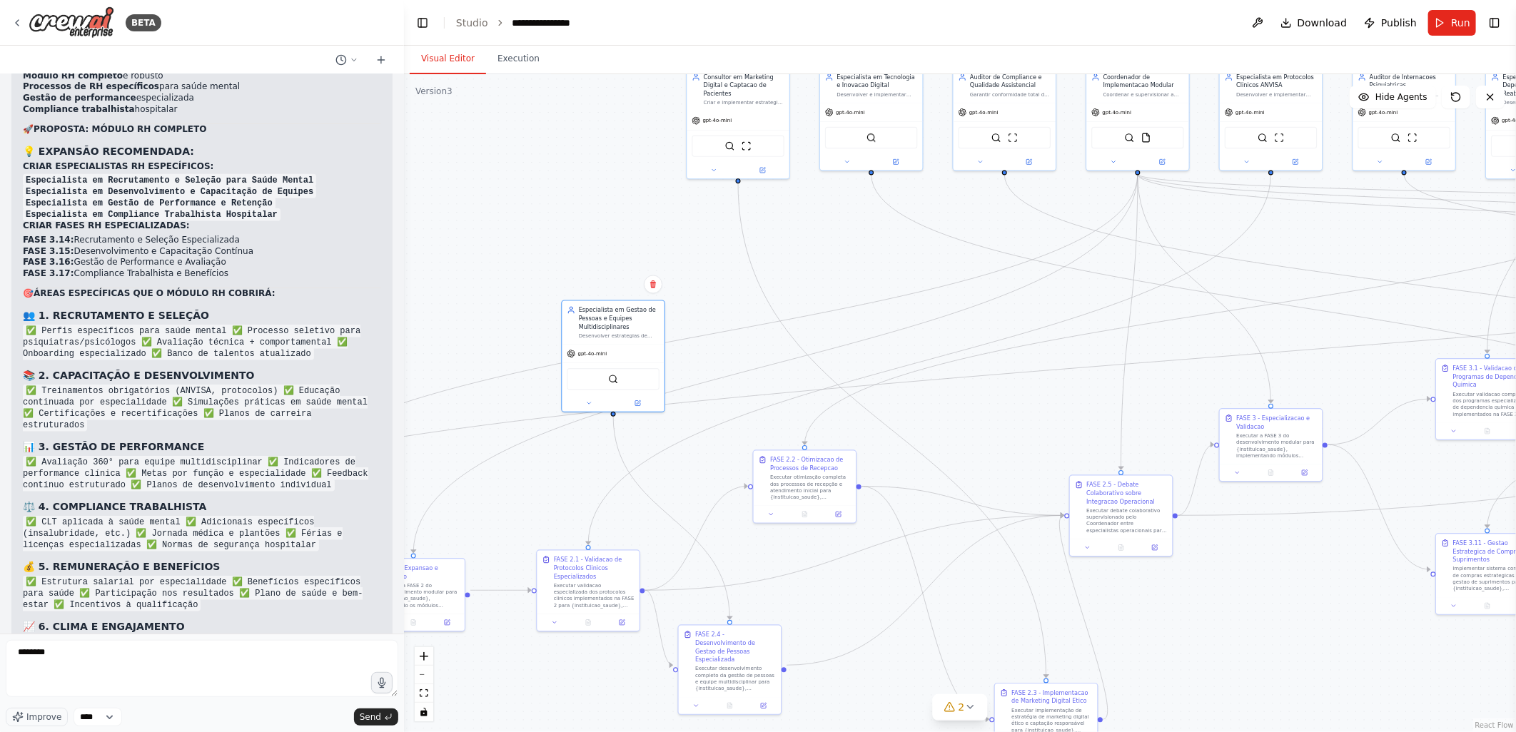
drag, startPoint x: 865, startPoint y: 226, endPoint x: 723, endPoint y: 269, distance: 148.3
click at [723, 269] on div ".deletable-edge-delete-btn { width: 20px; height: 20px; border: 0px solid #ffff…" at bounding box center [960, 403] width 1112 height 658
drag, startPoint x: 743, startPoint y: 91, endPoint x: 963, endPoint y: 405, distance: 384.3
click at [963, 405] on div "Consultor em Marketing Digital e Captacao de Pacientes" at bounding box center [959, 397] width 81 height 25
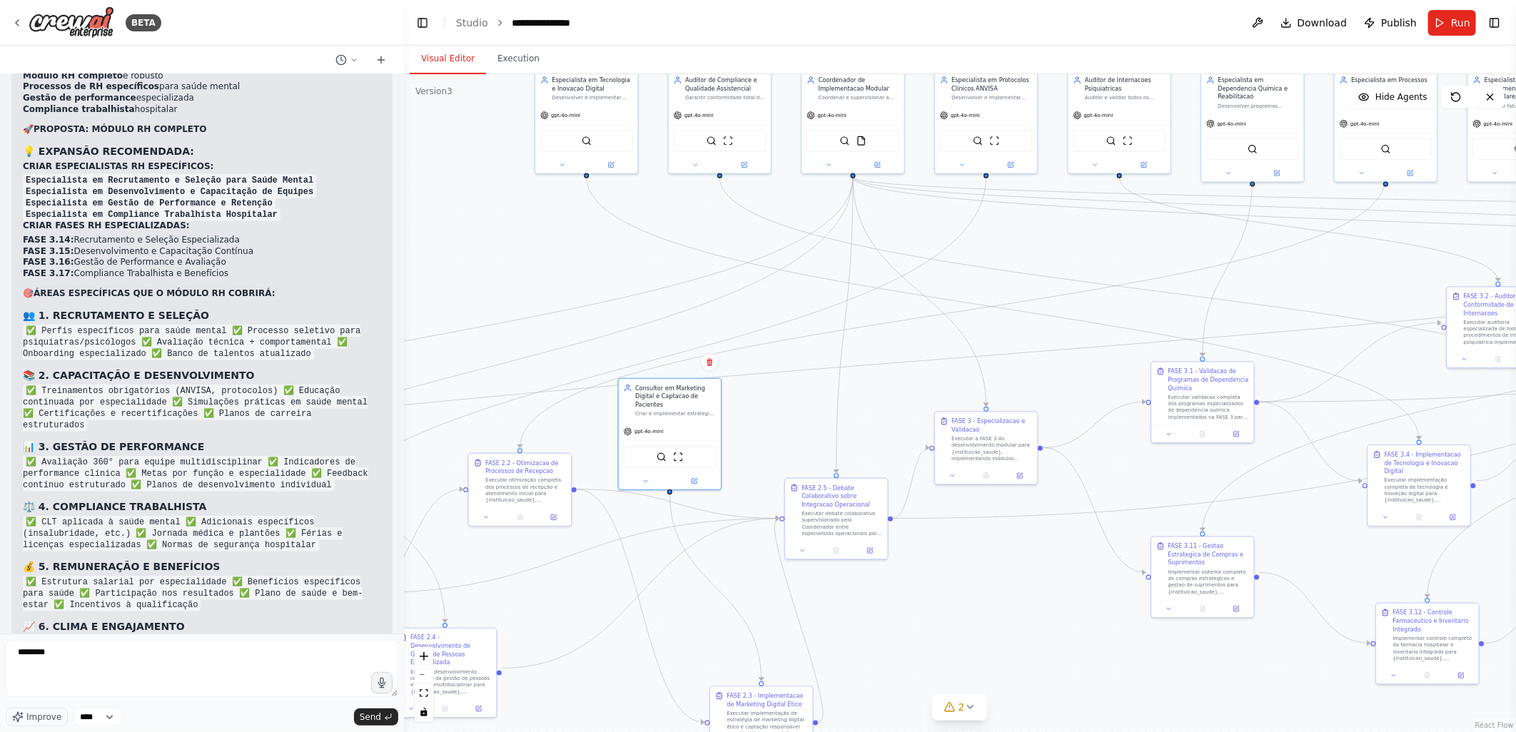
drag, startPoint x: 664, startPoint y: 237, endPoint x: 578, endPoint y: 280, distance: 96.1
click at [577, 280] on div ".deletable-edge-delete-btn { width: 20px; height: 20px; border: 0px solid #ffff…" at bounding box center [960, 403] width 1112 height 658
drag, startPoint x: 863, startPoint y: 108, endPoint x: 853, endPoint y: 152, distance: 44.8
click at [853, 152] on div "gpt-4o-mini" at bounding box center [846, 155] width 102 height 19
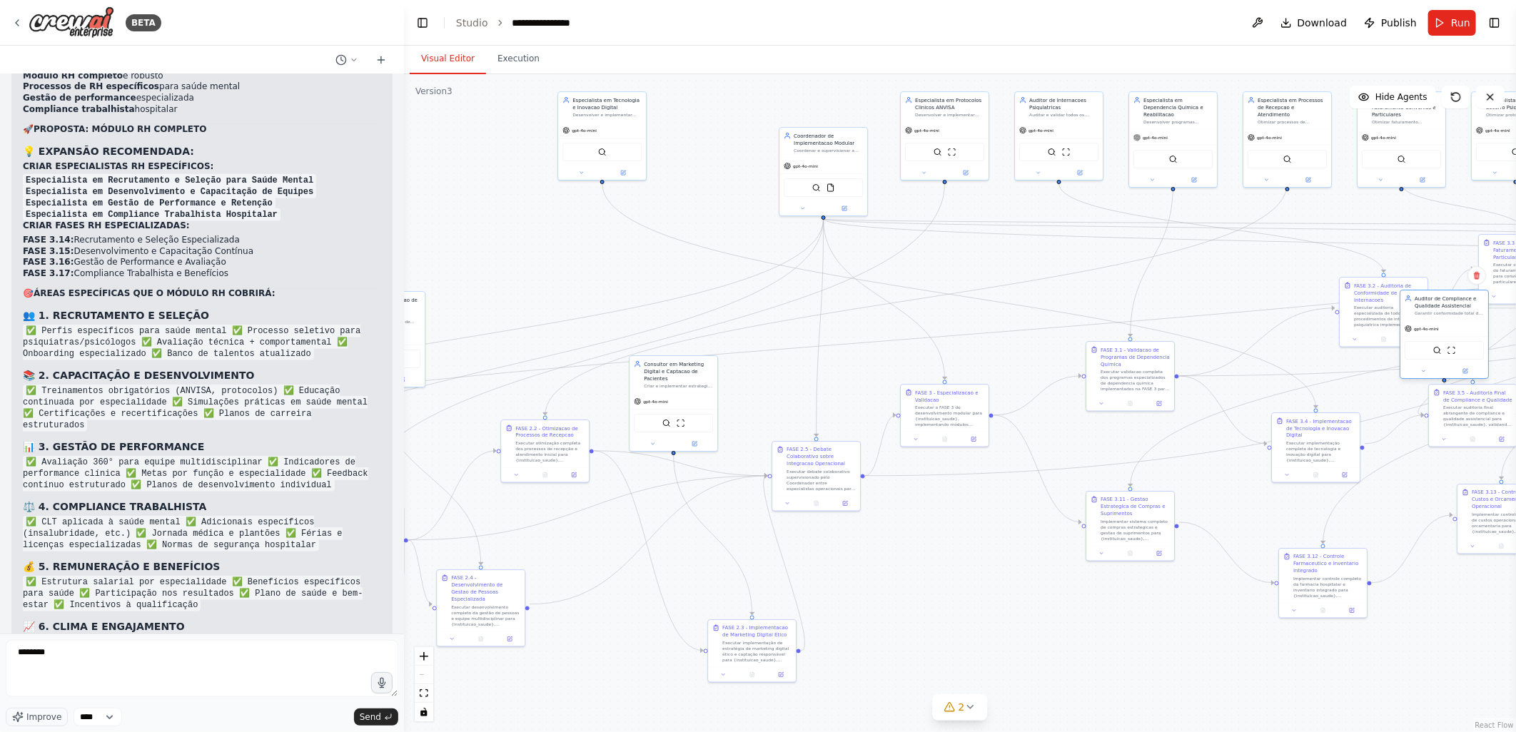
drag, startPoint x: 708, startPoint y: 101, endPoint x: 1432, endPoint y: 320, distance: 755.8
click at [1432, 320] on div "Auditor de Compliance e Qualidade Assistencial Garantir conformidade total de {…" at bounding box center [1443, 334] width 89 height 89
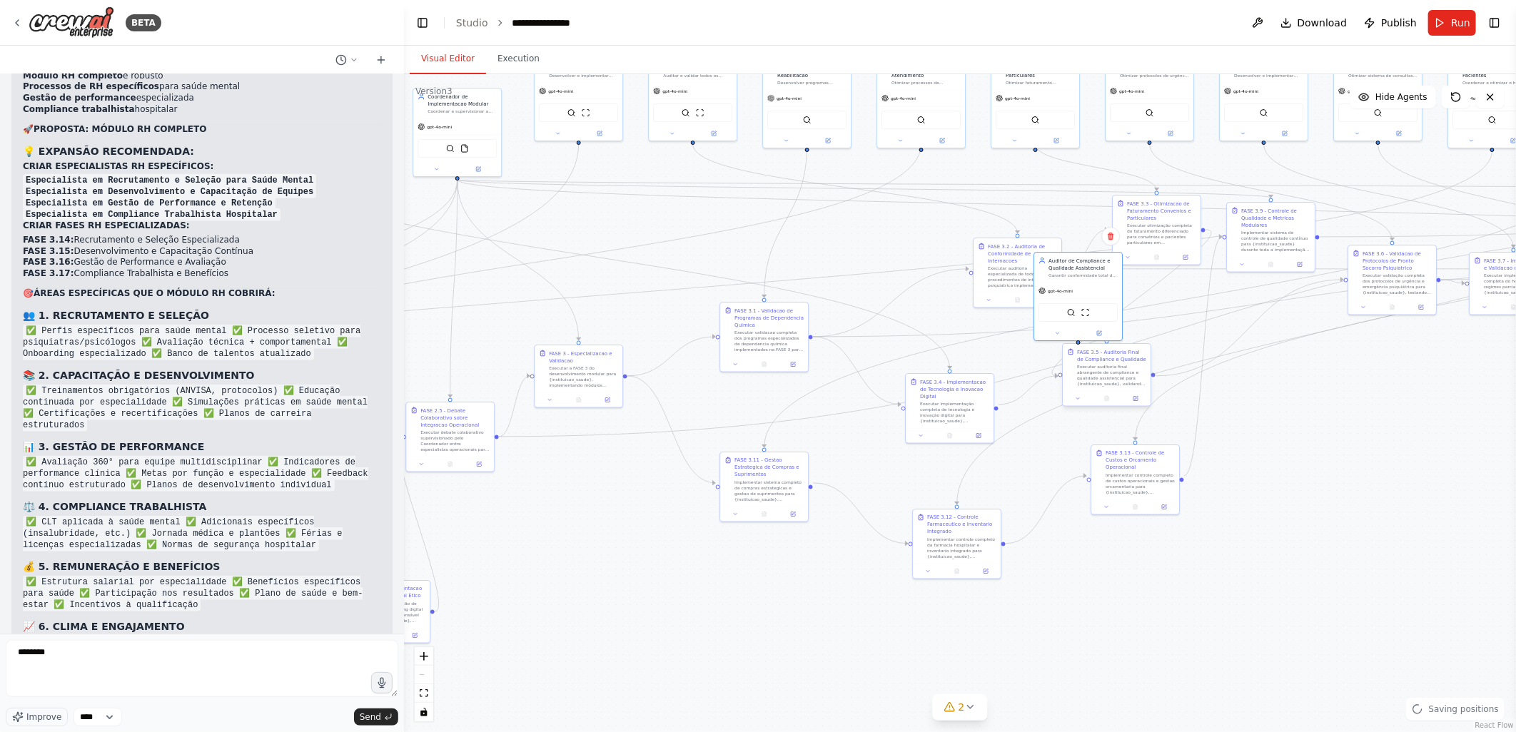
drag, startPoint x: 1256, startPoint y: 305, endPoint x: 1065, endPoint y: 398, distance: 212.9
click at [858, 265] on div ".deletable-edge-delete-btn { width: 20px; height: 20px; border: 0px solid #ffff…" at bounding box center [960, 403] width 1112 height 658
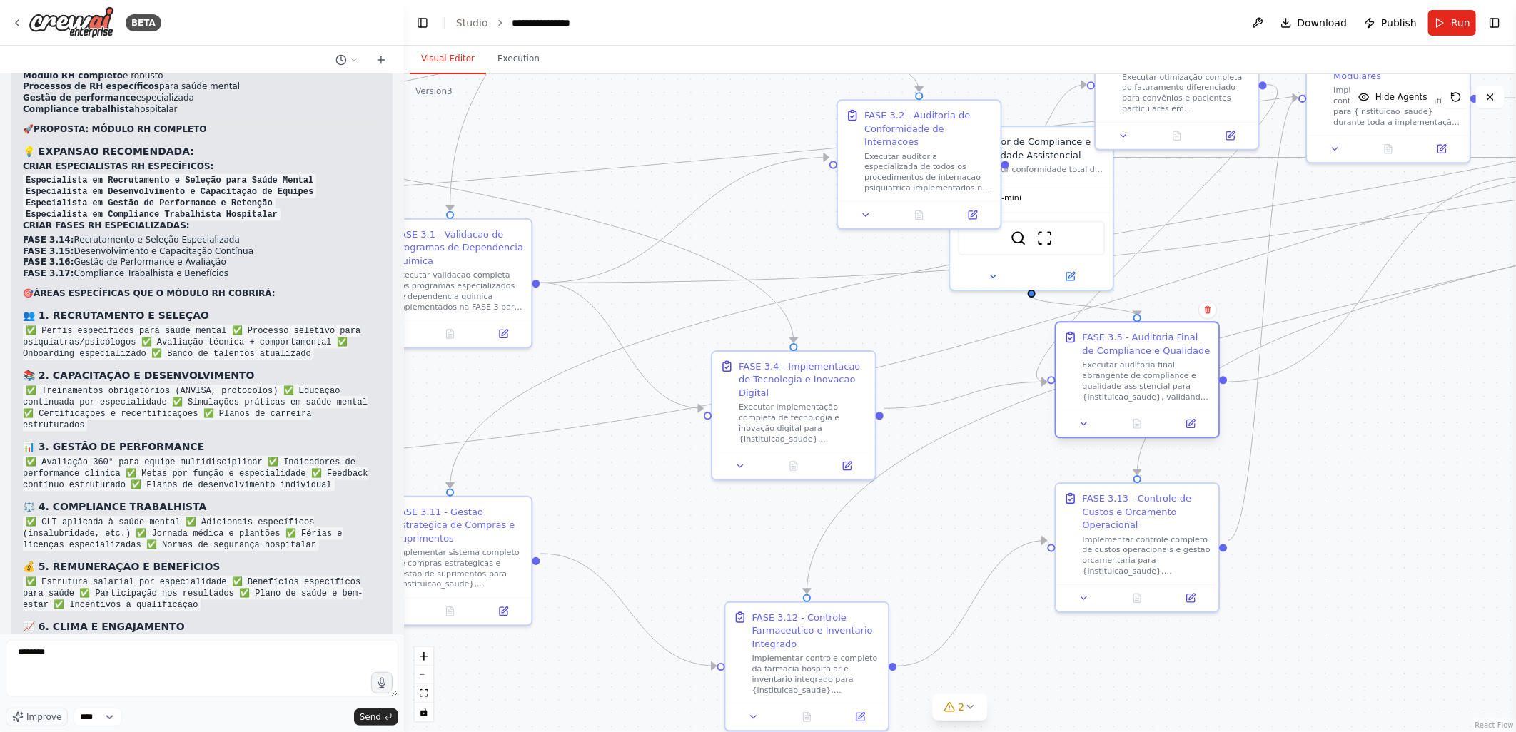
drag, startPoint x: 1078, startPoint y: 324, endPoint x: 1131, endPoint y: 353, distance: 60.0
click at [1131, 353] on div "FASE 3.5 - Auditoria Final de Compliance e Qualidade" at bounding box center [1147, 343] width 128 height 26
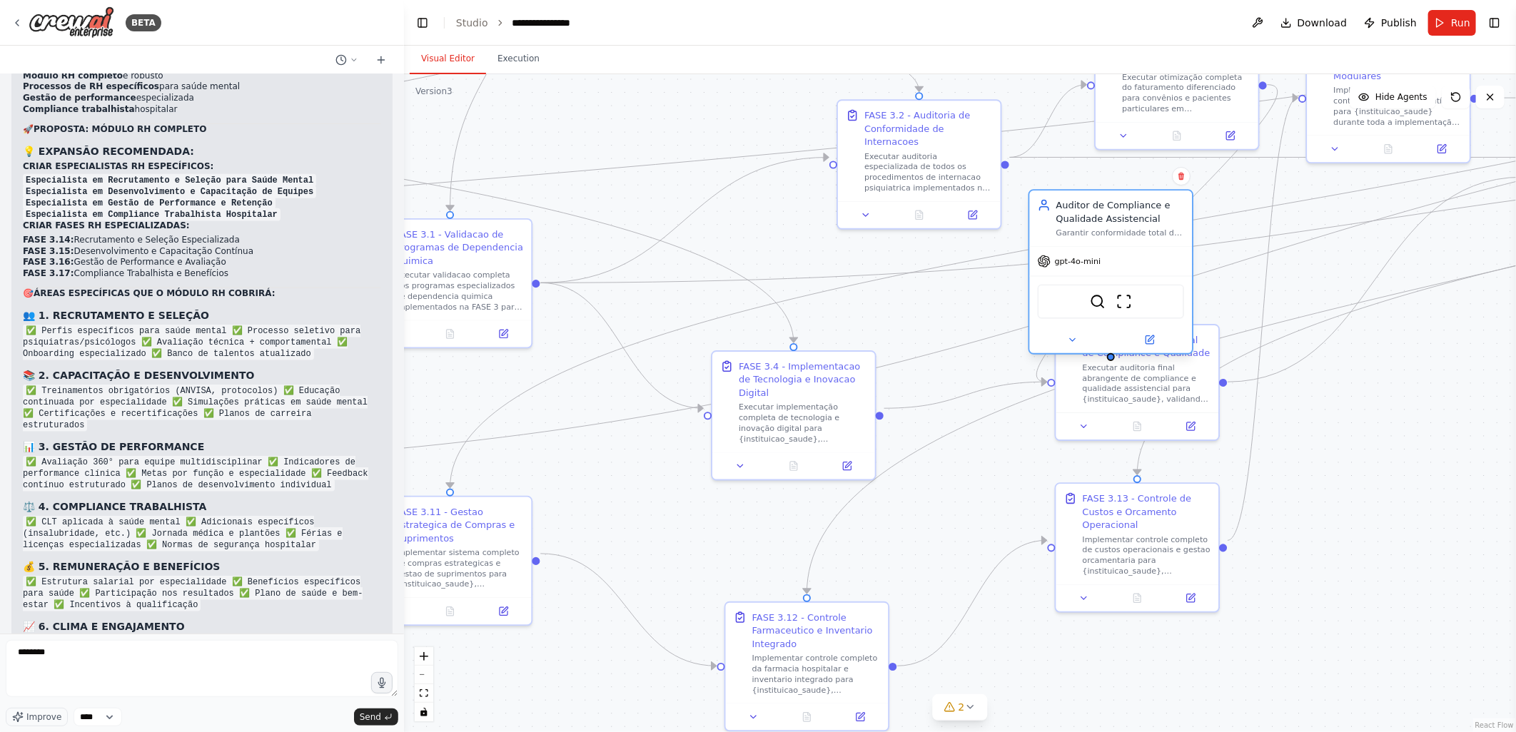
drag, startPoint x: 1040, startPoint y: 154, endPoint x: 1123, endPoint y: 217, distance: 103.3
click at [1123, 217] on div "Auditor de Compliance e Qualidade Assistencial" at bounding box center [1120, 211] width 128 height 26
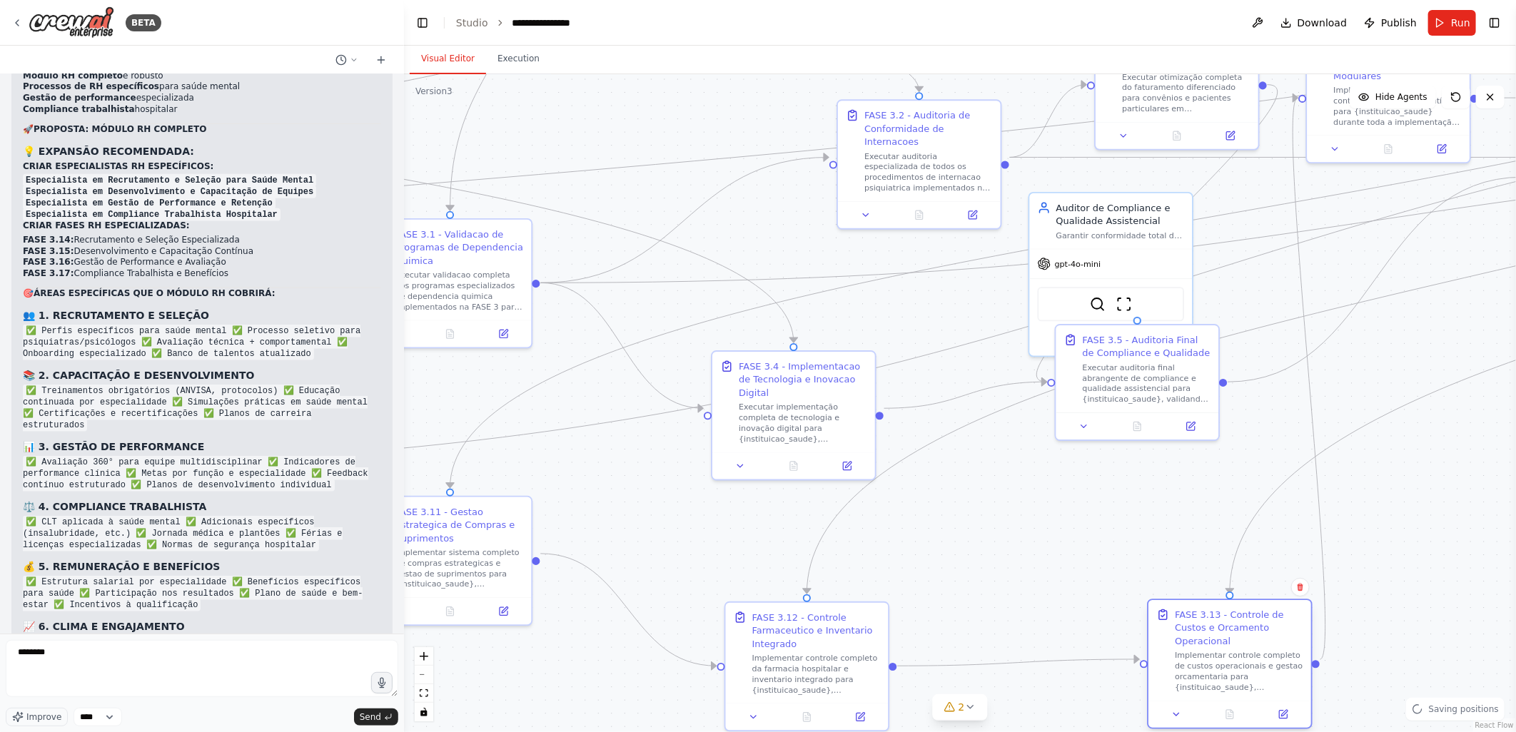
drag, startPoint x: 1174, startPoint y: 494, endPoint x: 1267, endPoint y: 614, distance: 152.6
click at [1267, 614] on div "FASE 3.13 - Controle de Custos e Orcamento Operacional" at bounding box center [1239, 628] width 128 height 40
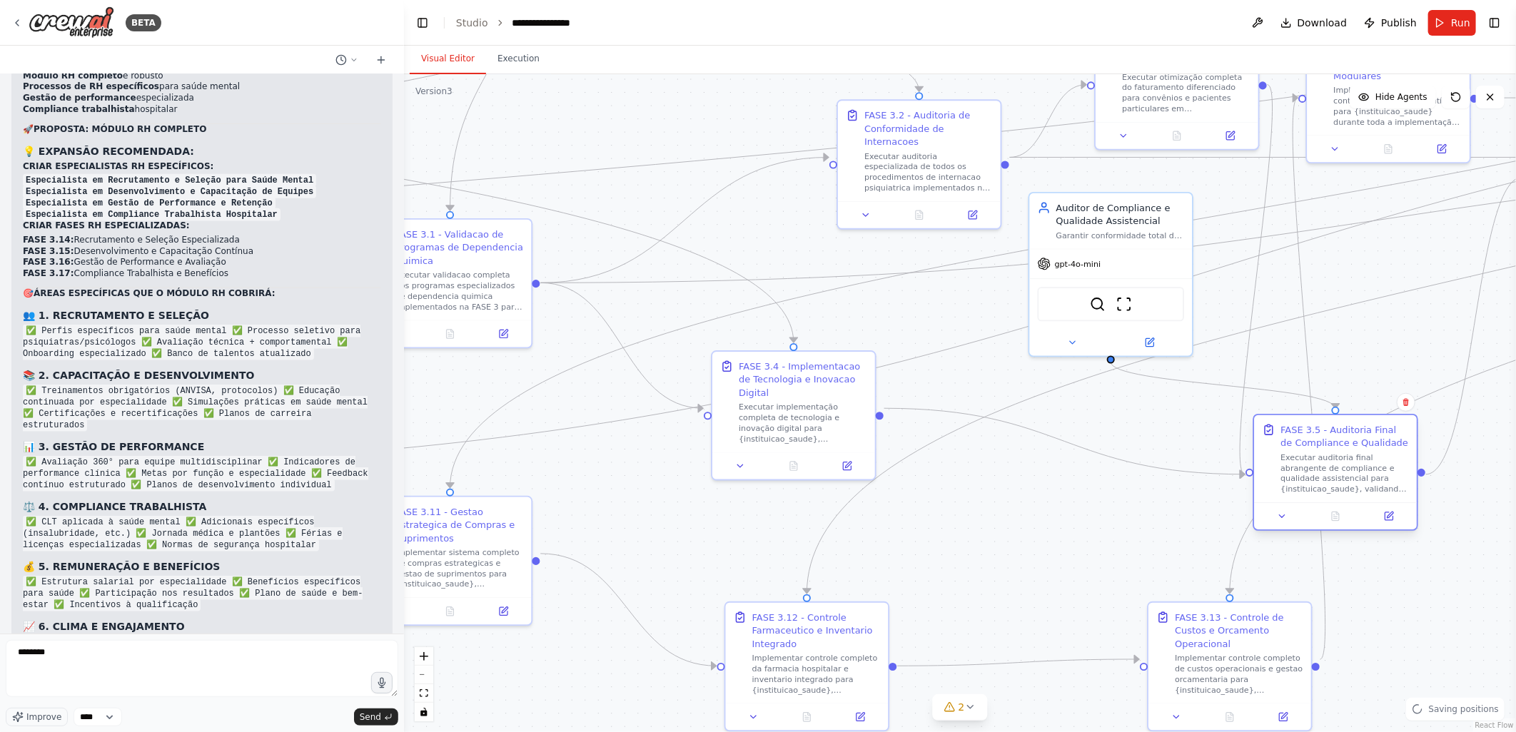
drag, startPoint x: 1158, startPoint y: 383, endPoint x: 1358, endPoint y: 475, distance: 220.7
click at [1358, 475] on div "FASE 3.5 - Auditoria Final de Compliance e Qualidade Executar auditoria final a…" at bounding box center [1344, 458] width 128 height 71
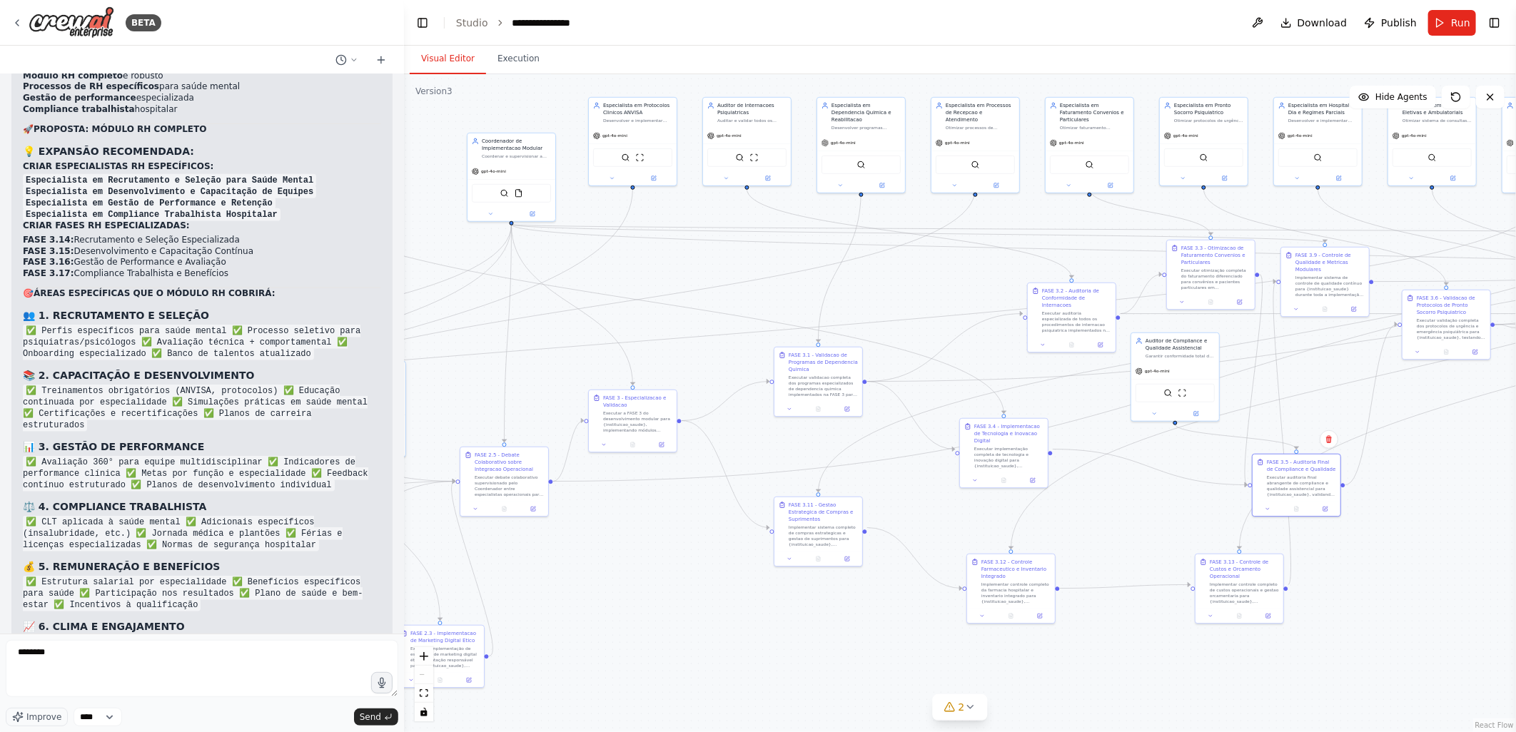
drag, startPoint x: 873, startPoint y: 330, endPoint x: 702, endPoint y: 273, distance: 179.6
click at [702, 273] on div ".deletable-edge-delete-btn { width: 20px; height: 20px; border: 0px solid #ffff…" at bounding box center [960, 403] width 1112 height 658
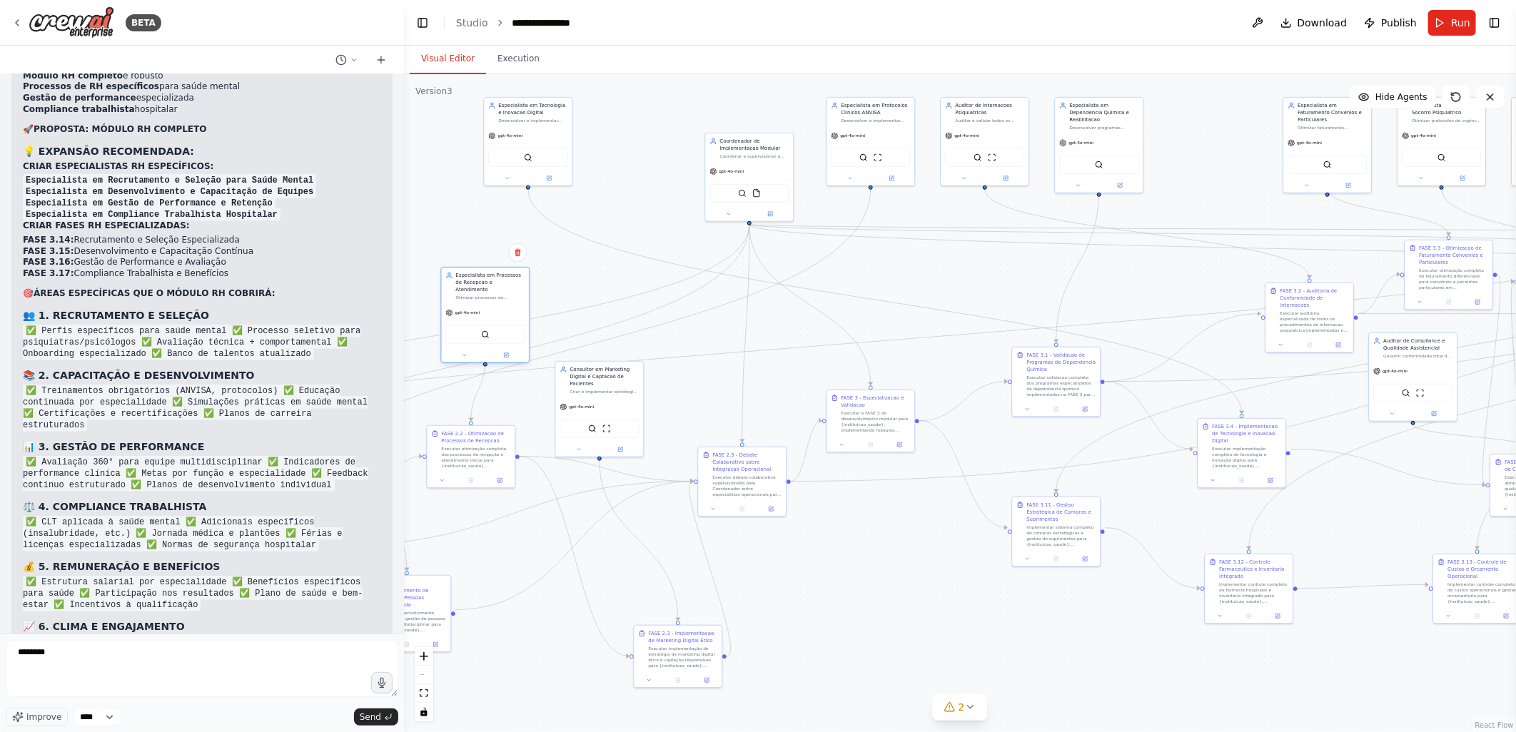
drag, startPoint x: 976, startPoint y: 113, endPoint x: 483, endPoint y: 283, distance: 521.8
click at [483, 283] on div "Especialista em Processos de Recepcao e Atendimento" at bounding box center [489, 282] width 69 height 21
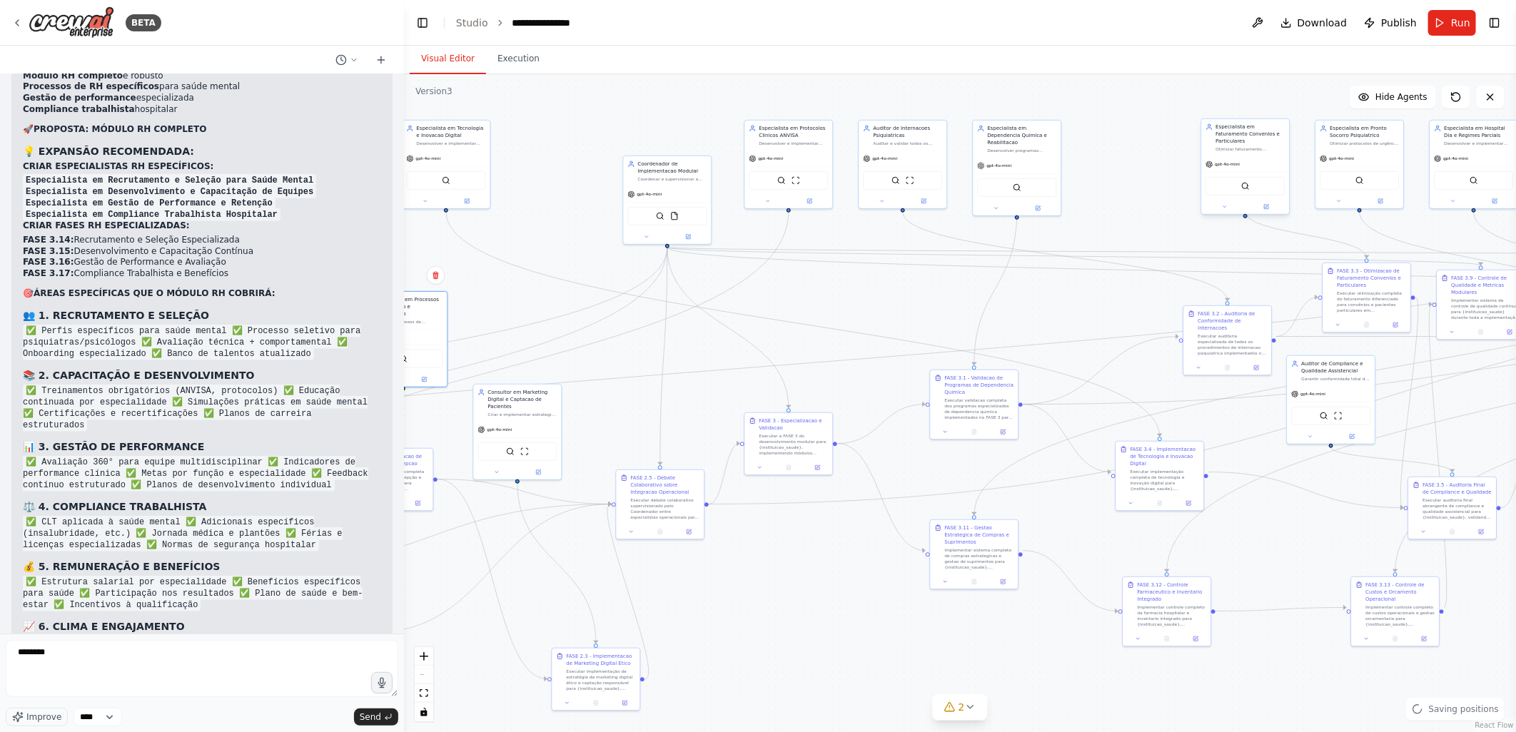
drag, startPoint x: 1203, startPoint y: 175, endPoint x: 955, endPoint y: 158, distance: 248.9
click at [851, 213] on div ".deletable-edge-delete-btn { width: 20px; height: 20px; border: 0px solid #ffff…" at bounding box center [960, 403] width 1112 height 658
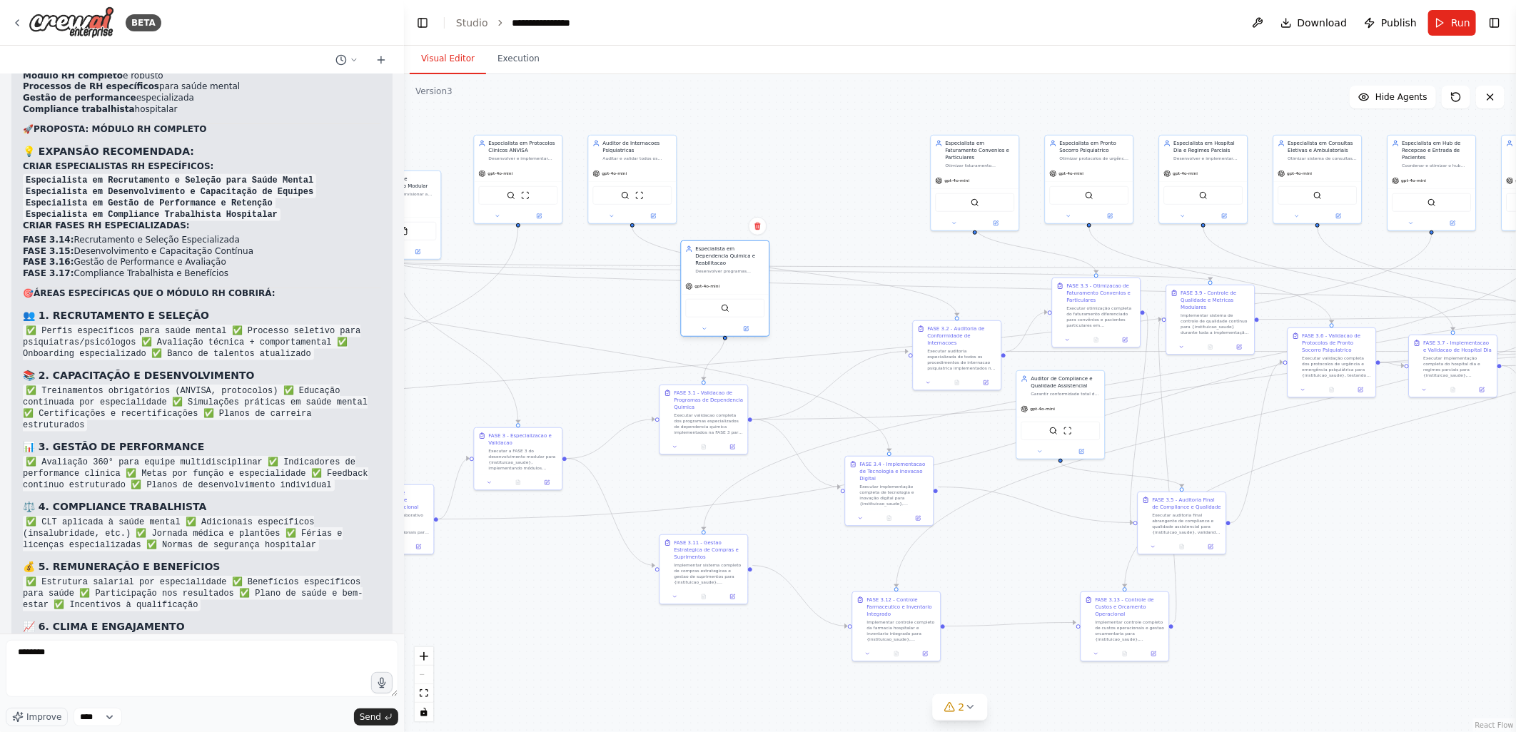
drag, startPoint x: 764, startPoint y: 176, endPoint x: 742, endPoint y: 257, distance: 84.1
click at [742, 257] on div "Especialista em Dependencia Quimica e Reabilitacao" at bounding box center [729, 255] width 69 height 21
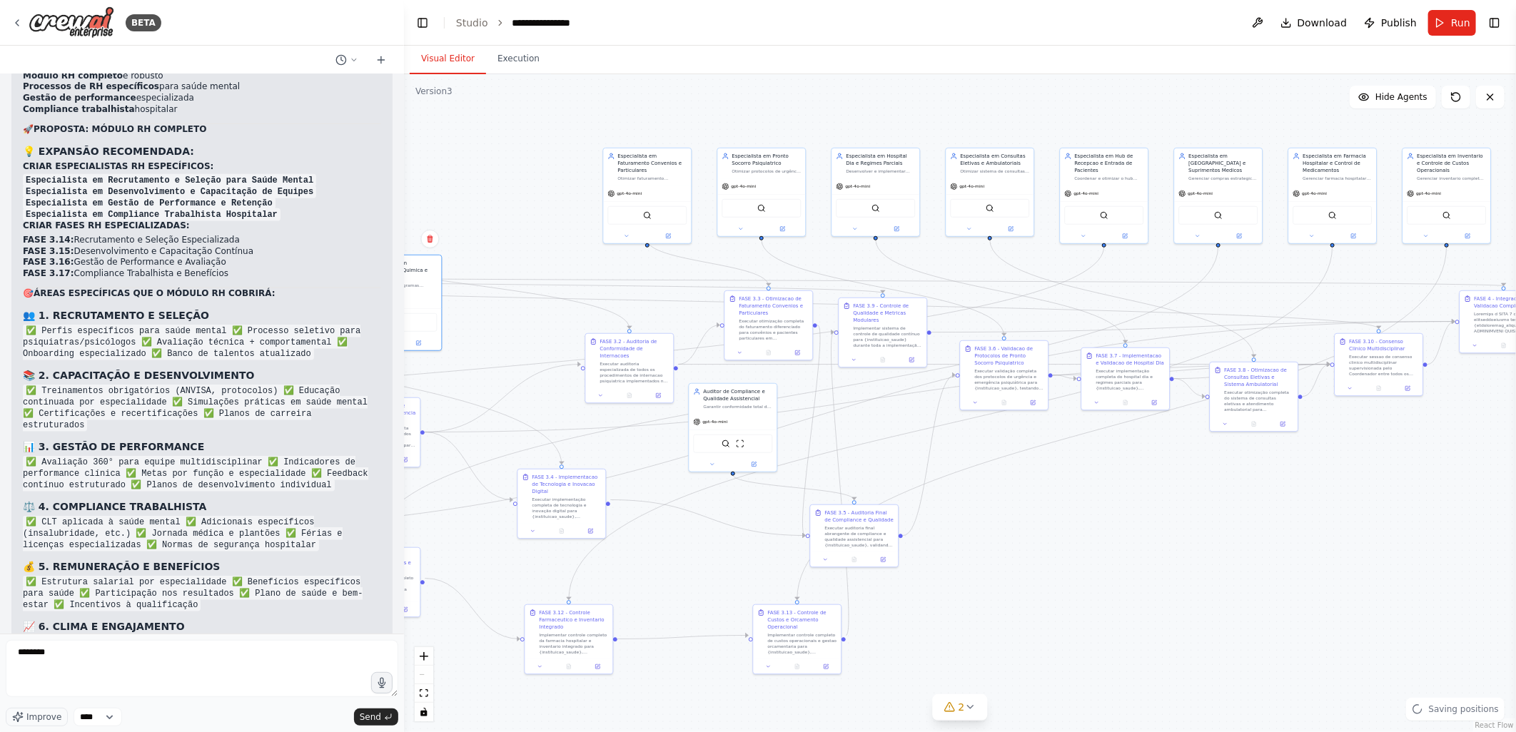
drag, startPoint x: 731, startPoint y: 163, endPoint x: 544, endPoint y: 165, distance: 186.3
click at [544, 165] on div ".deletable-edge-delete-btn { width: 20px; height: 20px; border: 0px solid #ffff…" at bounding box center [960, 403] width 1112 height 658
drag, startPoint x: 1320, startPoint y: 161, endPoint x: 654, endPoint y: 492, distance: 744.6
click at [654, 492] on div "Especialista em Farmacia Hospitalar e Control de Medicamentos" at bounding box center [673, 497] width 69 height 21
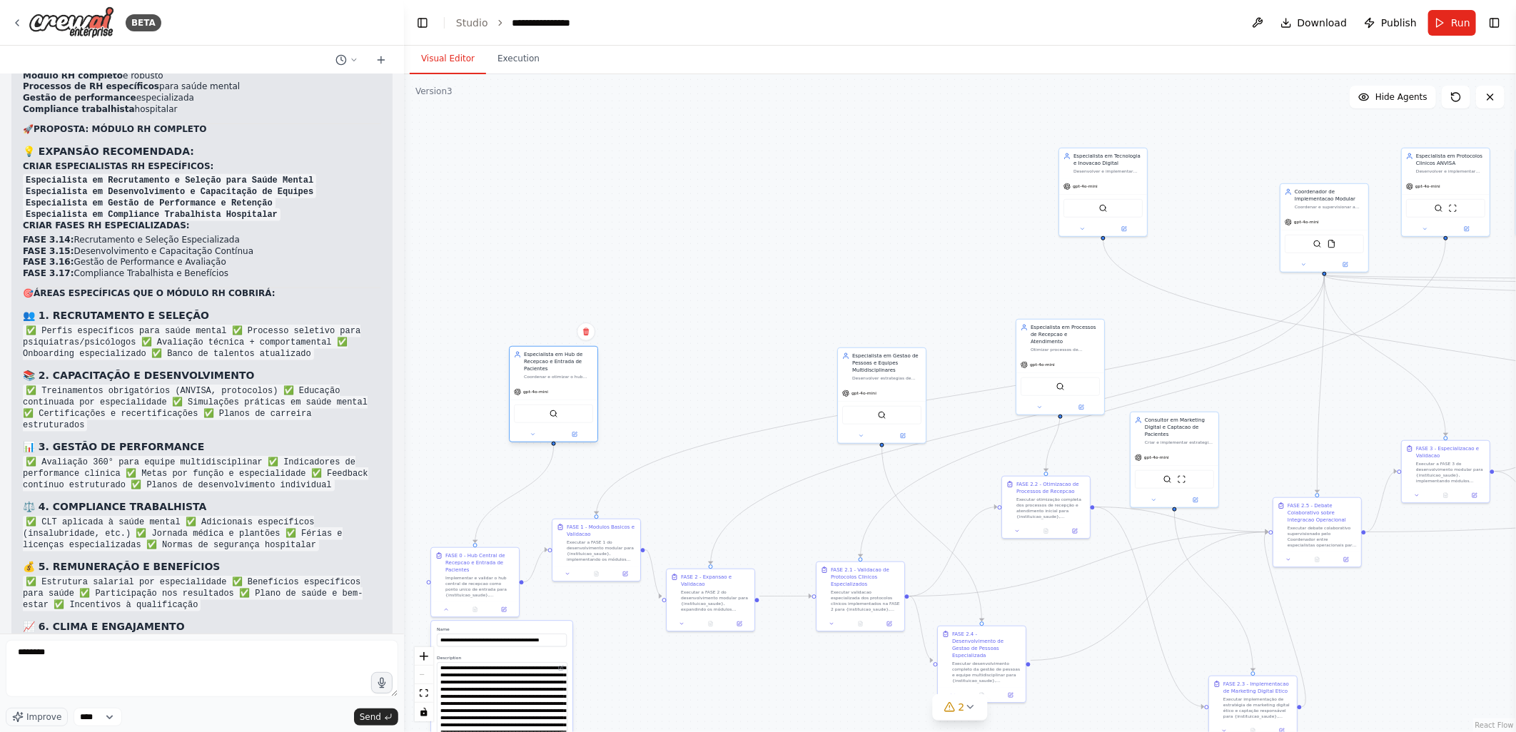
drag, startPoint x: 1097, startPoint y: 168, endPoint x: 547, endPoint y: 366, distance: 584.6
click at [547, 366] on div "Especialista em Hub de Recepcao e Entrada de Pacientes" at bounding box center [558, 361] width 69 height 21
click at [868, 265] on div ".deletable-edge-delete-btn { width: 20px; height: 20px; border: 0px solid #ffff…" at bounding box center [960, 403] width 1112 height 658
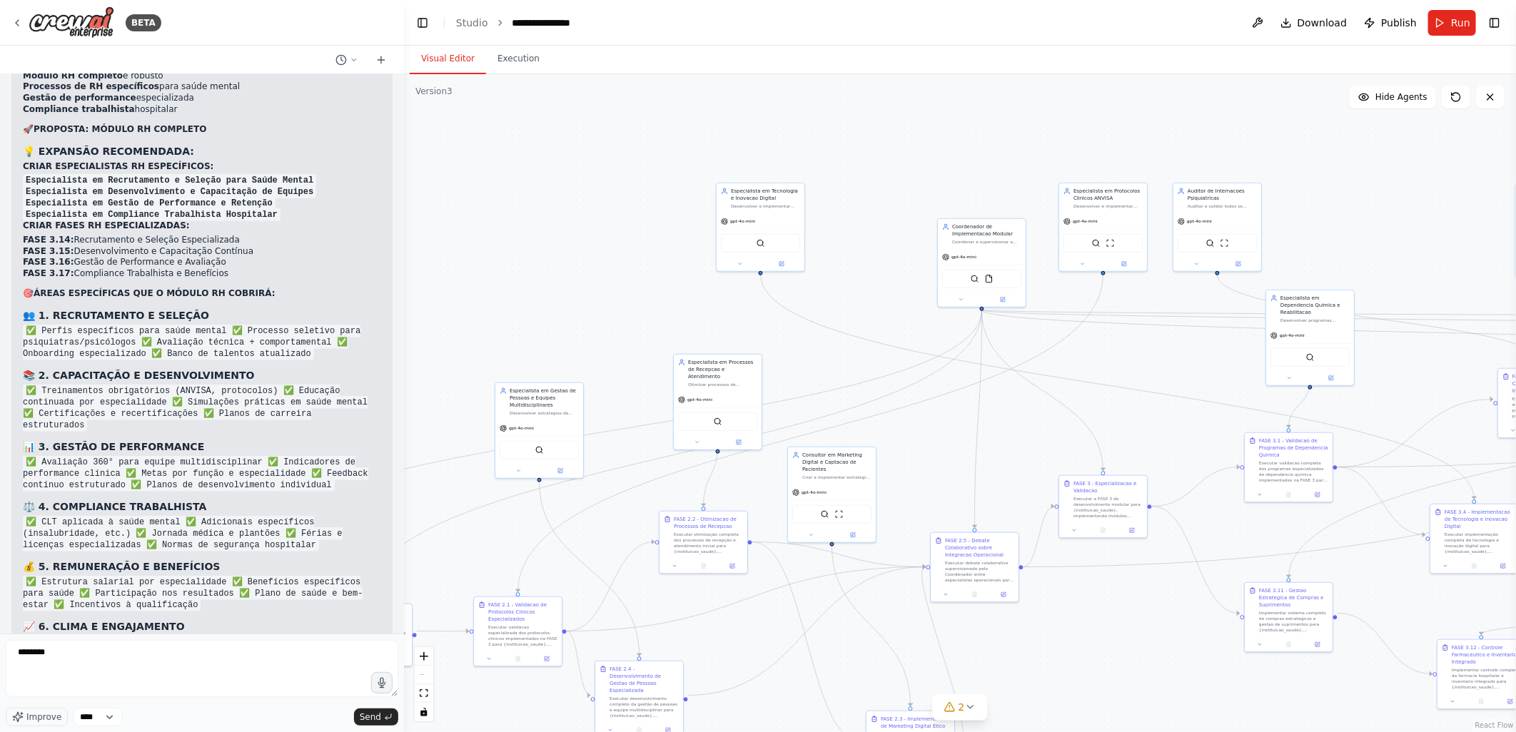
click at [562, 295] on div ".deletable-edge-delete-btn { width: 20px; height: 20px; border: 0px solid #ffff…" at bounding box center [960, 403] width 1112 height 658
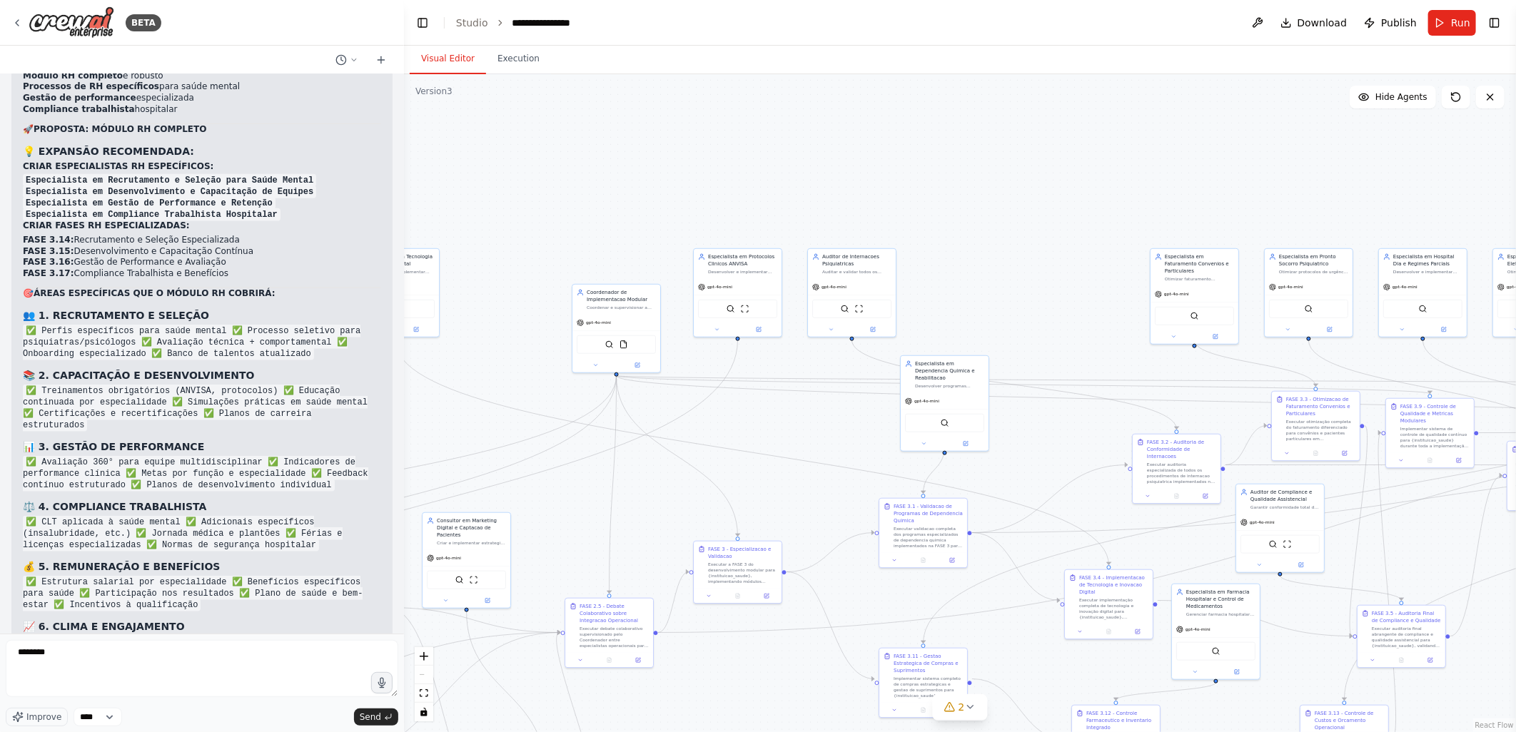
drag, startPoint x: 946, startPoint y: 170, endPoint x: 623, endPoint y: 237, distance: 330.2
click at [580, 237] on div ".deletable-edge-delete-btn { width: 20px; height: 20px; border: 0px solid #ffff…" at bounding box center [960, 403] width 1112 height 658
drag, startPoint x: 847, startPoint y: 268, endPoint x: 1072, endPoint y: 330, distance: 233.2
click at [1072, 330] on div "Auditor de Internacoes Psiquiatricas Auditar e validar todos os procedimentos d…" at bounding box center [1077, 328] width 69 height 21
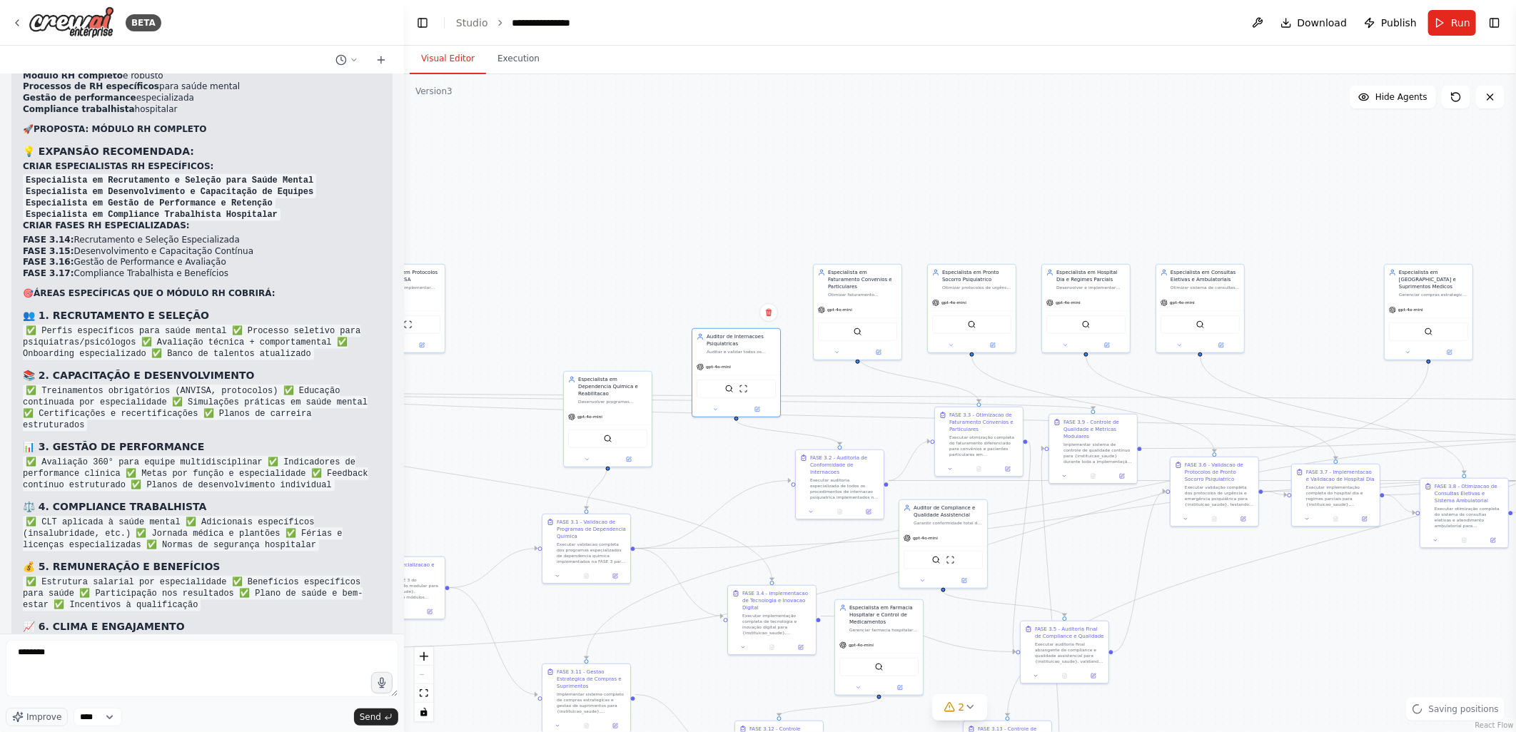
drag, startPoint x: 946, startPoint y: 218, endPoint x: 609, endPoint y: 233, distance: 336.4
click at [609, 233] on div ".deletable-edge-delete-btn { width: 20px; height: 20px; border: 0px solid #ffff…" at bounding box center [960, 403] width 1112 height 658
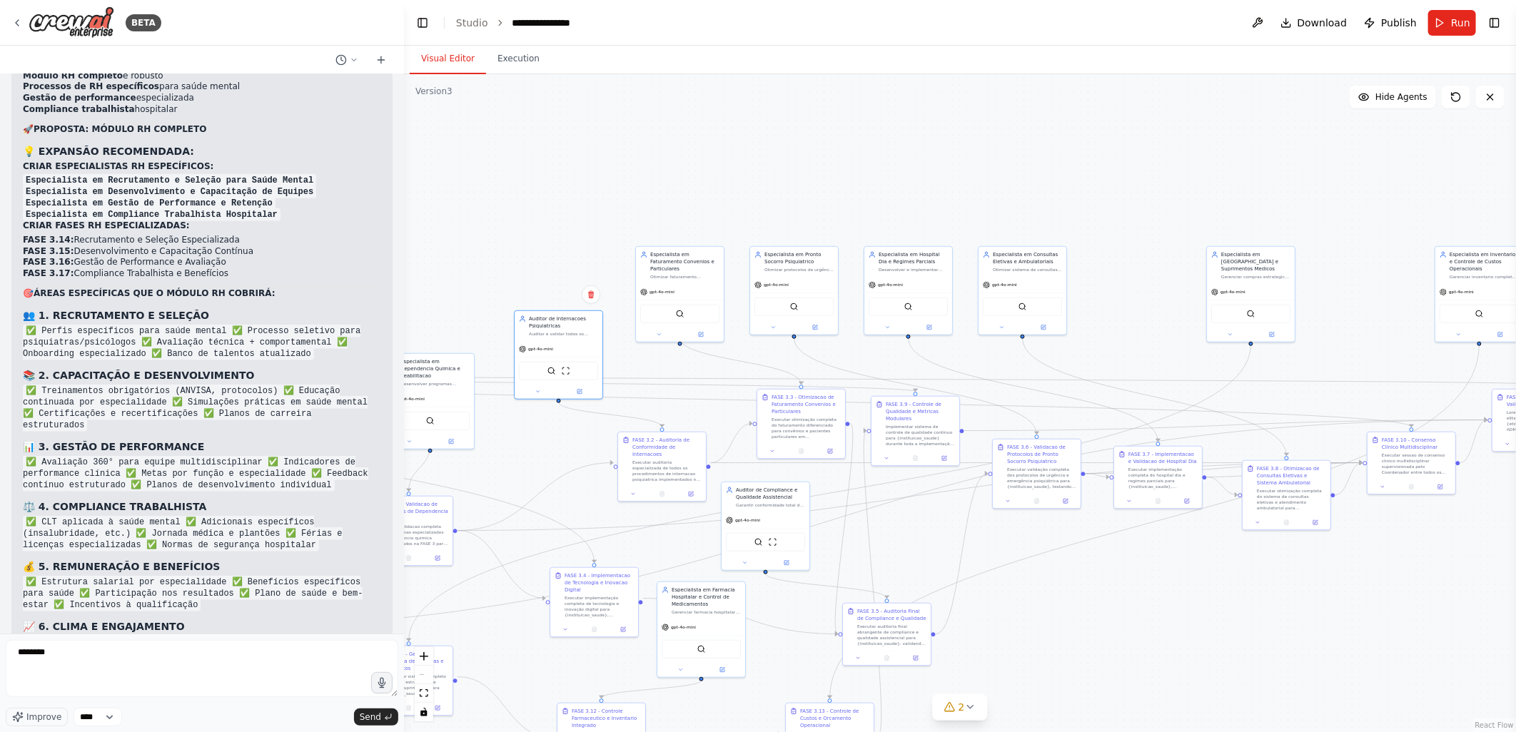
drag, startPoint x: 807, startPoint y: 183, endPoint x: 790, endPoint y: 183, distance: 17.1
click at [790, 183] on div ".deletable-edge-delete-btn { width: 20px; height: 20px; border: 0px solid #ffff…" at bounding box center [960, 403] width 1112 height 658
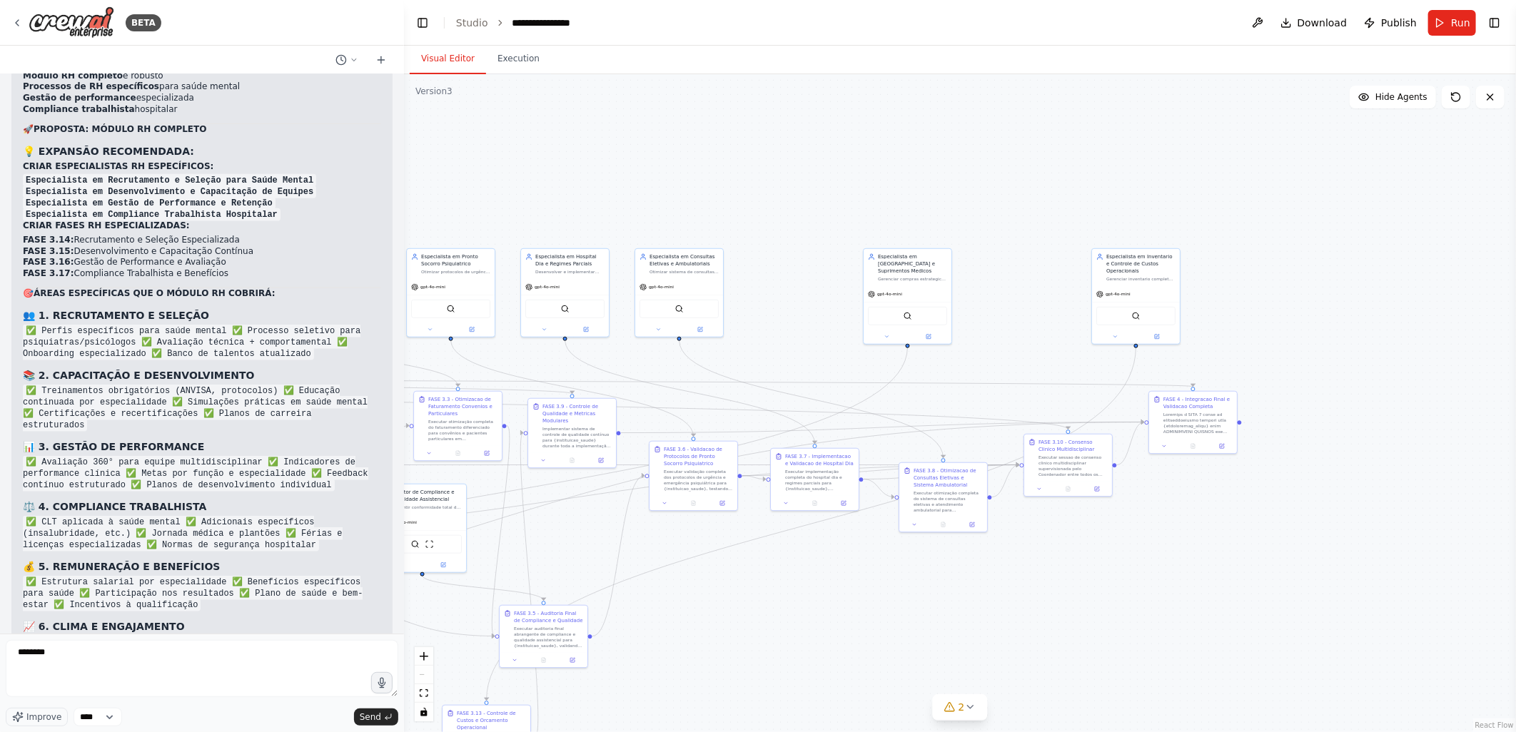
drag, startPoint x: 859, startPoint y: 173, endPoint x: 829, endPoint y: 173, distance: 30.7
click at [829, 173] on div ".deletable-edge-delete-btn { width: 20px; height: 20px; border: 0px solid #ffff…" at bounding box center [960, 403] width 1112 height 658
drag, startPoint x: 1122, startPoint y: 258, endPoint x: 696, endPoint y: 564, distance: 524.2
click at [694, 589] on div "Especialista em Inventario e Controle de Custos Operacionais" at bounding box center [712, 592] width 69 height 21
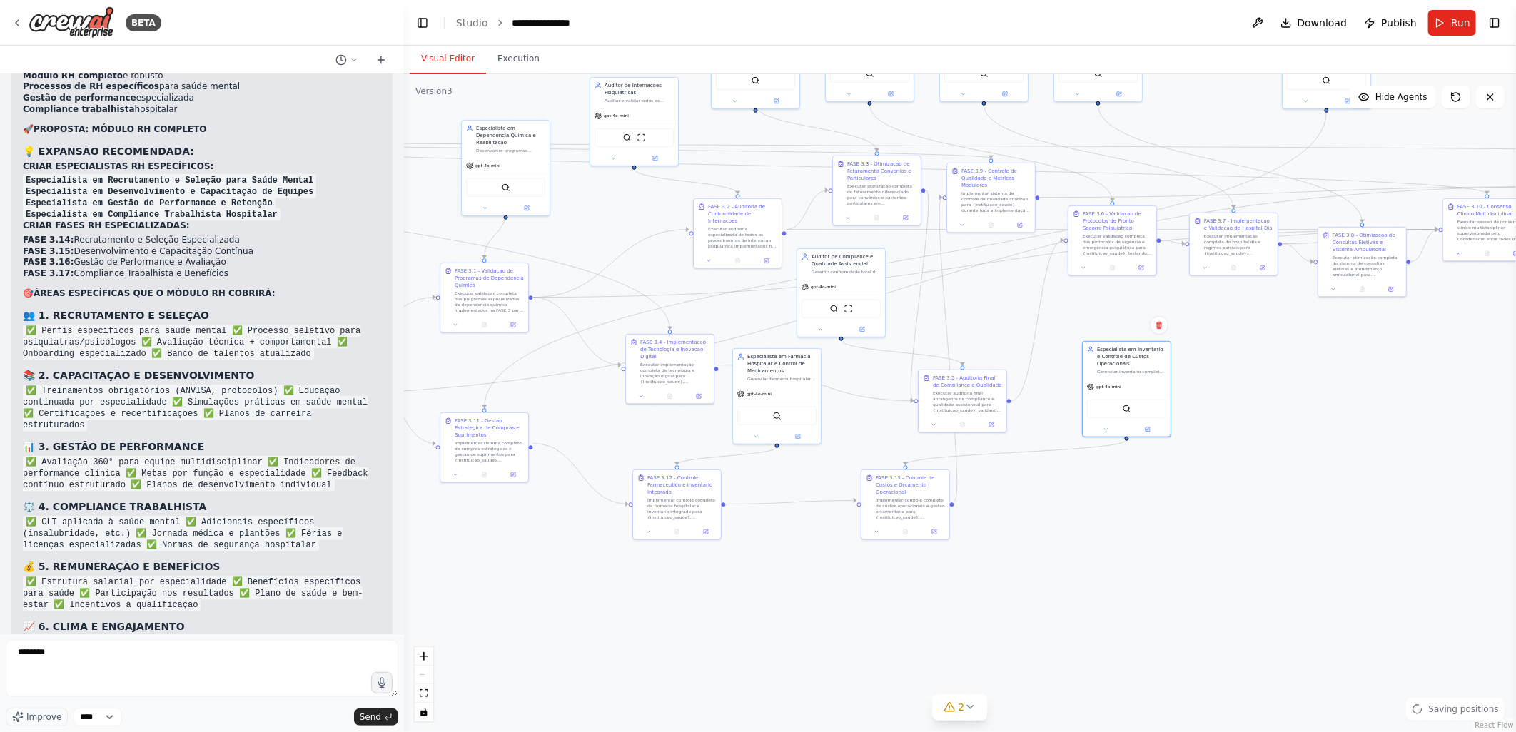
drag, startPoint x: 589, startPoint y: 529, endPoint x: 1008, endPoint y: 293, distance: 480.9
click at [1008, 293] on div ".deletable-edge-delete-btn { width: 20px; height: 20px; border: 0px solid #ffff…" at bounding box center [960, 403] width 1112 height 658
drag, startPoint x: 904, startPoint y: 482, endPoint x: 1075, endPoint y: 537, distance: 179.9
click at [1075, 537] on div "FASE 3.13 - Controle de Custos e Orcamento Operacional" at bounding box center [1081, 540] width 69 height 21
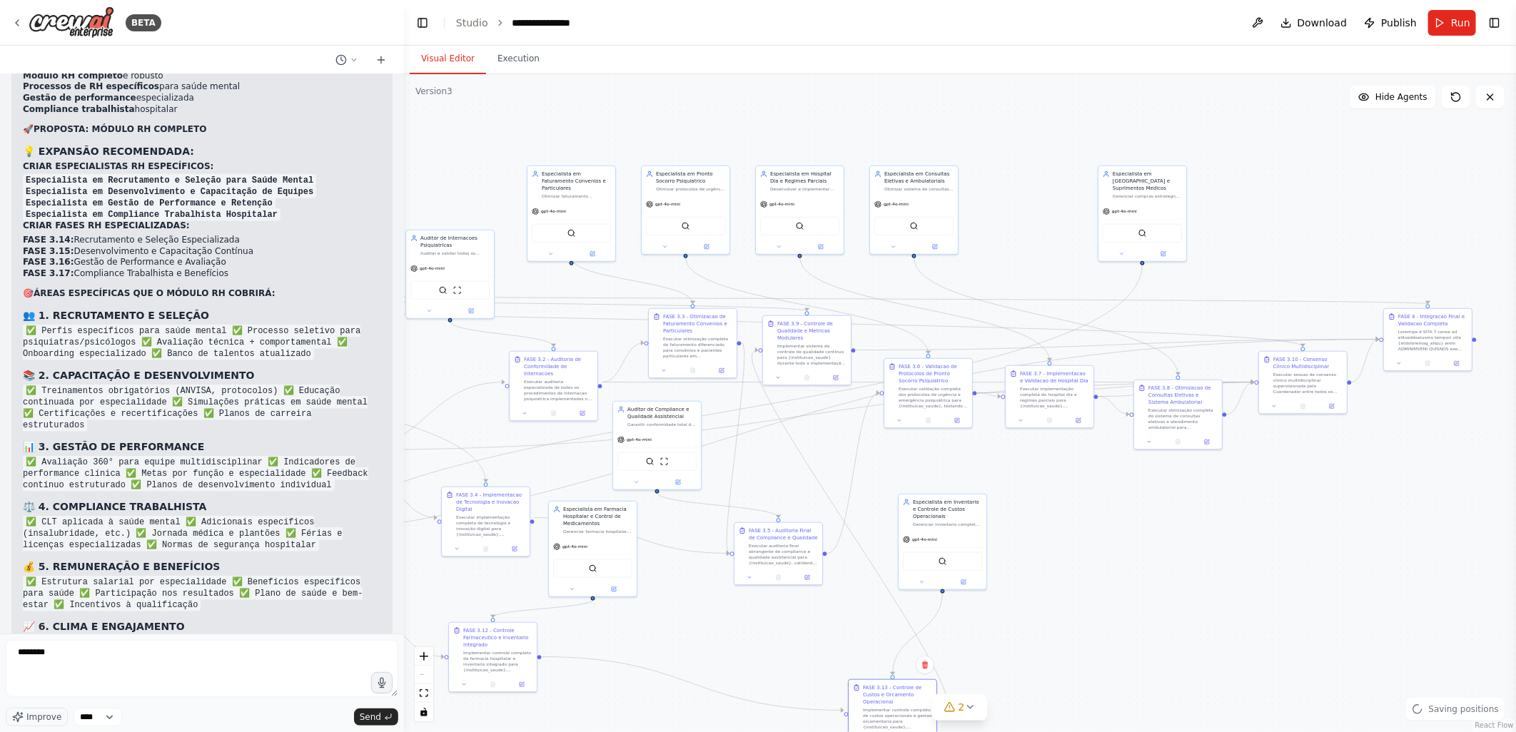
drag, startPoint x: 1285, startPoint y: 375, endPoint x: 1100, endPoint y: 528, distance: 239.7
click at [1100, 528] on div ".deletable-edge-delete-btn { width: 20px; height: 20px; border: 0px solid #ffff…" at bounding box center [960, 403] width 1112 height 658
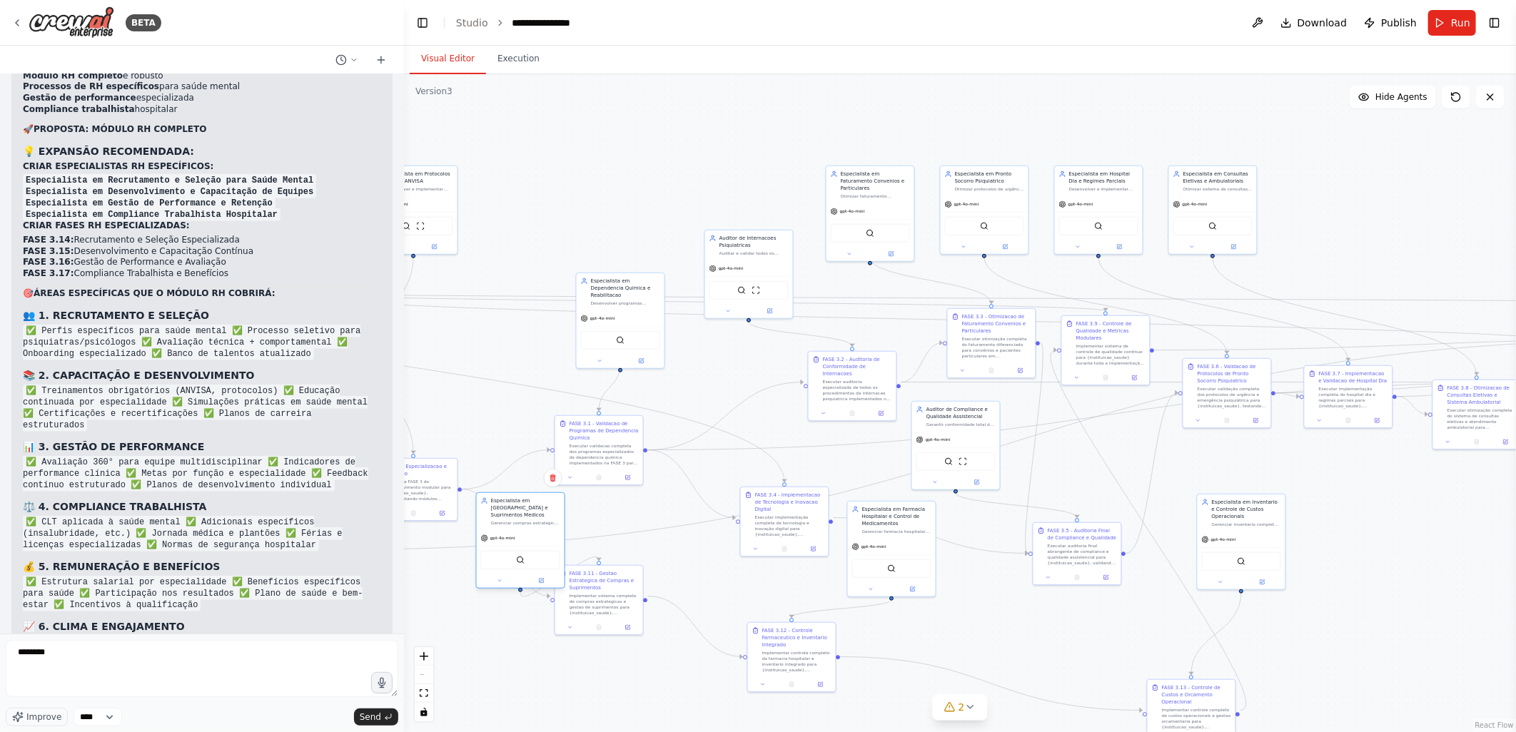
drag, startPoint x: 1149, startPoint y: 210, endPoint x: 524, endPoint y: 537, distance: 705.4
click at [524, 537] on div "Especialista em [GEOGRAPHIC_DATA] e Suprimentos Medicos Gerenciar compras estra…" at bounding box center [520, 540] width 89 height 96
drag, startPoint x: 626, startPoint y: 584, endPoint x: 619, endPoint y: 644, distance: 60.4
click at [619, 649] on div "Implementar sistema completo de compras estrategicas e gestao de suprimentos pa…" at bounding box center [596, 660] width 69 height 23
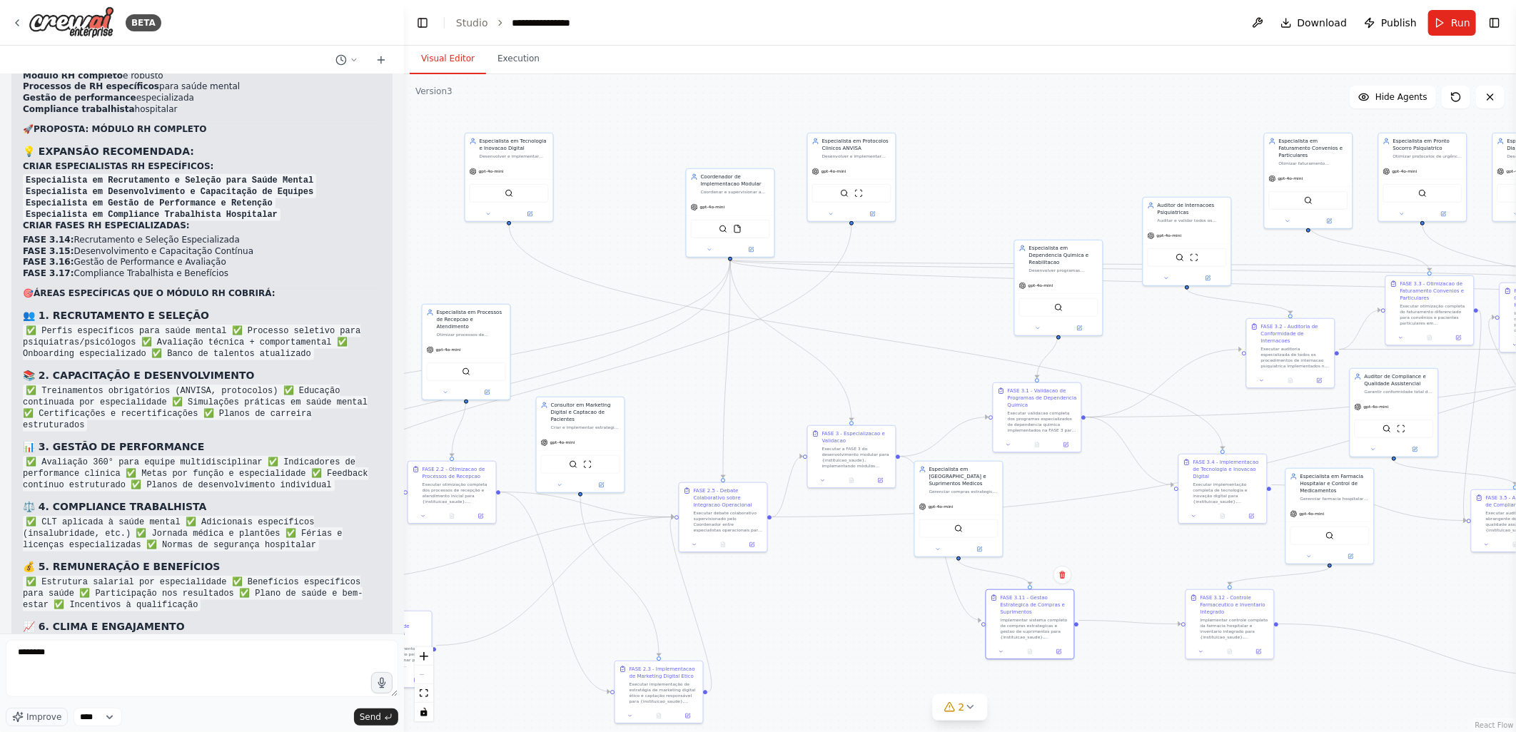
drag, startPoint x: 559, startPoint y: 190, endPoint x: 997, endPoint y: 157, distance: 439.4
click at [997, 157] on div ".deletable-edge-delete-btn { width: 20px; height: 20px; border: 0px solid #ffff…" at bounding box center [960, 403] width 1112 height 658
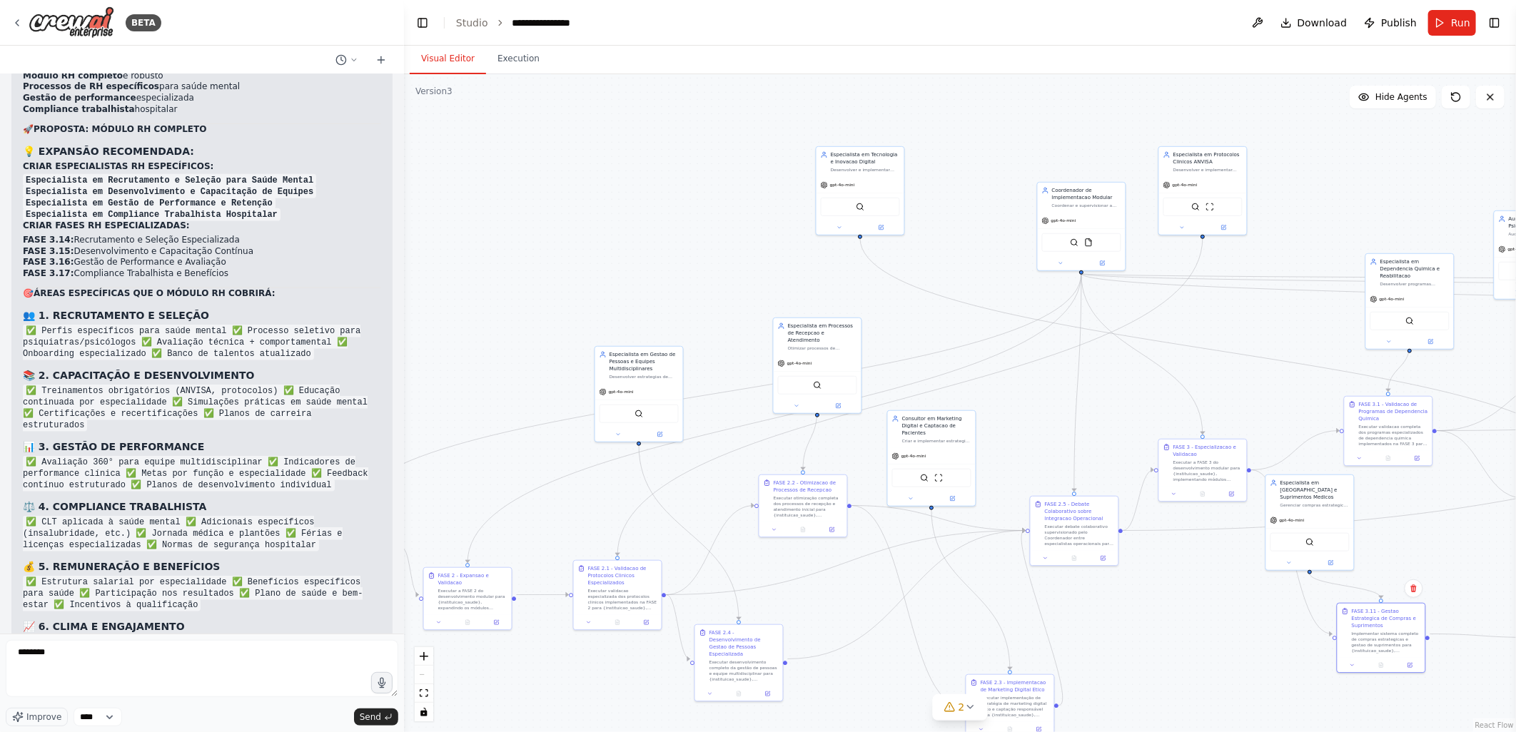
drag, startPoint x: 623, startPoint y: 151, endPoint x: 974, endPoint y: 165, distance: 351.4
click at [974, 165] on div ".deletable-edge-delete-btn { width: 20px; height: 20px; border: 0px solid #ffff…" at bounding box center [960, 403] width 1112 height 658
drag, startPoint x: 1196, startPoint y: 155, endPoint x: 535, endPoint y: 470, distance: 731.9
click at [535, 470] on div "Especialista em Protocolos Clinicos ANVISA" at bounding box center [544, 471] width 69 height 14
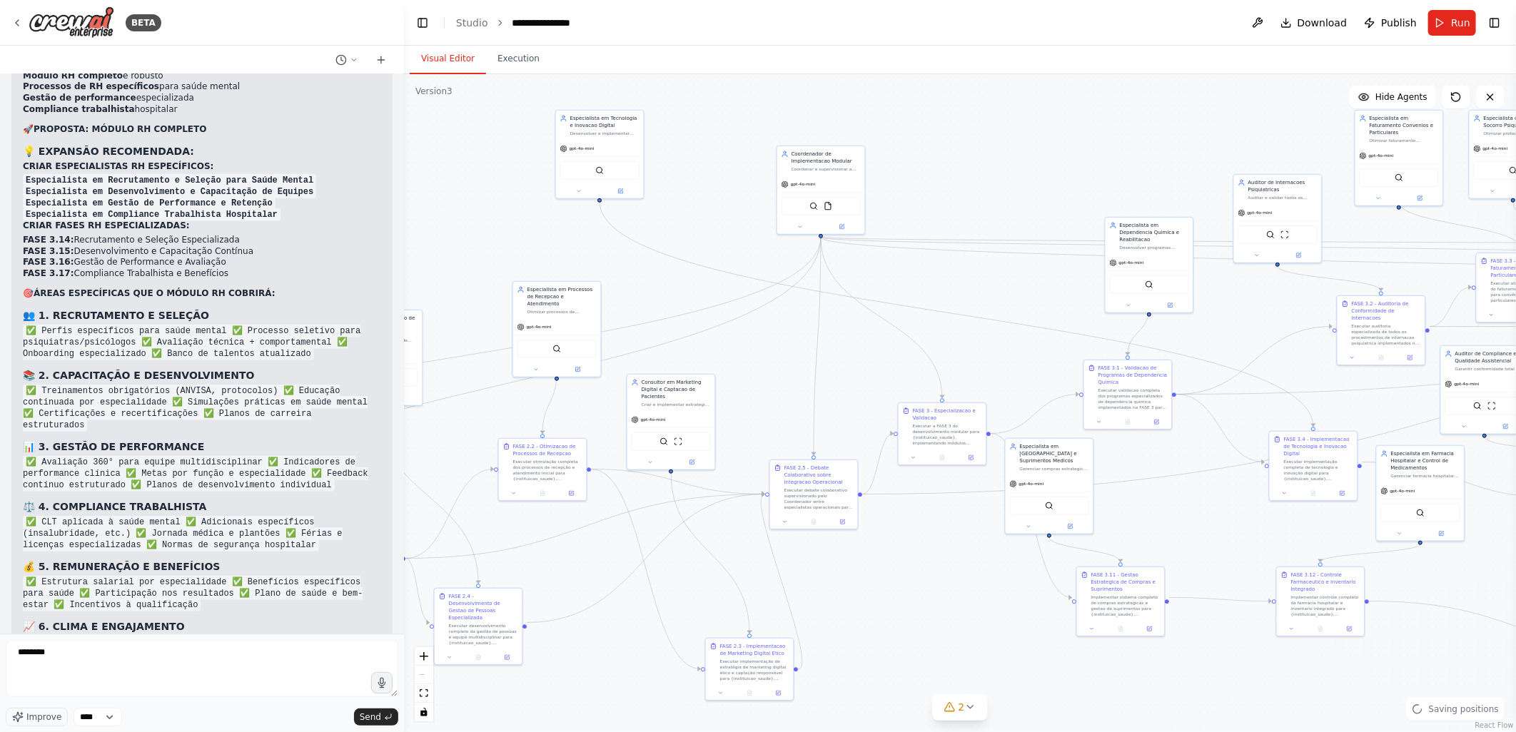
drag, startPoint x: 776, startPoint y: 239, endPoint x: 516, endPoint y: 203, distance: 263.0
click at [516, 203] on div ".deletable-edge-delete-btn { width: 20px; height: 20px; border: 0px solid #ffff…" at bounding box center [960, 403] width 1112 height 658
drag, startPoint x: 978, startPoint y: 268, endPoint x: 1256, endPoint y: 347, distance: 288.5
click at [1256, 347] on div ".deletable-edge-delete-btn { width: 20px; height: 20px; border: 0px solid #ffff…" at bounding box center [960, 403] width 1112 height 658
drag, startPoint x: 869, startPoint y: 203, endPoint x: 1265, endPoint y: 328, distance: 415.3
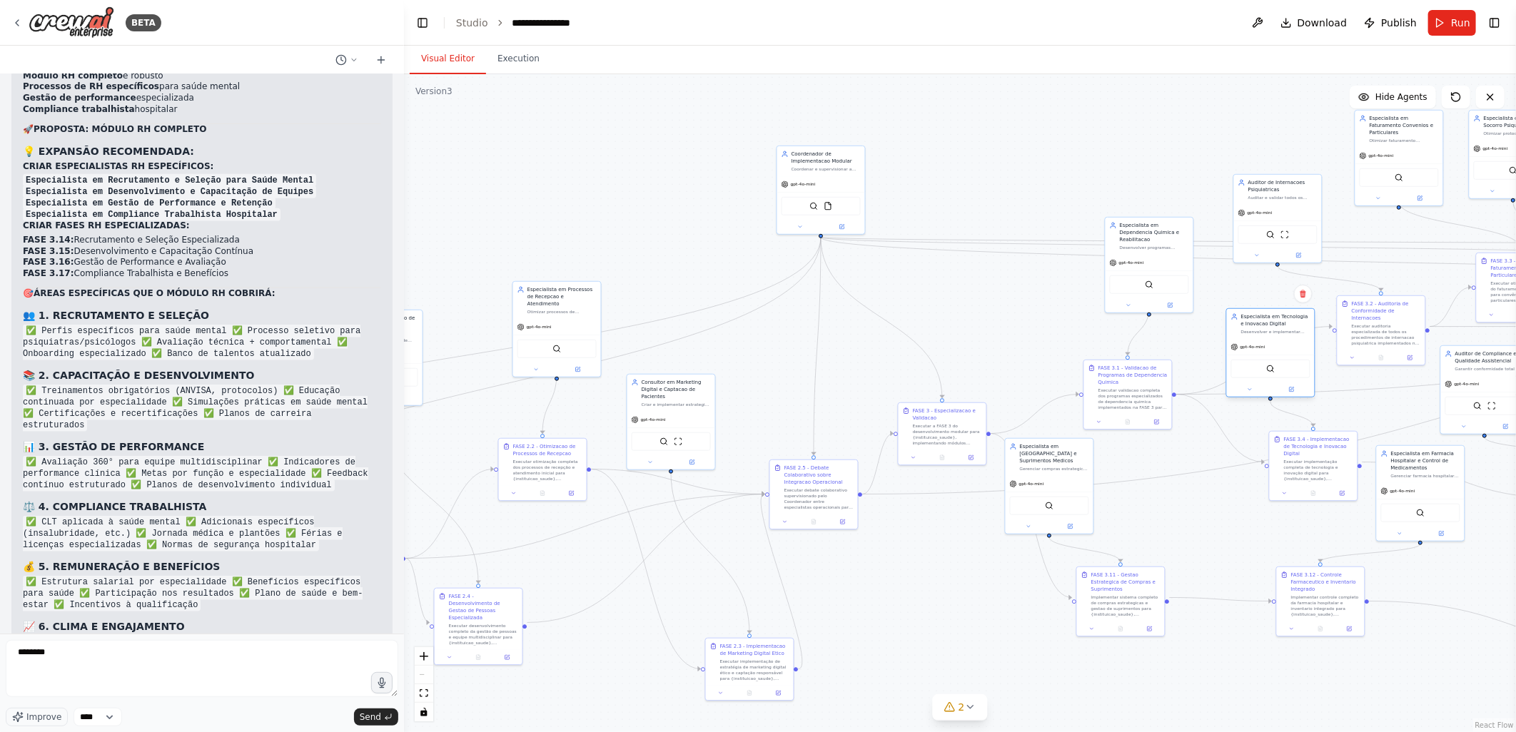
click at [1265, 328] on div "Especialista em Tecnologia e Inovacao Digital Desenvolver e implementar solucoe…" at bounding box center [1275, 323] width 69 height 21
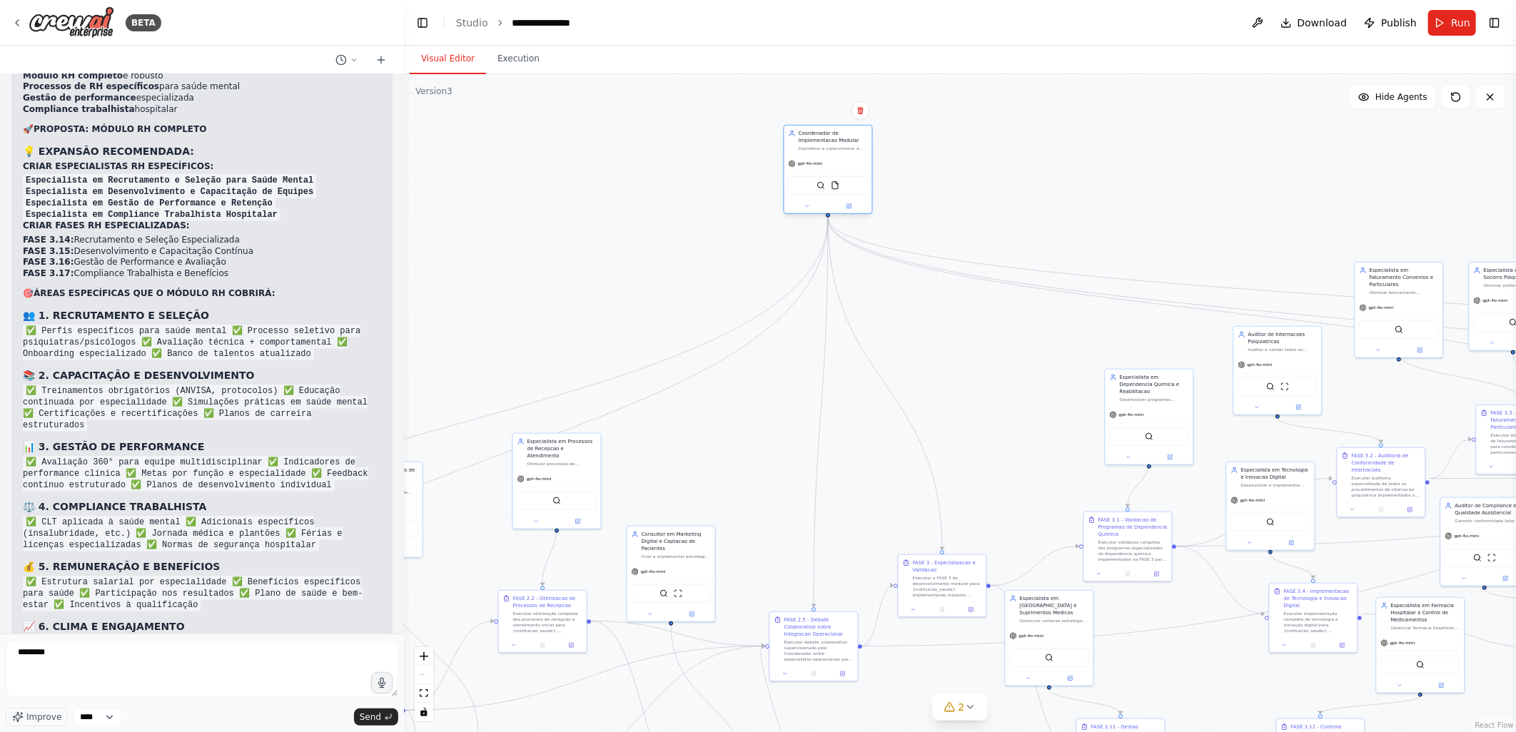
drag, startPoint x: 844, startPoint y: 155, endPoint x: 848, endPoint y: 134, distance: 21.0
click at [848, 134] on div "Coordenador de Implementacao Modular" at bounding box center [833, 137] width 69 height 14
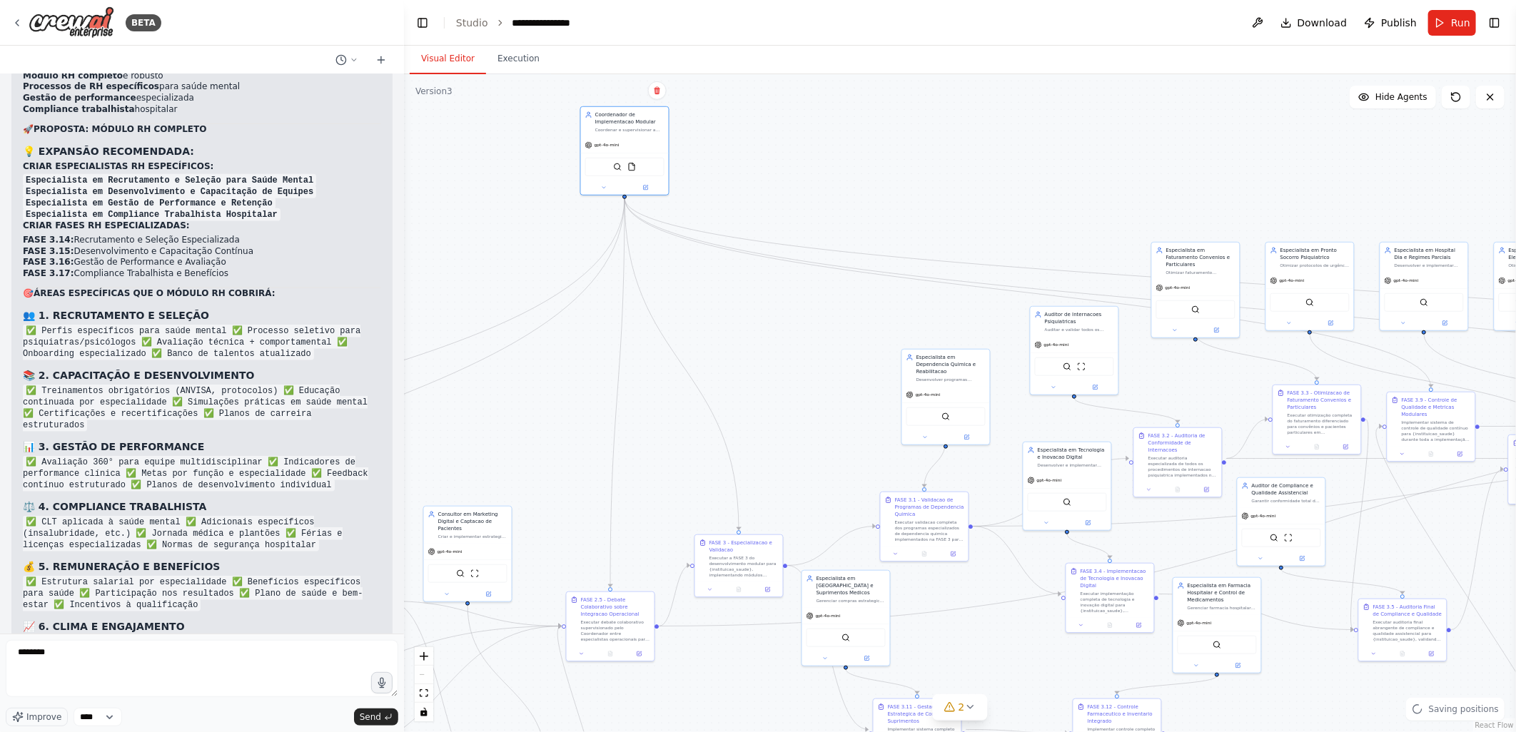
drag, startPoint x: 1094, startPoint y: 189, endPoint x: 891, endPoint y: 169, distance: 204.4
click at [891, 169] on div ".deletable-edge-delete-btn { width: 20px; height: 20px; border: 0px solid #ffff…" at bounding box center [960, 403] width 1112 height 658
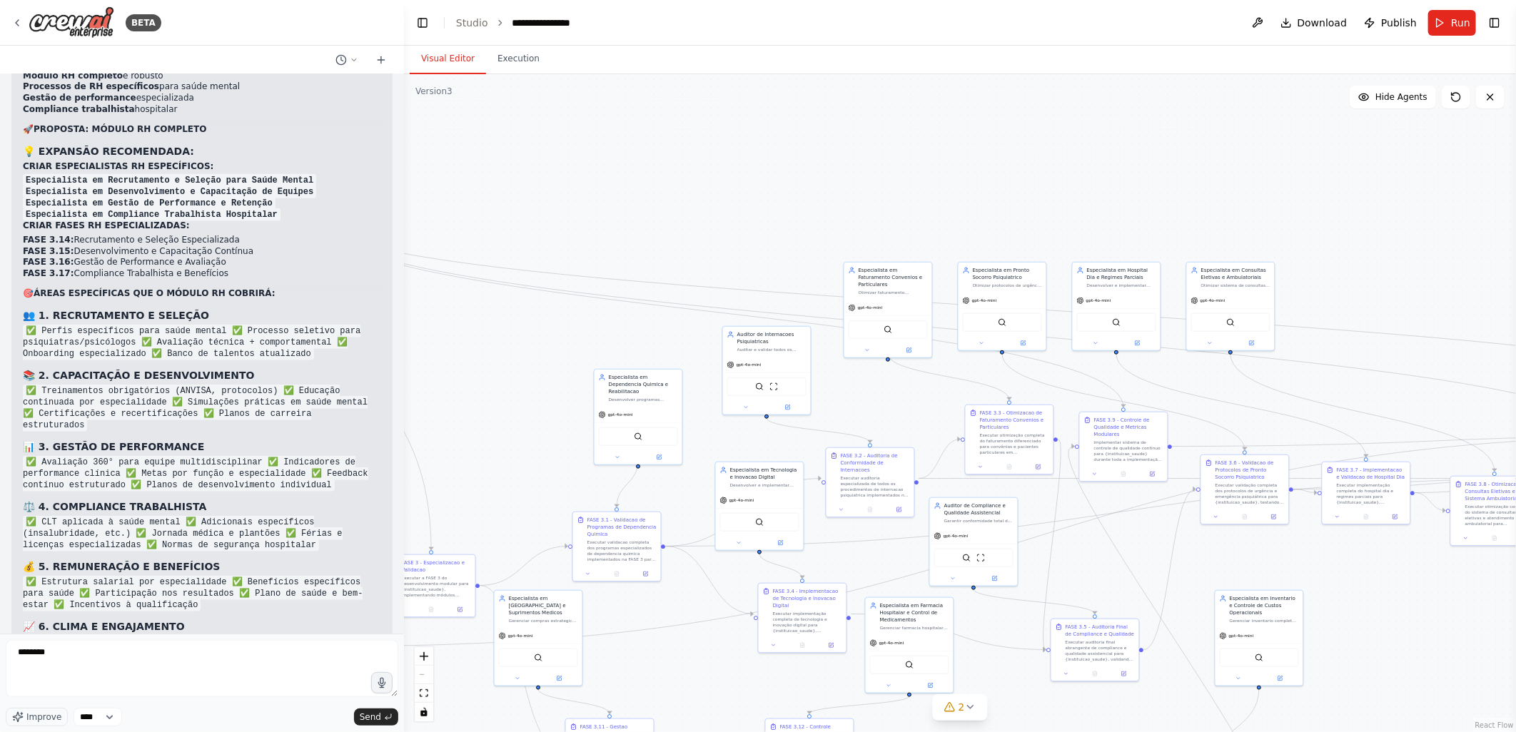
drag, startPoint x: 889, startPoint y: 208, endPoint x: 844, endPoint y: 190, distance: 48.4
click at [844, 190] on div ".deletable-edge-delete-btn { width: 20px; height: 20px; border: 0px solid #ffff…" at bounding box center [960, 403] width 1112 height 658
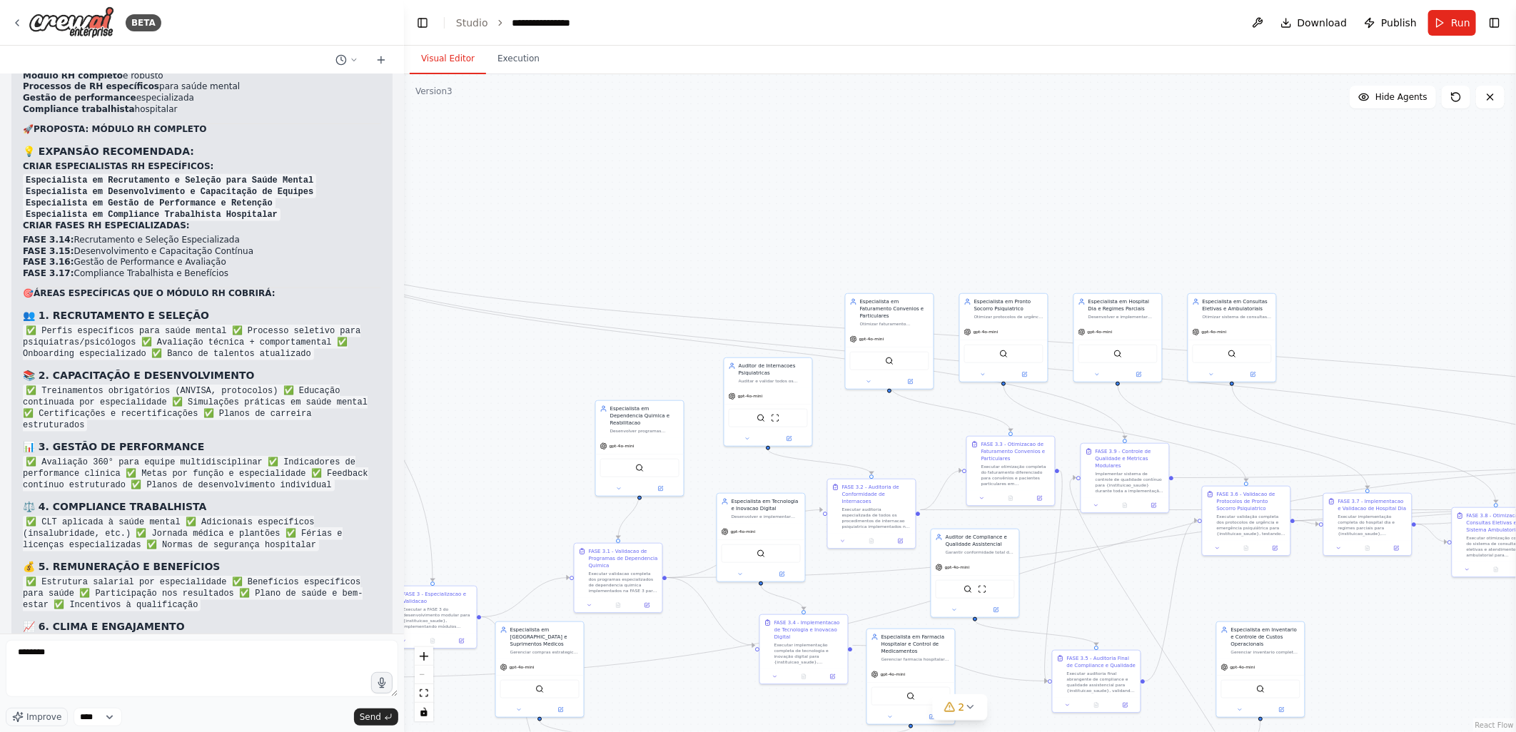
drag, startPoint x: 1145, startPoint y: 205, endPoint x: 1146, endPoint y: 236, distance: 31.4
click at [1146, 236] on div ".deletable-edge-delete-btn { width: 20px; height: 20px; border: 0px solid #ffff…" at bounding box center [960, 403] width 1112 height 658
drag, startPoint x: 896, startPoint y: 308, endPoint x: 893, endPoint y: 383, distance: 75.0
click at [893, 383] on div "Especialista em Faturamento Convenios e Particulares Otimizar faturamento difer…" at bounding box center [894, 382] width 69 height 29
drag, startPoint x: 1006, startPoint y: 307, endPoint x: 1167, endPoint y: 208, distance: 188.7
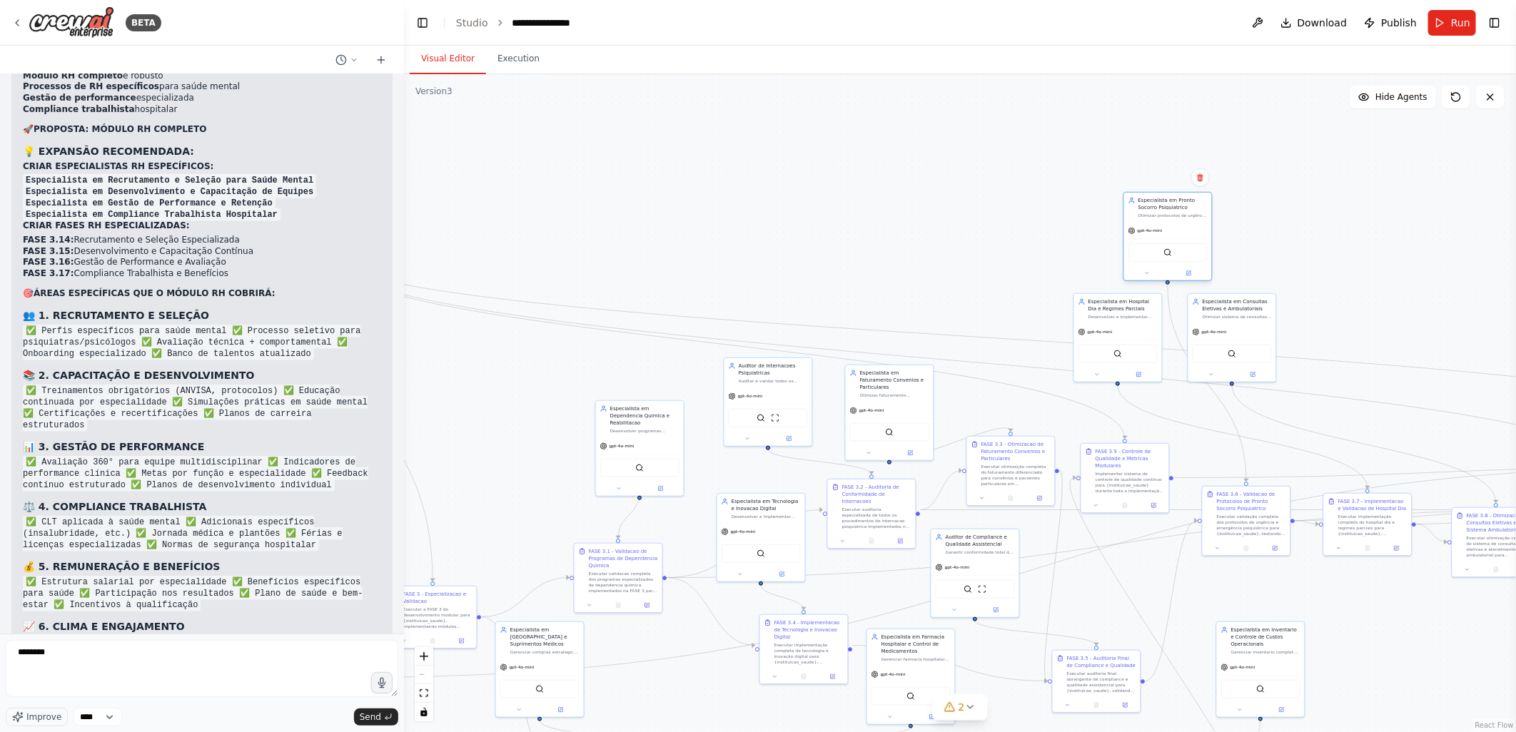
click at [1167, 208] on div "Especialista em Pronto Socorro Psiquiatrico" at bounding box center [1172, 204] width 69 height 14
drag, startPoint x: 1255, startPoint y: 309, endPoint x: 1456, endPoint y: 261, distance: 206.8
click at [1456, 261] on div ".deletable-edge-delete-btn { width: 20px; height: 20px; border: 0px solid #ffff…" at bounding box center [960, 403] width 1112 height 658
drag, startPoint x: 1133, startPoint y: 313, endPoint x: 915, endPoint y: 373, distance: 225.8
click at [1312, 264] on div ".deletable-edge-delete-btn { width: 20px; height: 20px; border: 0px solid #ffff…" at bounding box center [960, 403] width 1112 height 658
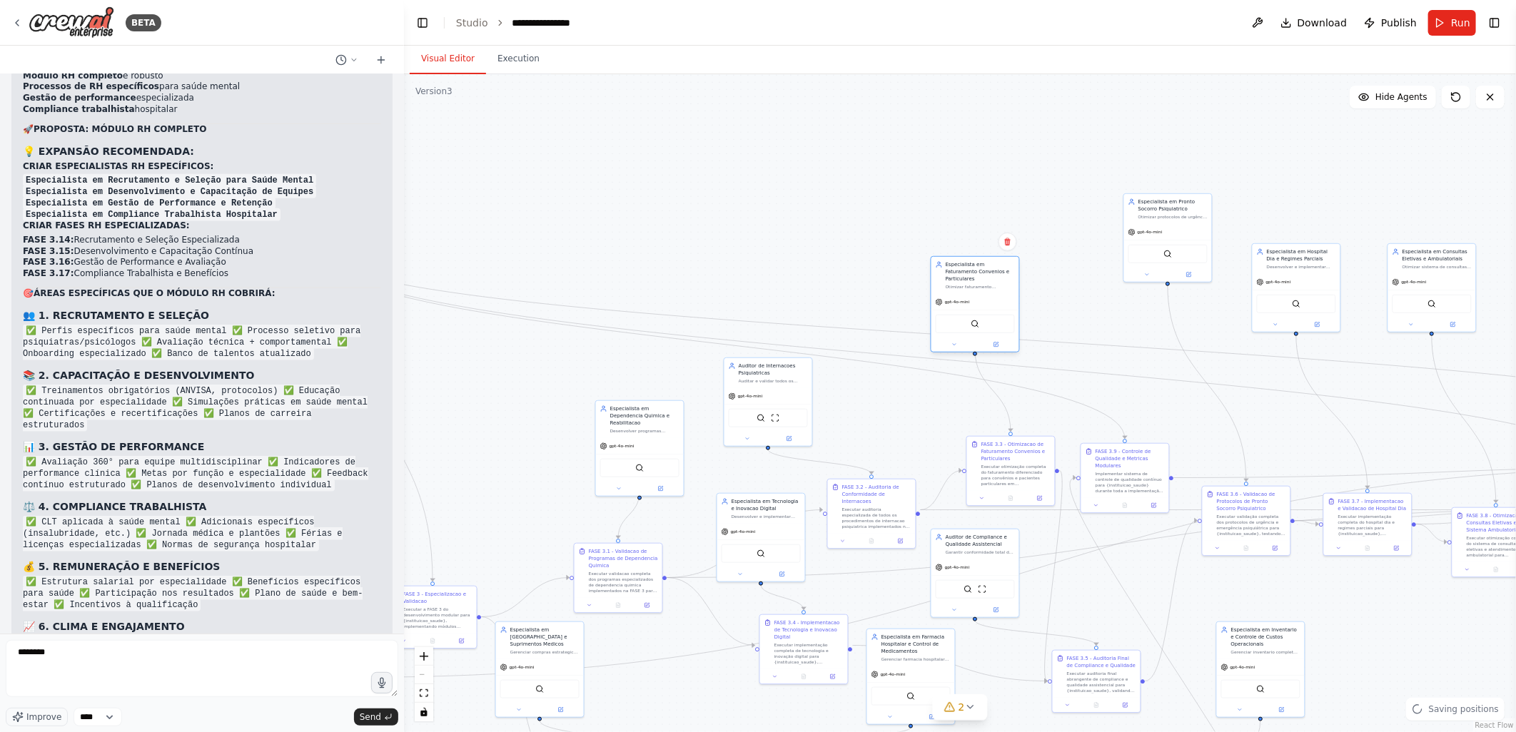
drag, startPoint x: 887, startPoint y: 379, endPoint x: 966, endPoint y: 266, distance: 137.8
click at [964, 248] on div ".deletable-edge-delete-btn { width: 20px; height: 20px; border: 0px solid #ffff…" at bounding box center [960, 403] width 1112 height 658
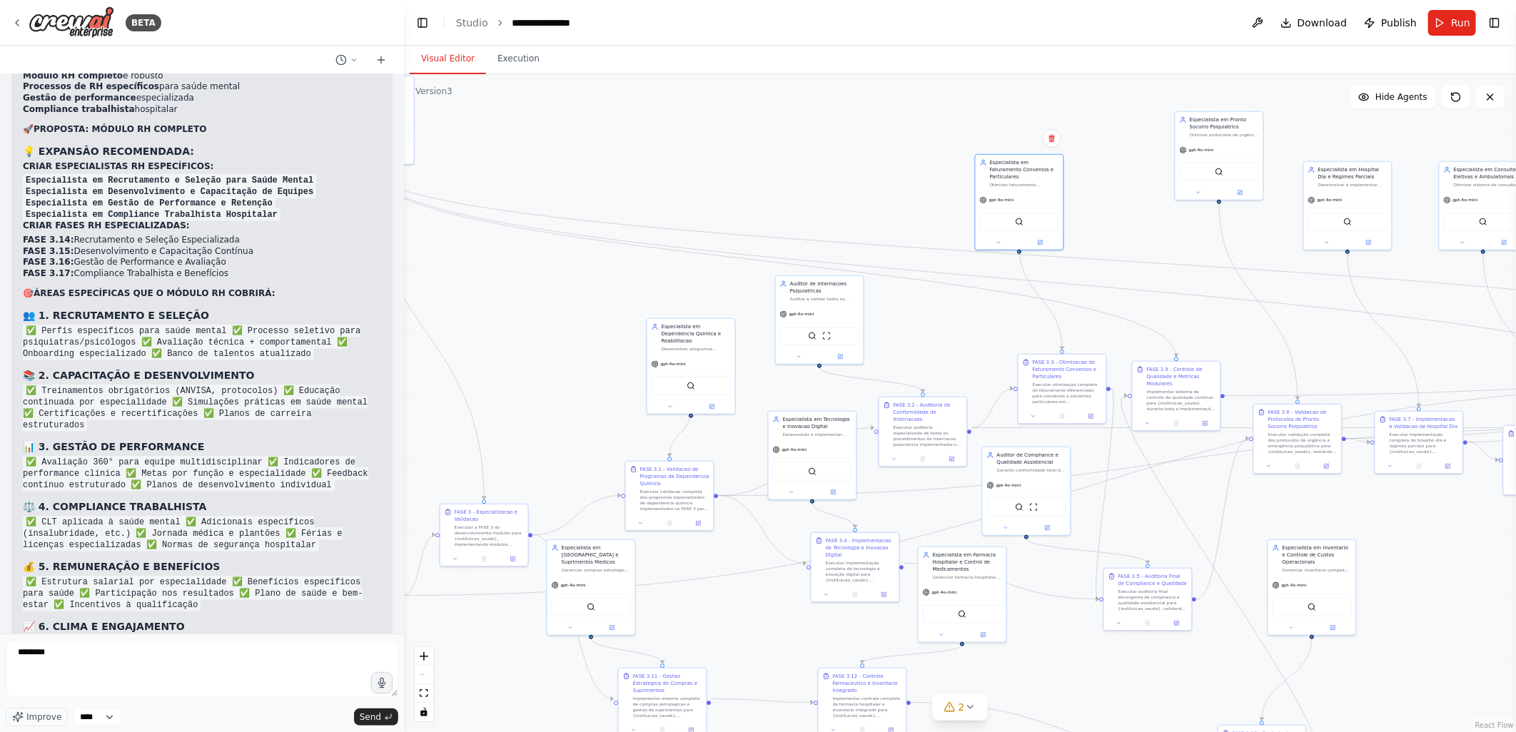
click at [776, 168] on div ".deletable-edge-delete-btn { width: 20px; height: 20px; border: 0px solid #ffff…" at bounding box center [960, 403] width 1112 height 658
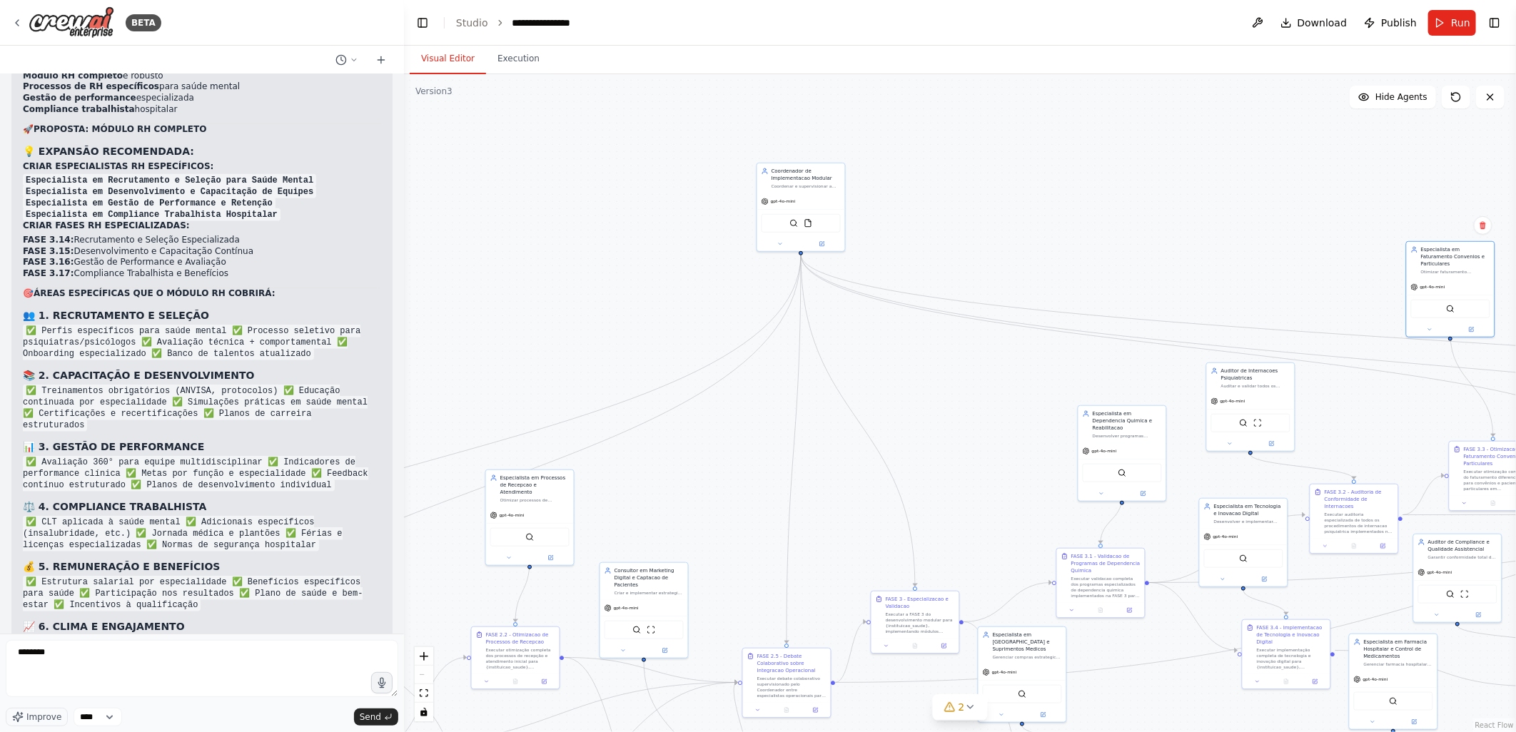
drag, startPoint x: 517, startPoint y: 287, endPoint x: 948, endPoint y: 374, distance: 439.7
click at [948, 374] on div ".deletable-edge-delete-btn { width: 20px; height: 20px; border: 0px solid #ffff…" at bounding box center [960, 403] width 1112 height 658
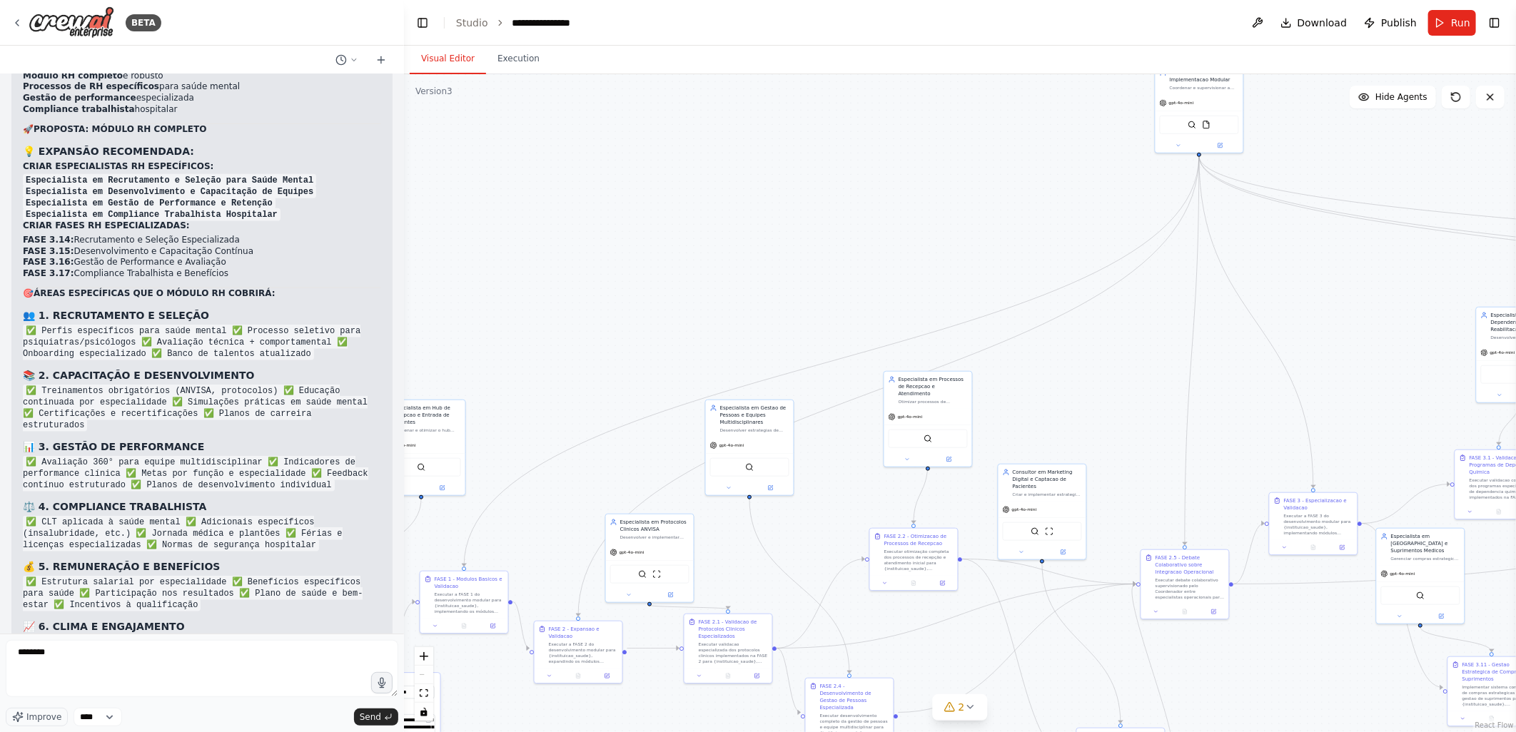
drag, startPoint x: 973, startPoint y: 193, endPoint x: 937, endPoint y: 193, distance: 36.4
click at [979, 183] on div ".deletable-edge-delete-btn { width: 20px; height: 20px; border: 0px solid #ffff…" at bounding box center [960, 403] width 1112 height 658
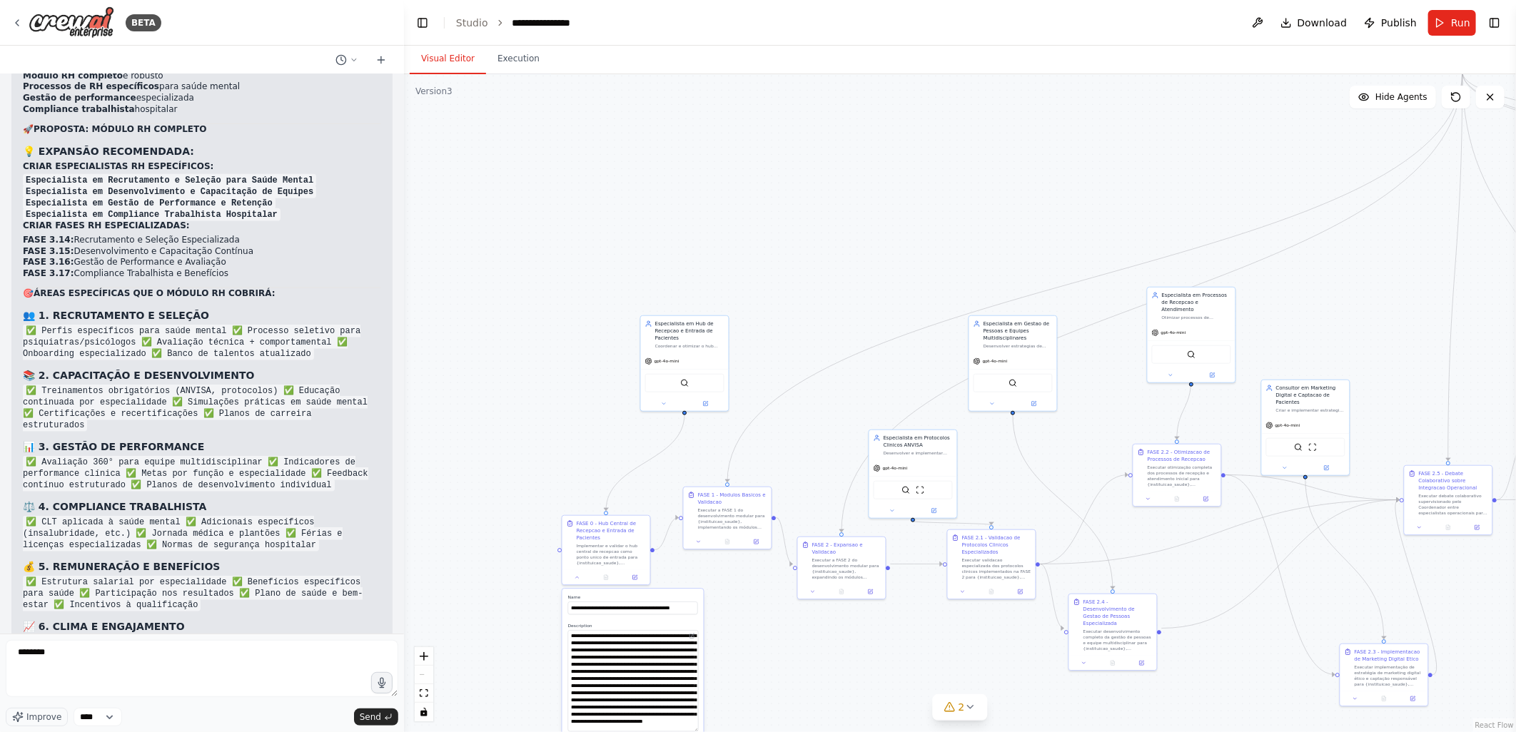
click at [859, 257] on div ".deletable-edge-delete-btn { width: 20px; height: 20px; border: 0px solid #ffff…" at bounding box center [960, 403] width 1112 height 658
click at [81, 650] on textarea "*******" at bounding box center [202, 668] width 392 height 57
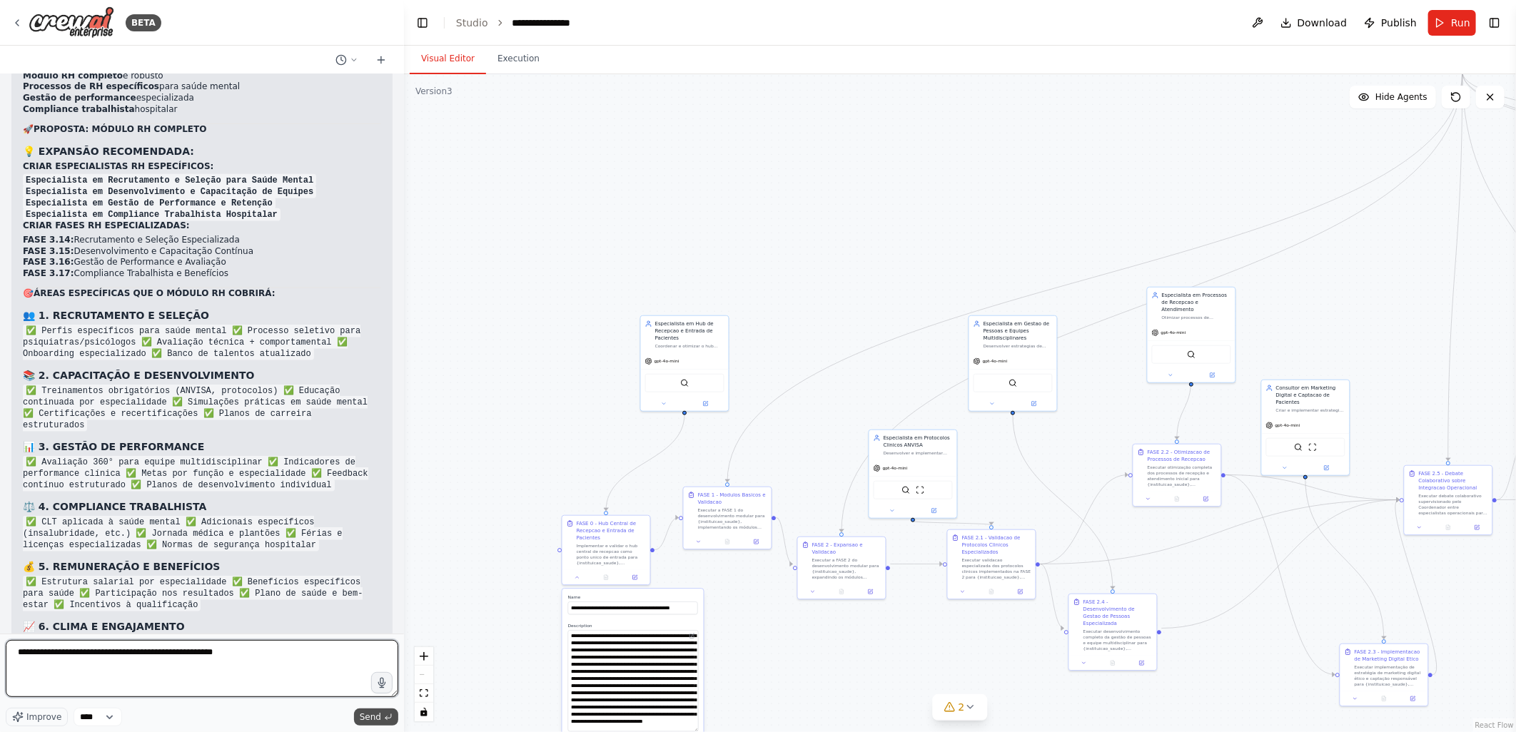
type textarea "**********"
click at [365, 716] on span "Send" at bounding box center [370, 716] width 21 height 11
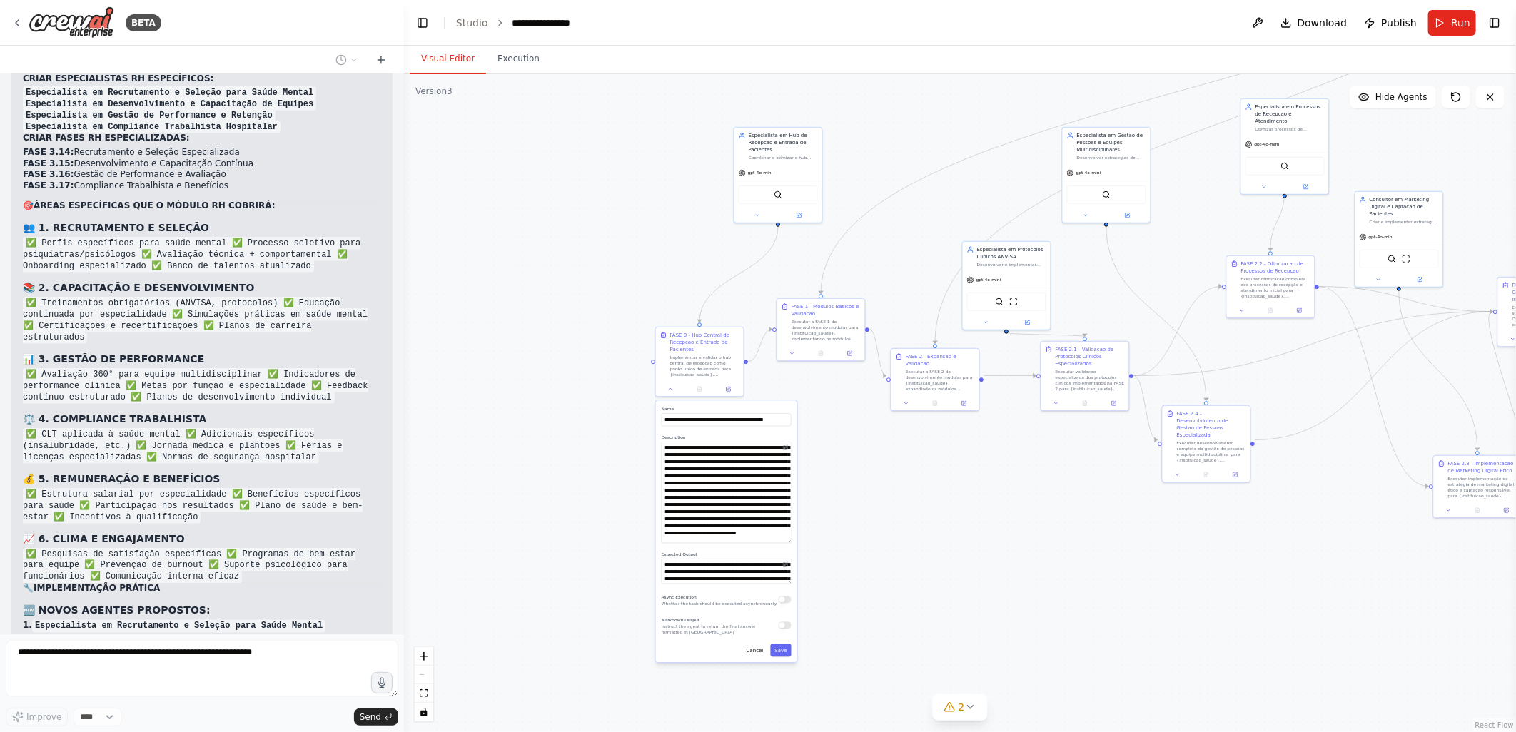
drag, startPoint x: 590, startPoint y: 283, endPoint x: 683, endPoint y: 86, distance: 217.1
click at [683, 86] on div ".deletable-edge-delete-btn { width: 20px; height: 20px; border: 0px solid #ffff…" at bounding box center [960, 403] width 1112 height 658
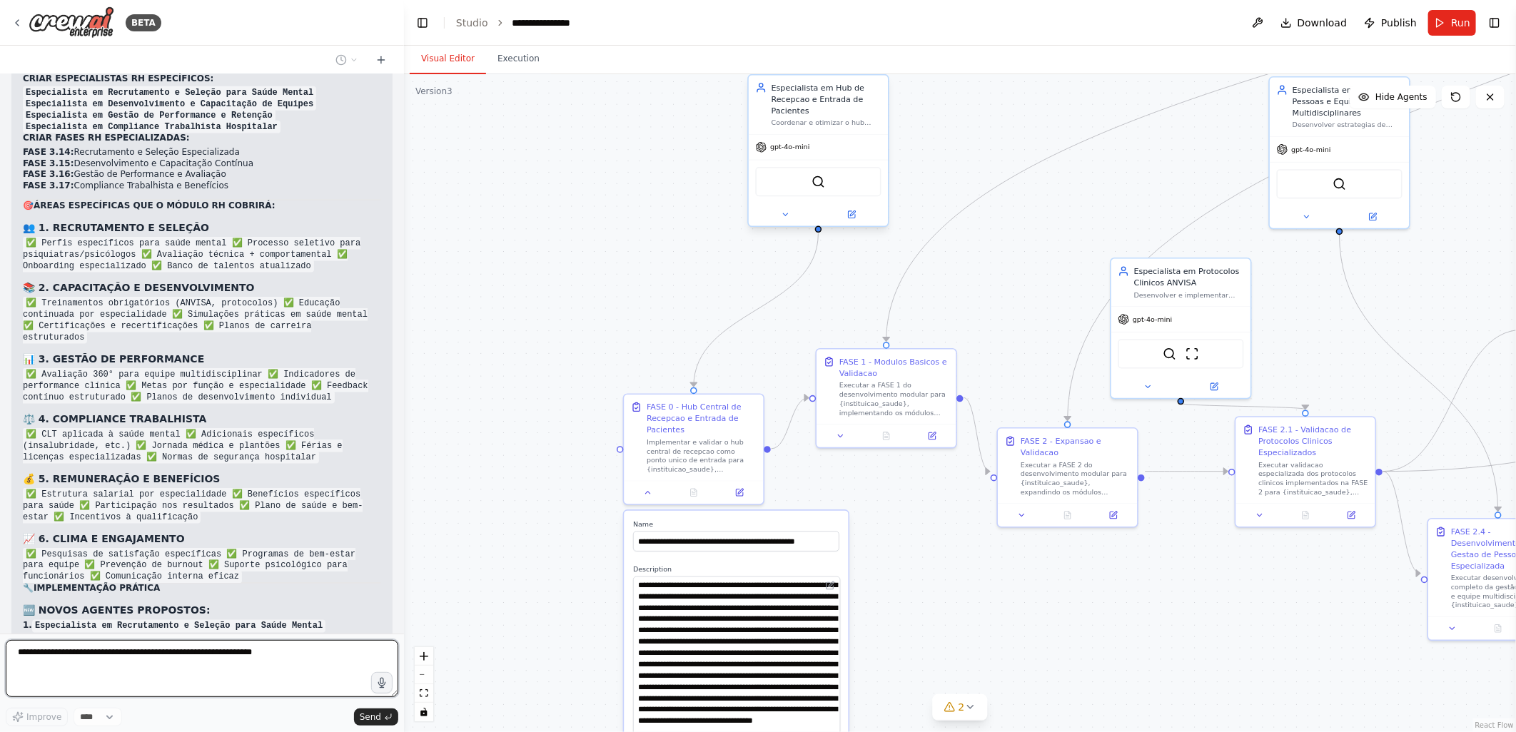
drag, startPoint x: 646, startPoint y: 246, endPoint x: 781, endPoint y: 177, distance: 151.6
click at [599, 368] on div ".deletable-edge-delete-btn { width: 20px; height: 20px; border: 0px solid #ffff…" at bounding box center [960, 403] width 1112 height 658
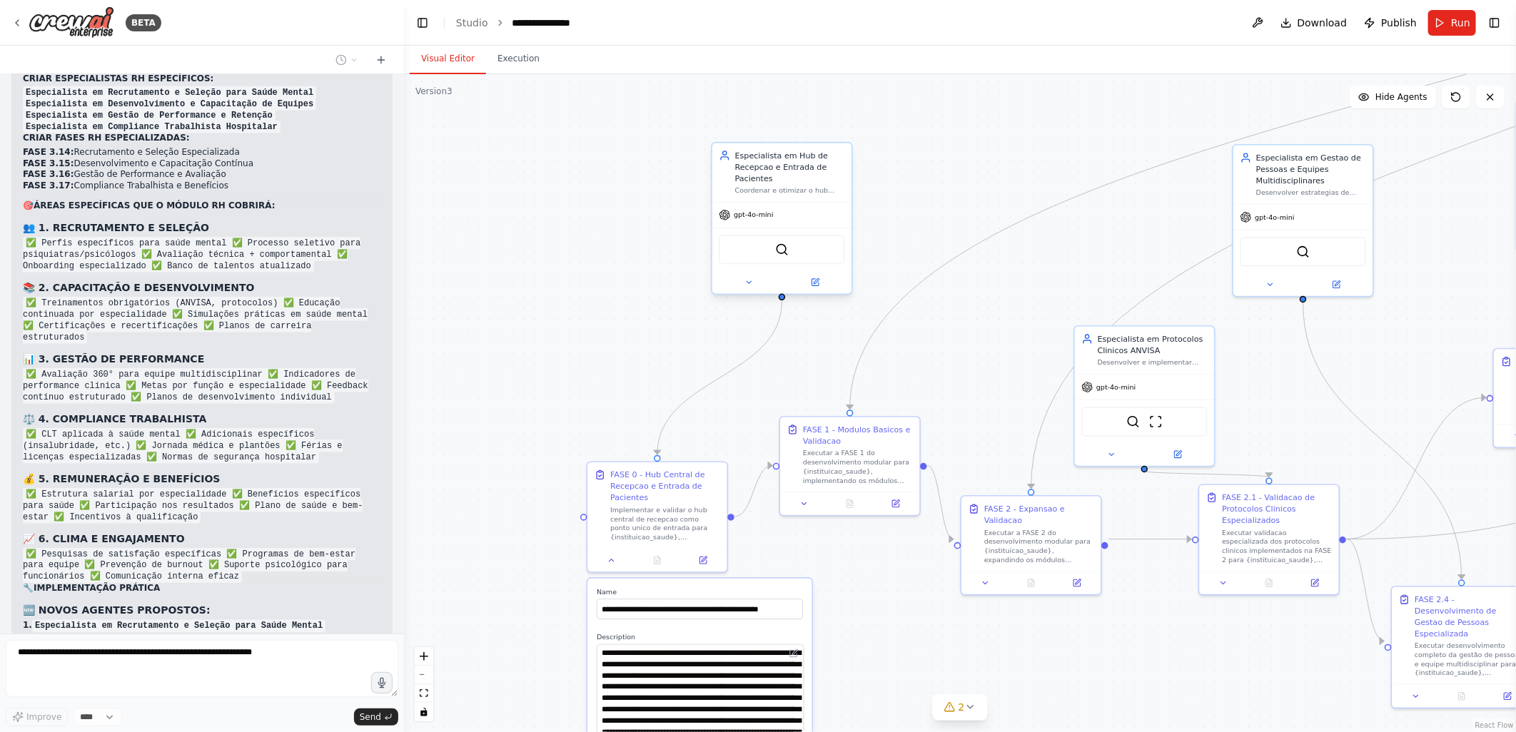
scroll to position [79779, 0]
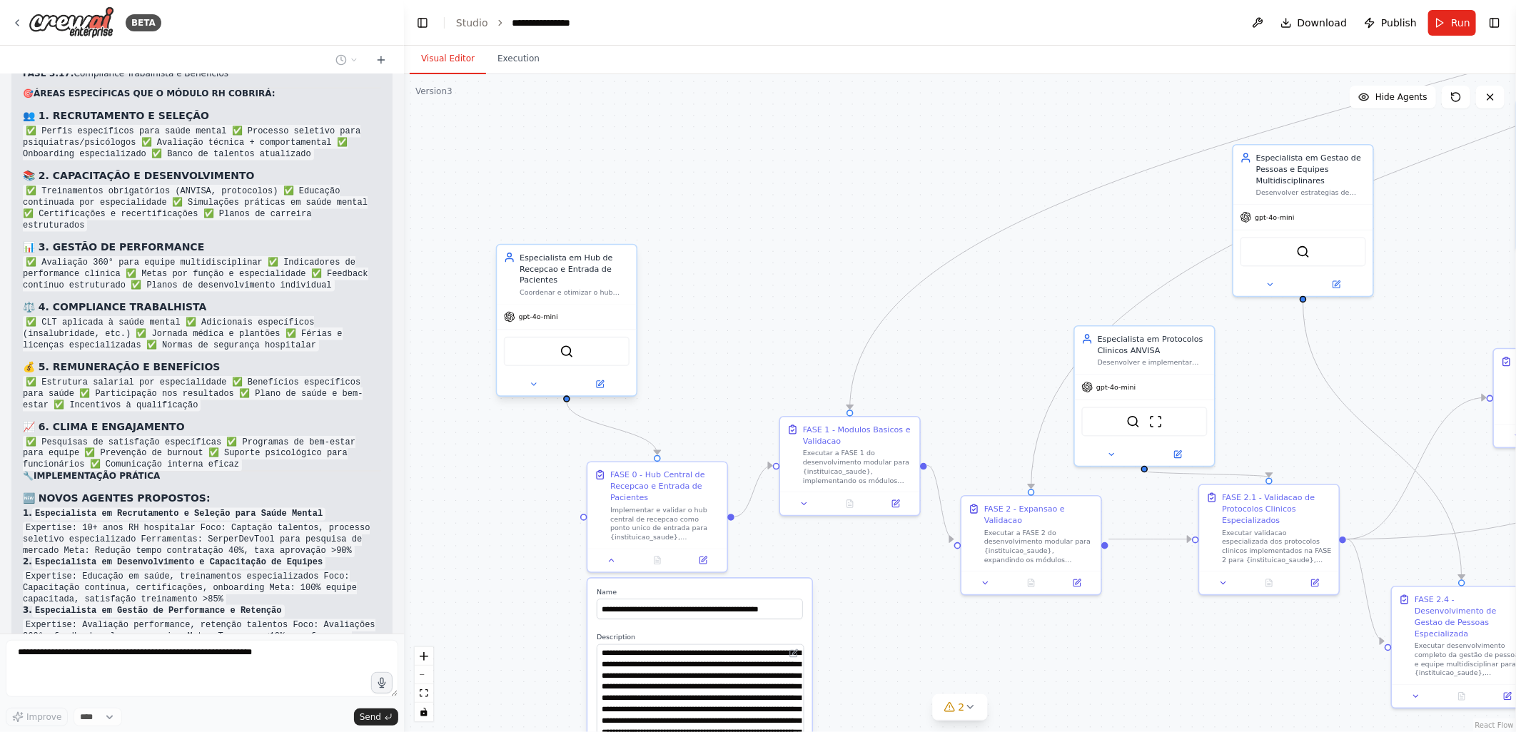
drag, startPoint x: 779, startPoint y: 171, endPoint x: 572, endPoint y: 269, distance: 229.5
click at [572, 269] on div "Especialista em Hub de Recepcao e Entrada de Pacientes" at bounding box center [575, 269] width 110 height 34
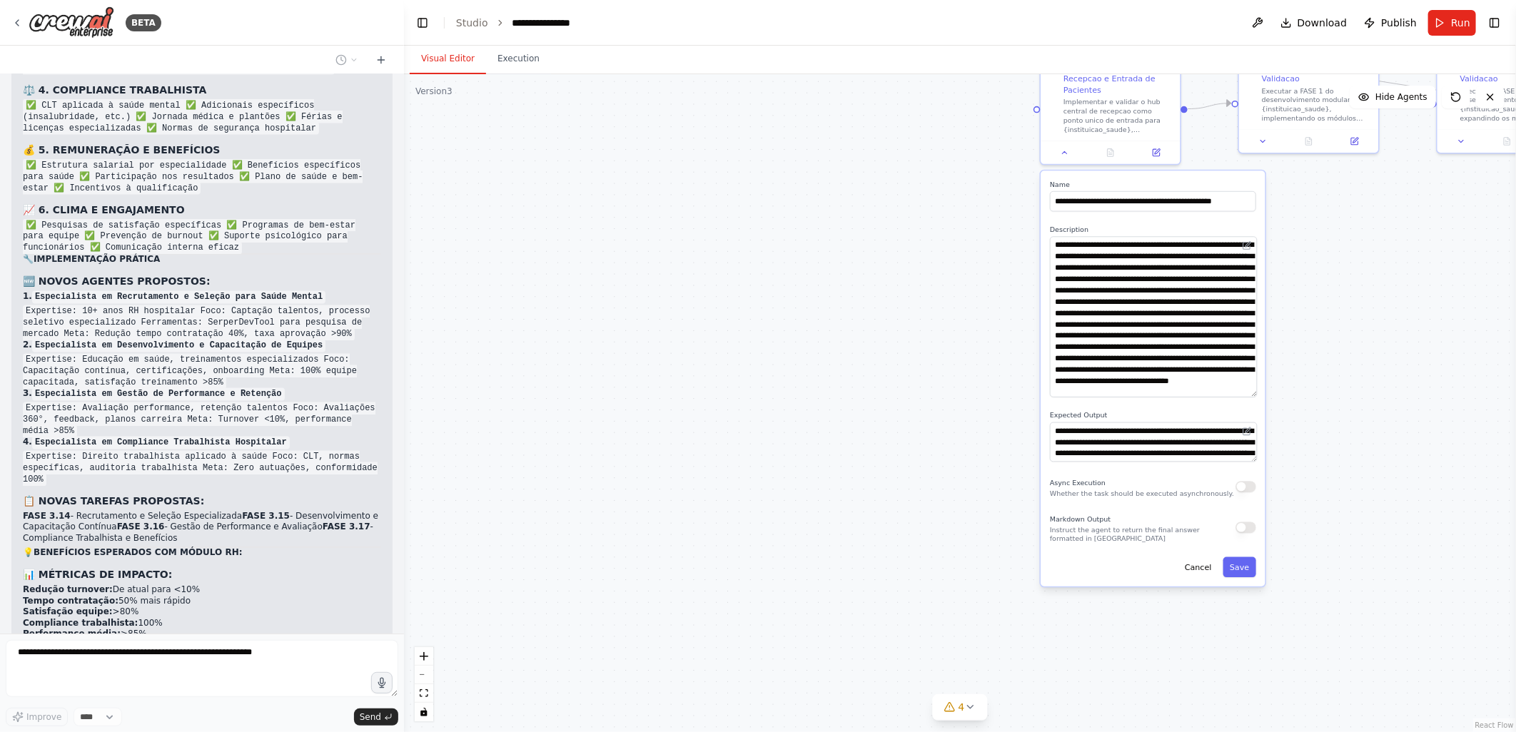
scroll to position [80043, 0]
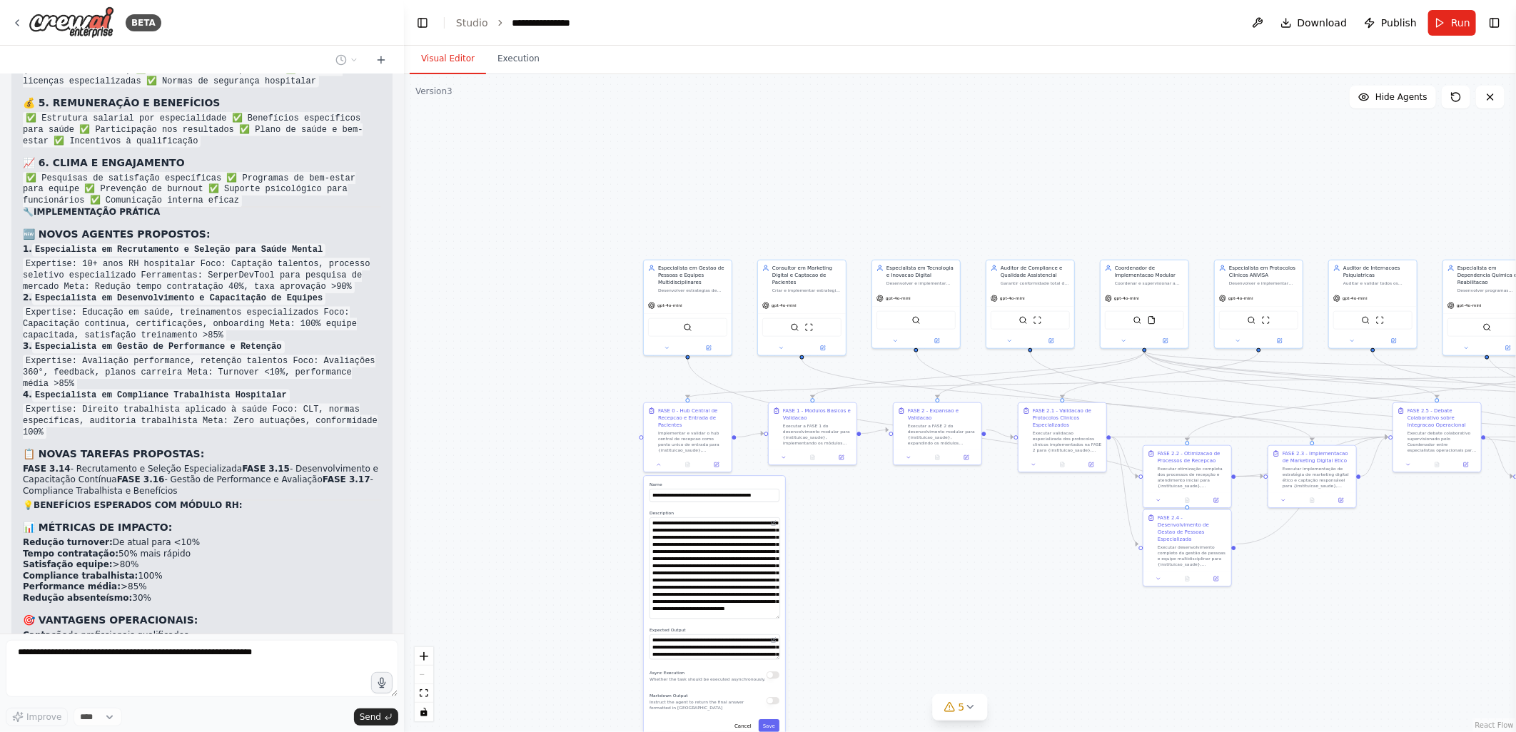
drag, startPoint x: 824, startPoint y: 280, endPoint x: 579, endPoint y: 450, distance: 297.5
click at [579, 450] on div ".deletable-edge-delete-btn { width: 20px; height: 20px; border: 0px solid #ffff…" at bounding box center [960, 403] width 1112 height 658
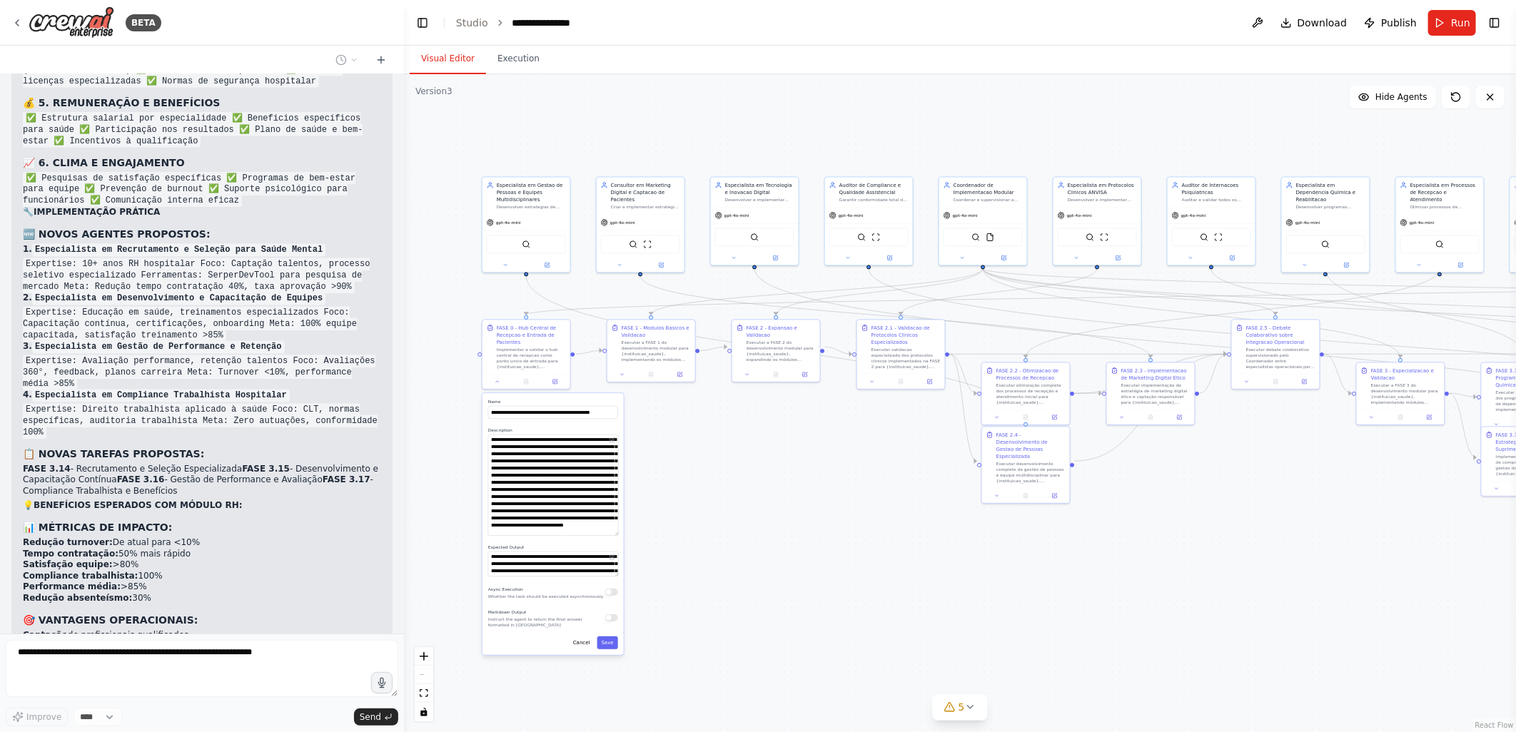
drag, startPoint x: 1026, startPoint y: 557, endPoint x: 1259, endPoint y: 508, distance: 237.8
click at [716, 444] on div ".deletable-edge-delete-btn { width: 20px; height: 20px; border: 0px solid #ffff…" at bounding box center [960, 403] width 1112 height 658
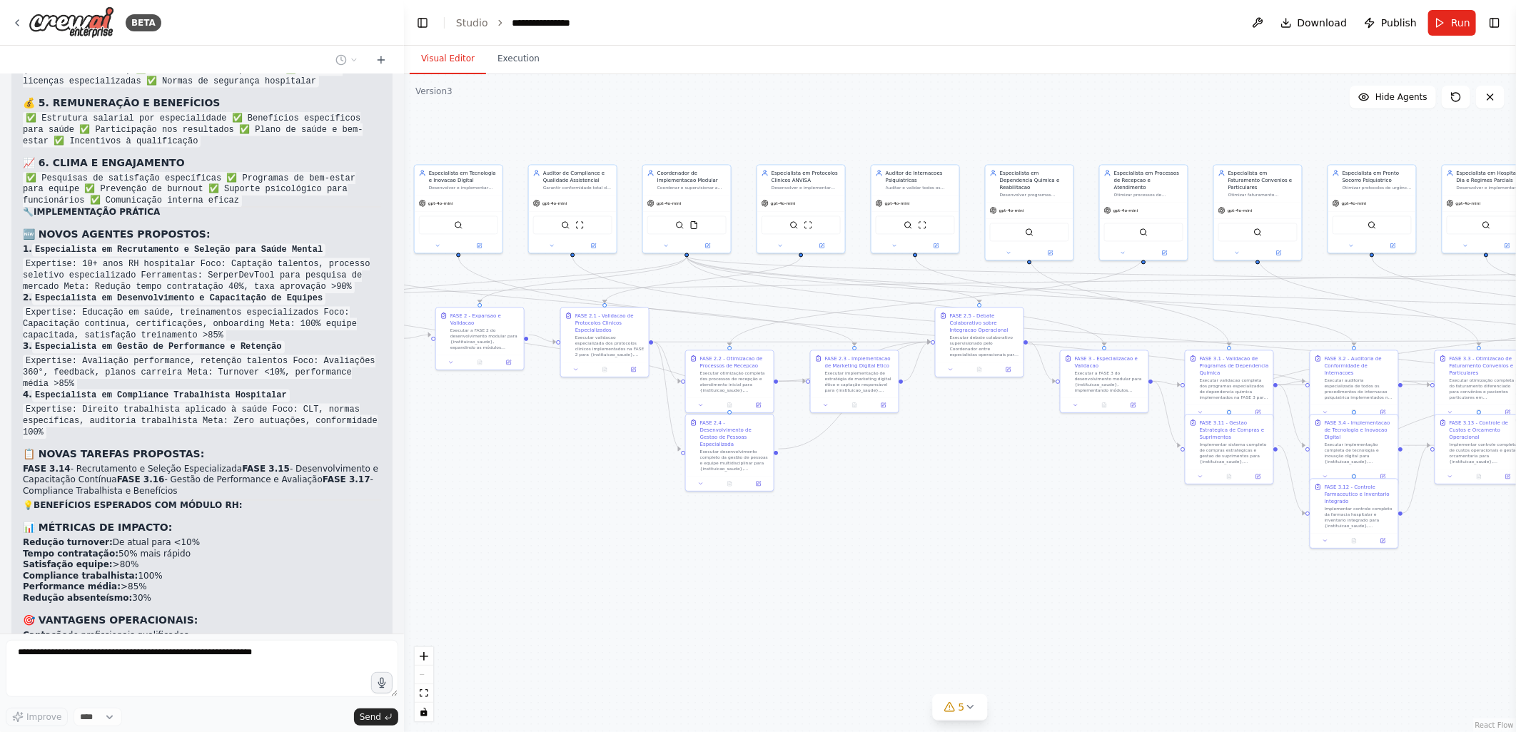
scroll to position [80090, 0]
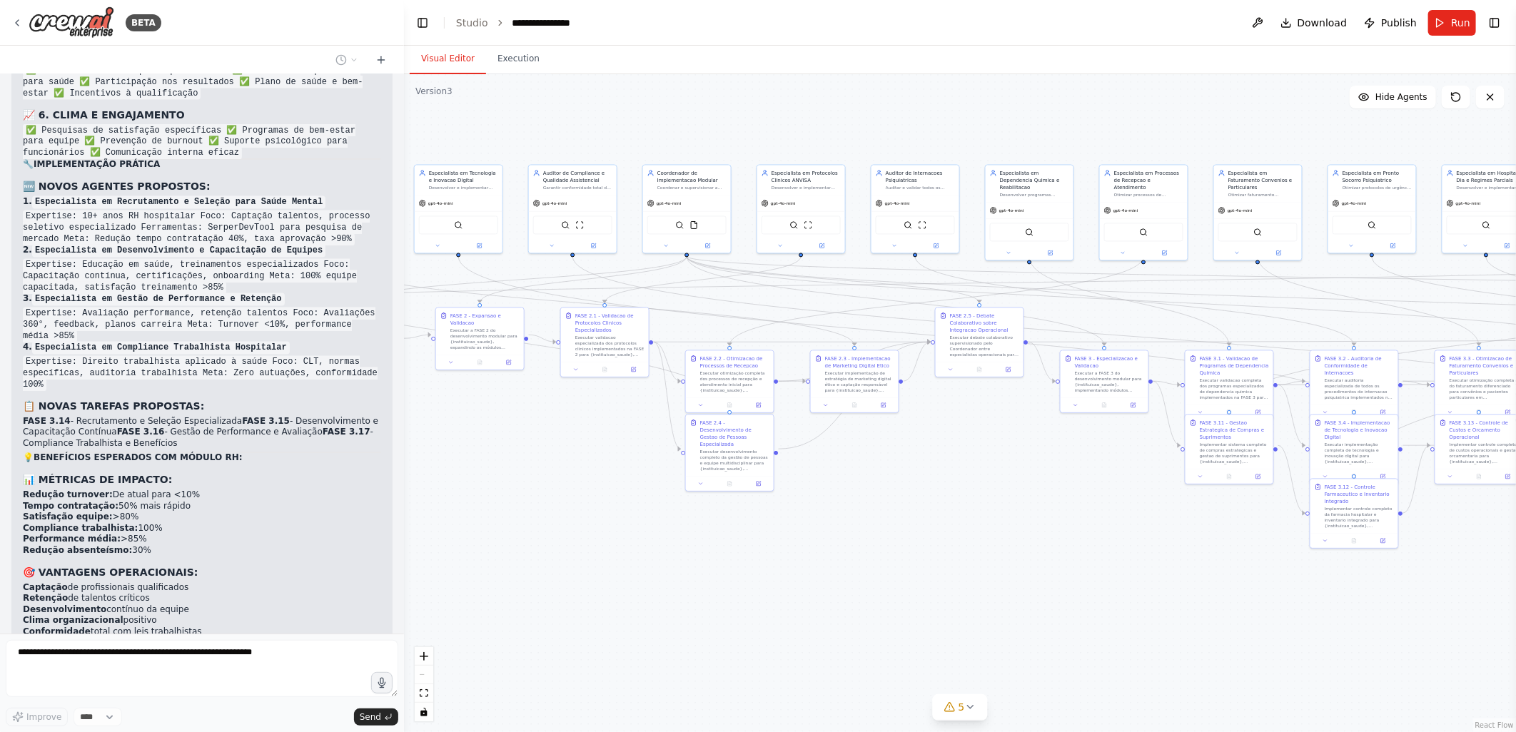
drag, startPoint x: 1110, startPoint y: 497, endPoint x: 986, endPoint y: 562, distance: 140.1
click at [719, 504] on div ".deletable-edge-delete-btn { width: 20px; height: 20px; border: 0px solid #ffff…" at bounding box center [960, 403] width 1112 height 658
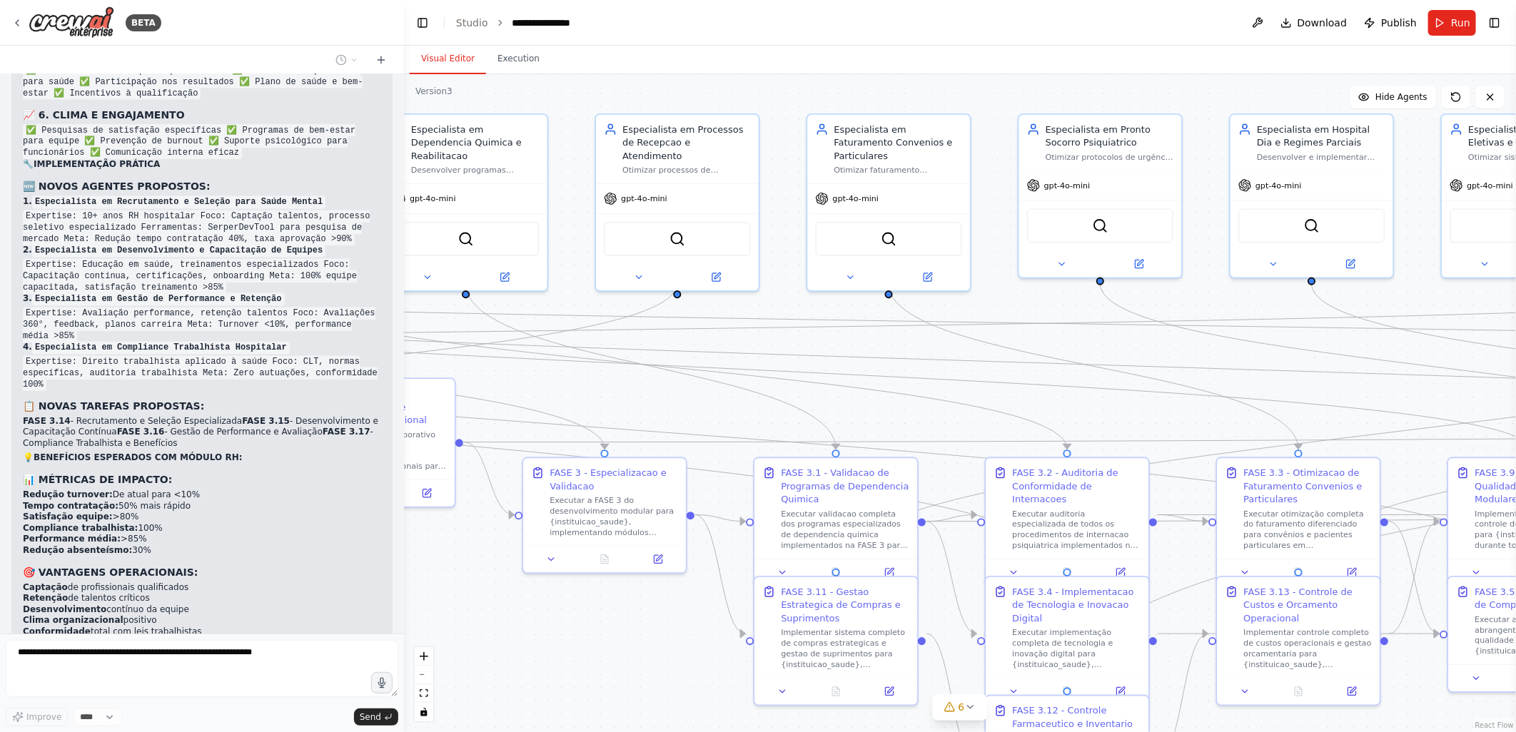
drag, startPoint x: 741, startPoint y: 117, endPoint x: 586, endPoint y: 83, distance: 158.4
click at [586, 83] on div ".deletable-edge-delete-btn { width: 20px; height: 20px; border: 0px solid #ffff…" at bounding box center [960, 403] width 1112 height 658
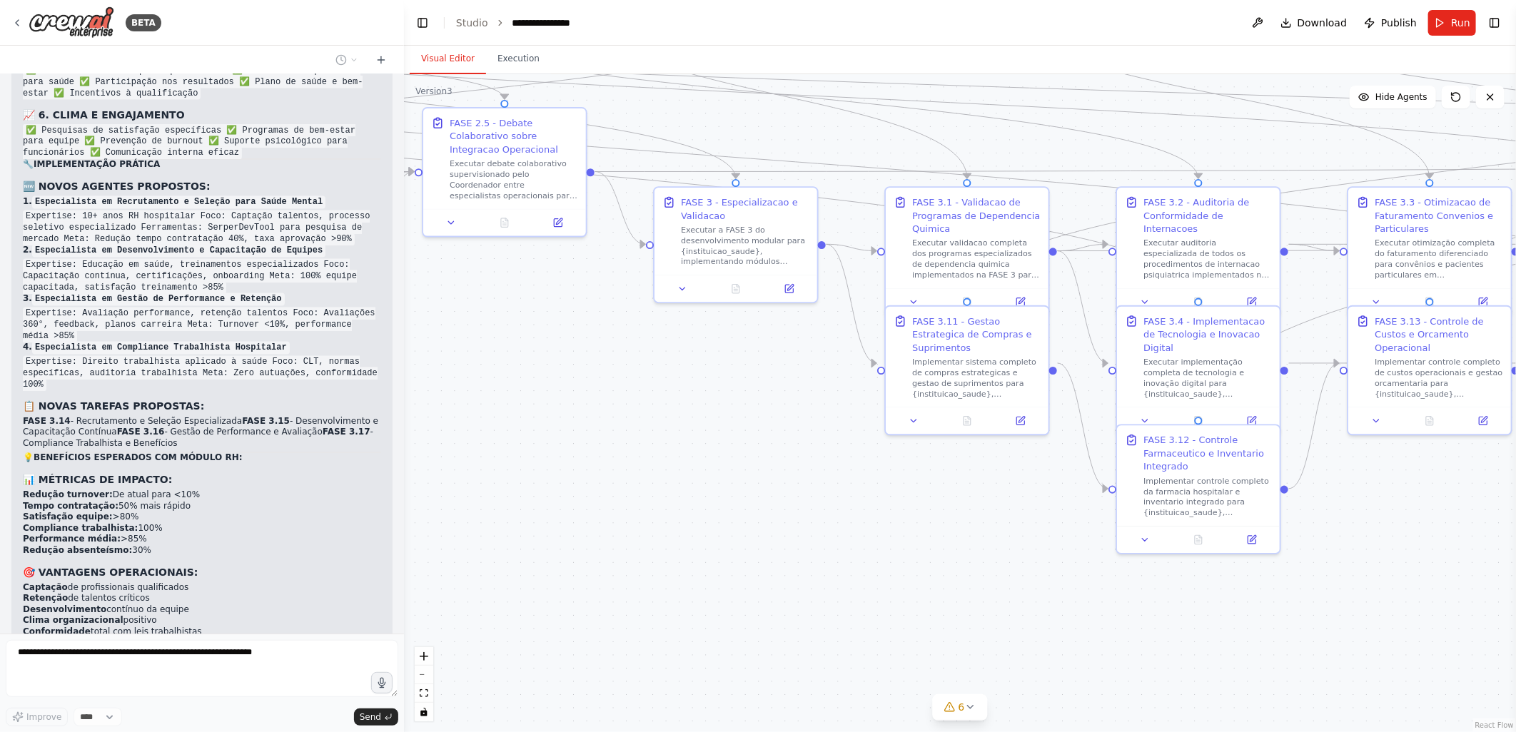
drag, startPoint x: 659, startPoint y: 662, endPoint x: 791, endPoint y: 388, distance: 303.9
click at [791, 388] on div ".deletable-edge-delete-btn { width: 20px; height: 20px; border: 0px solid #ffff…" at bounding box center [960, 403] width 1112 height 658
drag, startPoint x: 958, startPoint y: 340, endPoint x: 948, endPoint y: 421, distance: 81.3
click at [948, 434] on div "Implementar sistema completo de compras estrategicas e gestao de suprimentos pa…" at bounding box center [963, 455] width 128 height 42
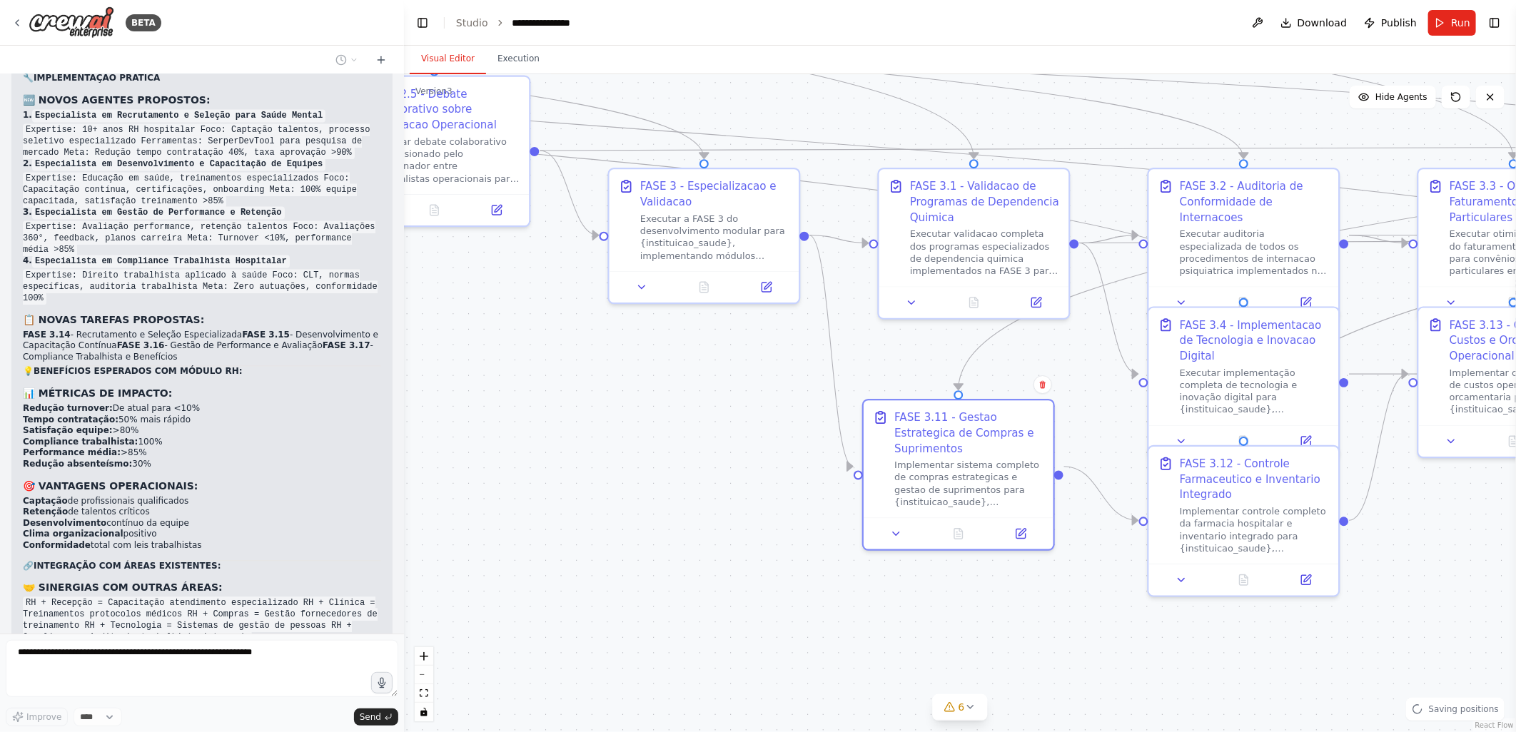
scroll to position [80177, 0]
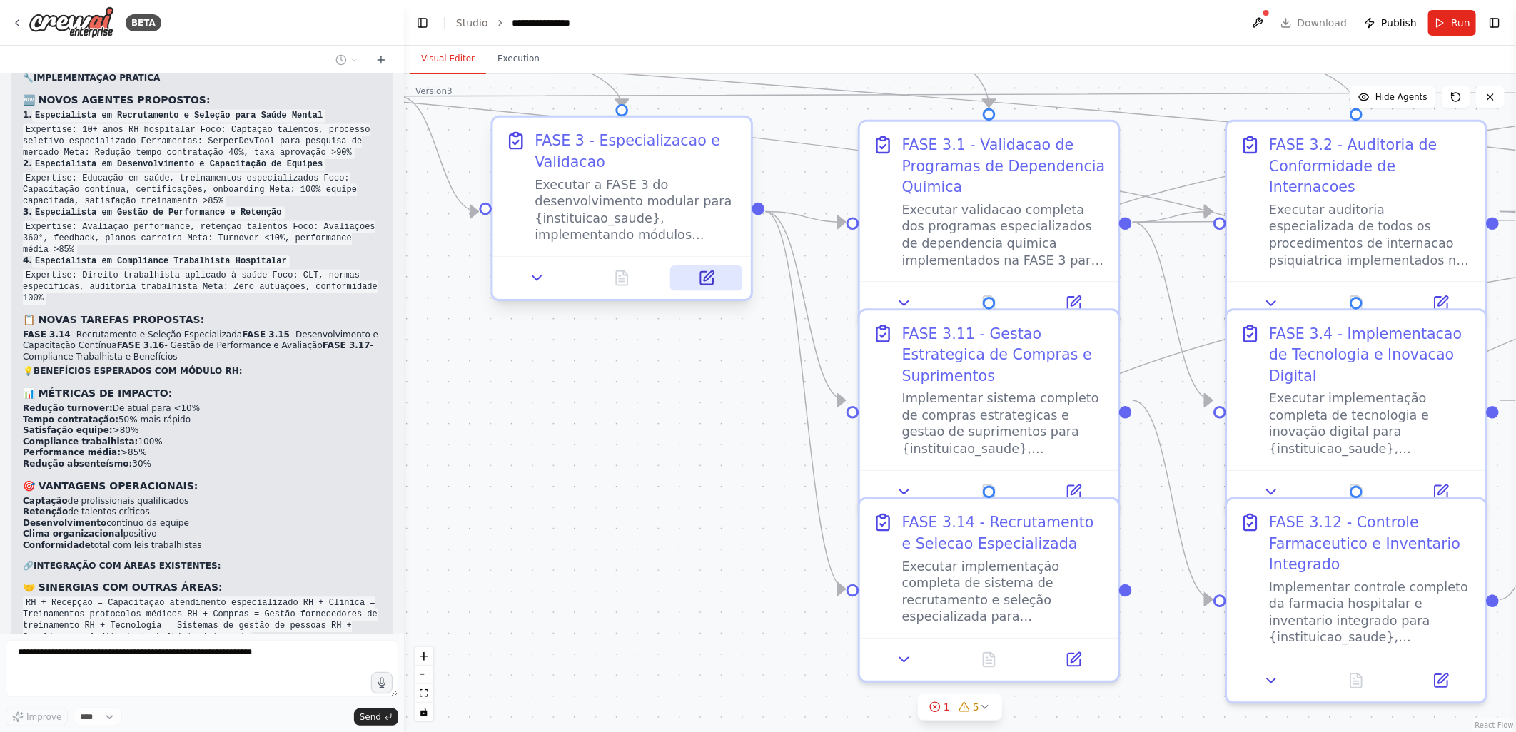
click at [704, 276] on icon at bounding box center [706, 278] width 13 height 13
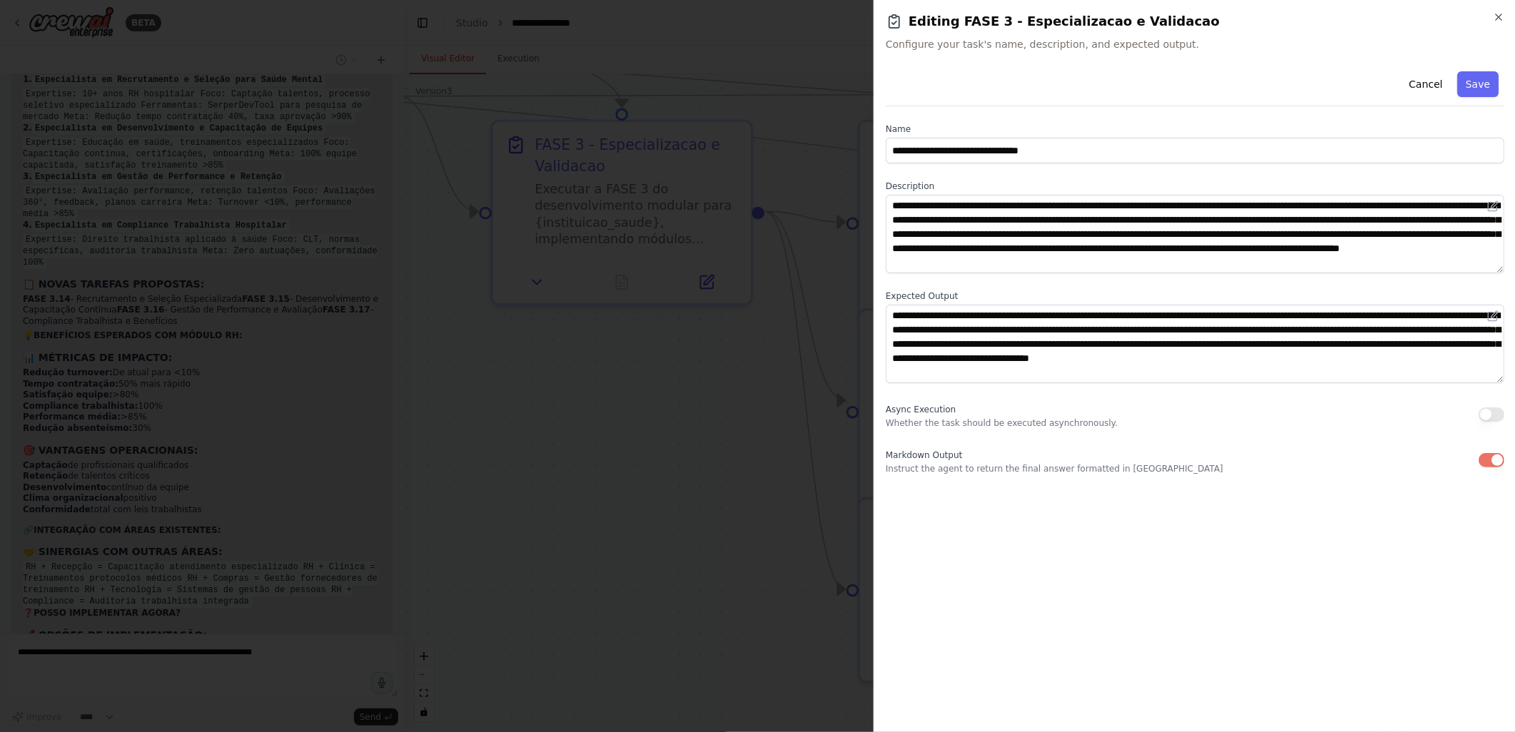
scroll to position [80248, 0]
click at [1497, 16] on icon "button" at bounding box center [1499, 17] width 6 height 6
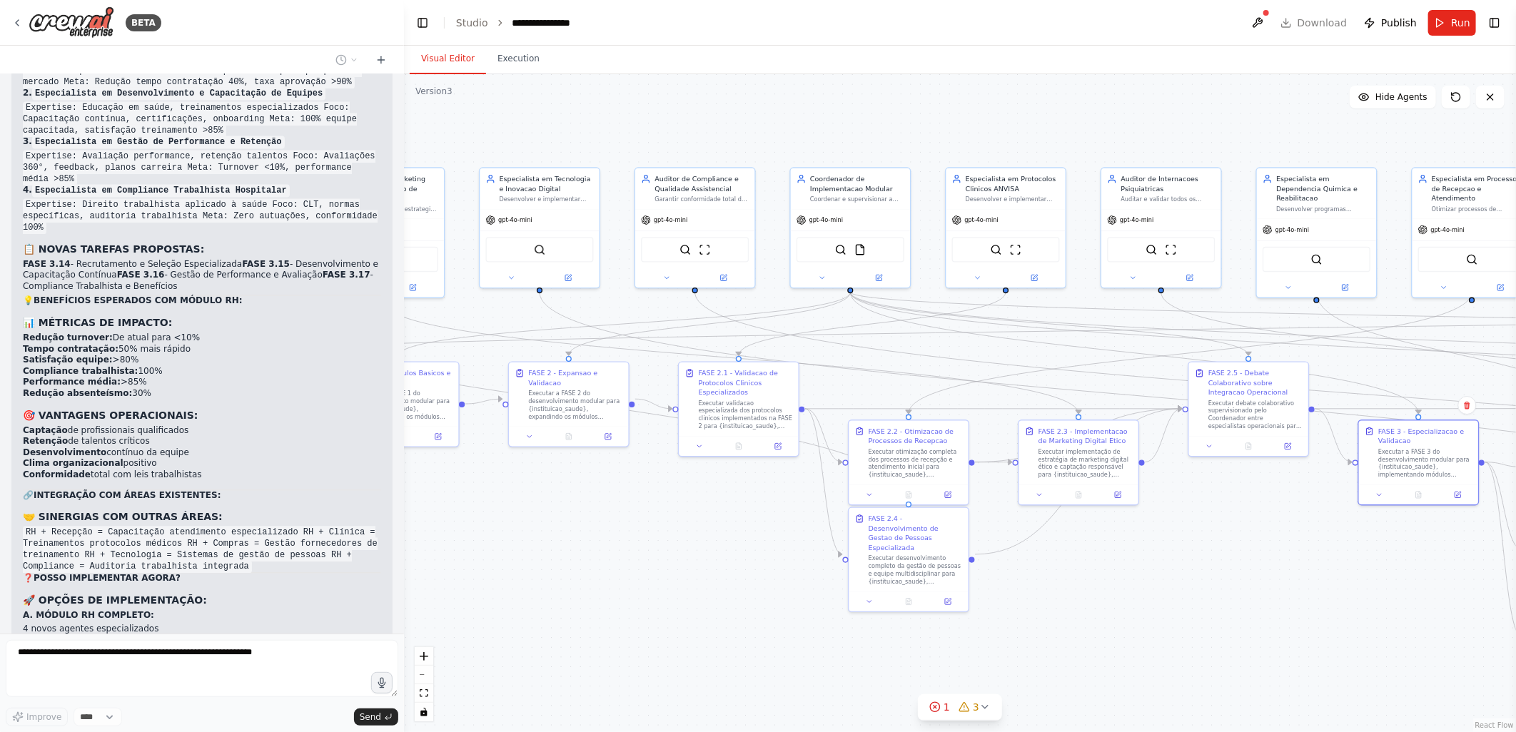
drag, startPoint x: 562, startPoint y: 455, endPoint x: 1401, endPoint y: 582, distance: 848.8
click at [1401, 582] on div ".deletable-edge-delete-btn { width: 20px; height: 20px; border: 0px solid #ffff…" at bounding box center [960, 403] width 1112 height 658
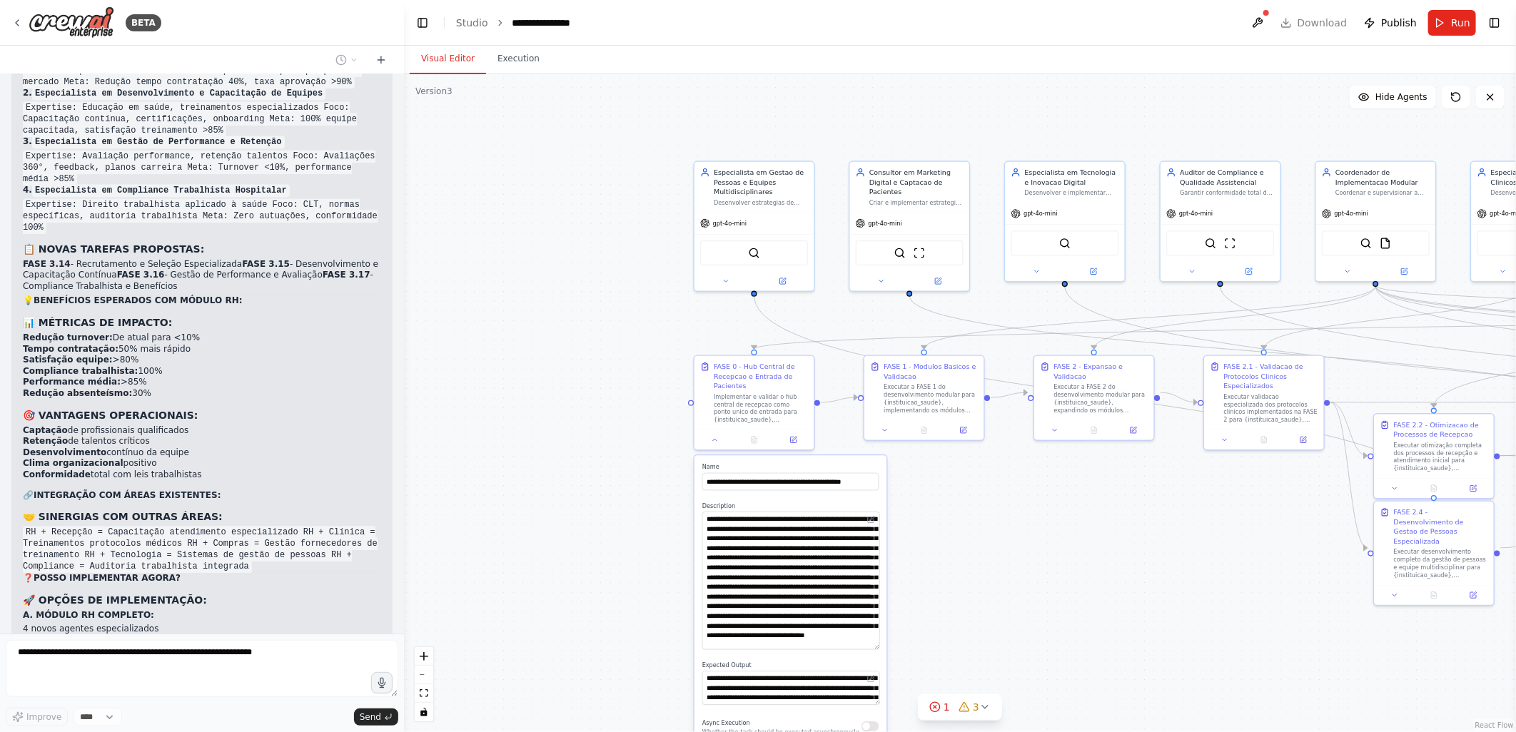
drag, startPoint x: 548, startPoint y: 545, endPoint x: 992, endPoint y: 533, distance: 444.0
click at [992, 533] on div ".deletable-edge-delete-btn { width: 20px; height: 20px; border: 0px solid #ffff…" at bounding box center [960, 403] width 1112 height 658
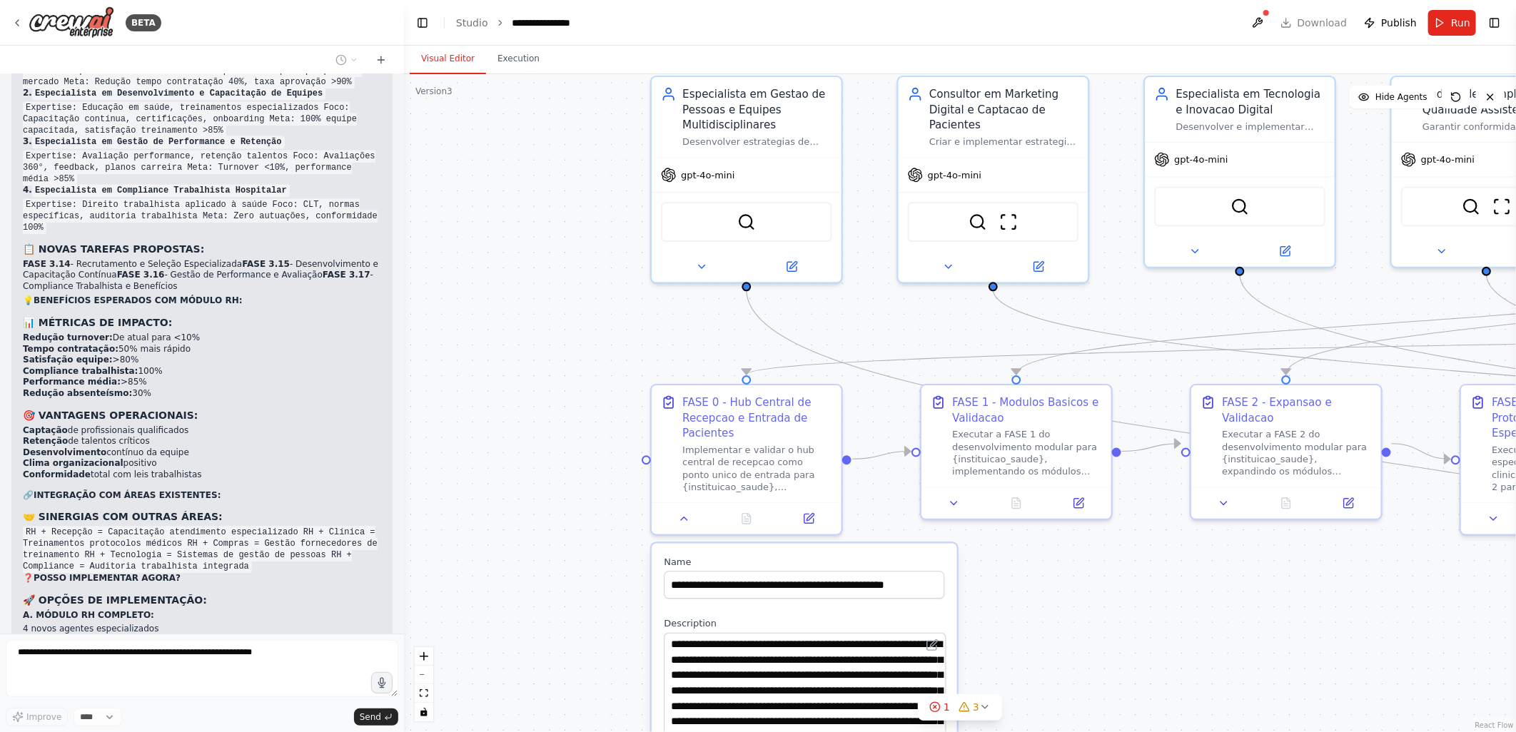
click at [568, 301] on div ".deletable-edge-delete-btn { width: 20px; height: 20px; border: 0px solid #ffff…" at bounding box center [960, 403] width 1112 height 658
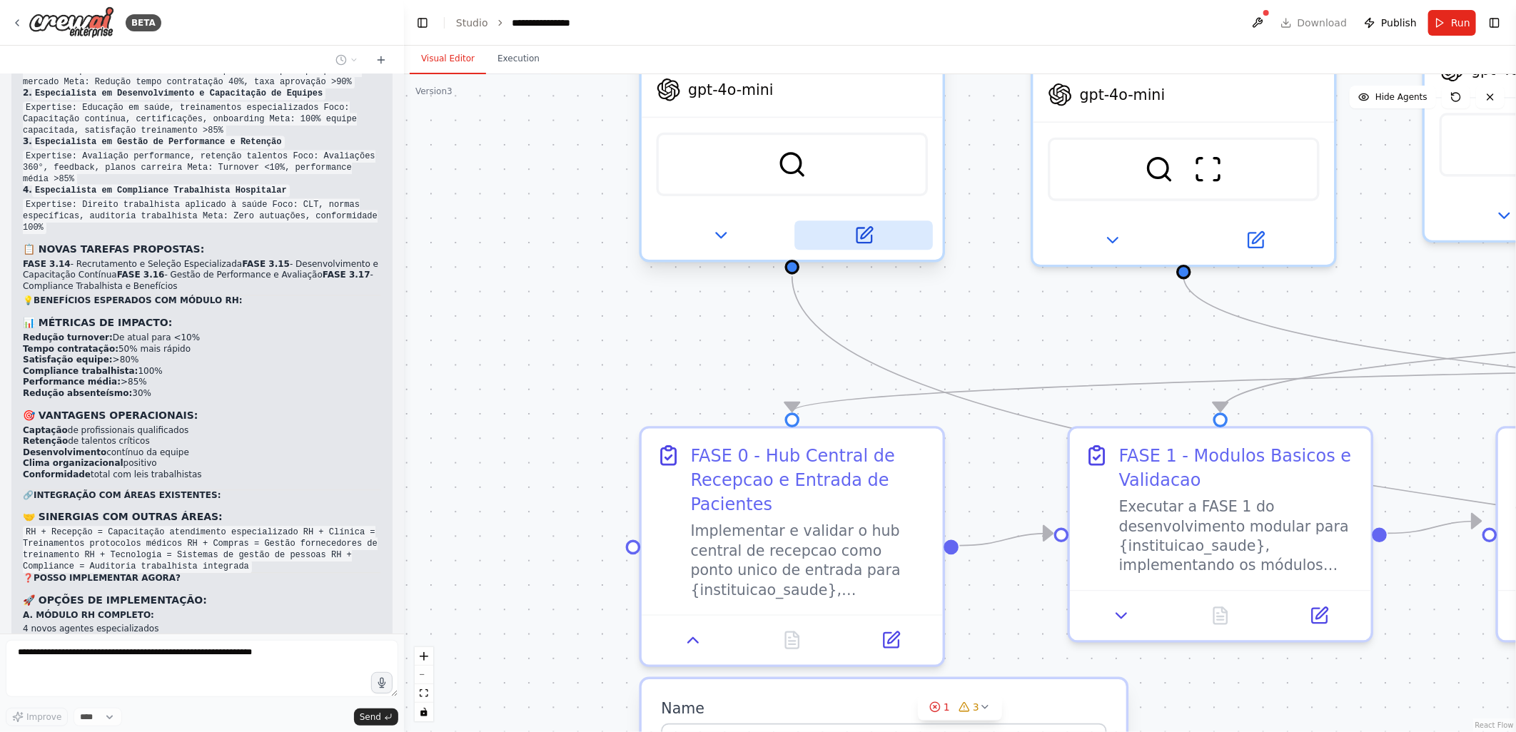
click at [866, 232] on icon at bounding box center [866, 232] width 11 height 11
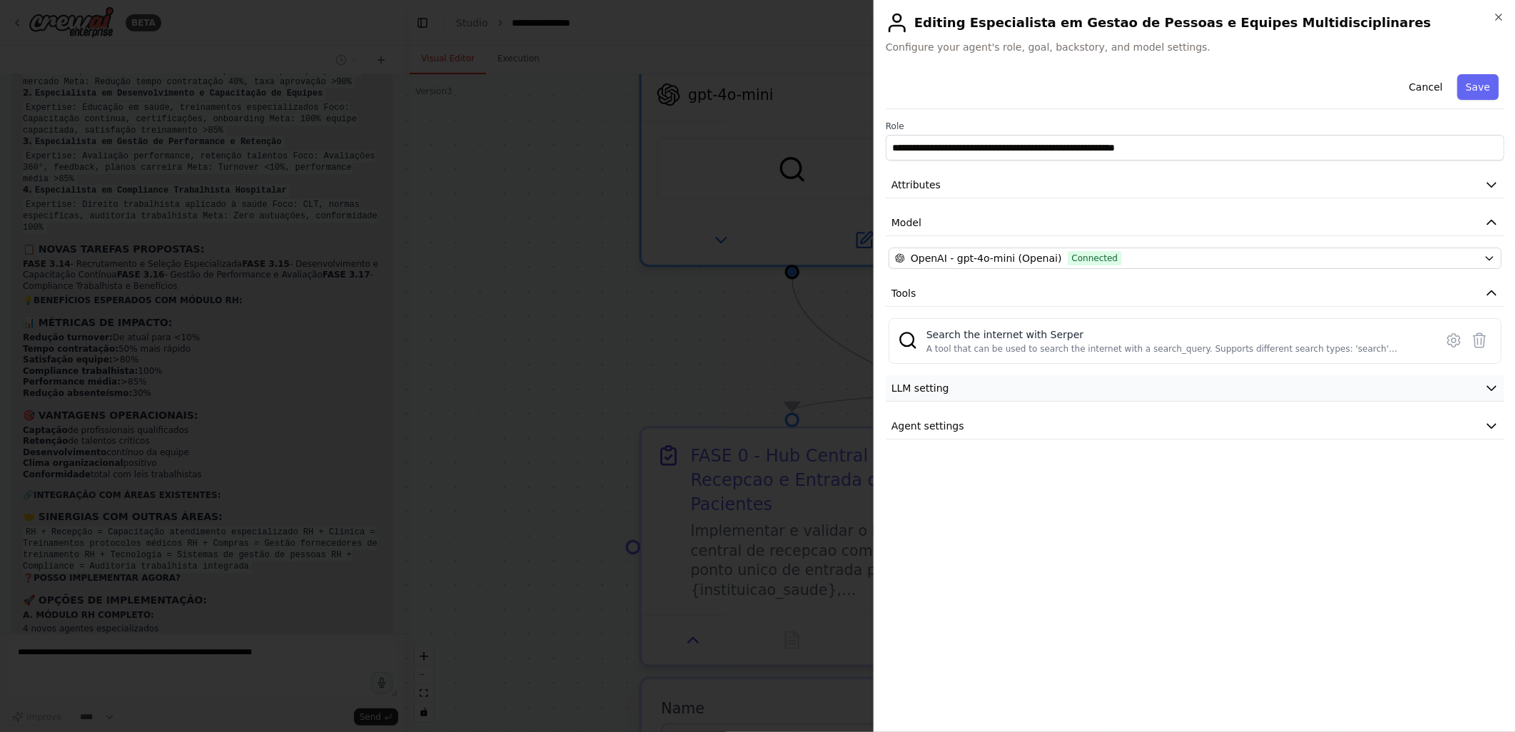
scroll to position [80284, 0]
click at [1489, 387] on icon "button" at bounding box center [1491, 388] width 14 height 14
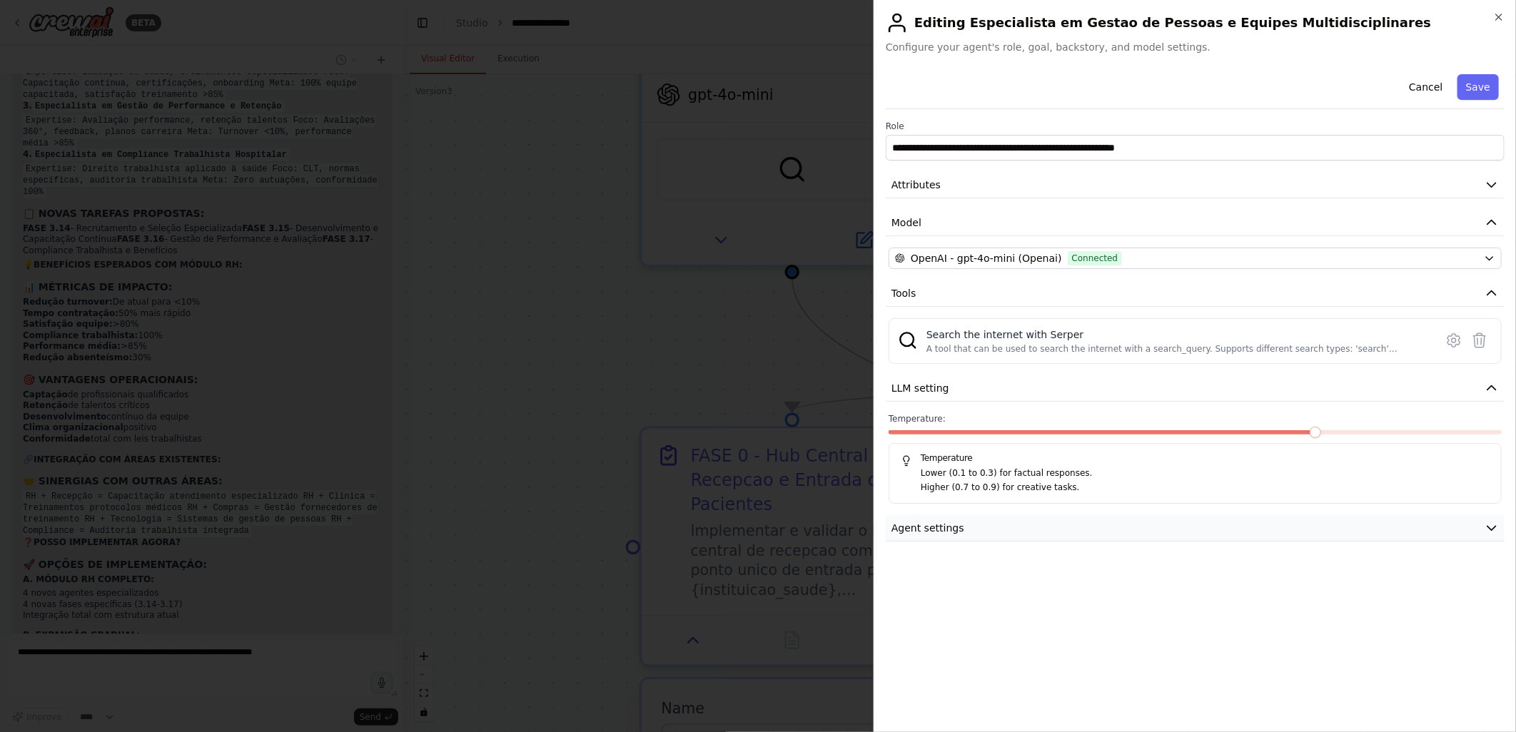
click at [1492, 532] on icon "button" at bounding box center [1491, 528] width 14 height 14
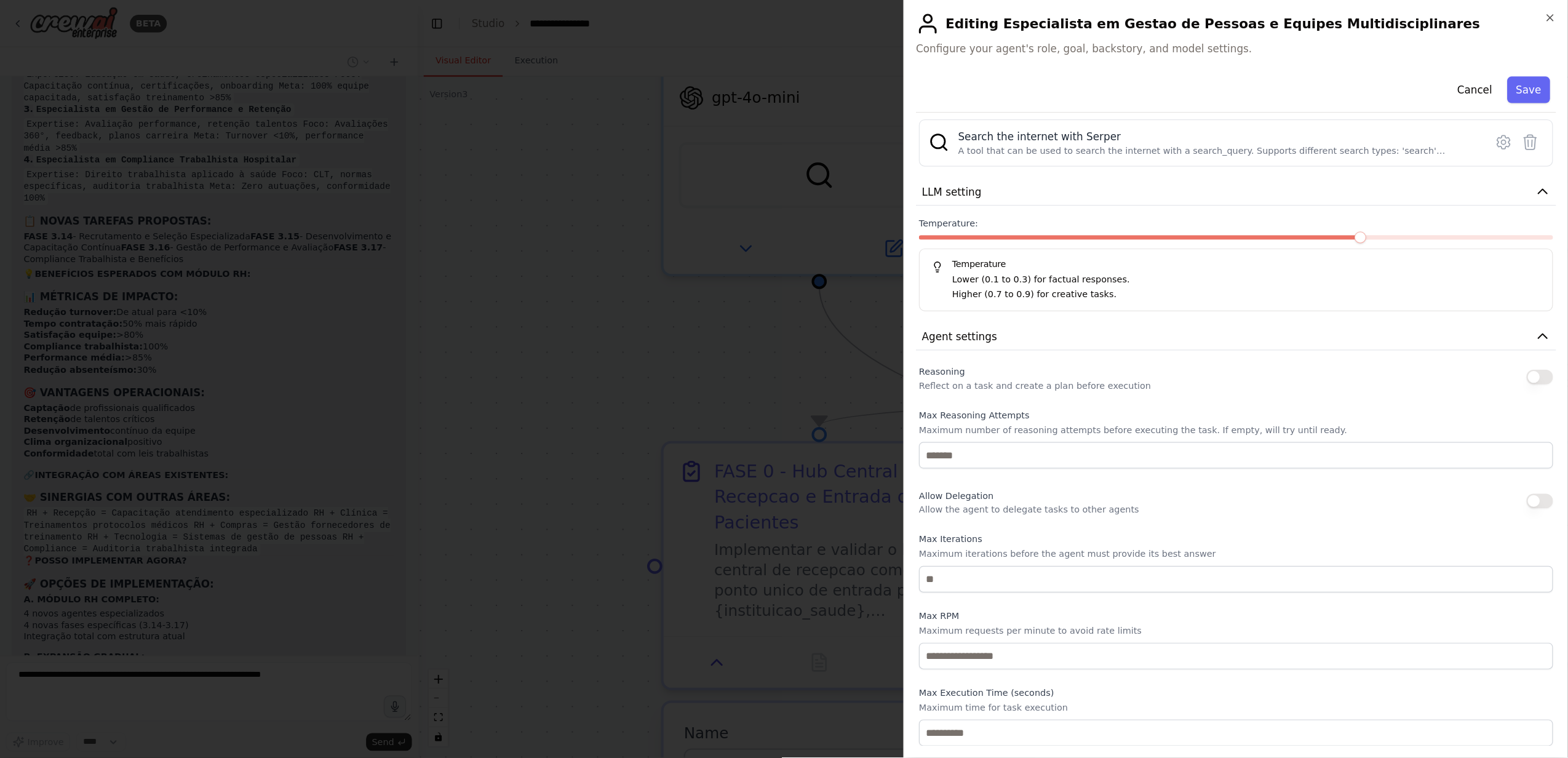
scroll to position [69307, 0]
type input "**********"
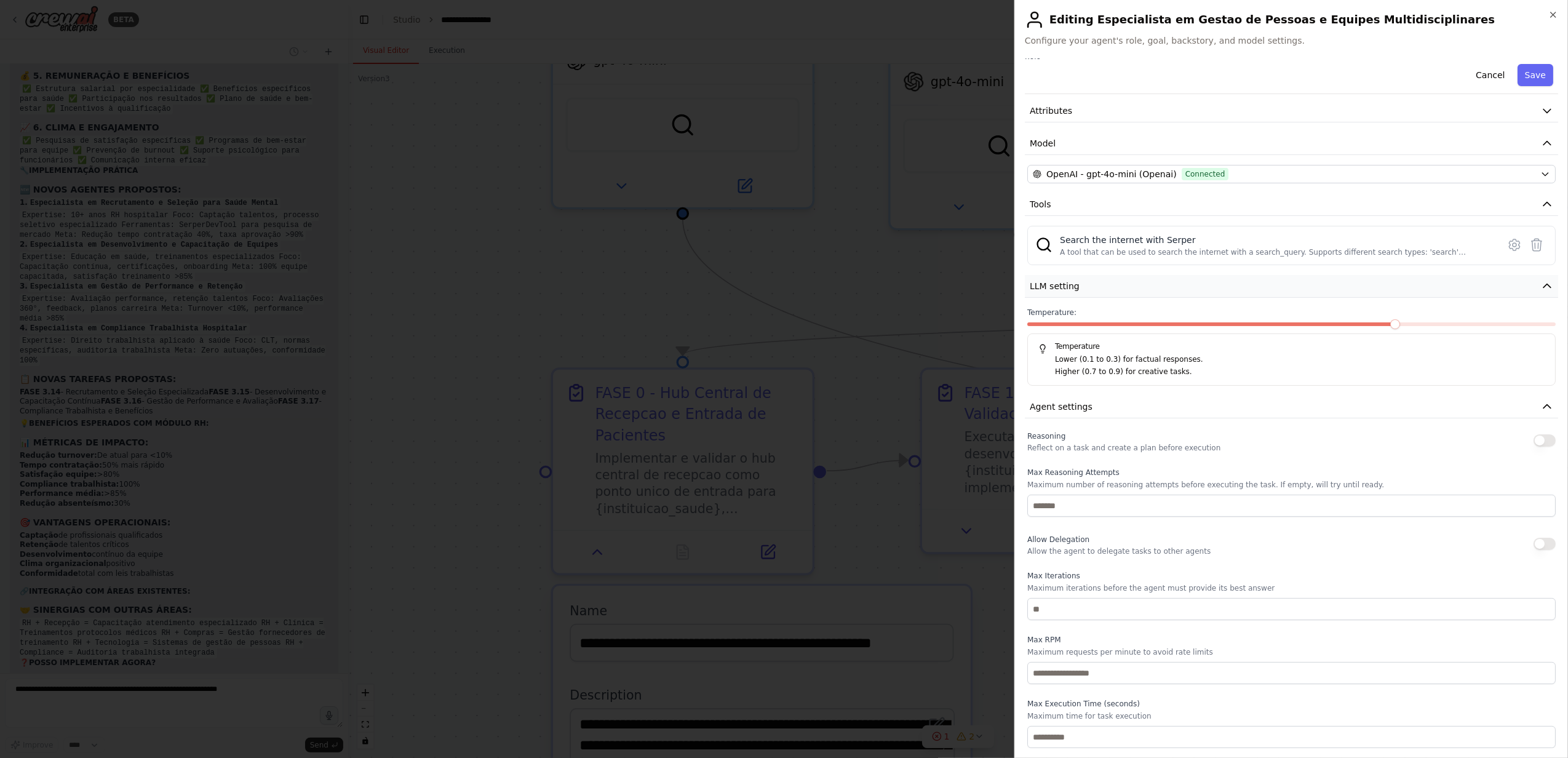
scroll to position [69047, 0]
click at [1287, 110] on button "Attributes" at bounding box center [1291, 111] width 534 height 22
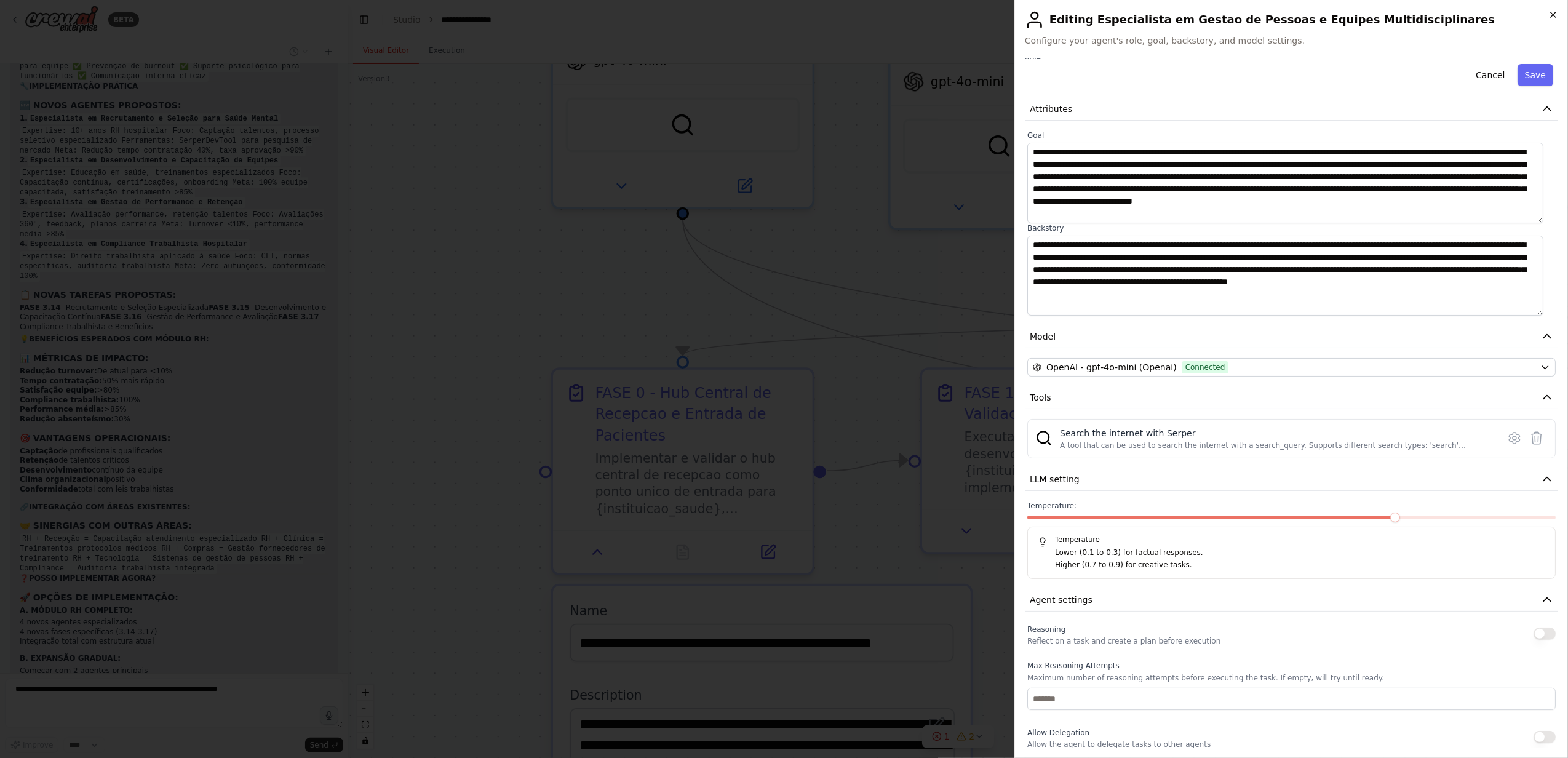
scroll to position [246, 0]
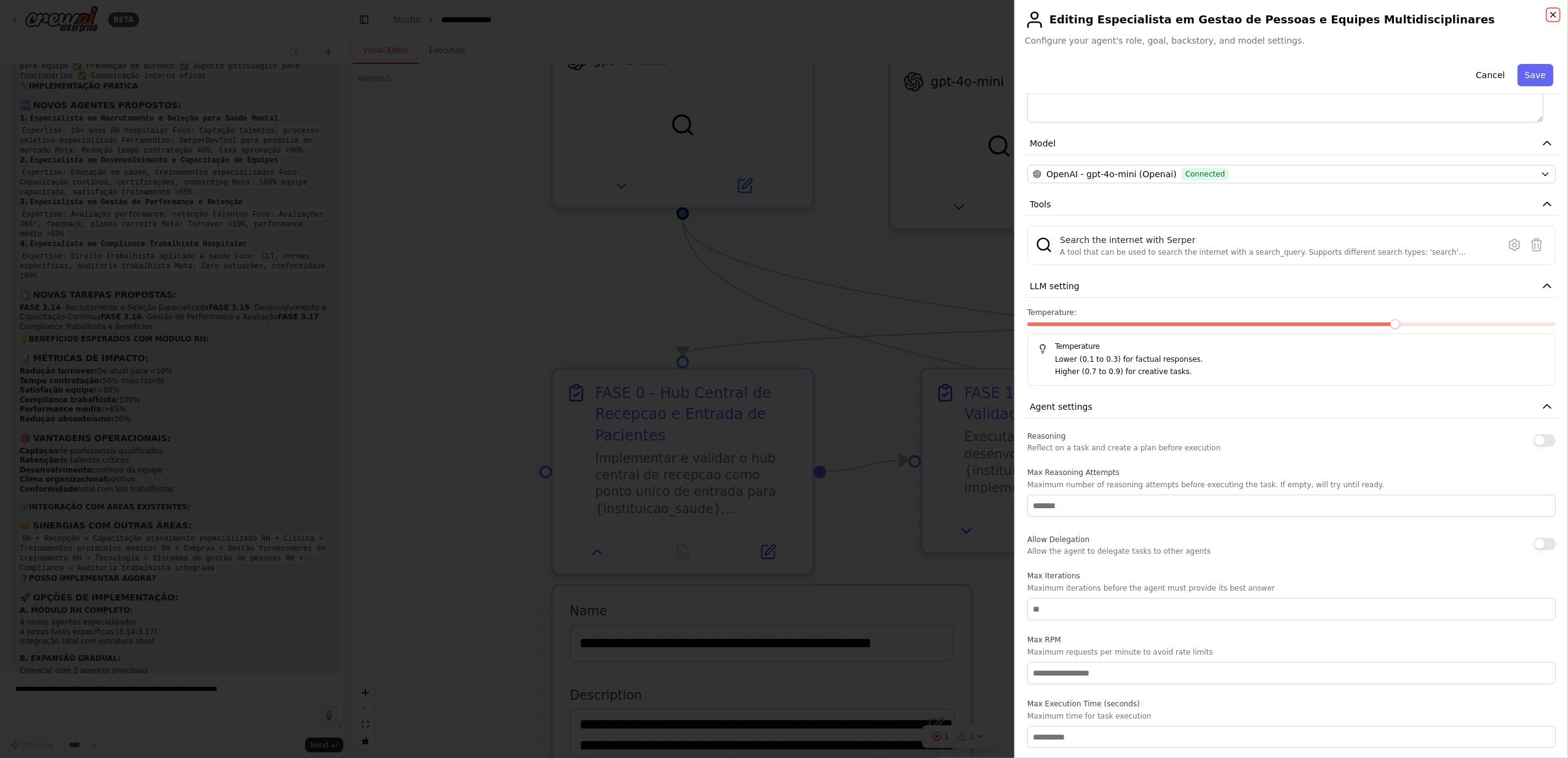
click at [1306, 12] on icon "button" at bounding box center [1552, 14] width 9 height 9
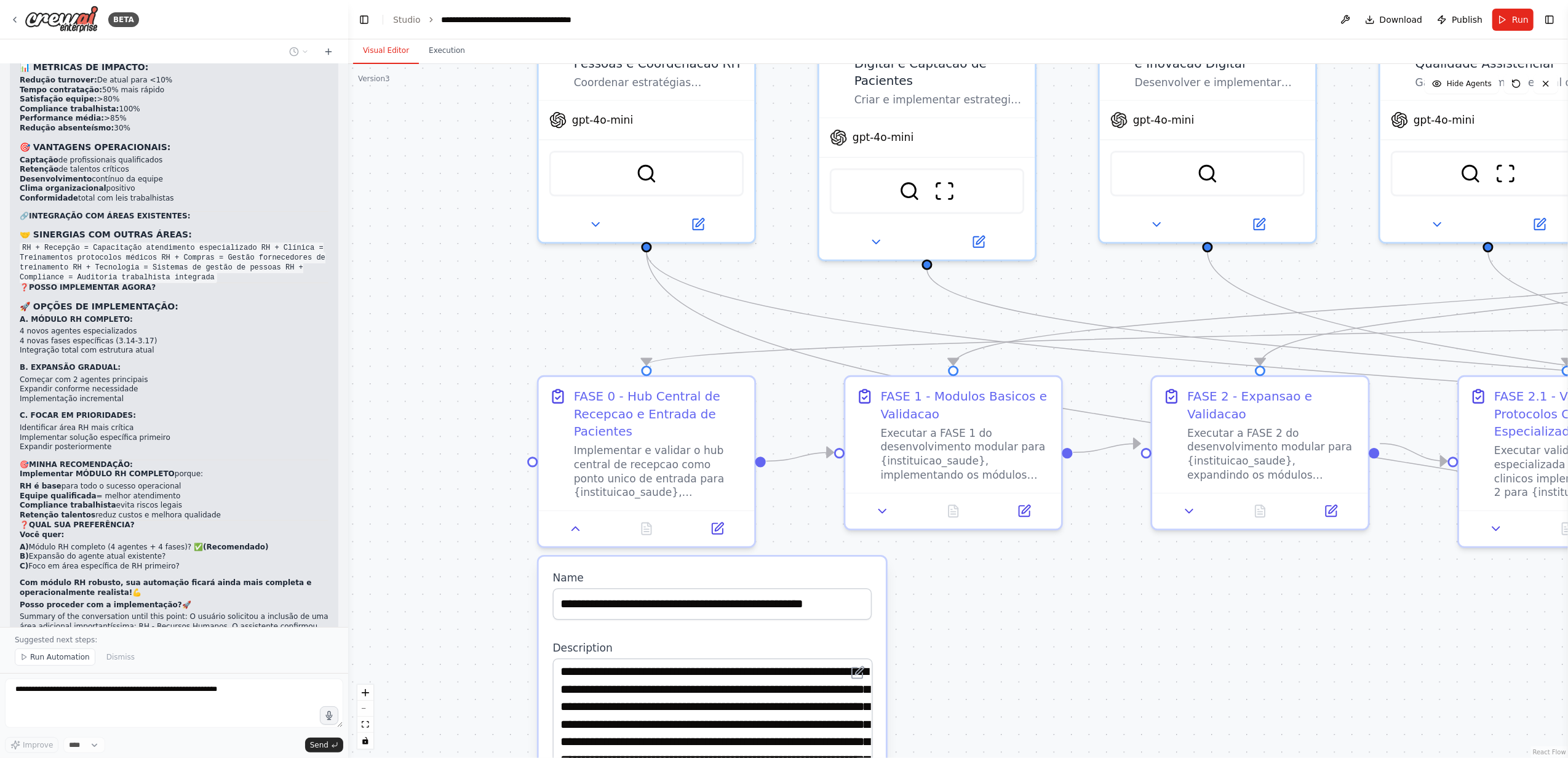
scroll to position [69458, 0]
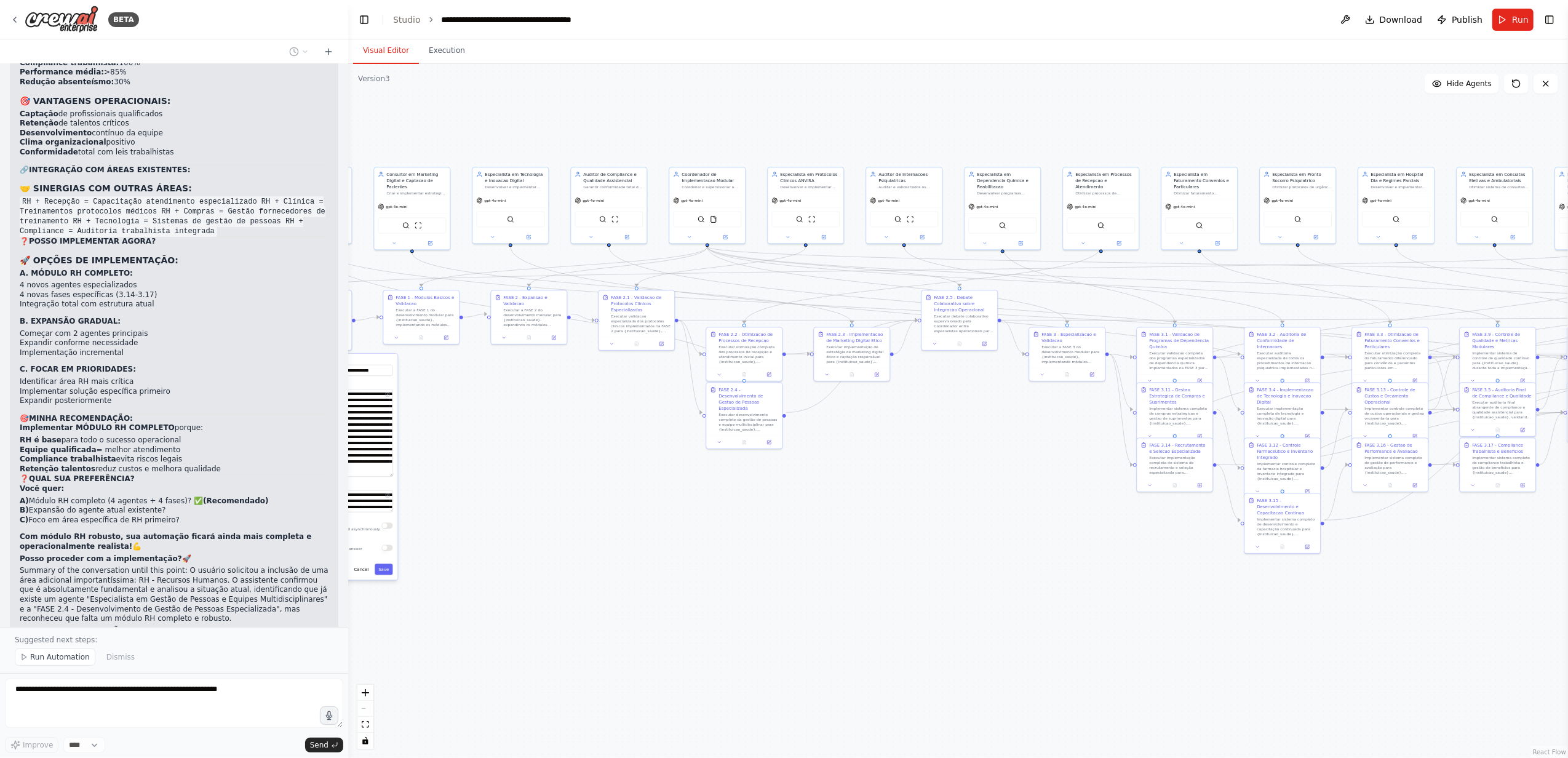
drag, startPoint x: 854, startPoint y: 151, endPoint x: 626, endPoint y: 115, distance: 230.8
click at [626, 115] on div ".deletable-edge-delete-btn { width: 20px; height: 20px; border: 0px solid #ffff…" at bounding box center [958, 410] width 1220 height 694
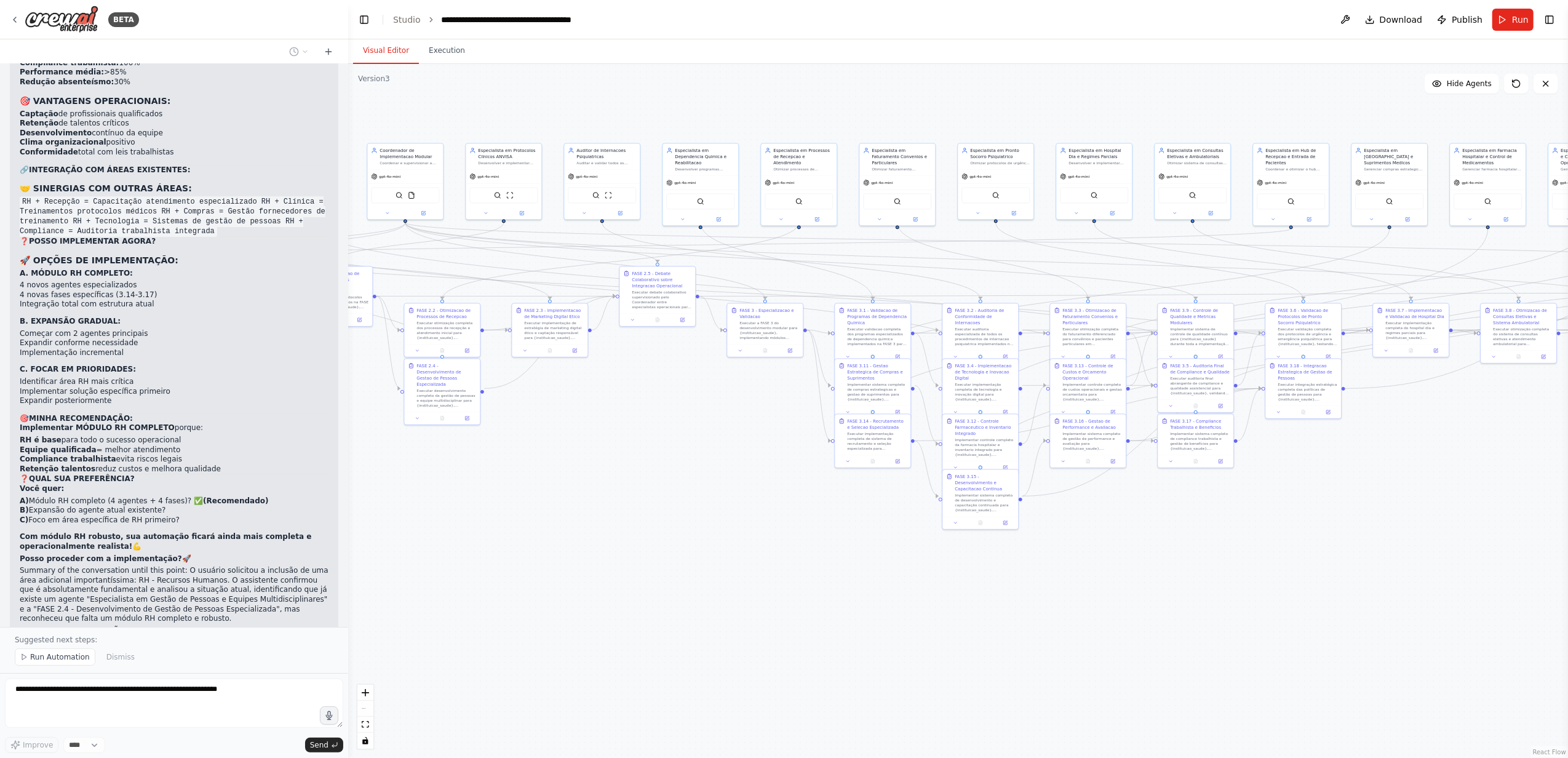
drag, startPoint x: 866, startPoint y: 111, endPoint x: 667, endPoint y: 90, distance: 200.1
click at [667, 90] on div ".deletable-edge-delete-btn { width: 20px; height: 20px; border: 0px solid #ffff…" at bounding box center [958, 410] width 1220 height 694
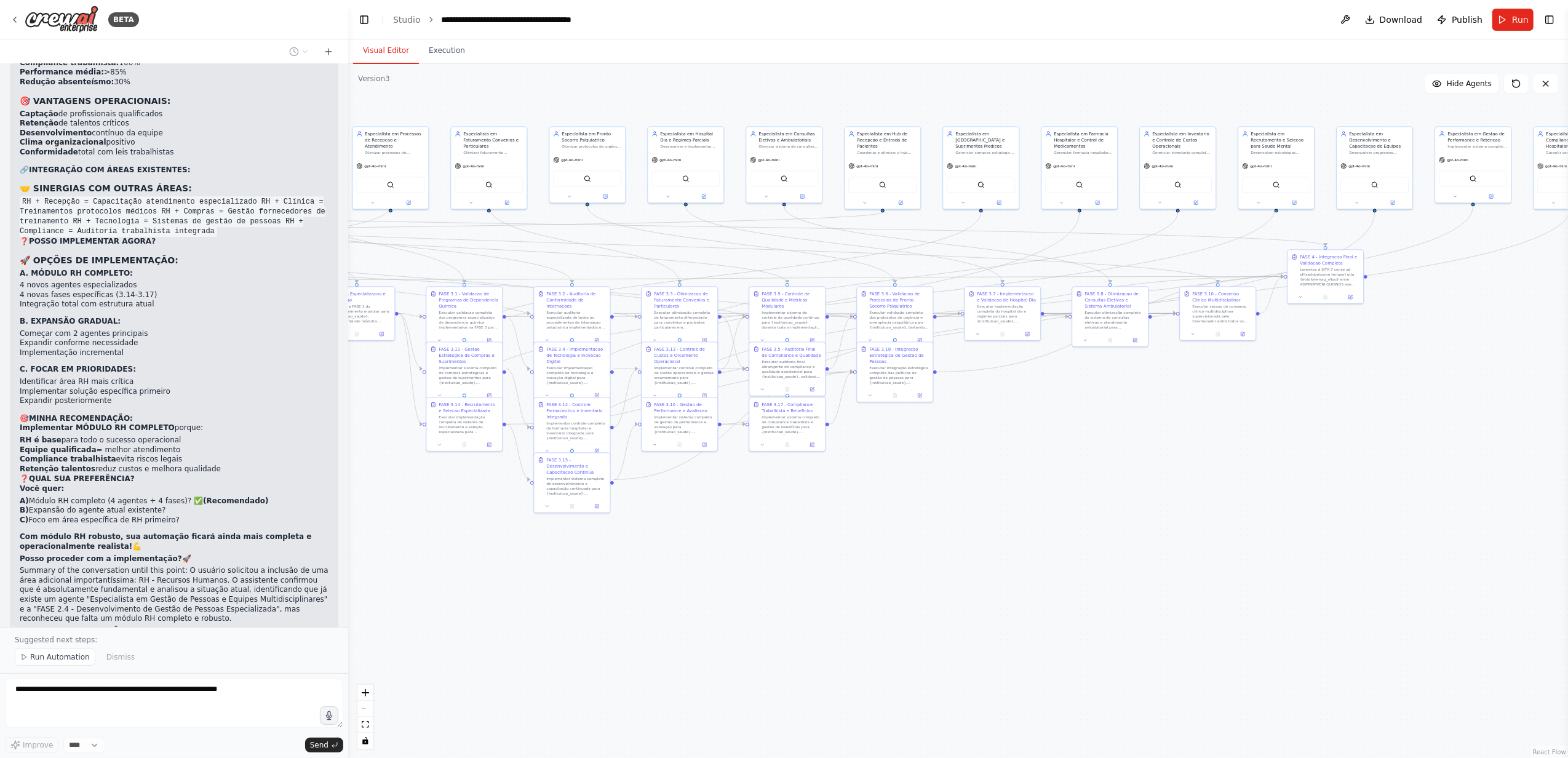
drag, startPoint x: 1272, startPoint y: 633, endPoint x: 908, endPoint y: 617, distance: 364.4
click at [908, 617] on div ".deletable-edge-delete-btn { width: 20px; height: 20px; border: 0px solid #ffff…" at bounding box center [958, 410] width 1220 height 694
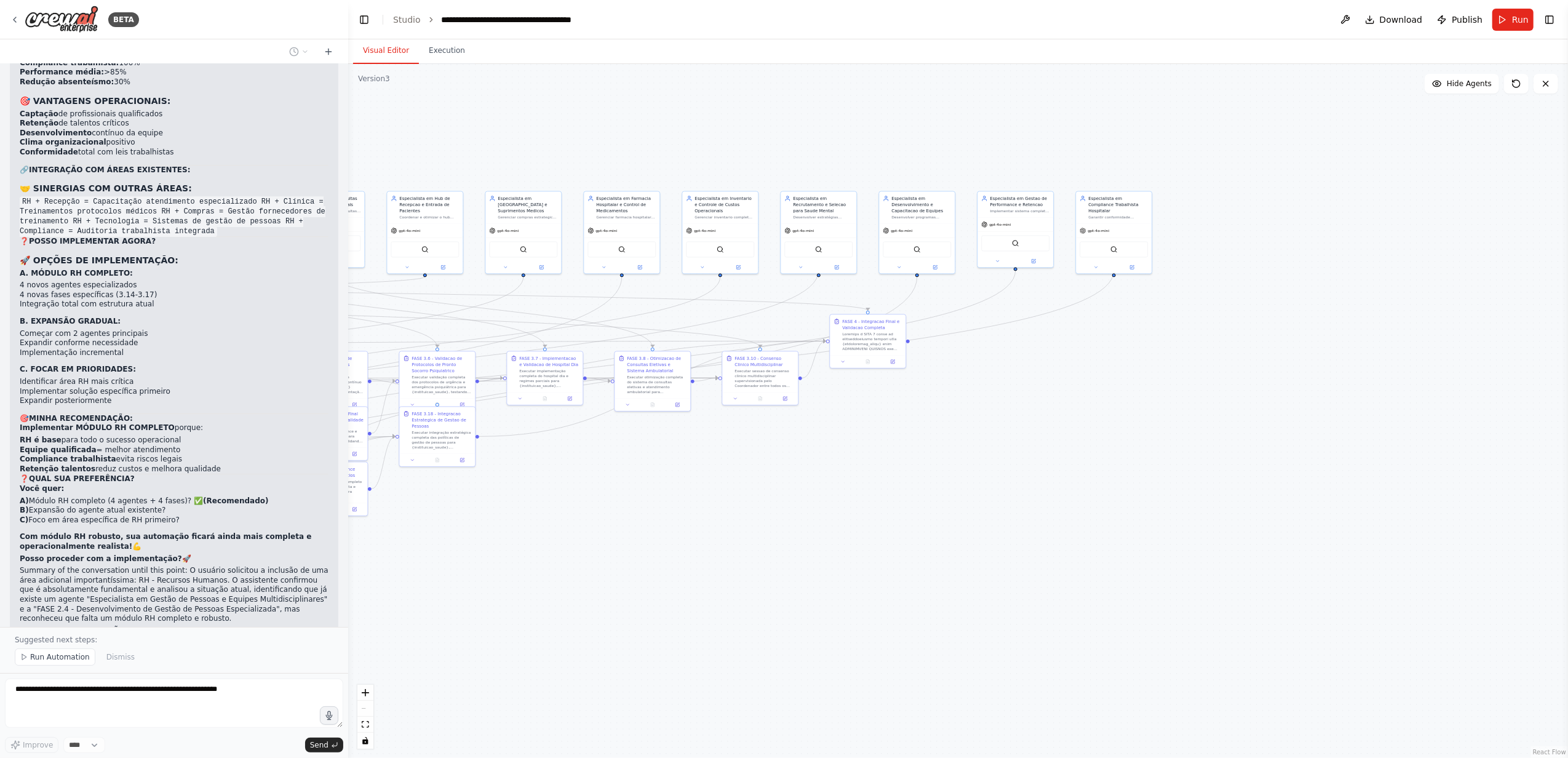
drag, startPoint x: 1251, startPoint y: 481, endPoint x: 828, endPoint y: 554, distance: 429.3
click at [828, 554] on div ".deletable-edge-delete-btn { width: 20px; height: 20px; border: 0px solid #ffff…" at bounding box center [958, 410] width 1220 height 694
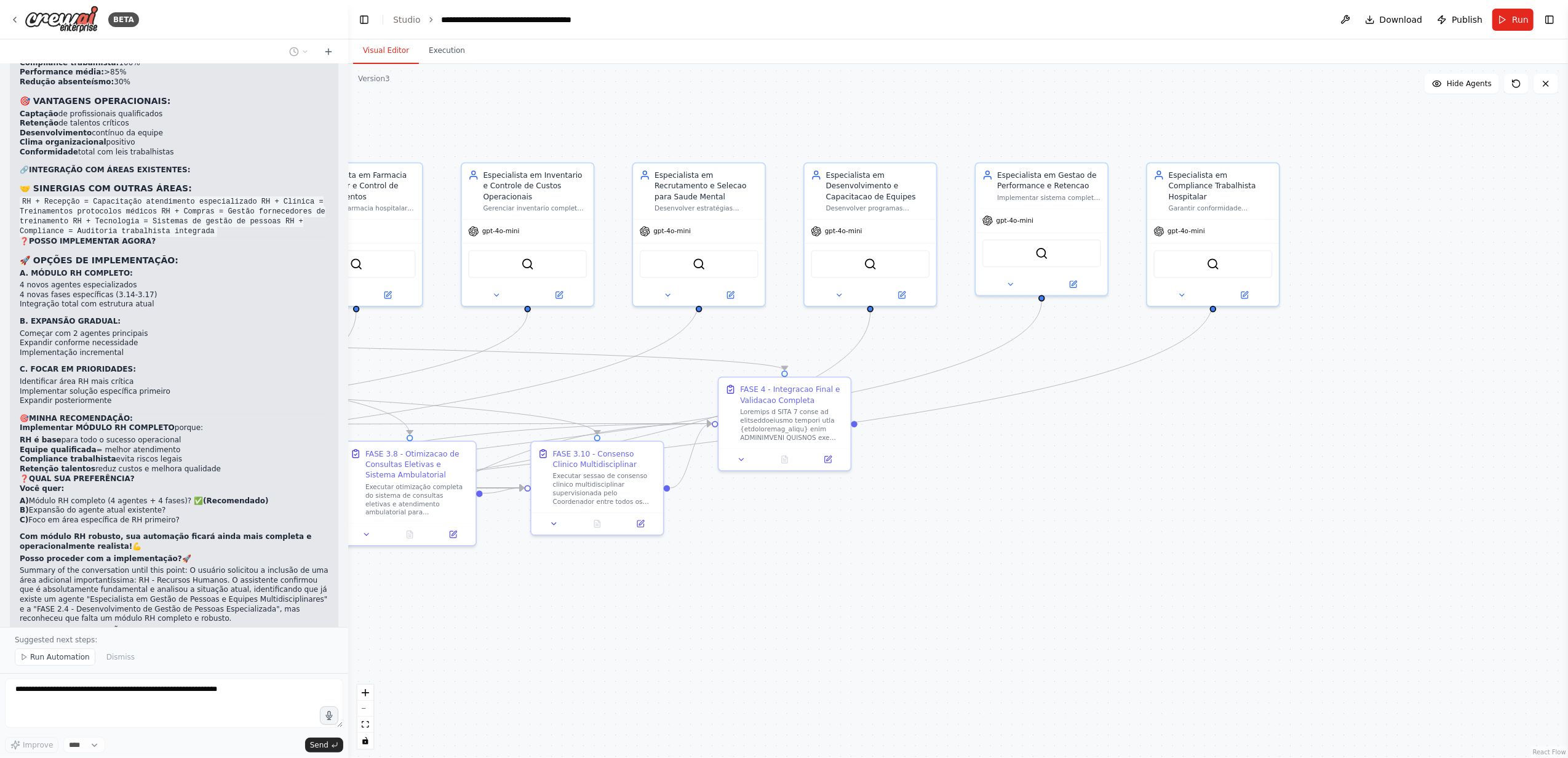
drag, startPoint x: 1032, startPoint y: 436, endPoint x: 1074, endPoint y: 553, distance: 124.3
click at [1074, 553] on div ".deletable-edge-delete-btn { width: 20px; height: 20px; border: 0px solid #ffff…" at bounding box center [958, 410] width 1220 height 694
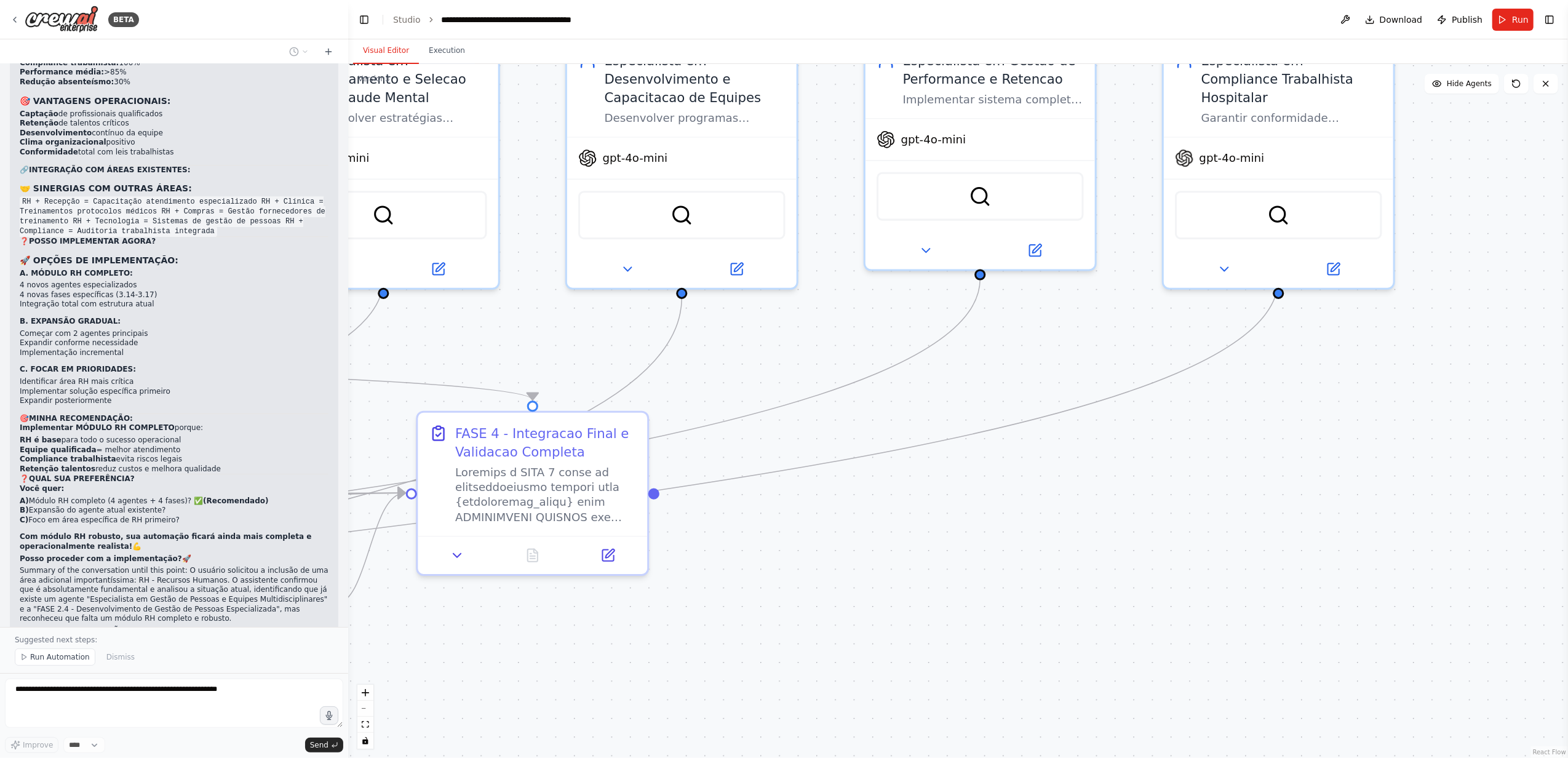
drag, startPoint x: 1108, startPoint y: 478, endPoint x: 1088, endPoint y: 553, distance: 77.6
click at [1088, 553] on div ".deletable-edge-delete-btn { width: 20px; height: 20px; border: 0px solid #ffff…" at bounding box center [958, 410] width 1220 height 694
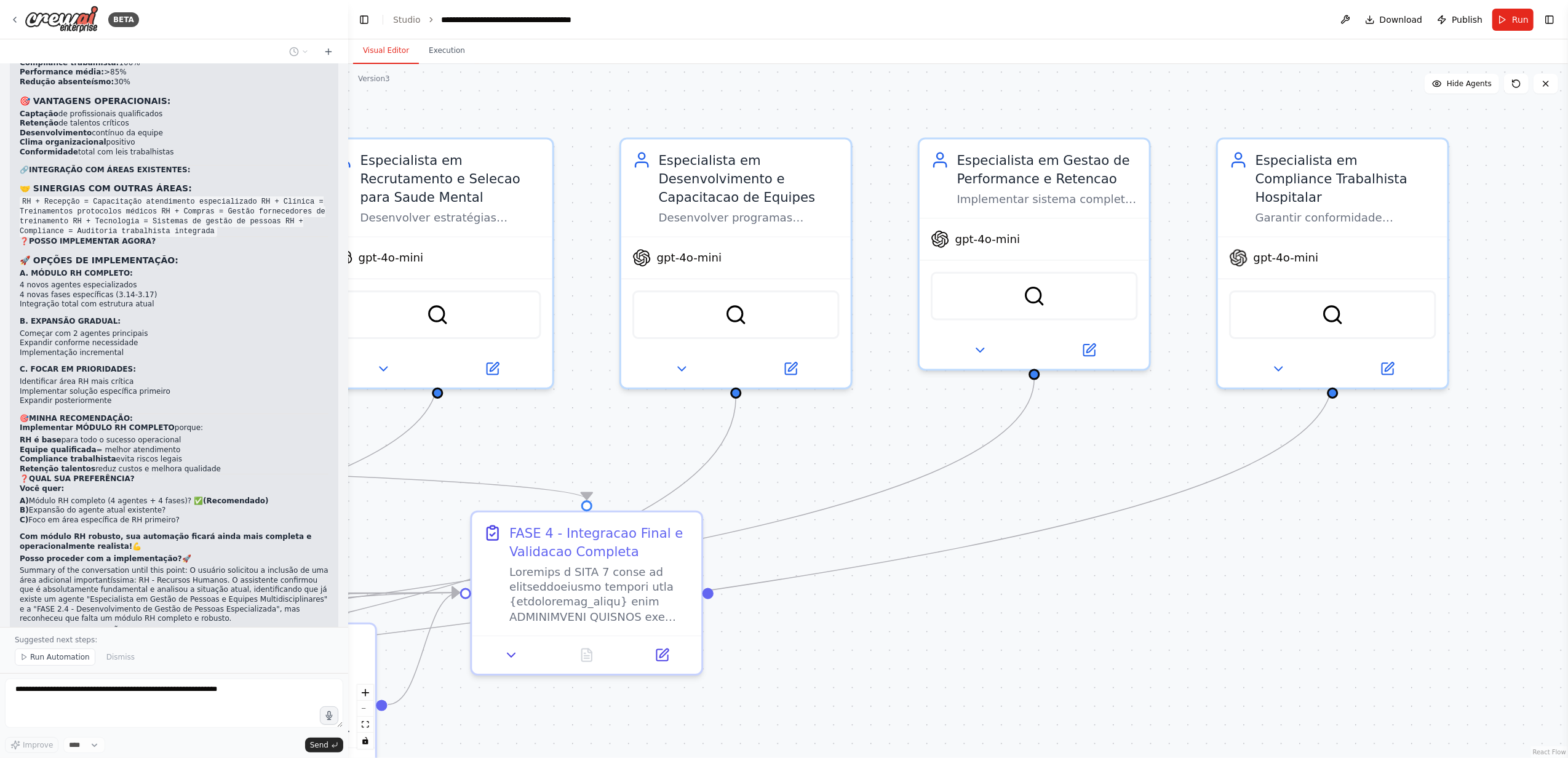
drag, startPoint x: 1148, startPoint y: 564, endPoint x: 1172, endPoint y: 584, distance: 31.2
click at [1167, 588] on div ".deletable-edge-delete-btn { width: 20px; height: 20px; border: 0px solid #ffff…" at bounding box center [958, 410] width 1220 height 694
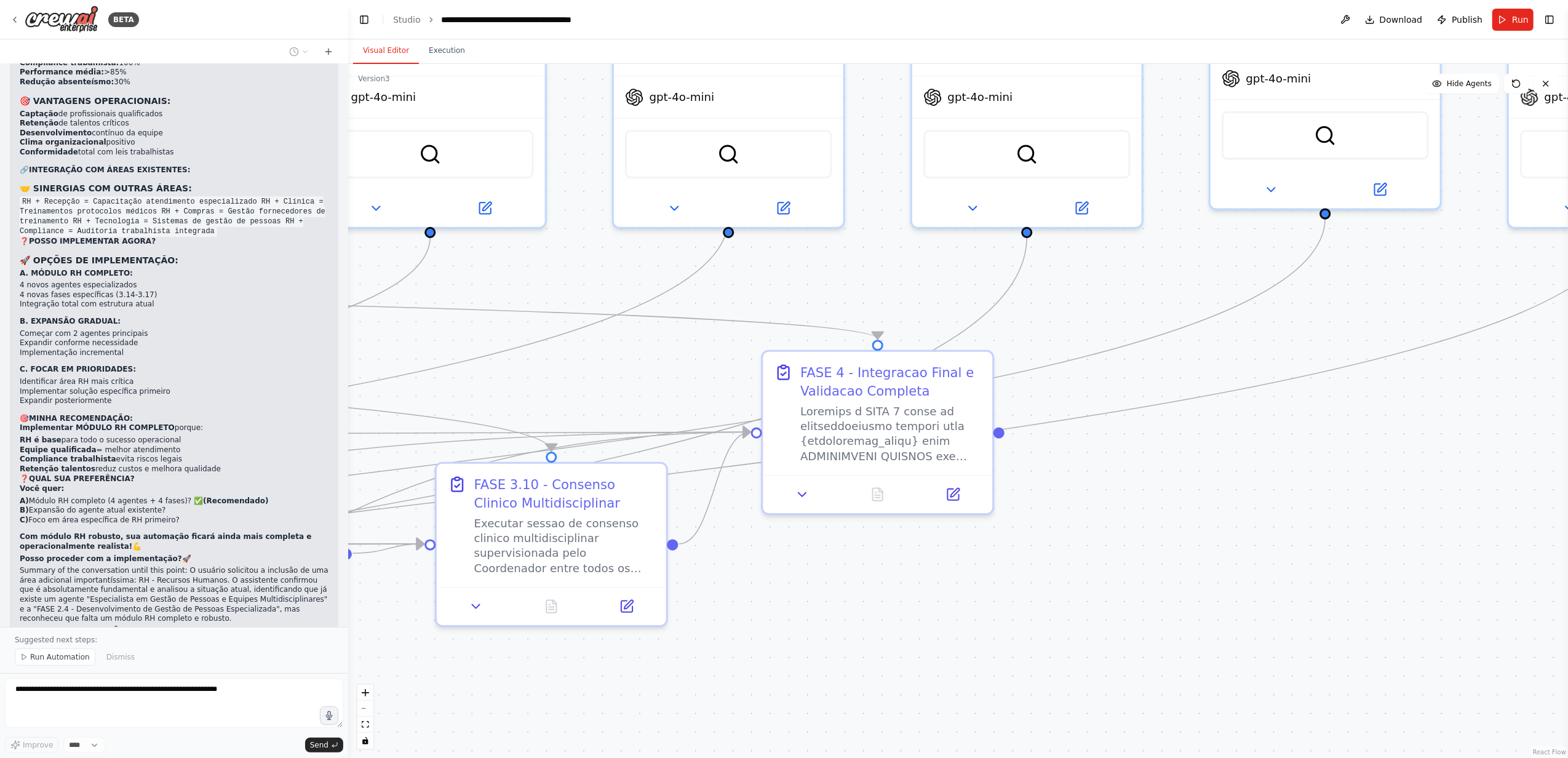
drag, startPoint x: 1026, startPoint y: 594, endPoint x: 1320, endPoint y: 431, distance: 336.2
click at [1306, 431] on div ".deletable-edge-delete-btn { width: 20px; height: 20px; border: 0px solid #ffff…" at bounding box center [958, 410] width 1220 height 694
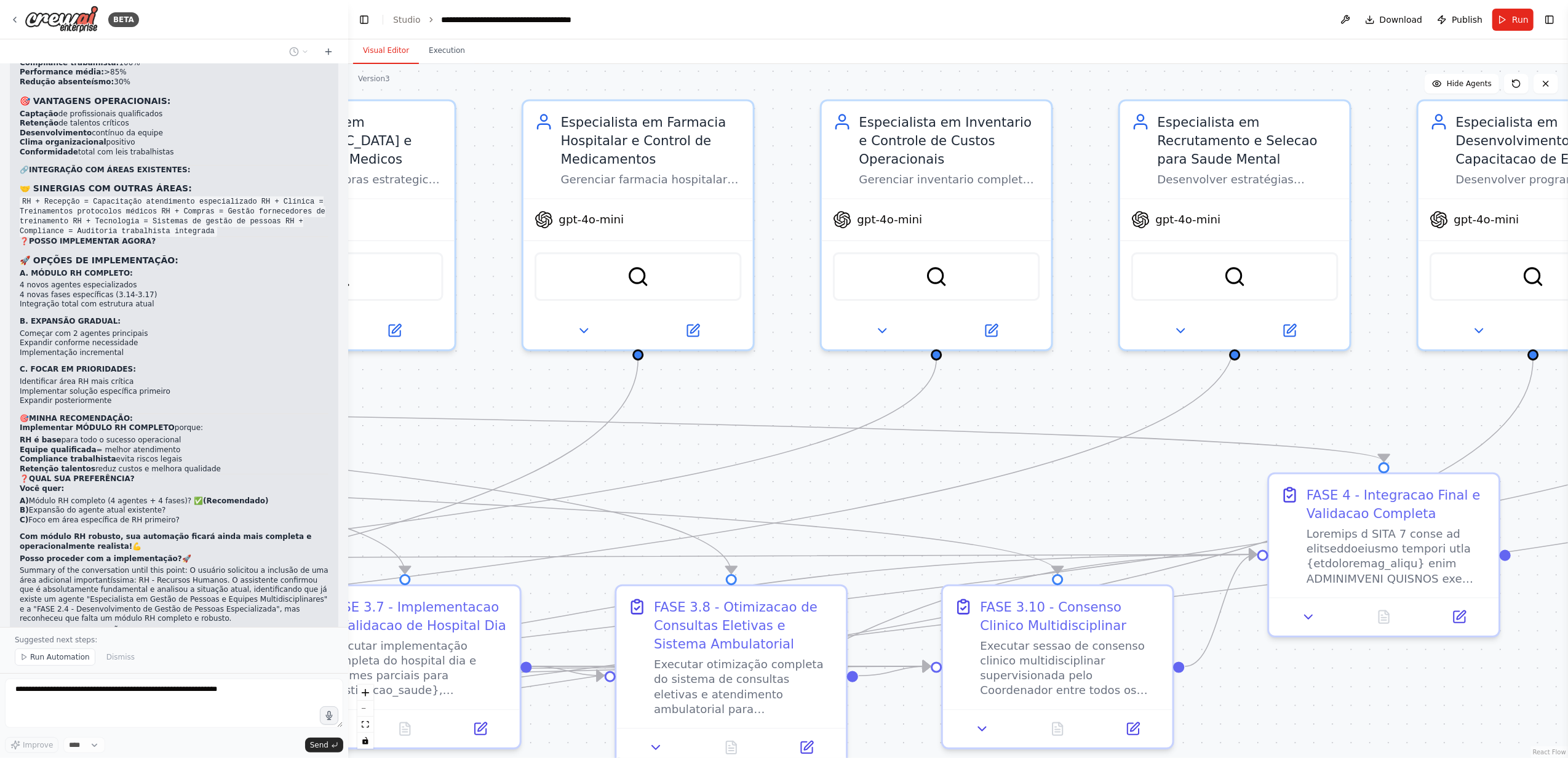
drag, startPoint x: 522, startPoint y: 363, endPoint x: 1024, endPoint y: 488, distance: 517.3
click at [1024, 488] on div ".deletable-edge-delete-btn { width: 20px; height: 20px; border: 0px solid #ffff…" at bounding box center [958, 410] width 1220 height 694
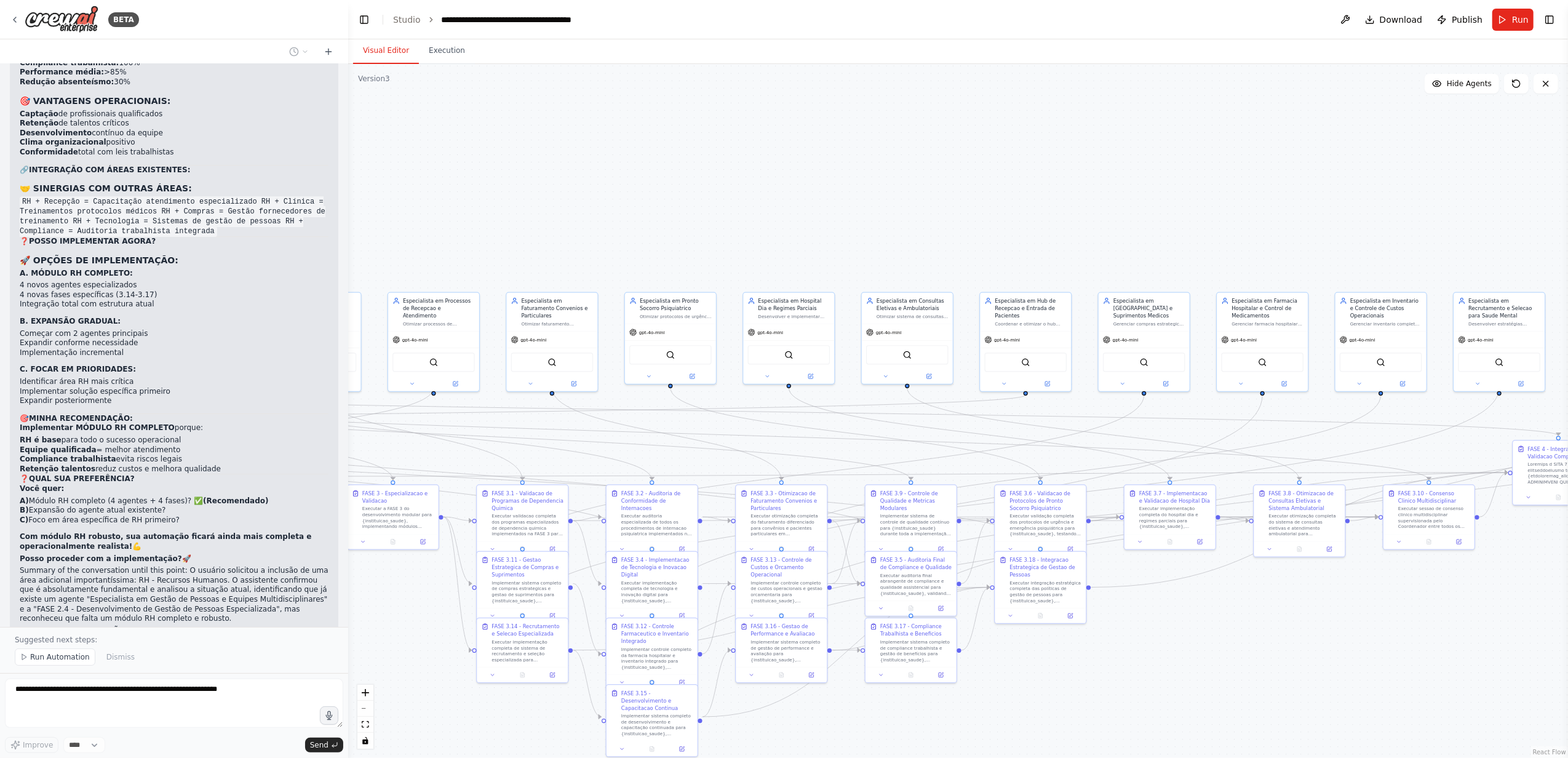
drag, startPoint x: 449, startPoint y: 195, endPoint x: 970, endPoint y: 181, distance: 521.2
click at [970, 181] on div ".deletable-edge-delete-btn { width: 20px; height: 20px; border: 0px solid #ffff…" at bounding box center [958, 410] width 1220 height 694
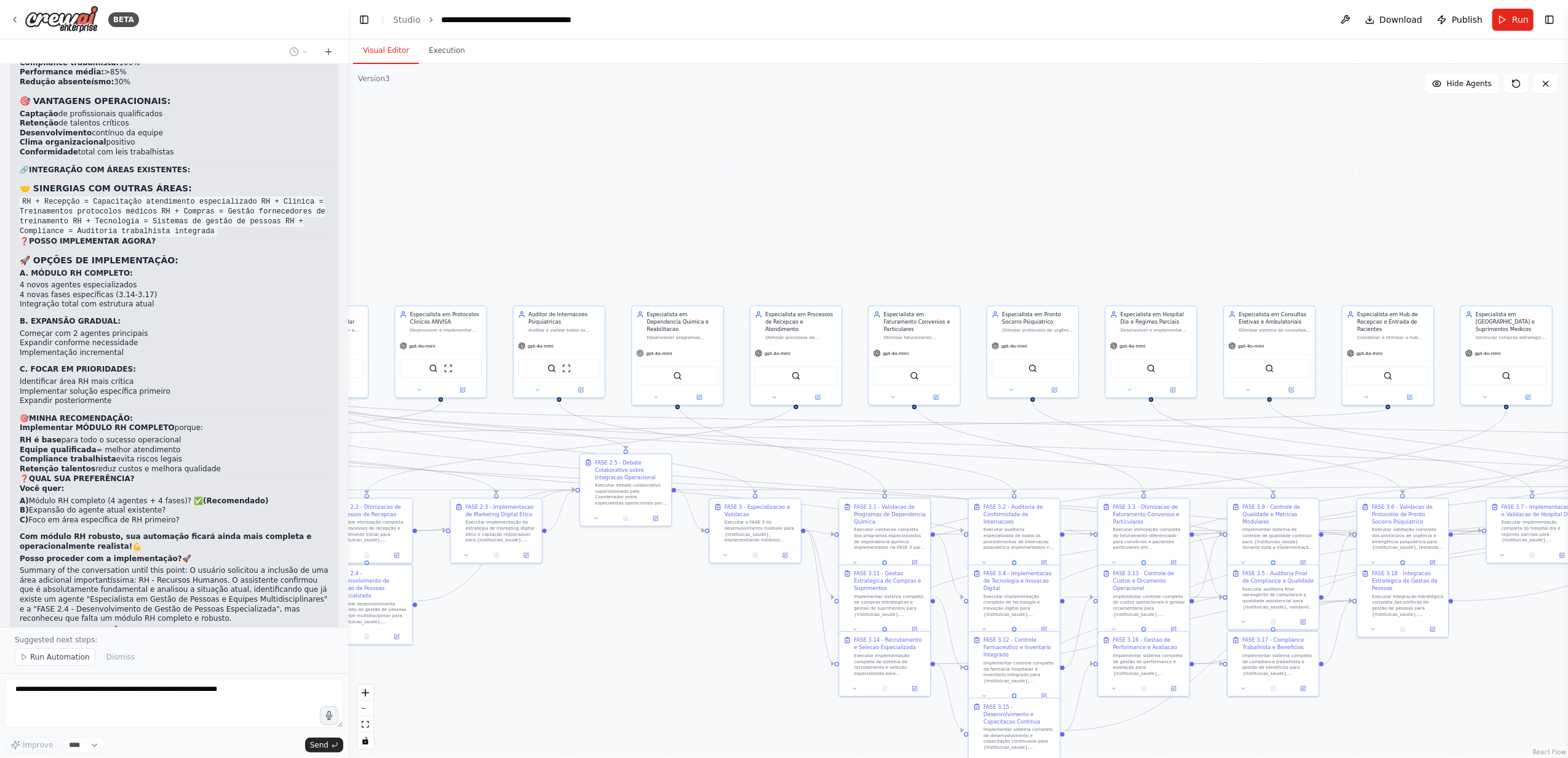
drag, startPoint x: 800, startPoint y: 224, endPoint x: 916, endPoint y: 225, distance: 116.0
click at [916, 225] on div ".deletable-edge-delete-btn { width: 20px; height: 20px; border: 0px solid #ffff…" at bounding box center [958, 410] width 1220 height 694
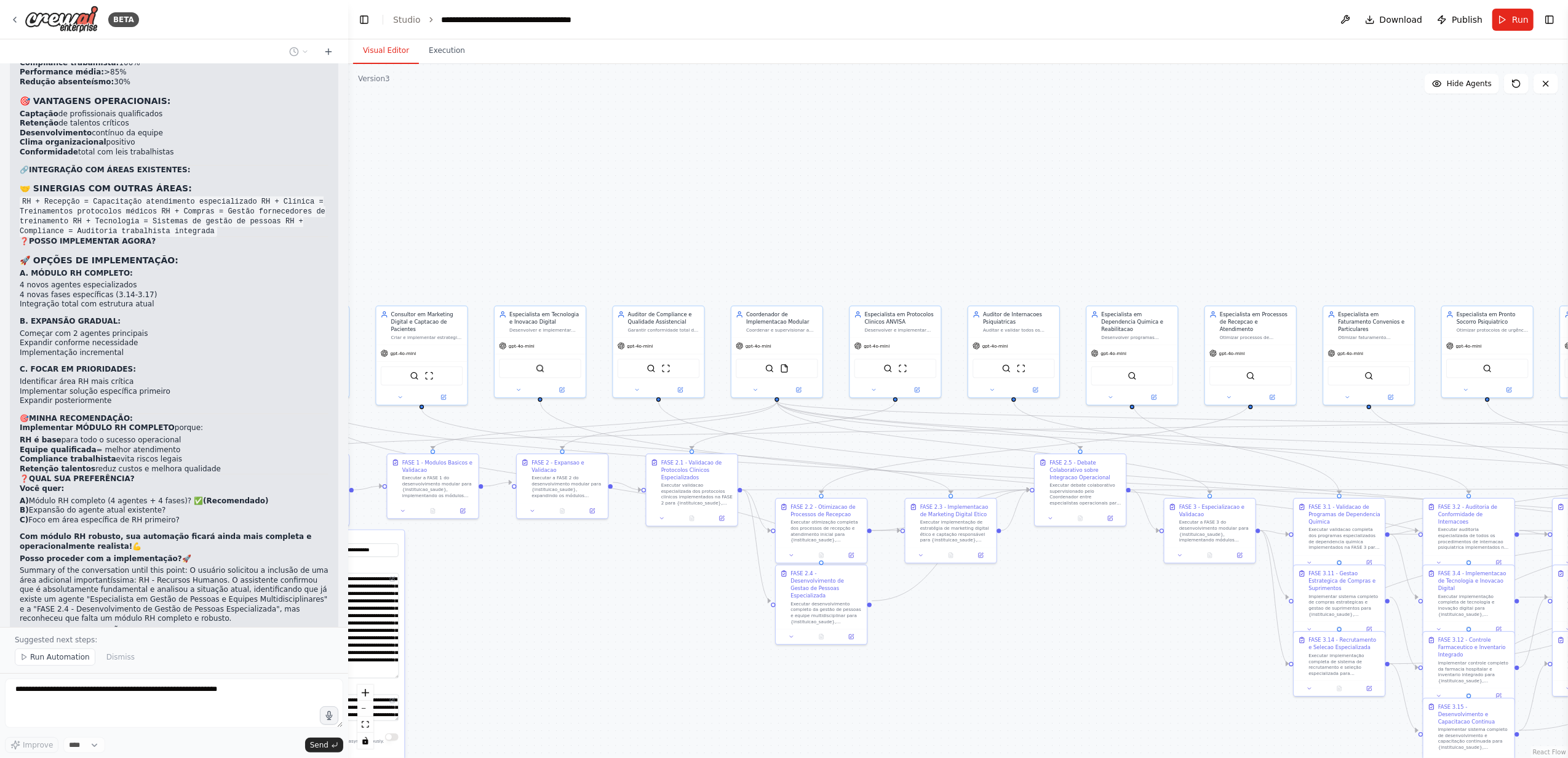
drag, startPoint x: 906, startPoint y: 240, endPoint x: 983, endPoint y: 240, distance: 77.0
click at [983, 240] on div ".deletable-edge-delete-btn { width: 20px; height: 20px; border: 0px solid #ffff…" at bounding box center [958, 410] width 1220 height 694
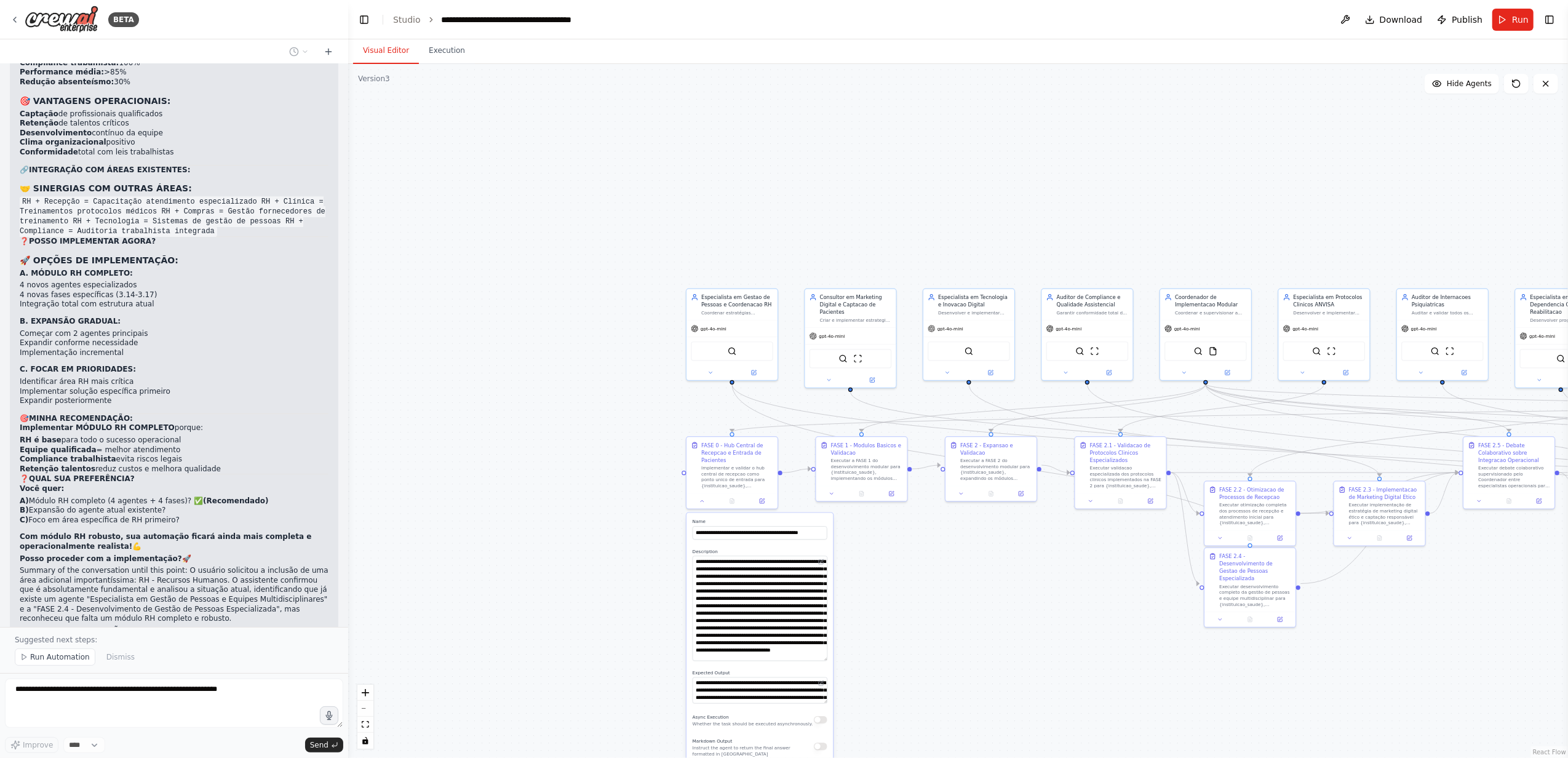
drag, startPoint x: 527, startPoint y: 220, endPoint x: 955, endPoint y: 203, distance: 428.3
click at [955, 203] on div ".deletable-edge-delete-btn { width: 20px; height: 20px; border: 0px solid #ffff…" at bounding box center [958, 410] width 1220 height 694
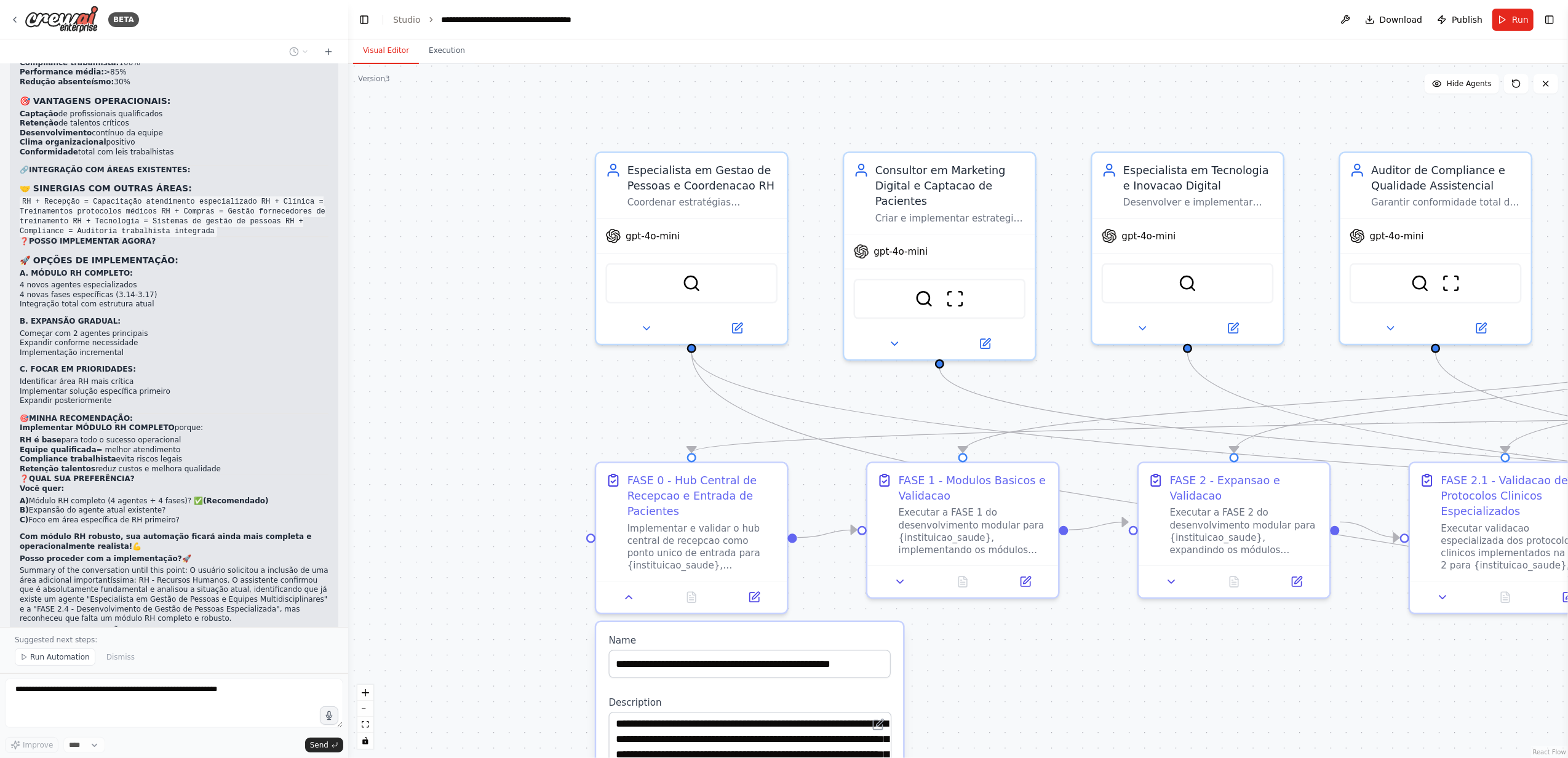
drag, startPoint x: 678, startPoint y: 392, endPoint x: 508, endPoint y: 348, distance: 175.6
click at [508, 348] on div ".deletable-edge-delete-btn { width: 20px; height: 20px; border: 0px solid #ffff…" at bounding box center [958, 410] width 1220 height 694
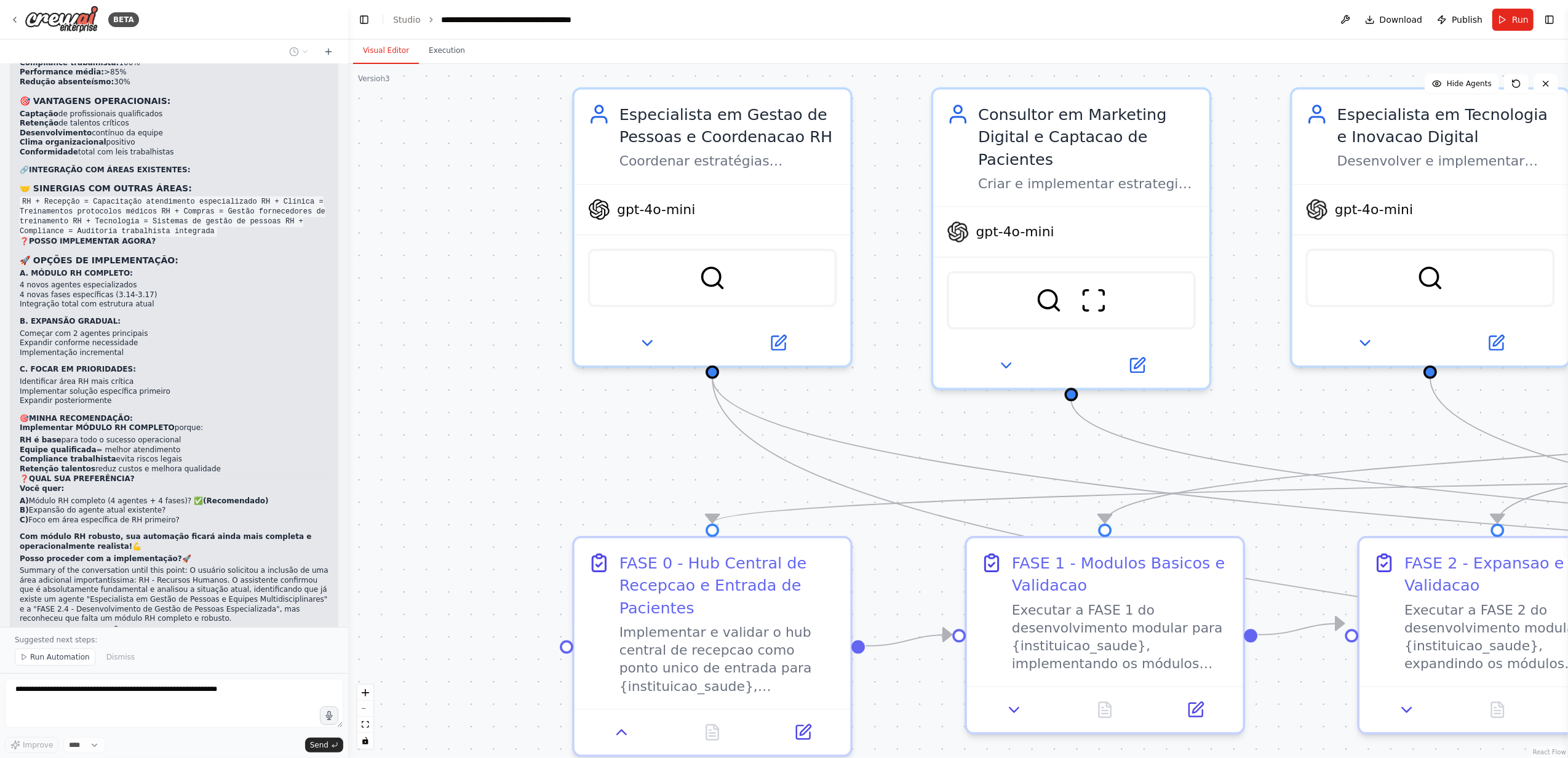
drag, startPoint x: 525, startPoint y: 347, endPoint x: 471, endPoint y: 371, distance: 59.1
click at [471, 371] on div ".deletable-edge-delete-btn { width: 20px; height: 20px; border: 0px solid #ffff…" at bounding box center [958, 410] width 1220 height 694
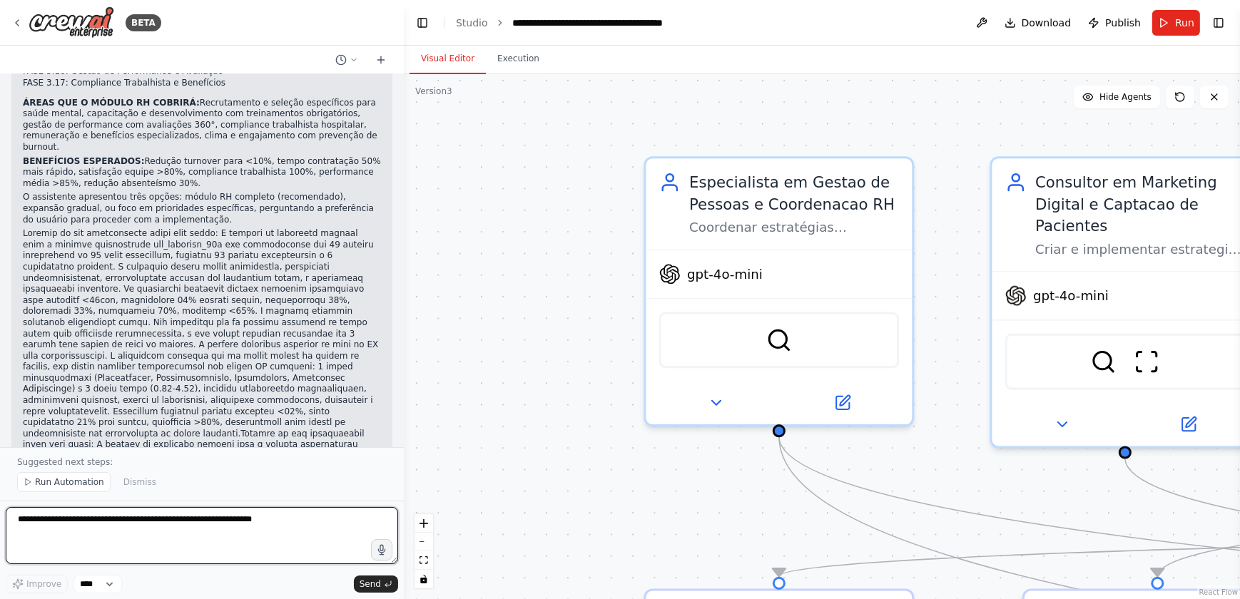
scroll to position [81171, 0]
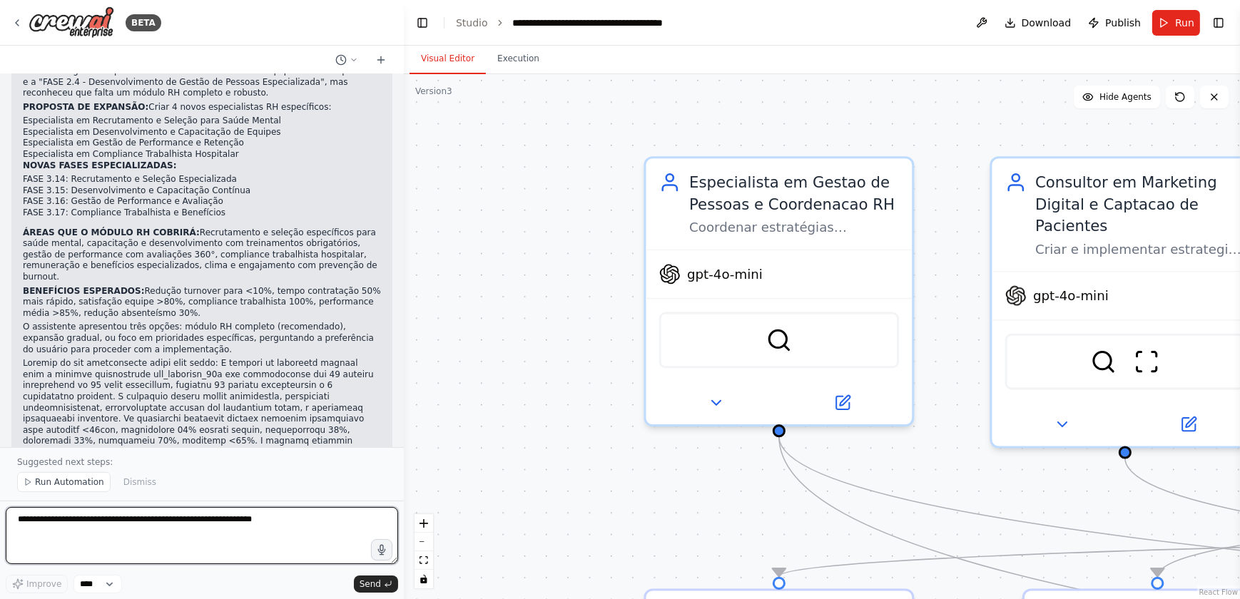
click at [46, 525] on textarea at bounding box center [202, 535] width 392 height 57
type textarea "*"
click at [163, 523] on textarea "**********" at bounding box center [202, 535] width 392 height 57
click at [273, 517] on textarea "**********" at bounding box center [202, 535] width 392 height 57
type textarea "**********"
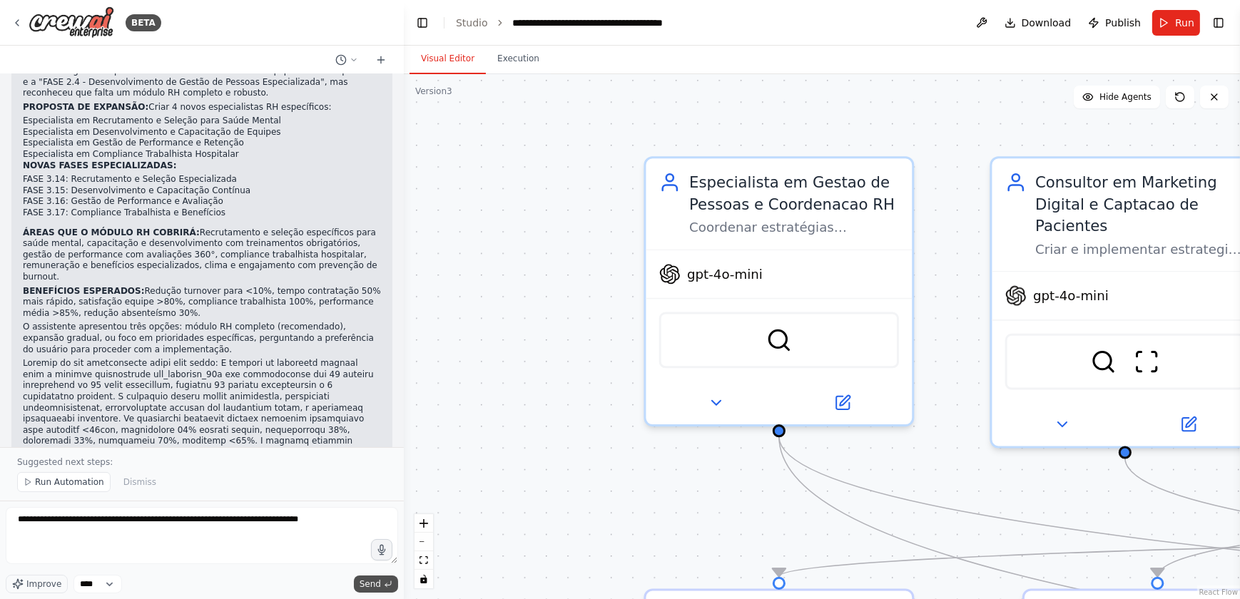
click at [373, 586] on span "Send" at bounding box center [370, 584] width 21 height 11
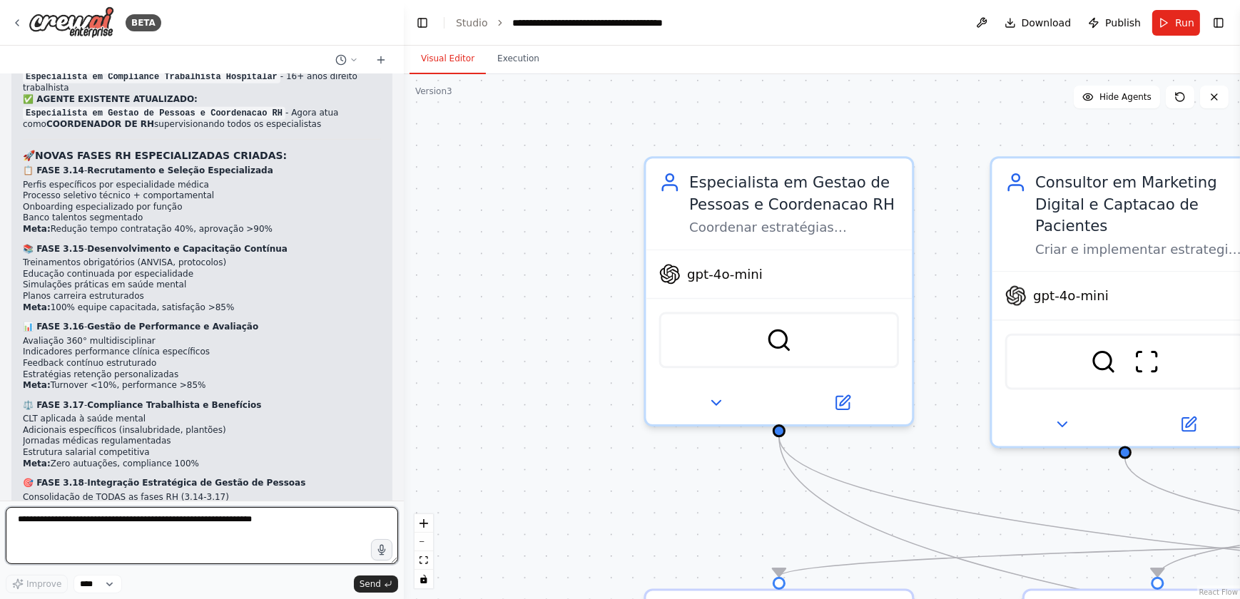
scroll to position [83970, 0]
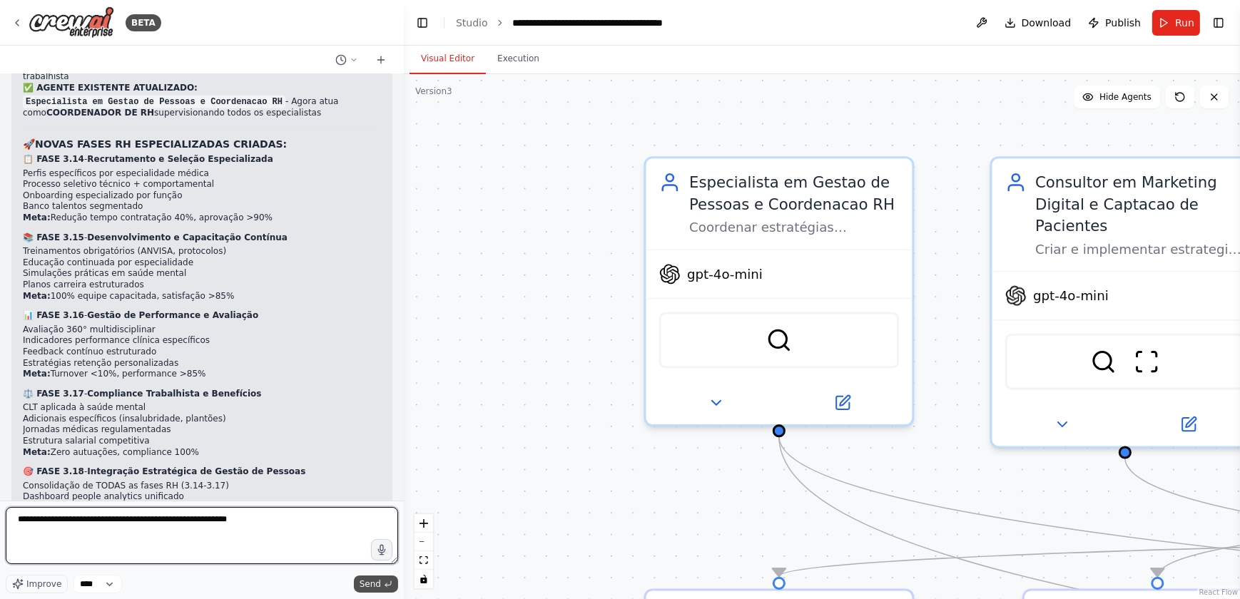
type textarea "**********"
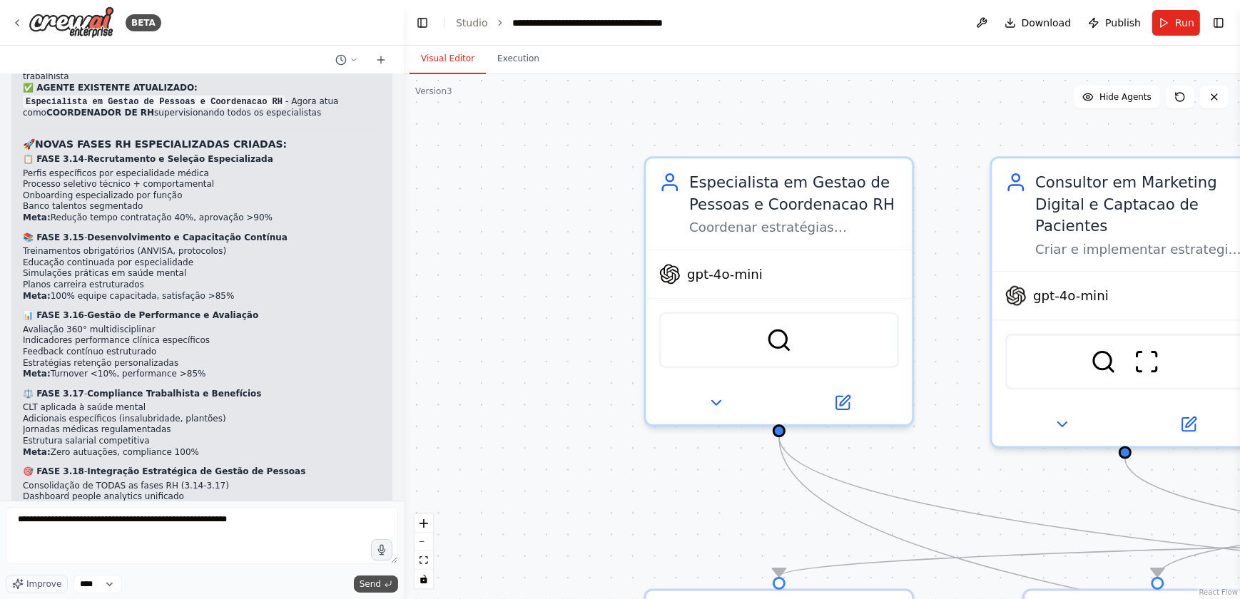
click at [365, 584] on span "Send" at bounding box center [370, 584] width 21 height 11
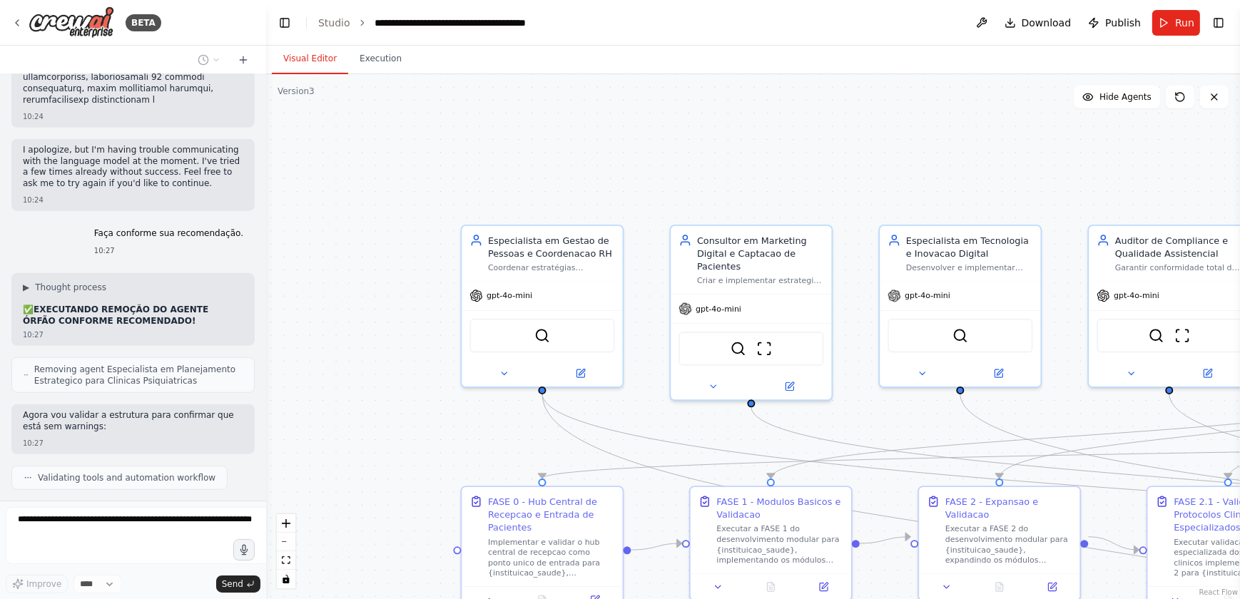
scroll to position [112244, 0]
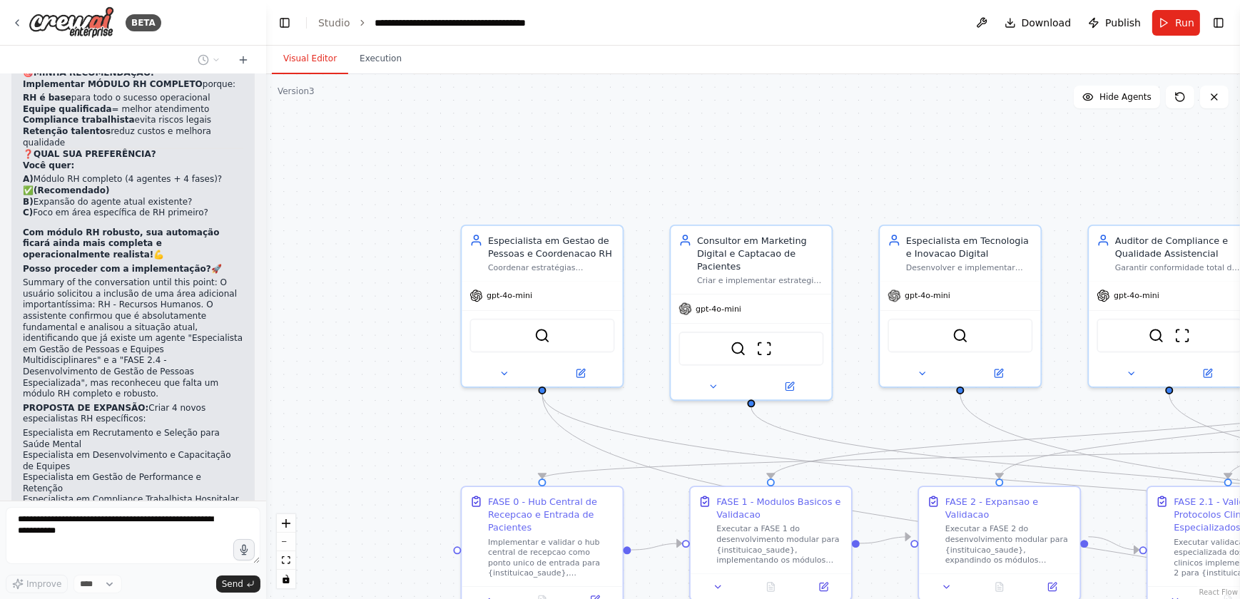
drag, startPoint x: 402, startPoint y: 255, endPoint x: 266, endPoint y: 255, distance: 136.3
click at [266, 255] on div "BETA Gostaria de criar um projeto que seguisse exatamente essa estrutura: # Pla…" at bounding box center [620, 299] width 1240 height 599
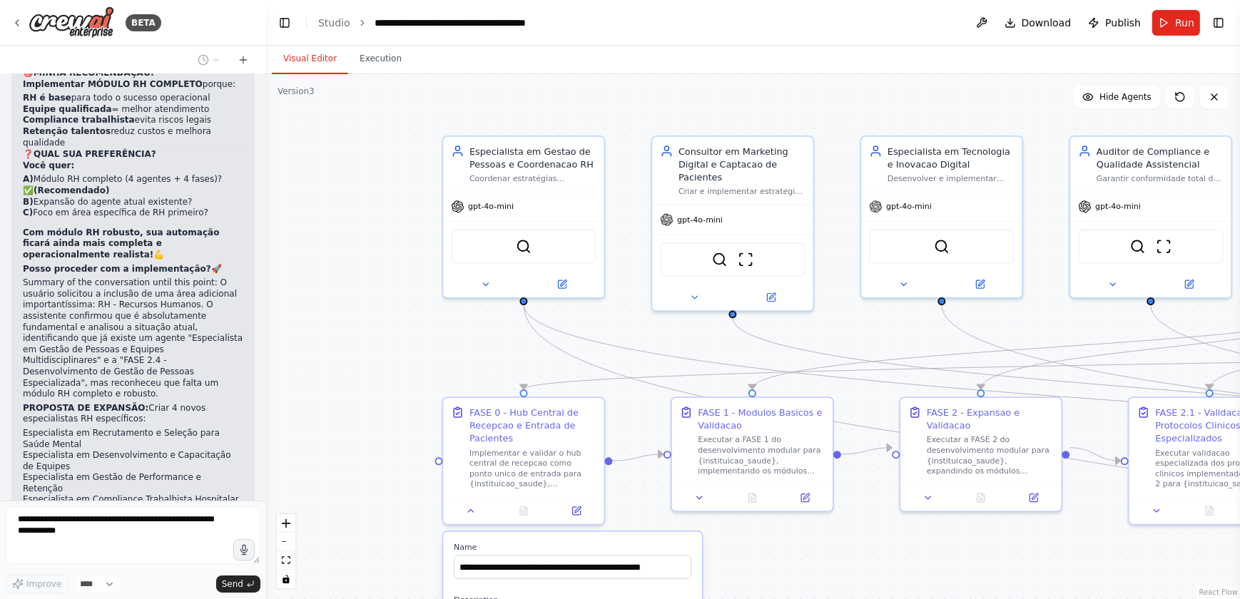
drag, startPoint x: 387, startPoint y: 267, endPoint x: 368, endPoint y: 178, distance: 91.1
click at [368, 178] on div ".deletable-edge-delete-btn { width: 20px; height: 20px; border: 0px solid #ffff…" at bounding box center [753, 336] width 974 height 525
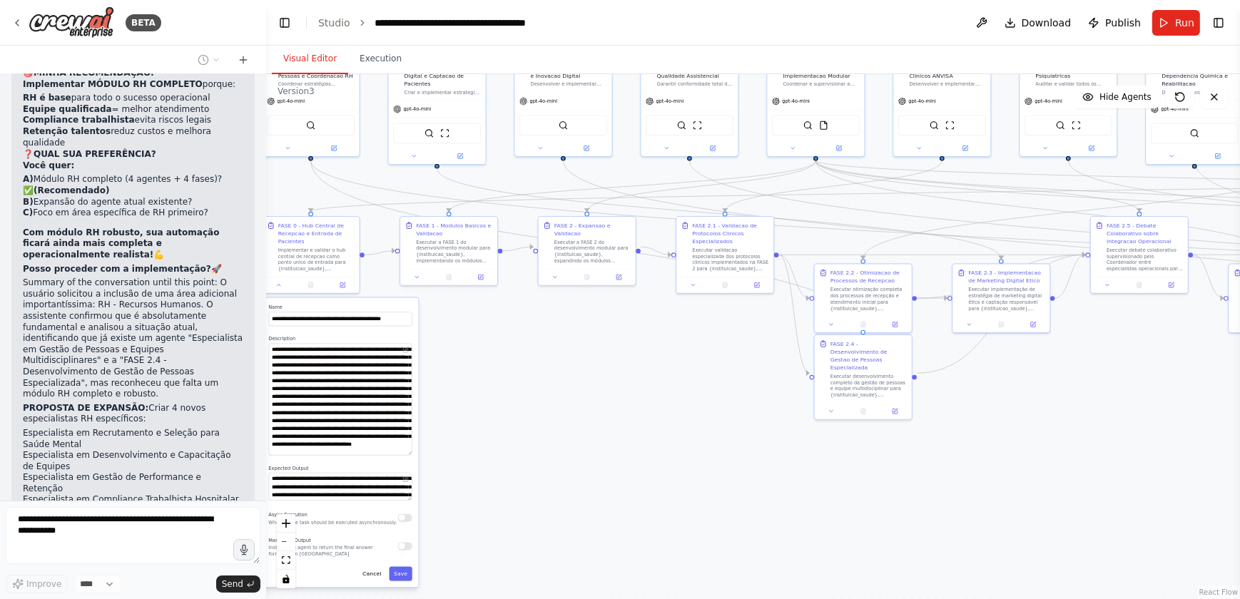
drag, startPoint x: 759, startPoint y: 484, endPoint x: 652, endPoint y: 412, distance: 128.1
click at [652, 412] on div ".deletable-edge-delete-btn { width: 20px; height: 20px; border: 0px solid #ffff…" at bounding box center [753, 336] width 974 height 525
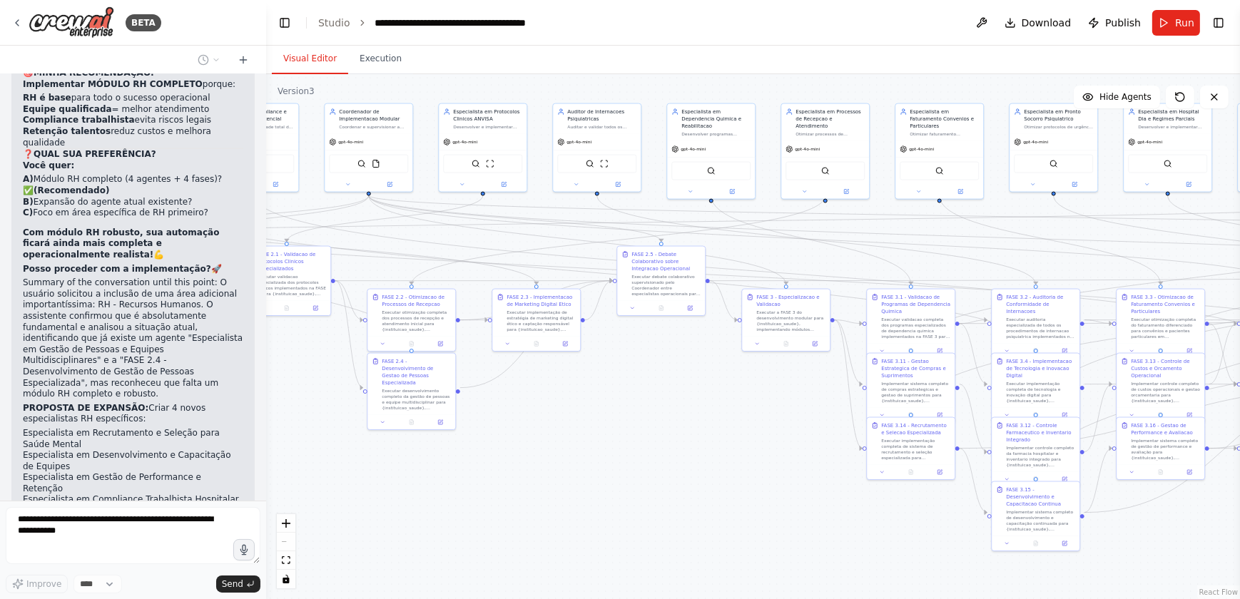
drag, startPoint x: 999, startPoint y: 460, endPoint x: 567, endPoint y: 471, distance: 431.9
click at [567, 471] on div ".deletable-edge-delete-btn { width: 20px; height: 20px; border: 0px solid #ffff…" at bounding box center [753, 336] width 974 height 525
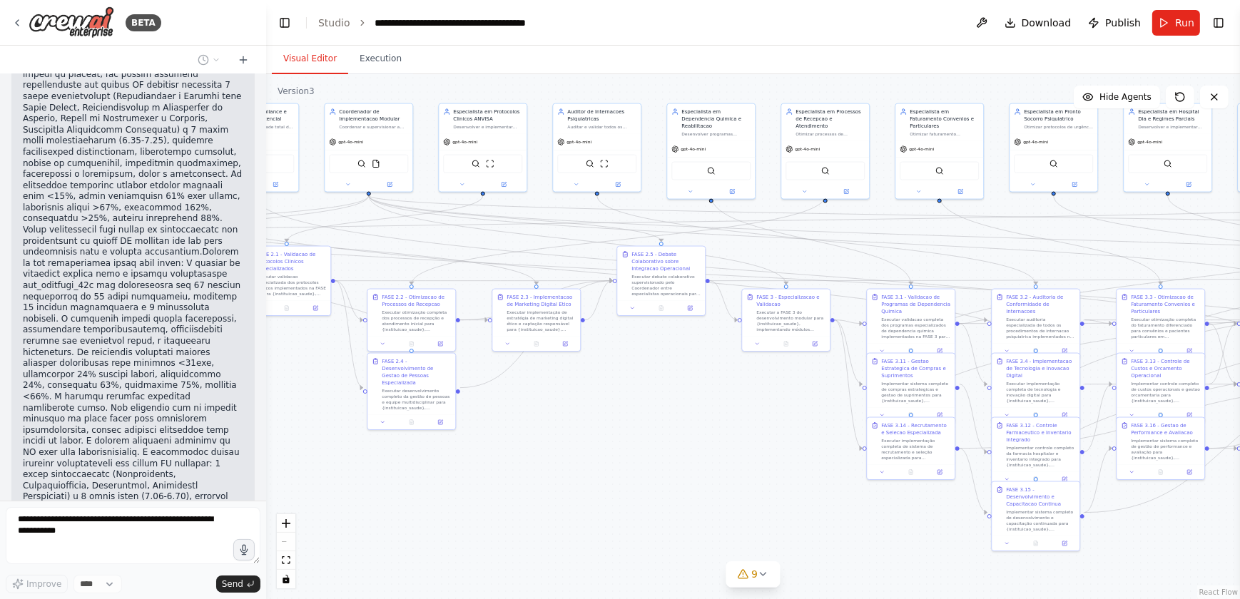
scroll to position [113684, 0]
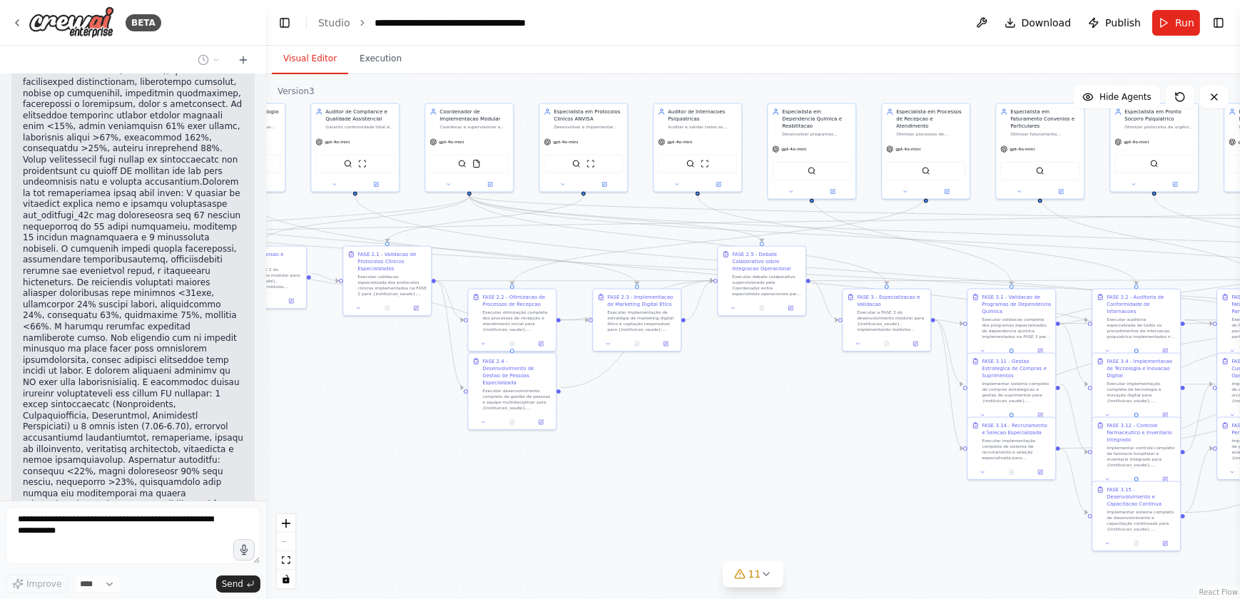
drag, startPoint x: 608, startPoint y: 437, endPoint x: 476, endPoint y: 396, distance: 138.4
click at [861, 442] on div ".deletable-edge-delete-btn { width: 20px; height: 20px; border: 0px solid #ffff…" at bounding box center [753, 336] width 974 height 525
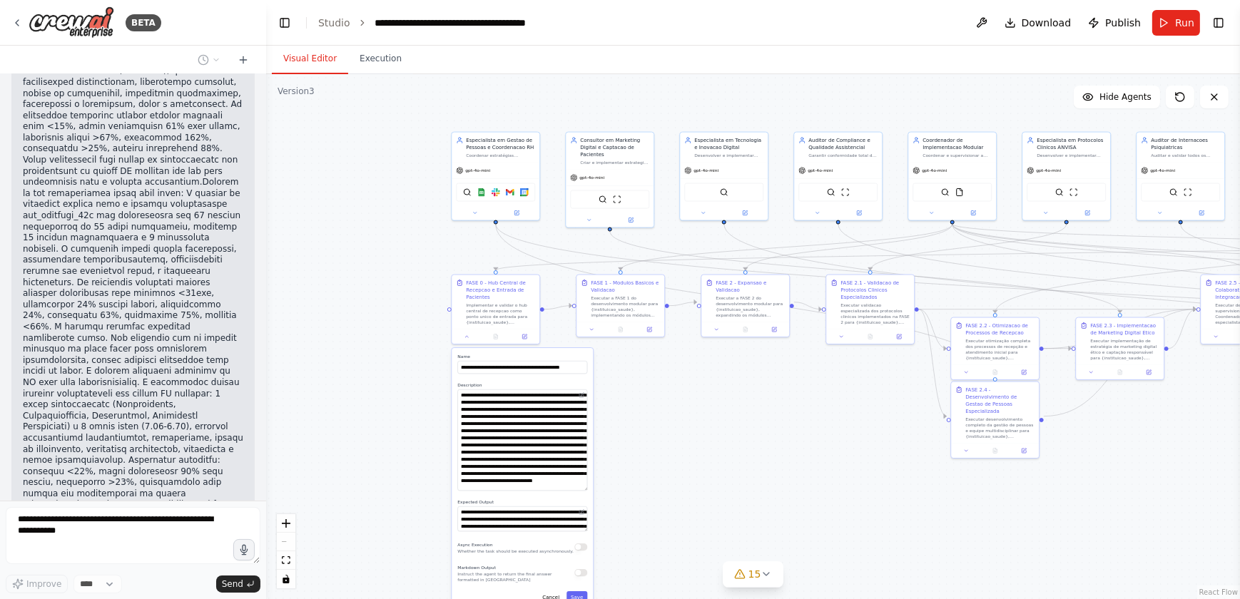
scroll to position [113754, 0]
drag, startPoint x: 525, startPoint y: 378, endPoint x: 694, endPoint y: 401, distance: 170.0
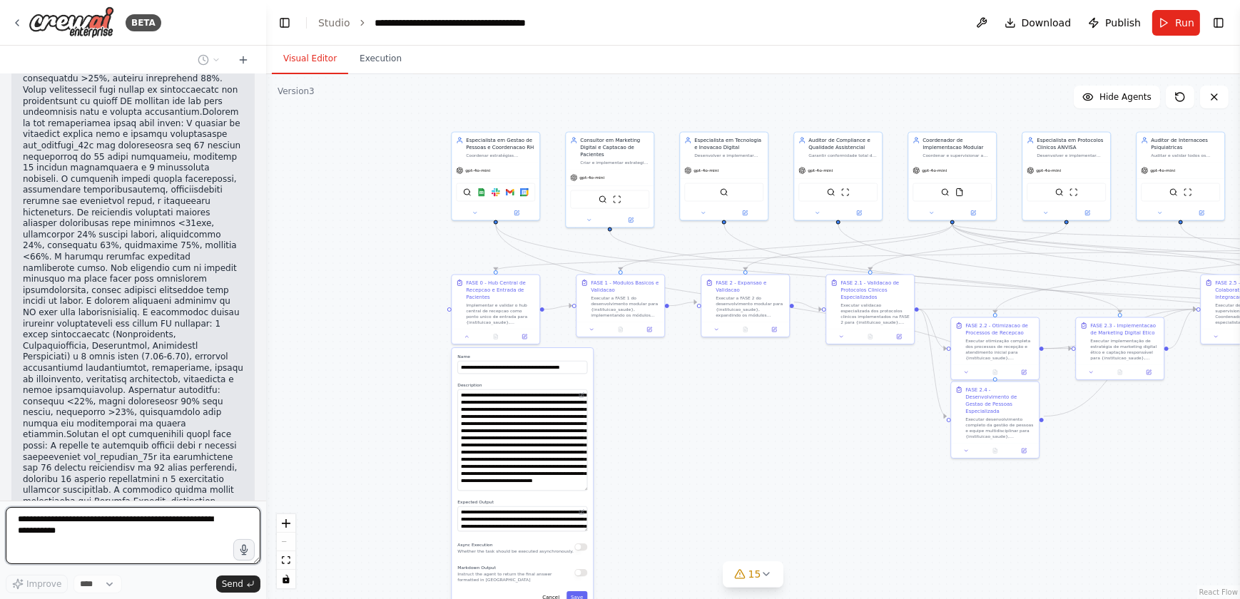
click at [694, 401] on div ".deletable-edge-delete-btn { width: 20px; height: 20px; border: 0px solid #ffff…" at bounding box center [753, 336] width 974 height 525
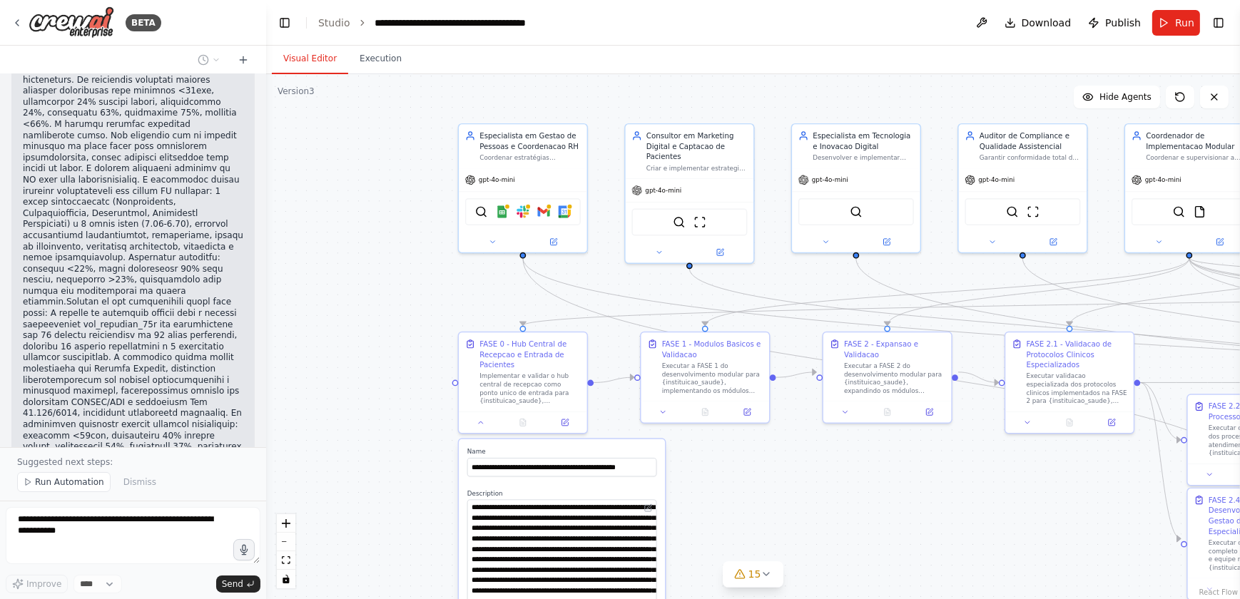
scroll to position [113922, 0]
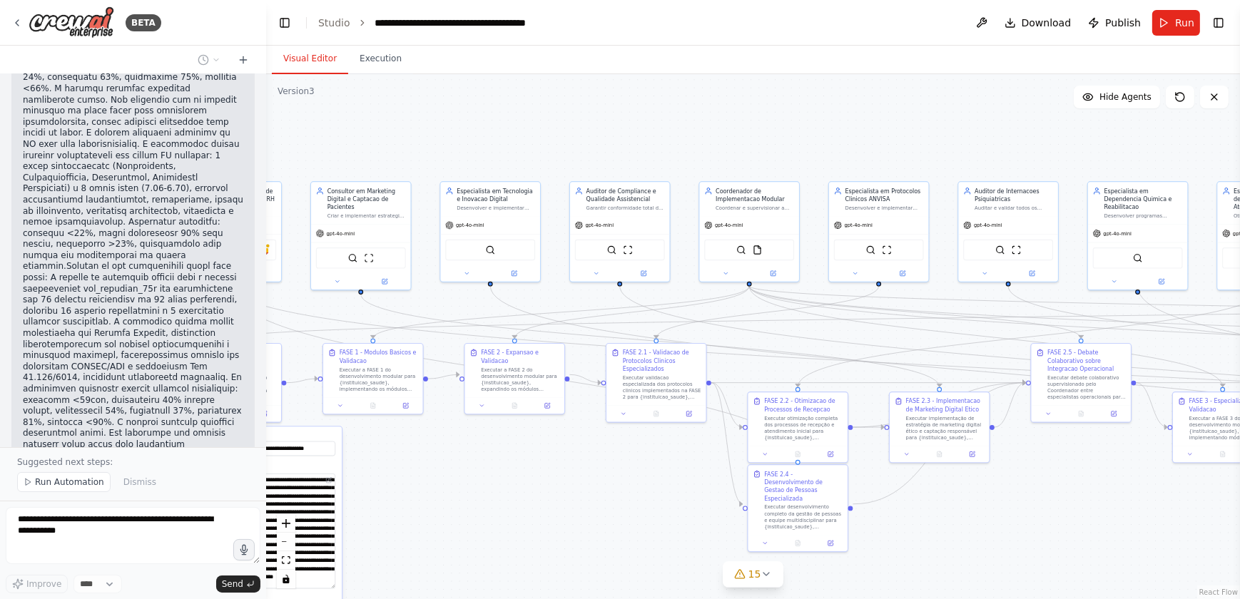
drag, startPoint x: 814, startPoint y: 118, endPoint x: 541, endPoint y: 150, distance: 274.5
click at [541, 150] on div ".deletable-edge-delete-btn { width: 20px; height: 20px; border: 0px solid #ffff…" at bounding box center [753, 336] width 974 height 525
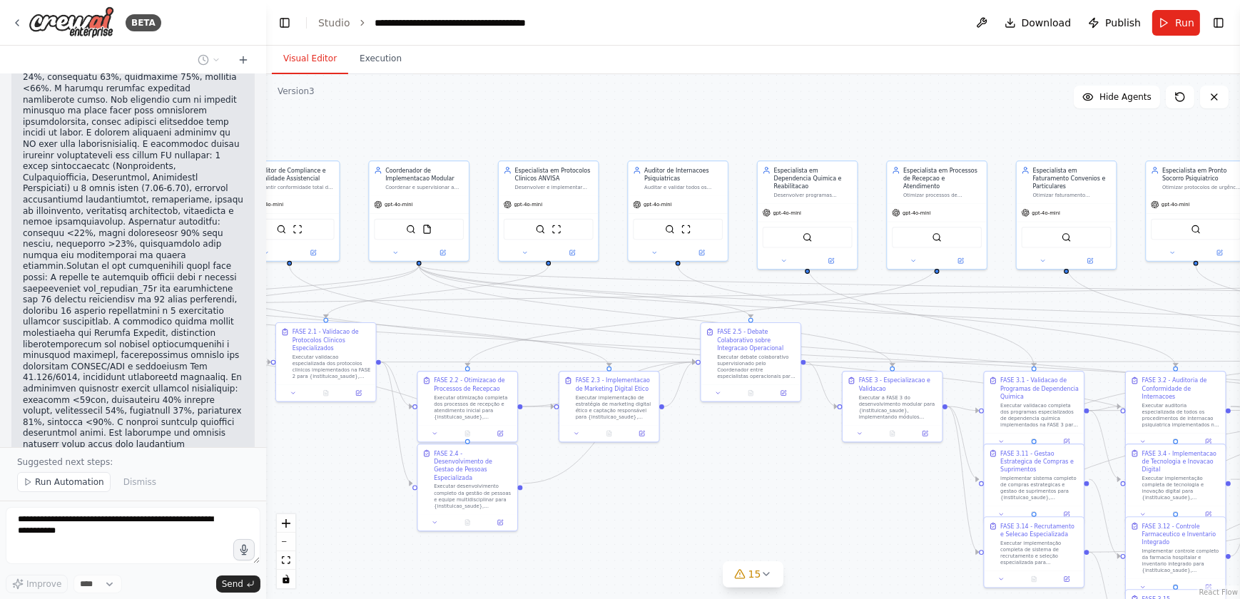
drag, startPoint x: 881, startPoint y: 153, endPoint x: 480, endPoint y: 131, distance: 401.7
click at [480, 131] on div ".deletable-edge-delete-btn { width: 20px; height: 20px; border: 0px solid #ffff…" at bounding box center [753, 336] width 974 height 525
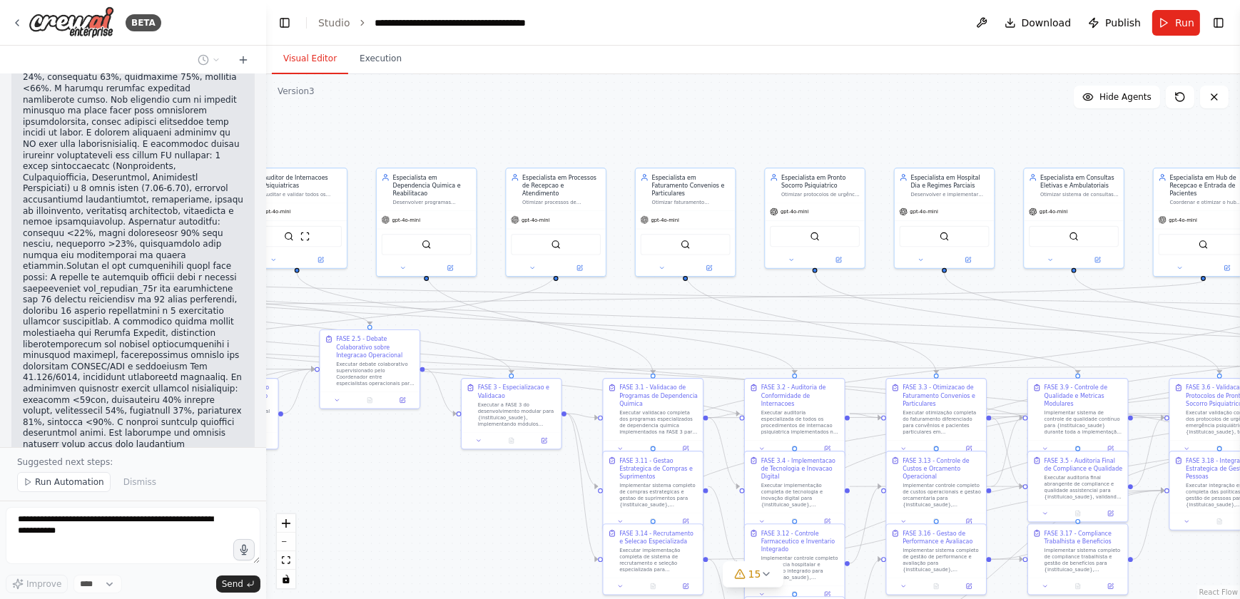
click at [523, 133] on div ".deletable-edge-delete-btn { width: 20px; height: 20px; border: 0px solid #ffff…" at bounding box center [753, 336] width 974 height 525
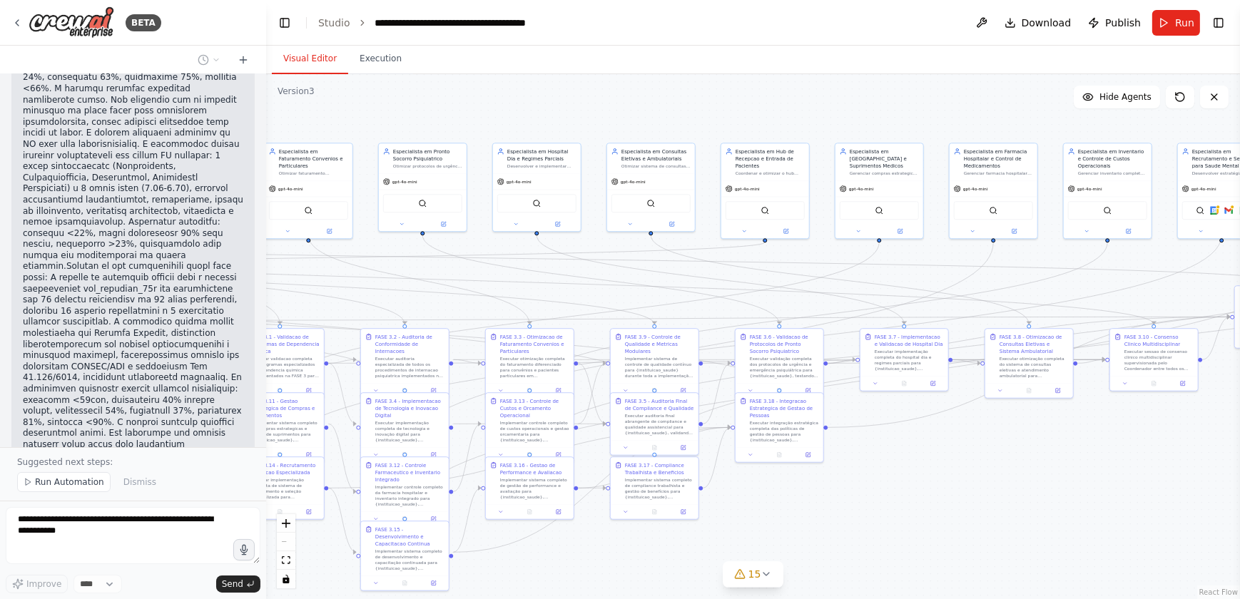
drag, startPoint x: 903, startPoint y: 121, endPoint x: 520, endPoint y: 99, distance: 384.5
click at [520, 99] on div ".deletable-edge-delete-btn { width: 20px; height: 20px; border: 0px solid #ffff…" at bounding box center [753, 336] width 974 height 525
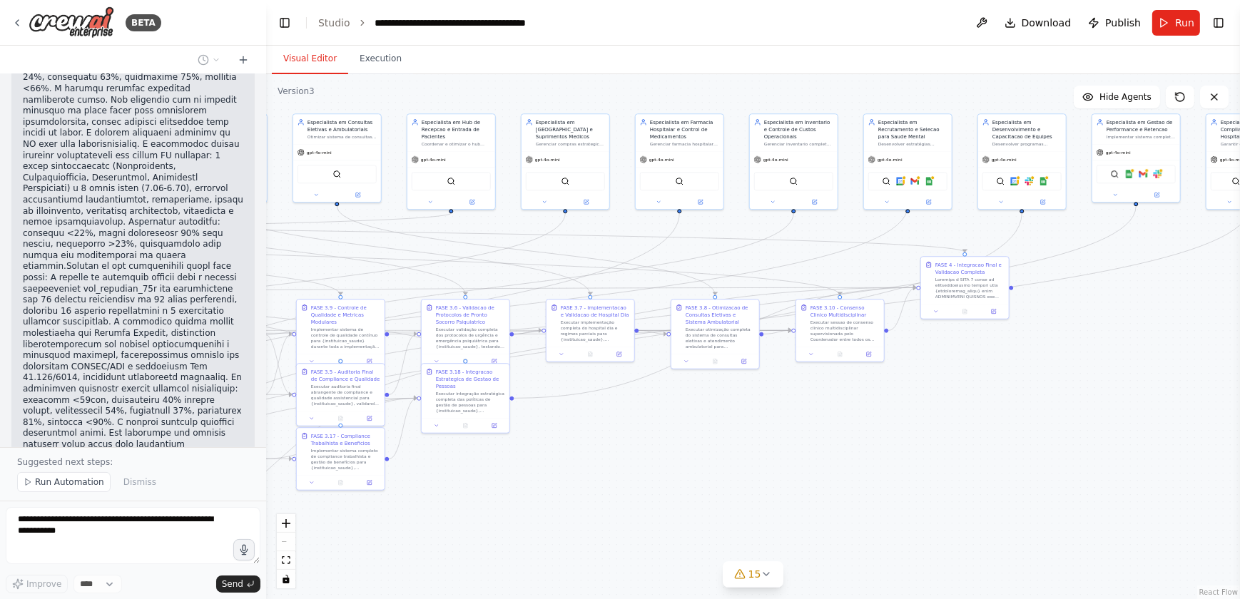
drag, startPoint x: 793, startPoint y: 113, endPoint x: 479, endPoint y: 83, distance: 315.4
click at [479, 83] on div ".deletable-edge-delete-btn { width: 20px; height: 20px; border: 0px solid #ffff…" at bounding box center [753, 336] width 974 height 525
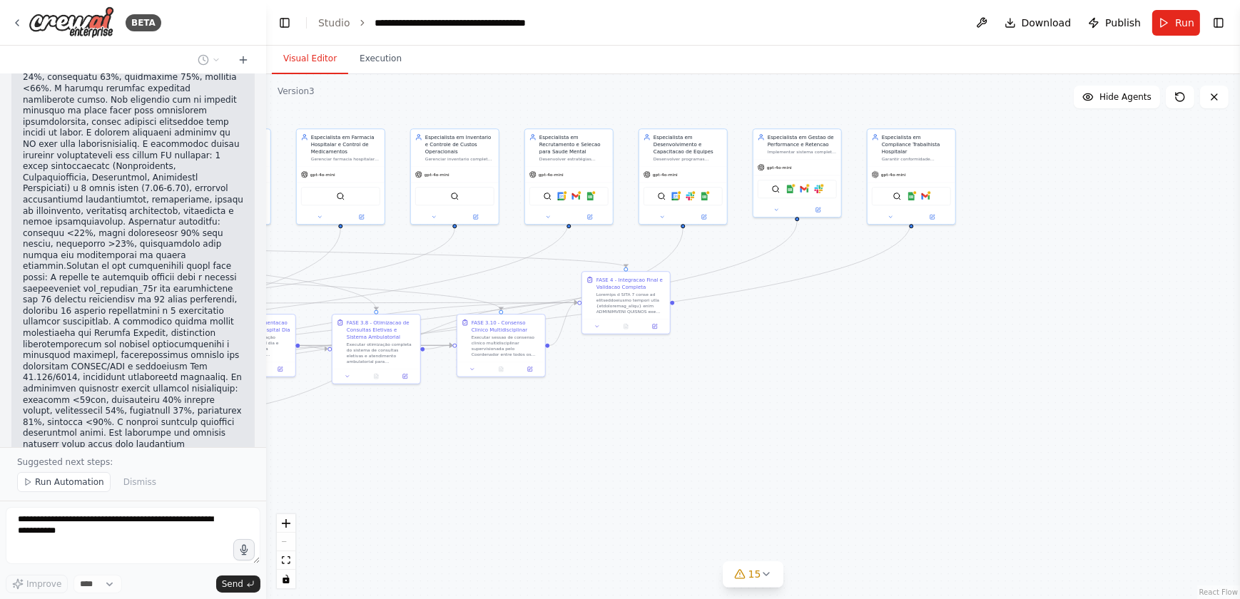
drag, startPoint x: 939, startPoint y: 454, endPoint x: 600, endPoint y: 469, distance: 339.3
click at [600, 469] on div ".deletable-edge-delete-btn { width: 20px; height: 20px; border: 0px solid #ffff…" at bounding box center [753, 336] width 974 height 525
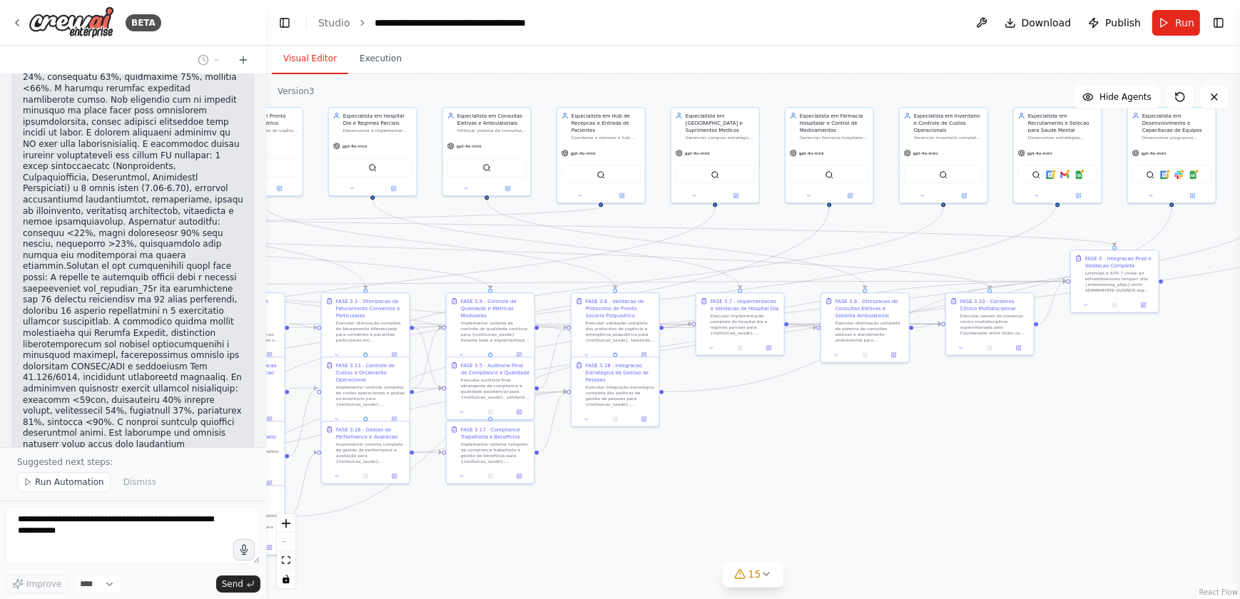
drag, startPoint x: 774, startPoint y: 461, endPoint x: 981, endPoint y: 450, distance: 206.6
click at [981, 450] on div ".deletable-edge-delete-btn { width: 20px; height: 20px; border: 0px solid #ffff…" at bounding box center [753, 336] width 974 height 525
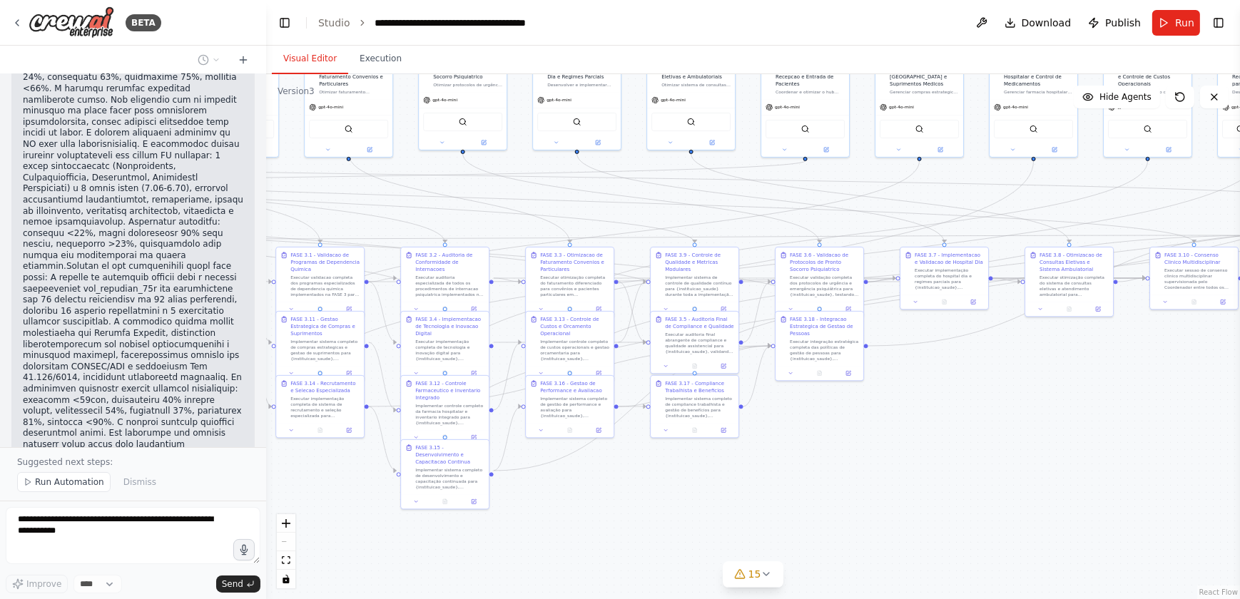
drag, startPoint x: 582, startPoint y: 513, endPoint x: 926, endPoint y: 442, distance: 350.4
click at [926, 442] on div ".deletable-edge-delete-btn { width: 20px; height: 20px; border: 0px solid #ffff…" at bounding box center [753, 336] width 974 height 525
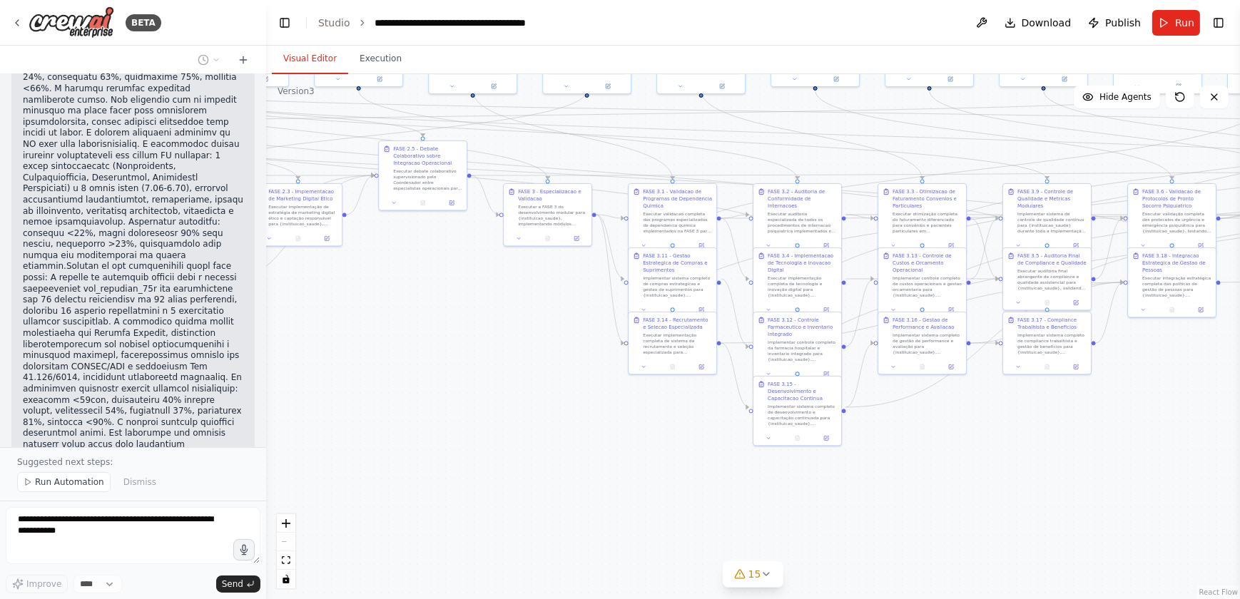
drag, startPoint x: 680, startPoint y: 509, endPoint x: 981, endPoint y: 457, distance: 304.8
click at [981, 457] on div ".deletable-edge-delete-btn { width: 20px; height: 20px; border: 0px solid #ffff…" at bounding box center [753, 336] width 974 height 525
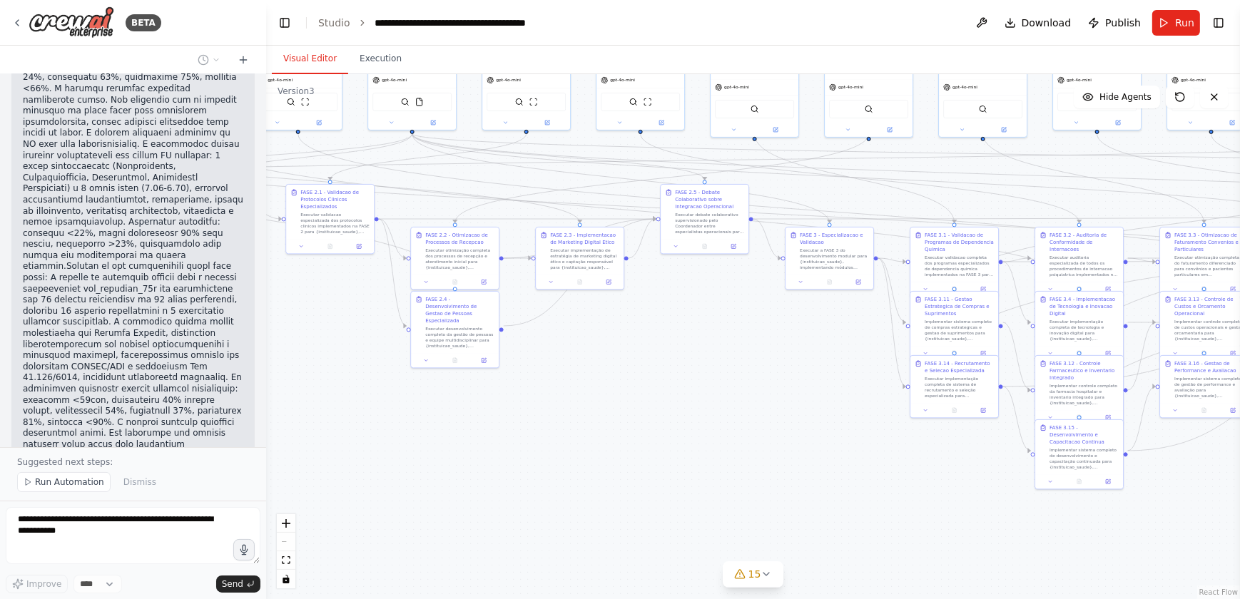
click at [772, 389] on div ".deletable-edge-delete-btn { width: 20px; height: 20px; border: 0px solid #ffff…" at bounding box center [753, 336] width 974 height 525
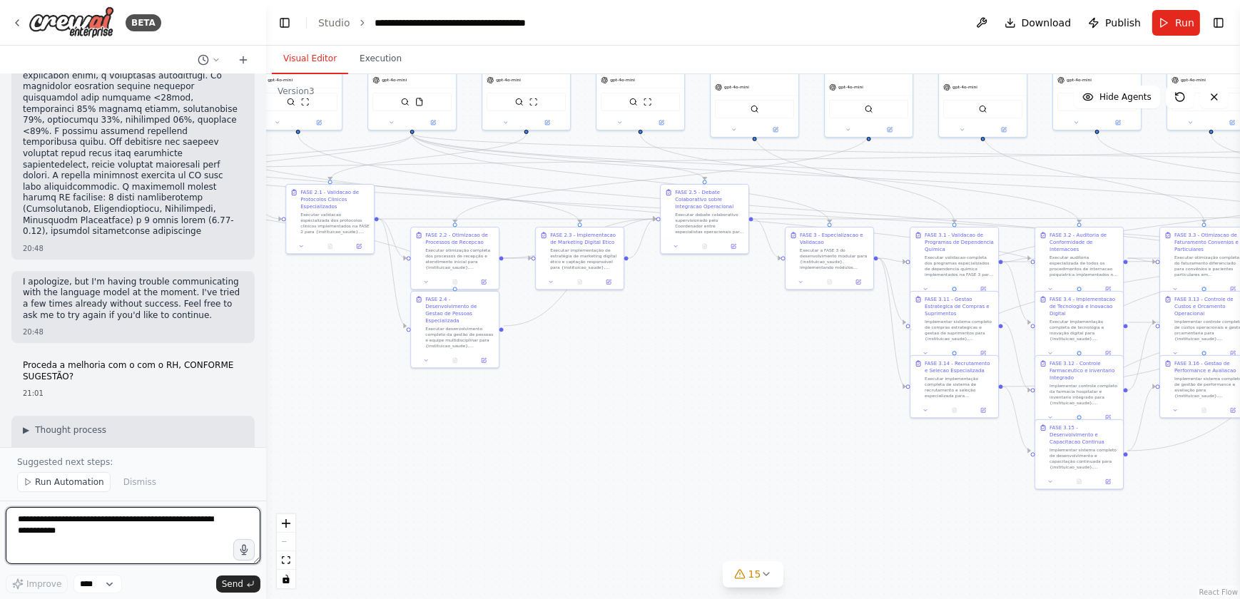
click at [21, 521] on textarea at bounding box center [133, 535] width 255 height 57
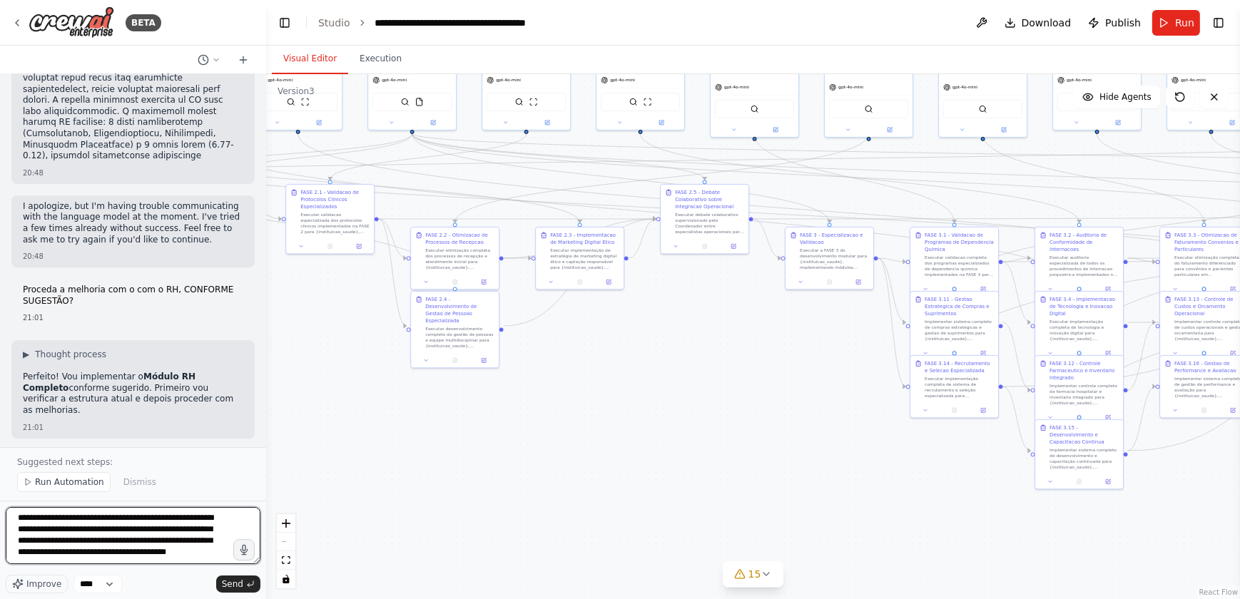
scroll to position [114645, 0]
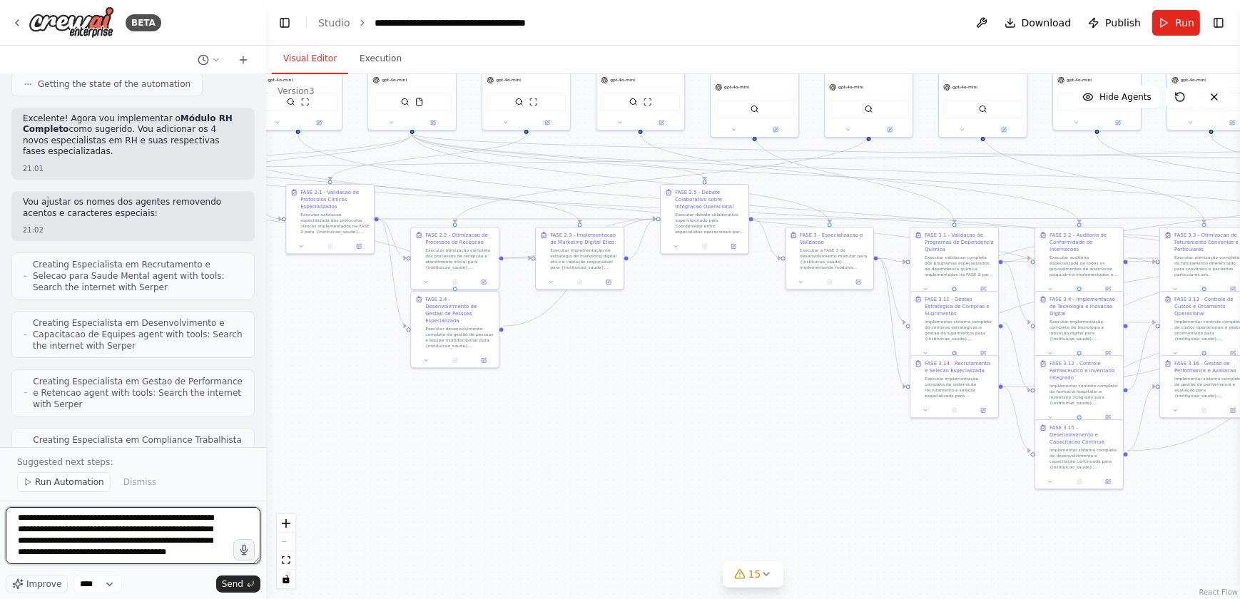
click at [85, 544] on textarea "**********" at bounding box center [133, 535] width 255 height 57
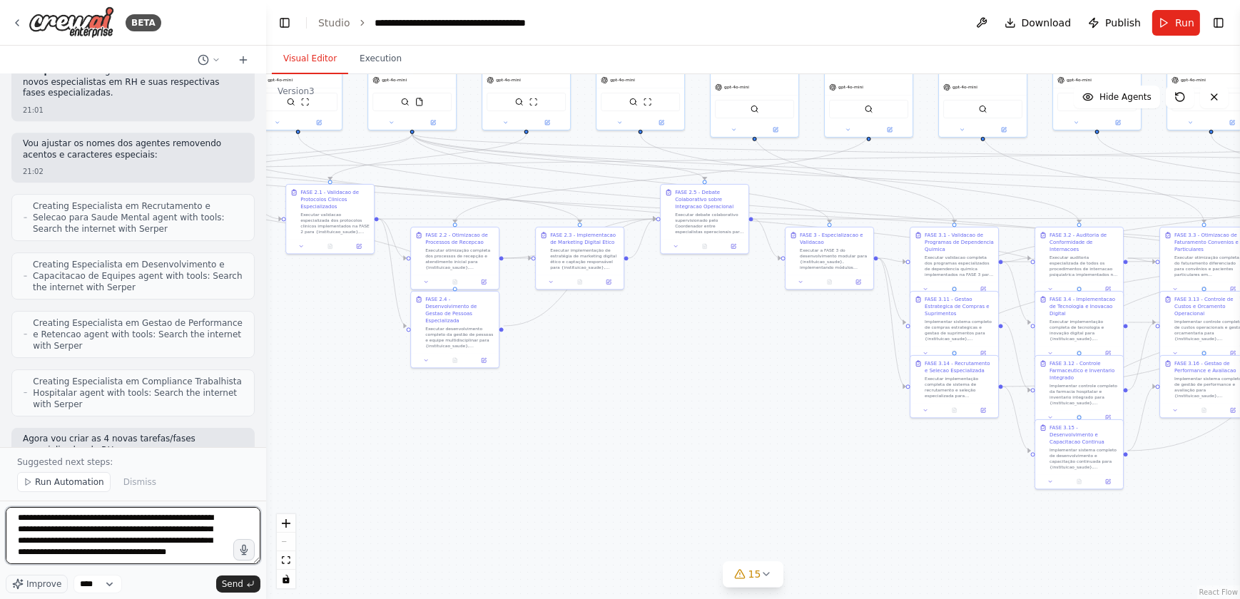
drag, startPoint x: 71, startPoint y: 549, endPoint x: 85, endPoint y: 547, distance: 14.4
click at [85, 547] on textarea "**********" at bounding box center [133, 535] width 255 height 57
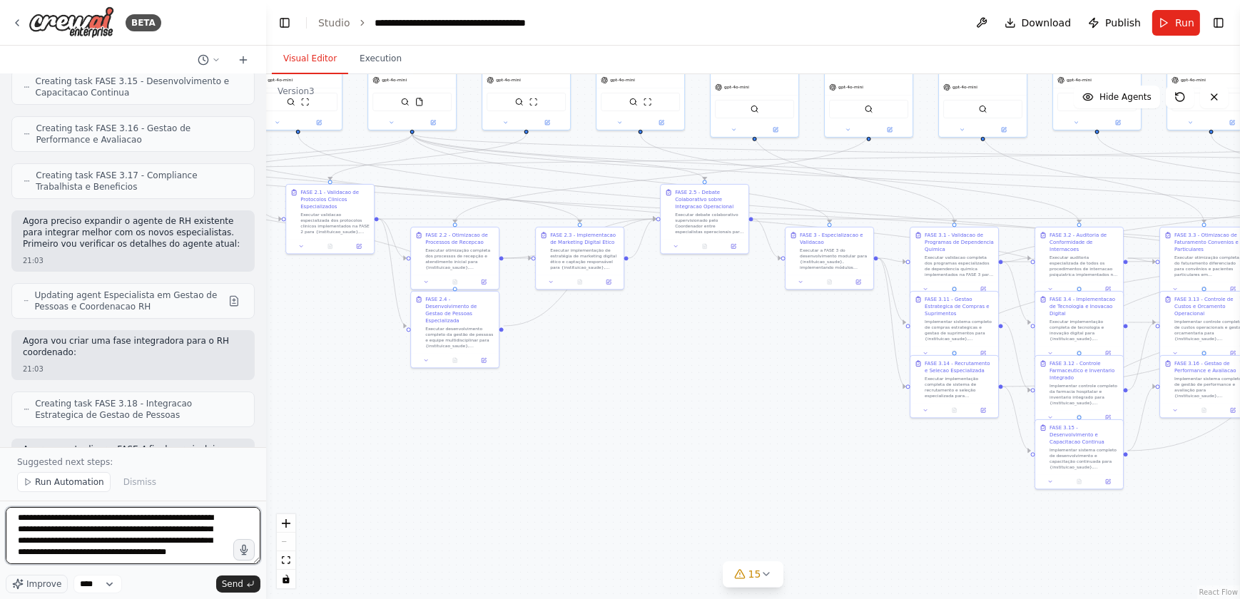
scroll to position [115560, 0]
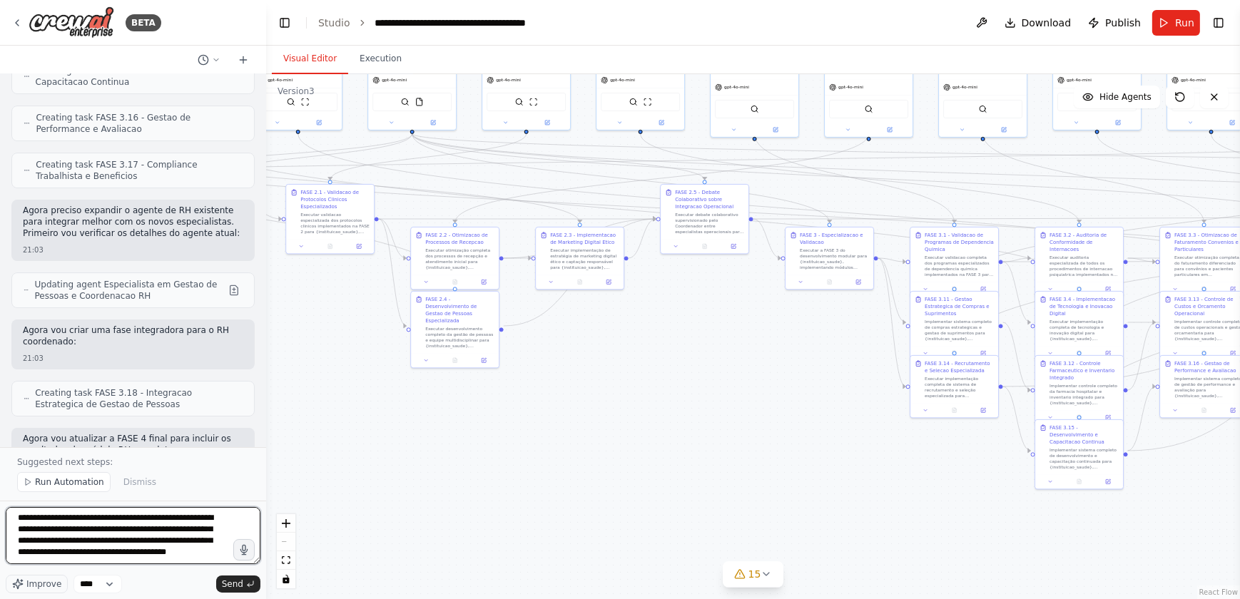
click at [20, 518] on textarea "**********" at bounding box center [133, 535] width 255 height 57
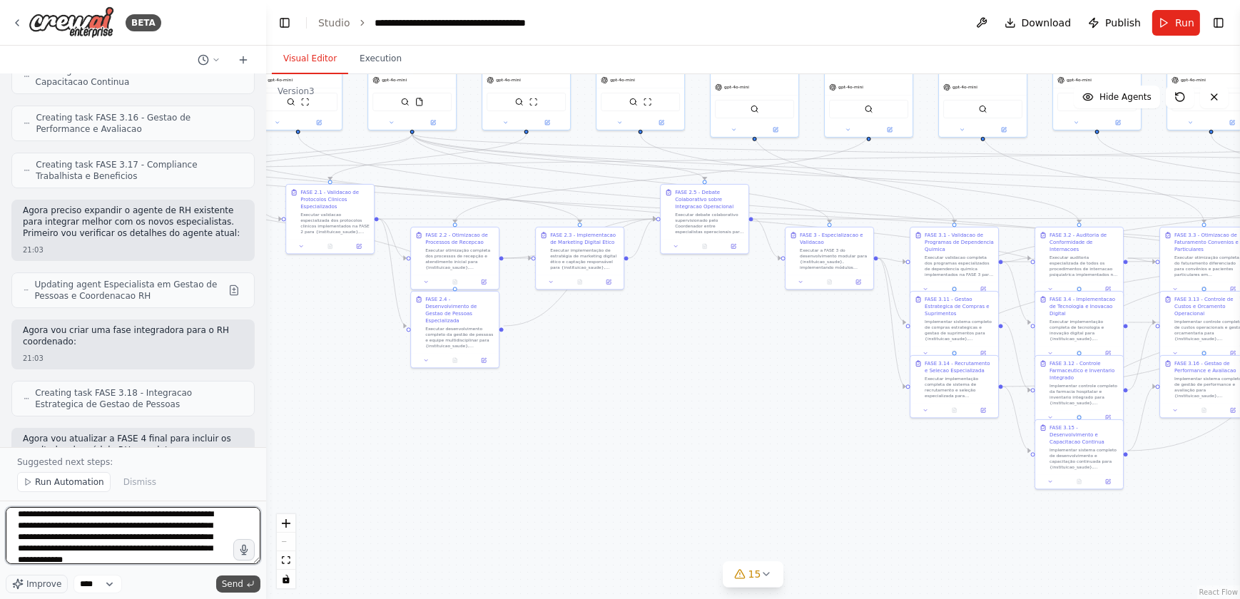
type textarea "**********"
click at [230, 588] on span "Send" at bounding box center [232, 584] width 21 height 11
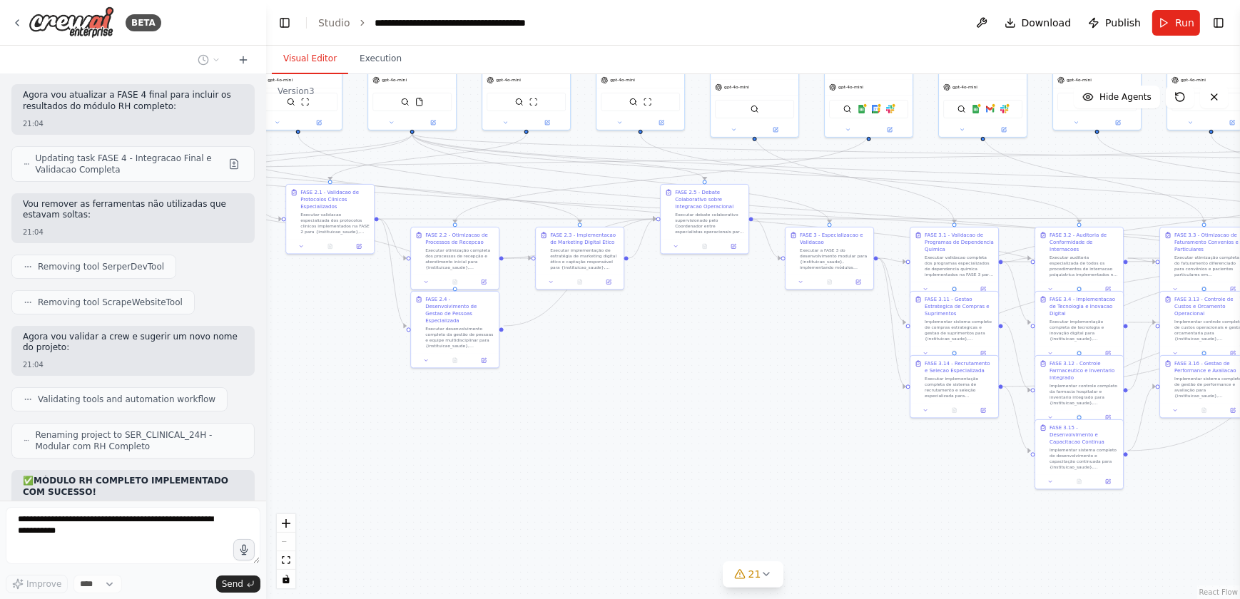
scroll to position [115973, 0]
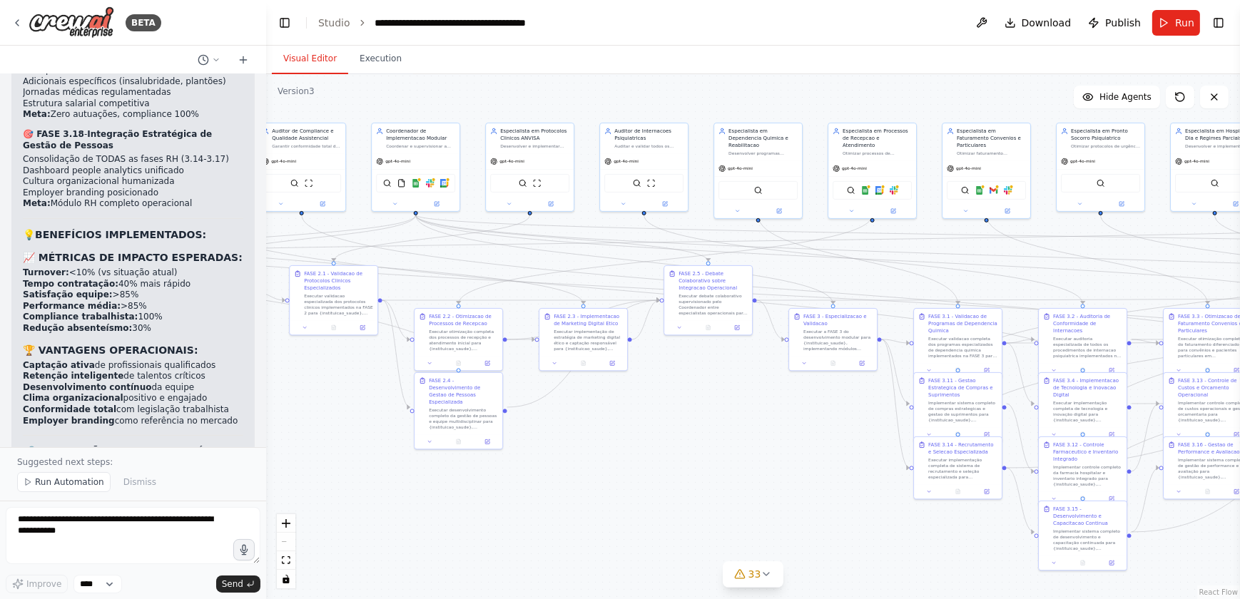
drag, startPoint x: 682, startPoint y: 319, endPoint x: 685, endPoint y: 400, distance: 81.4
click at [685, 400] on div ".deletable-edge-delete-btn { width: 20px; height: 20px; border: 0px solid #ffff…" at bounding box center [753, 336] width 974 height 525
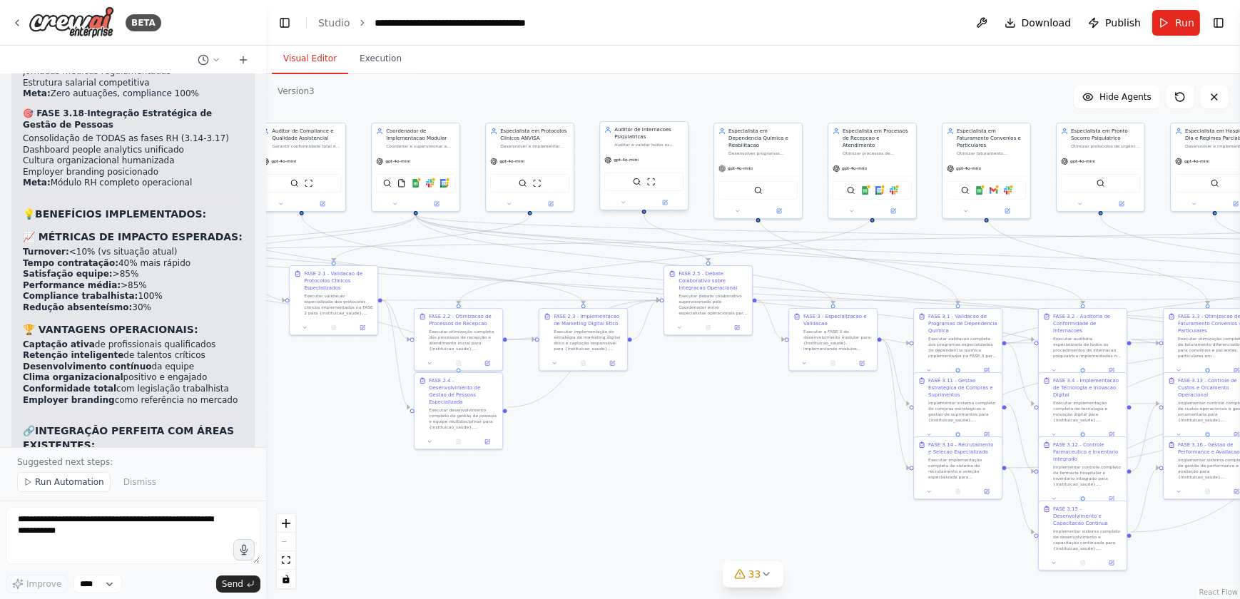
scroll to position [116935, 0]
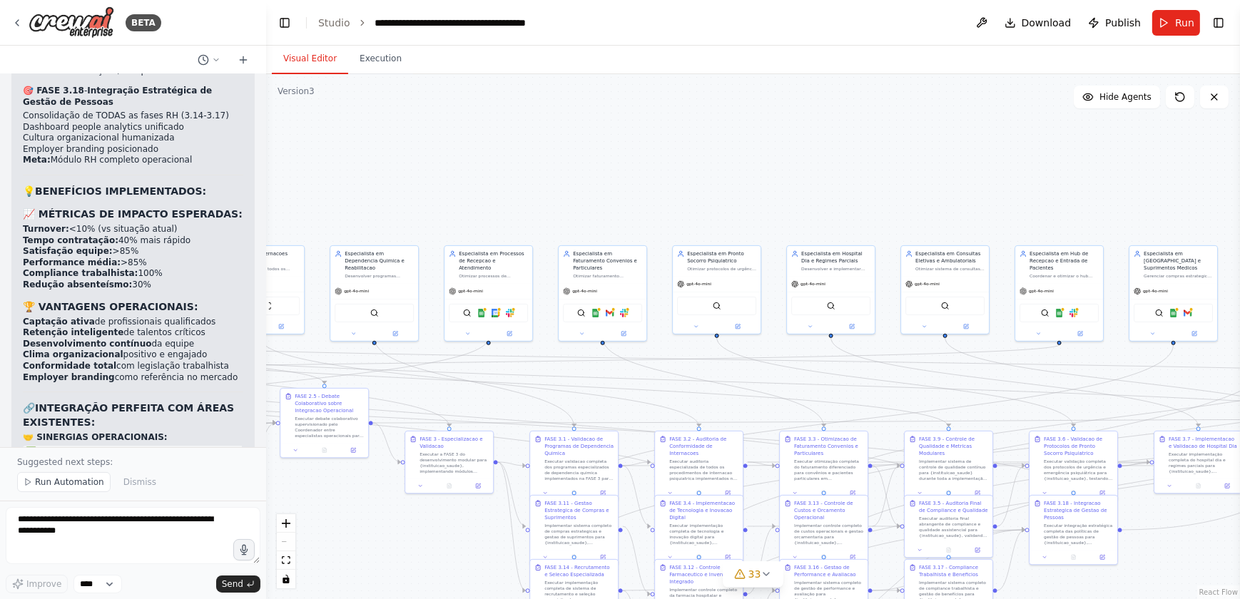
drag, startPoint x: 699, startPoint y: 94, endPoint x: 315, endPoint y: 217, distance: 403.1
click at [315, 217] on div ".deletable-edge-delete-btn { width: 20px; height: 20px; border: 0px solid #ffff…" at bounding box center [753, 336] width 974 height 525
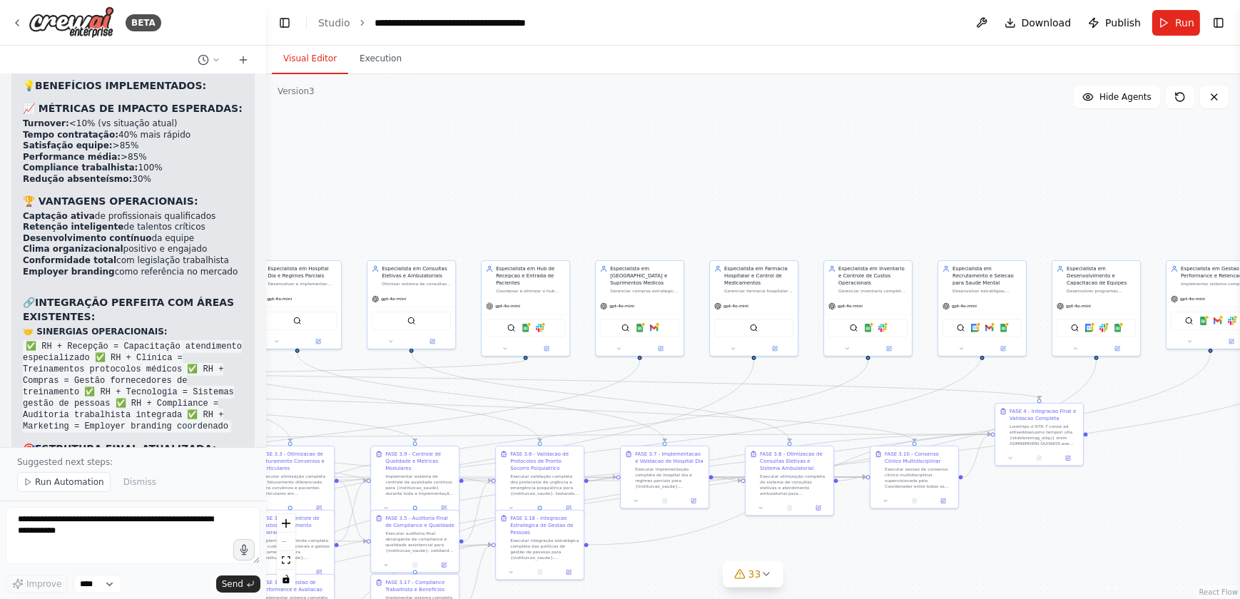
scroll to position [117052, 0]
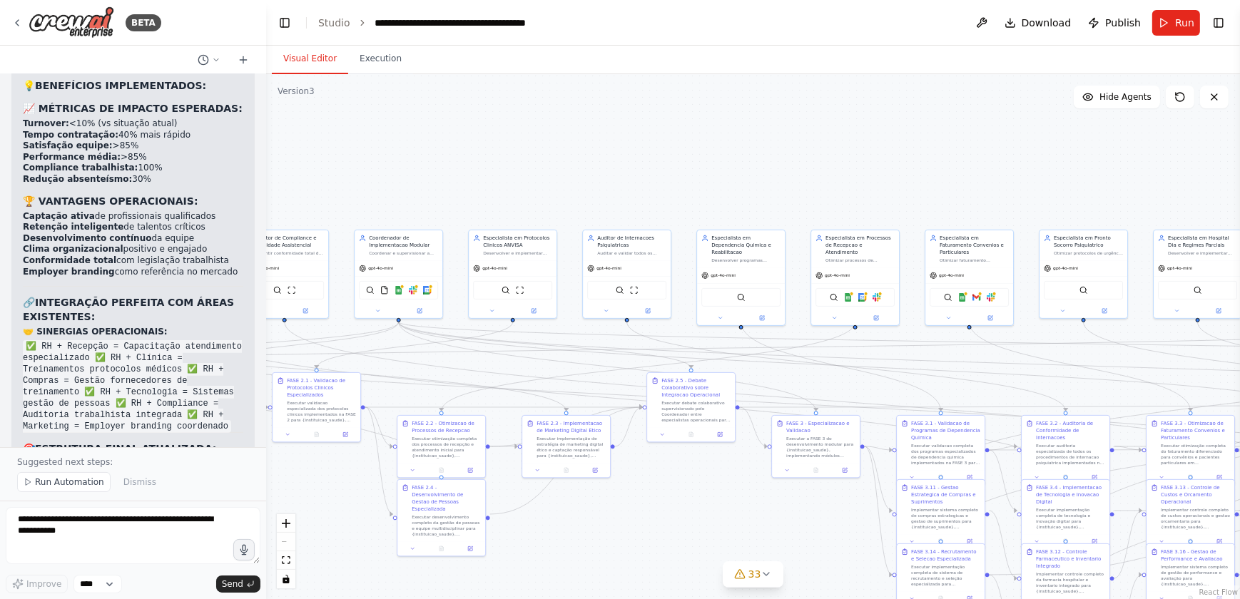
drag, startPoint x: 875, startPoint y: 189, endPoint x: 1242, endPoint y: 173, distance: 367.1
click at [1240, 173] on html "BETA Gostaria de criar um projeto que seguisse exatamente essa estrutura: # Pla…" at bounding box center [620, 299] width 1240 height 599
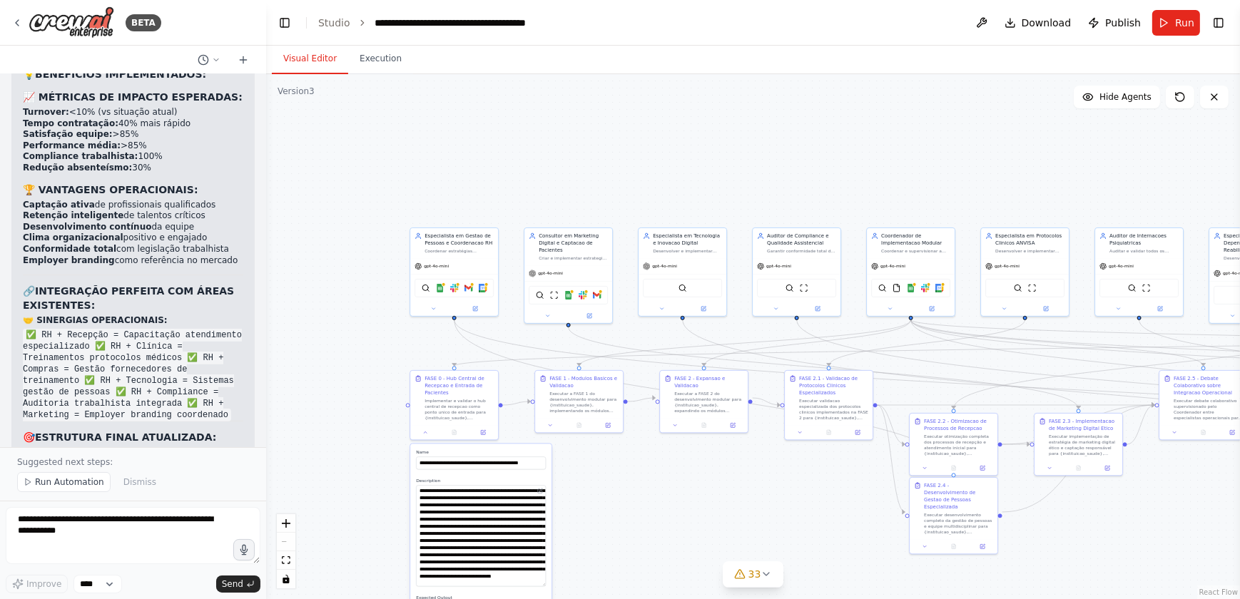
scroll to position [117075, 0]
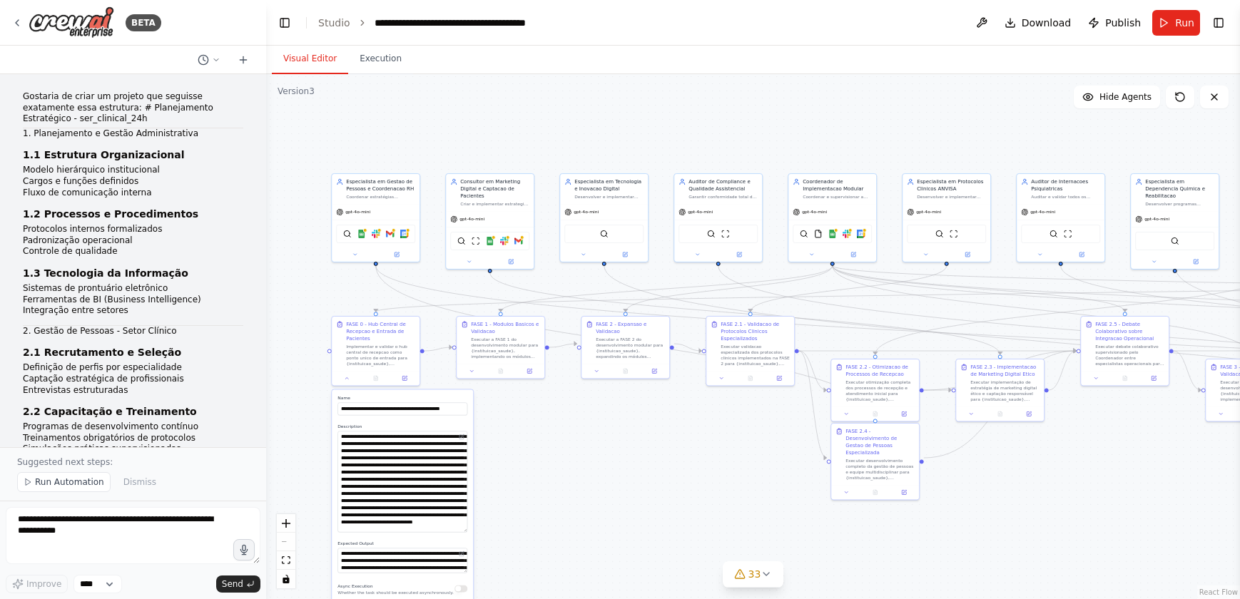
click at [813, 96] on div ".deletable-edge-delete-btn { width: 20px; height: 20px; border: 0px solid #ffff…" at bounding box center [753, 336] width 974 height 525
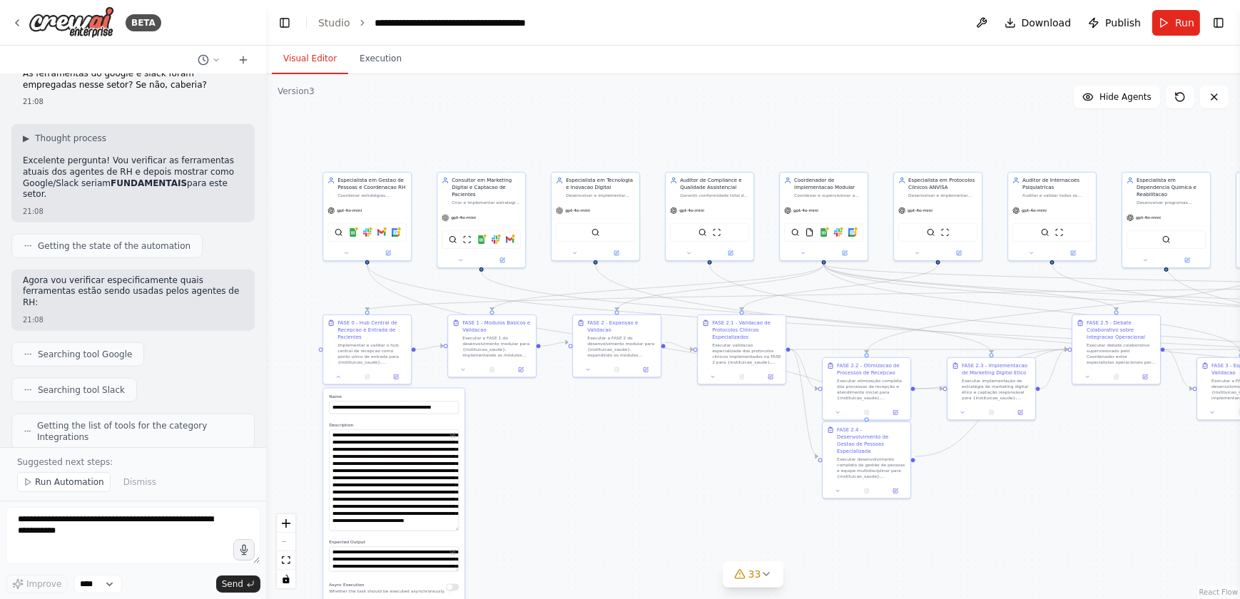
scroll to position [118221, 0]
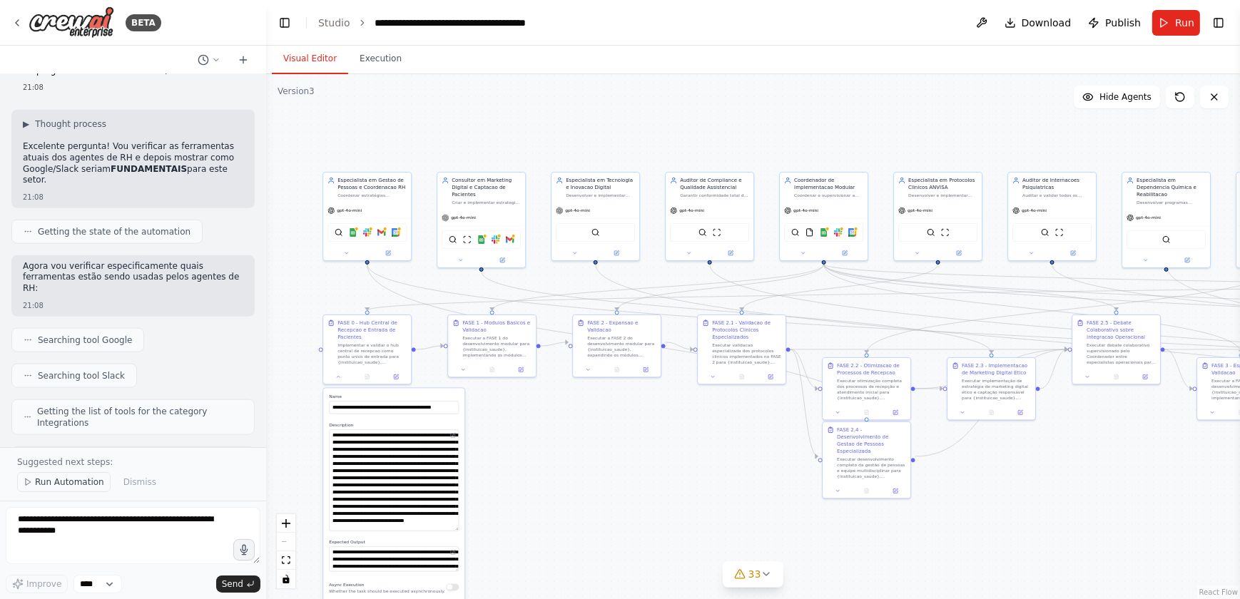
click at [59, 485] on span "Run Automation" at bounding box center [69, 482] width 69 height 11
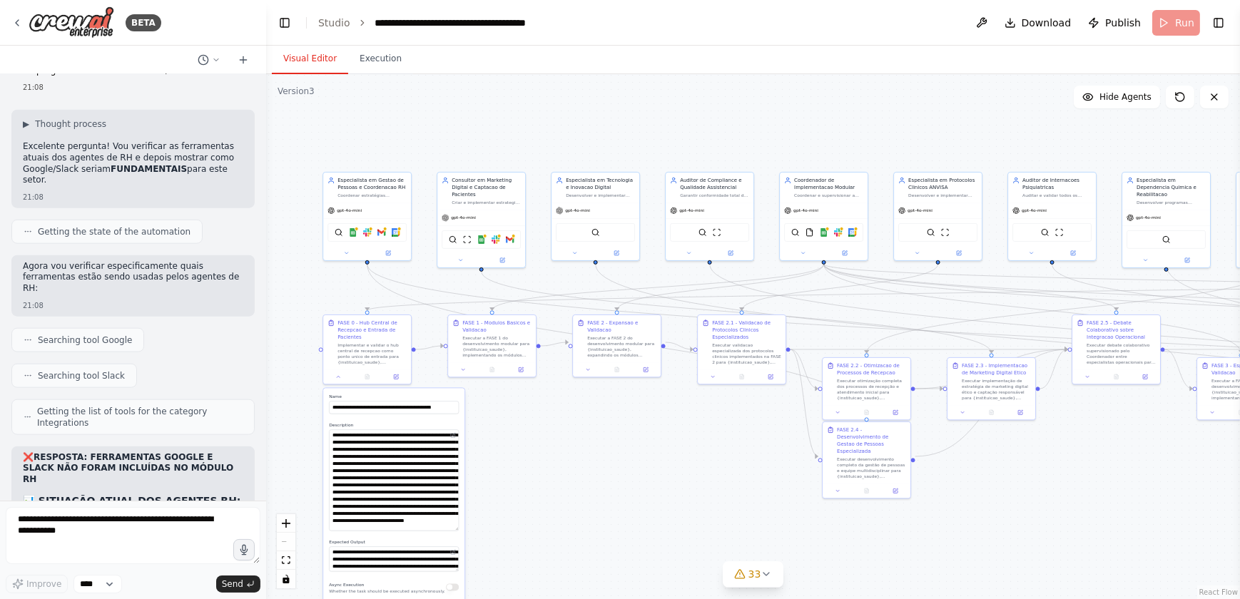
scroll to position [118168, 0]
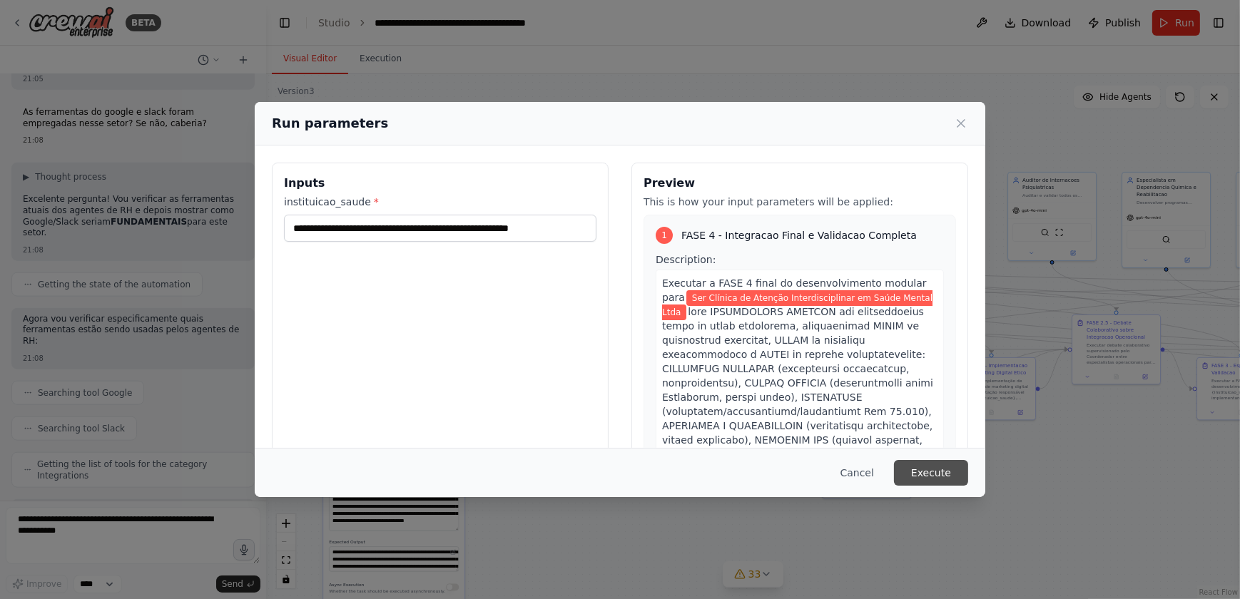
click at [921, 477] on button "Execute" at bounding box center [931, 473] width 74 height 26
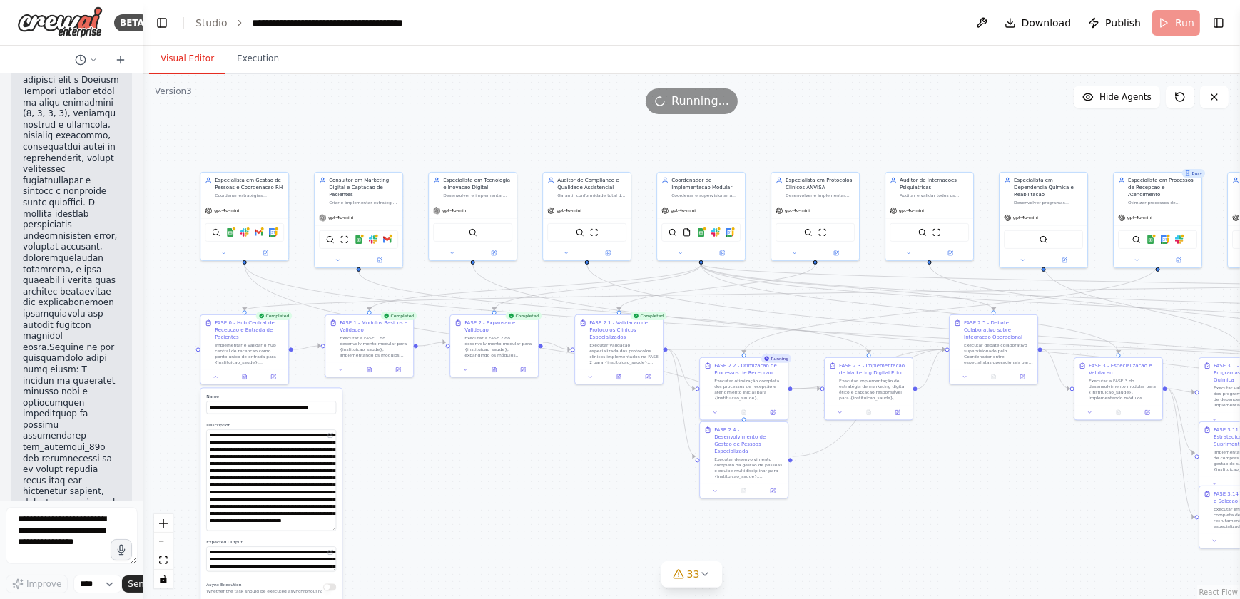
scroll to position [259125, 0]
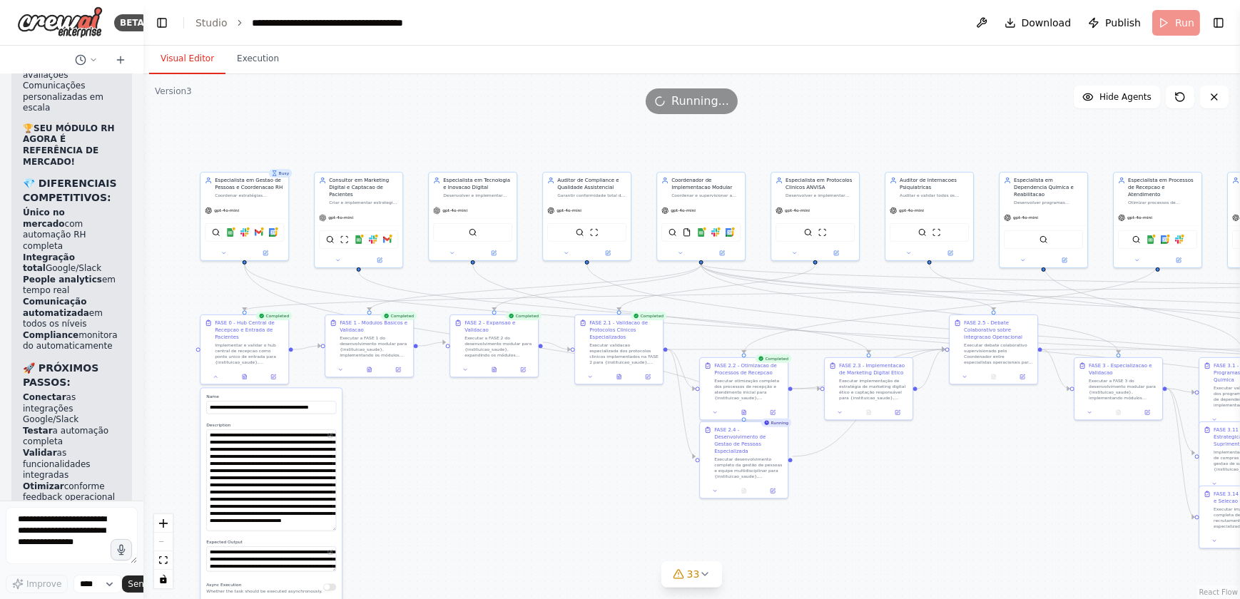
drag, startPoint x: 264, startPoint y: 147, endPoint x: 18, endPoint y: 152, distance: 246.3
click at [18, 152] on div "BETA Gostaria de criar um projeto que seguisse exatamente essa estrutura: # Pla…" at bounding box center [71, 299] width 143 height 599
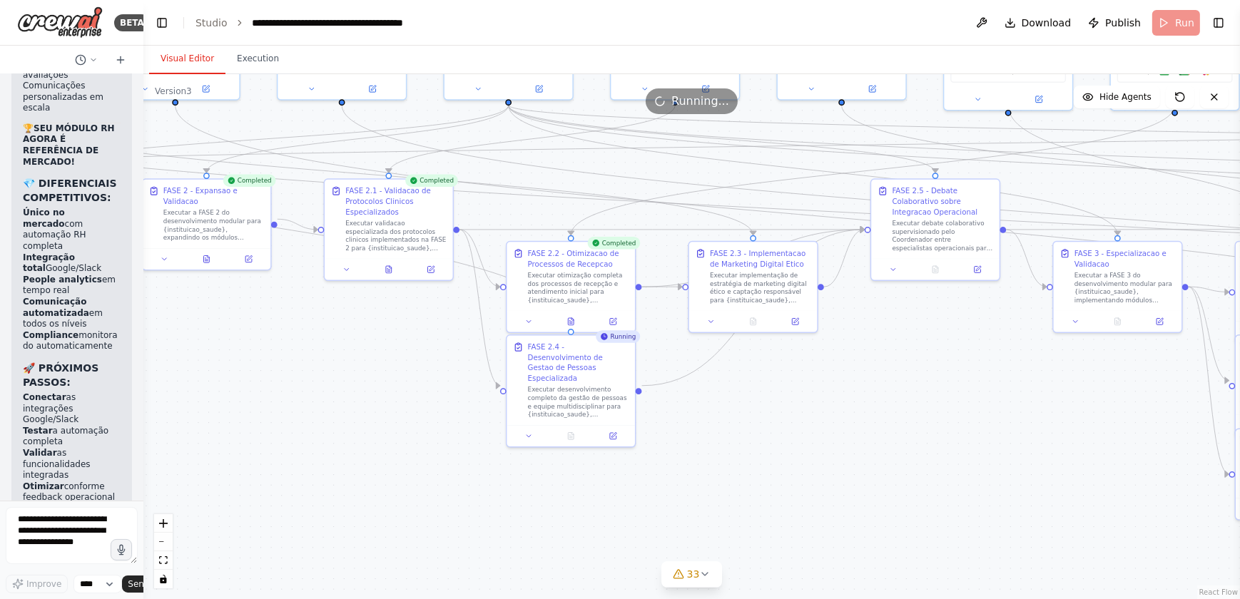
drag, startPoint x: 845, startPoint y: 390, endPoint x: 507, endPoint y: 176, distance: 399.7
click at [507, 176] on div ".deletable-edge-delete-btn { width: 20px; height: 20px; border: 0px solid #ffff…" at bounding box center [691, 336] width 1097 height 525
click at [694, 579] on span "33" at bounding box center [693, 574] width 13 height 14
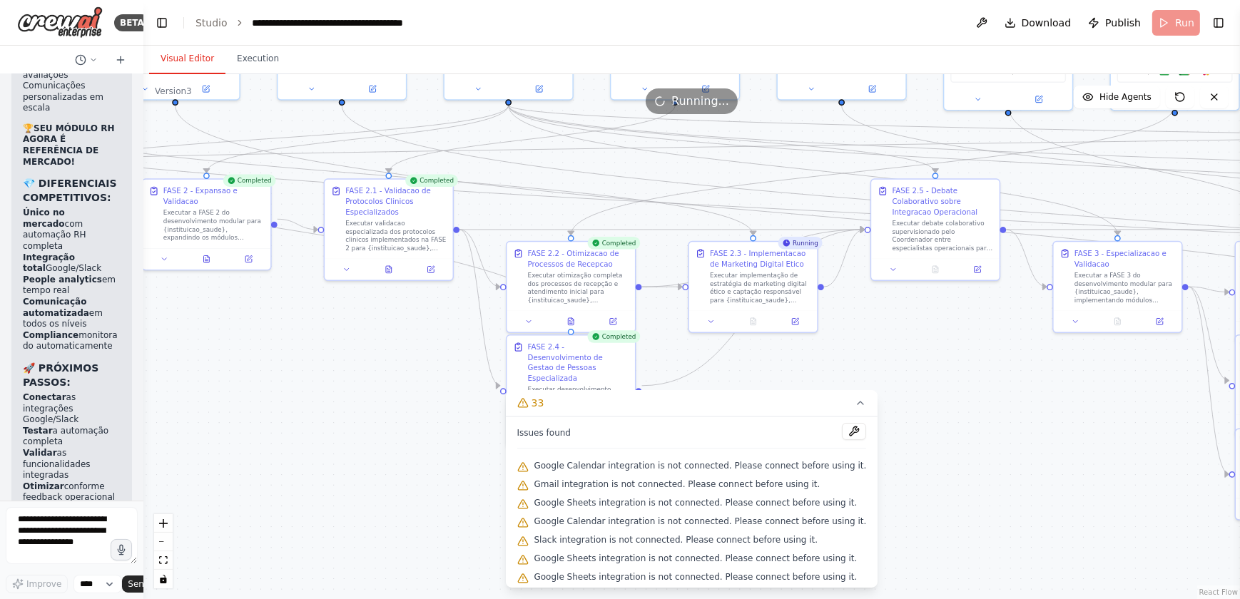
click at [1004, 453] on div ".deletable-edge-delete-btn { width: 20px; height: 20px; border: 0px solid #ffff…" at bounding box center [691, 336] width 1097 height 525
click at [855, 402] on icon at bounding box center [860, 402] width 11 height 11
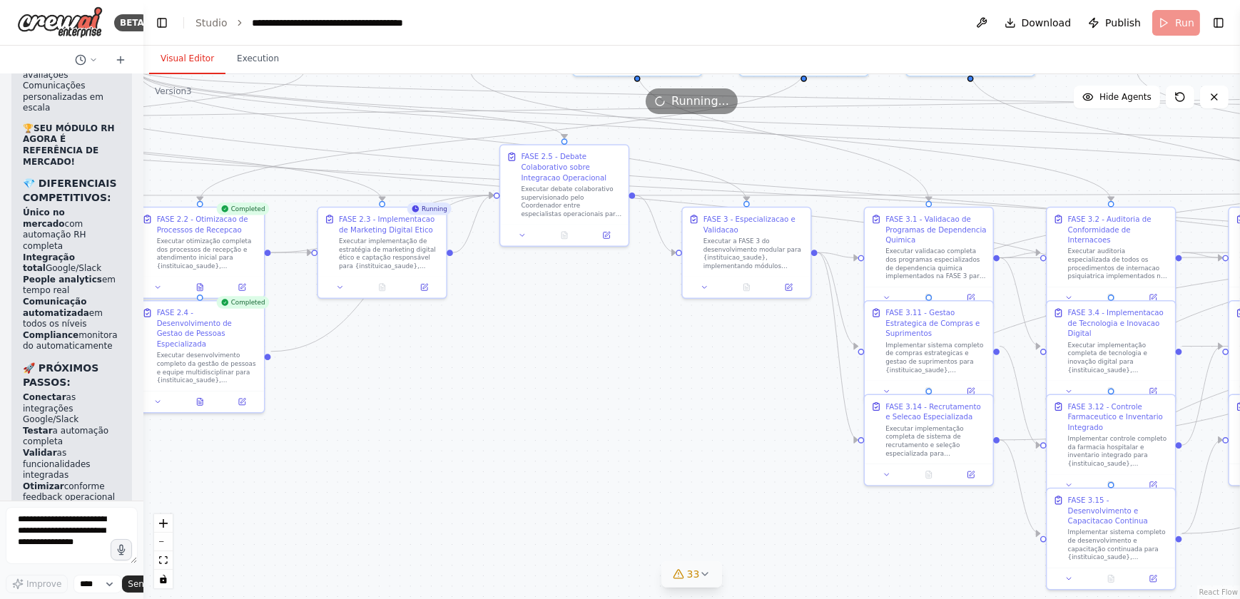
drag, startPoint x: 972, startPoint y: 400, endPoint x: 607, endPoint y: 365, distance: 367.0
click at [607, 365] on div ".deletable-edge-delete-btn { width: 20px; height: 20px; border: 0px solid #ffff…" at bounding box center [691, 336] width 1097 height 525
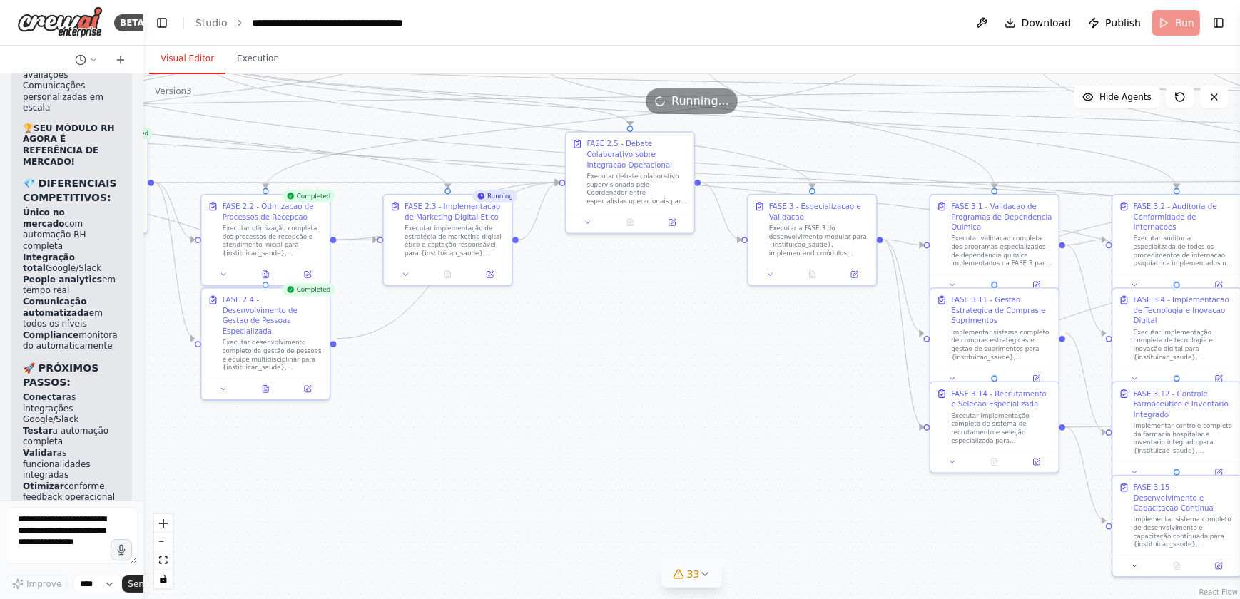
drag, startPoint x: 536, startPoint y: 350, endPoint x: 578, endPoint y: 340, distance: 43.4
click at [578, 340] on div ".deletable-edge-delete-btn { width: 20px; height: 20px; border: 0px solid #ffff…" at bounding box center [691, 336] width 1097 height 525
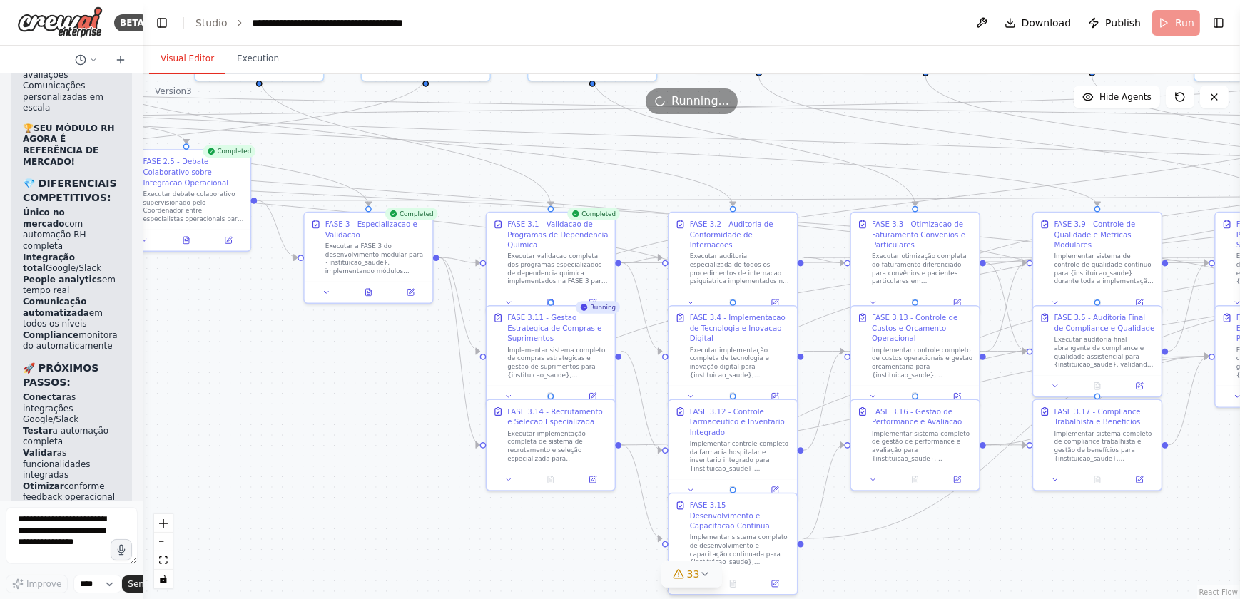
drag, startPoint x: 729, startPoint y: 350, endPoint x: 288, endPoint y: 367, distance: 441.4
click at [288, 367] on div ".deletable-edge-delete-btn { width: 20px; height: 20px; border: 0px solid #ffff…" at bounding box center [691, 336] width 1097 height 525
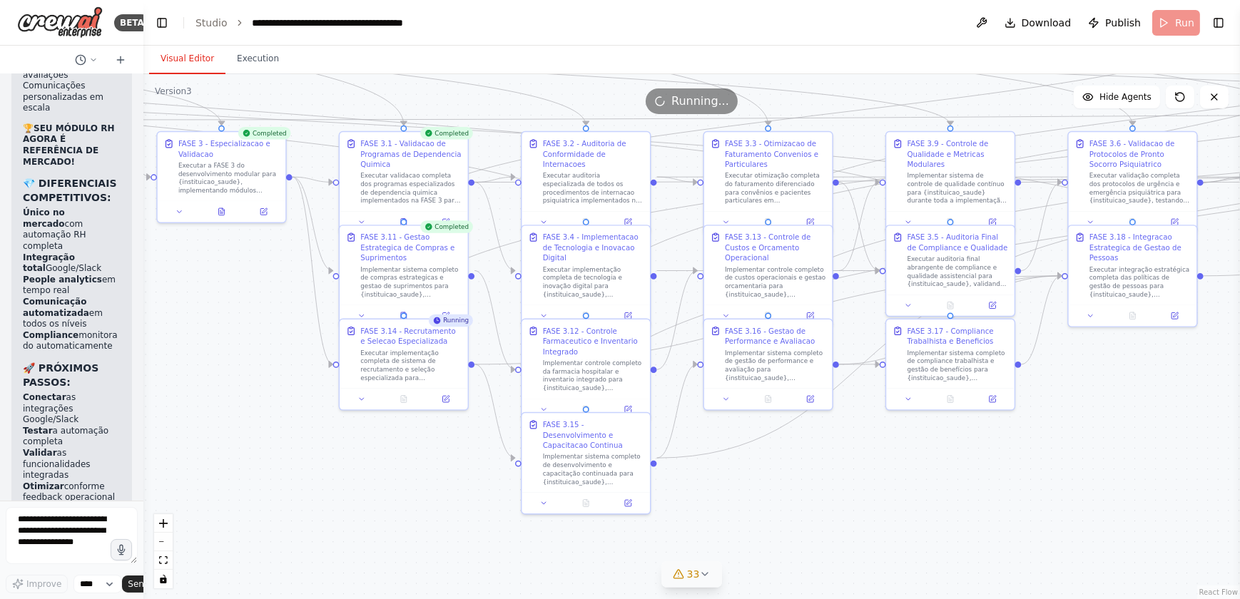
drag, startPoint x: 402, startPoint y: 420, endPoint x: 252, endPoint y: 340, distance: 169.5
click at [252, 340] on div ".deletable-edge-delete-btn { width: 20px; height: 20px; border: 0px solid #ffff…" at bounding box center [691, 336] width 1097 height 525
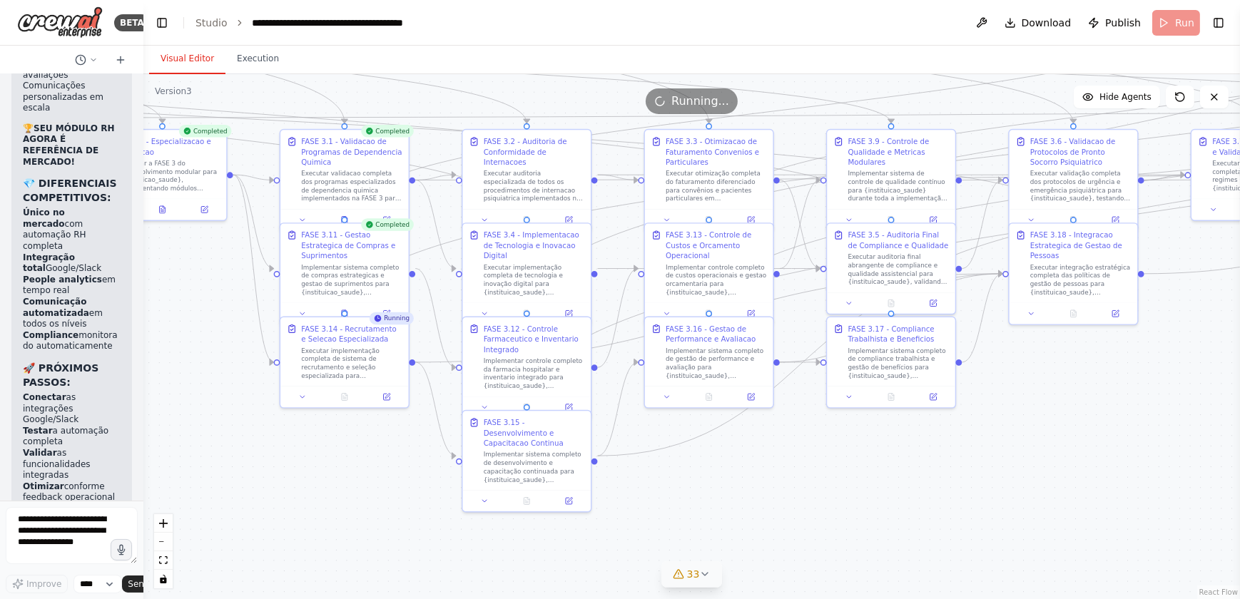
drag, startPoint x: 871, startPoint y: 487, endPoint x: 812, endPoint y: 485, distance: 58.6
click at [812, 485] on div ".deletable-edge-delete-btn { width: 20px; height: 20px; border: 0px solid #ffff…" at bounding box center [691, 336] width 1097 height 525
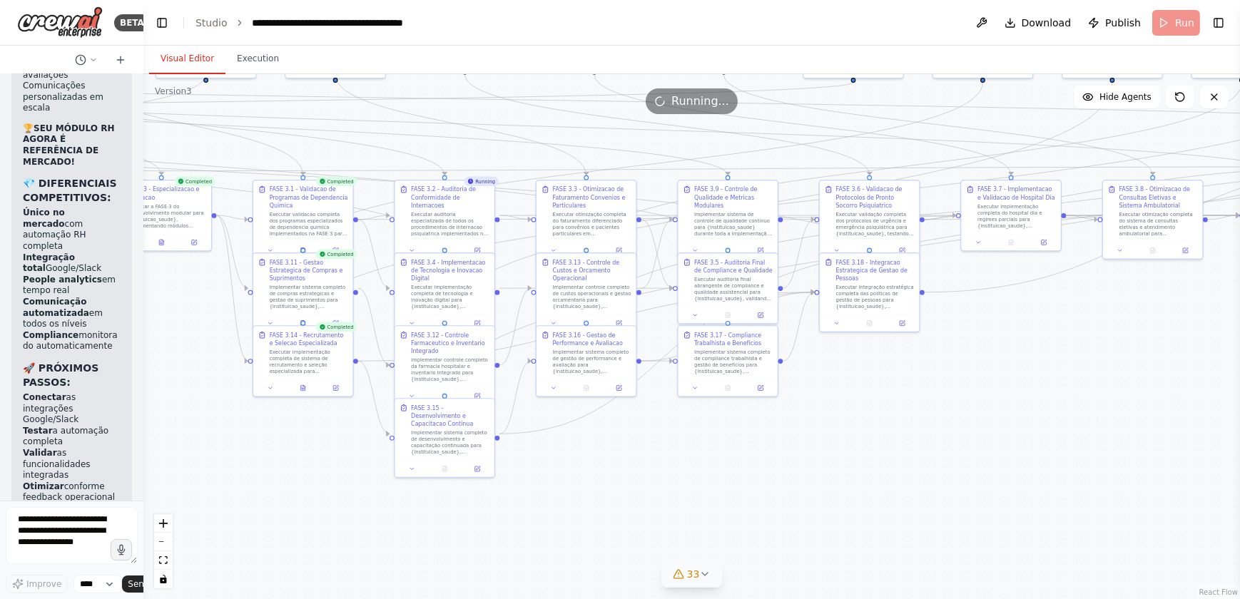
drag, startPoint x: 906, startPoint y: 490, endPoint x: 759, endPoint y: 463, distance: 150.2
click at [759, 463] on div ".deletable-edge-delete-btn { width: 20px; height: 20px; border: 0px solid #ffff…" at bounding box center [691, 336] width 1097 height 525
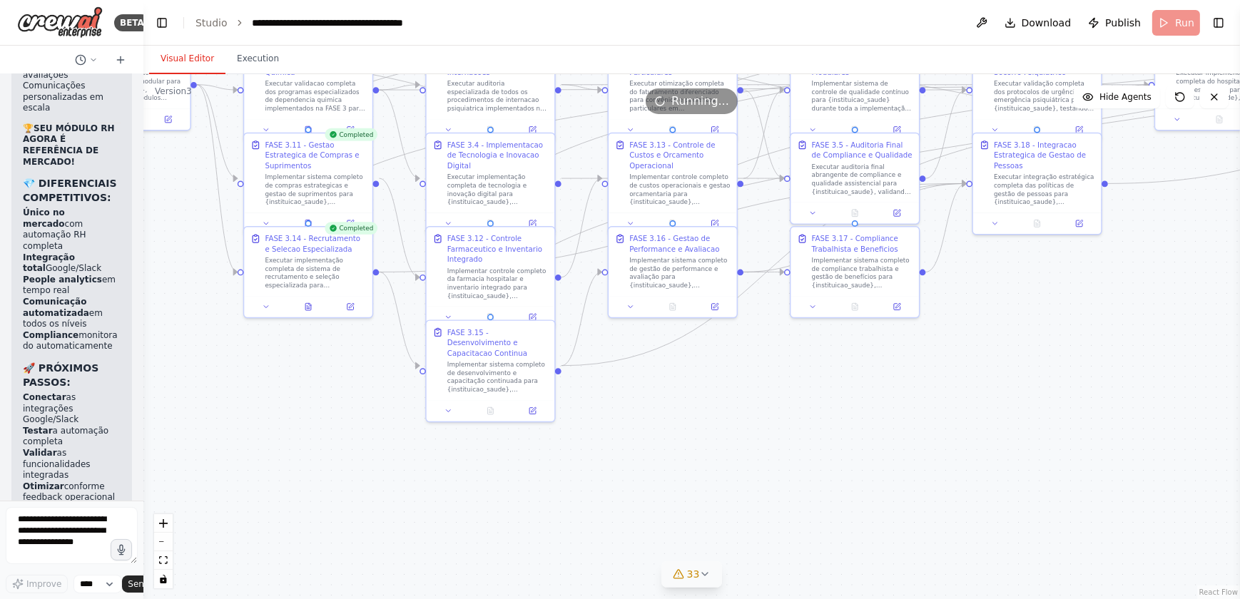
drag, startPoint x: 332, startPoint y: 437, endPoint x: 335, endPoint y: 400, distance: 37.2
click at [335, 400] on div ".deletable-edge-delete-btn { width: 20px; height: 20px; border: 0px solid #ffff…" at bounding box center [691, 336] width 1097 height 525
drag, startPoint x: 467, startPoint y: 336, endPoint x: 462, endPoint y: 523, distance: 187.1
click at [462, 523] on div "FASE 3.15 - Desenvolvimento e Capacitacao Continua" at bounding box center [492, 527] width 101 height 31
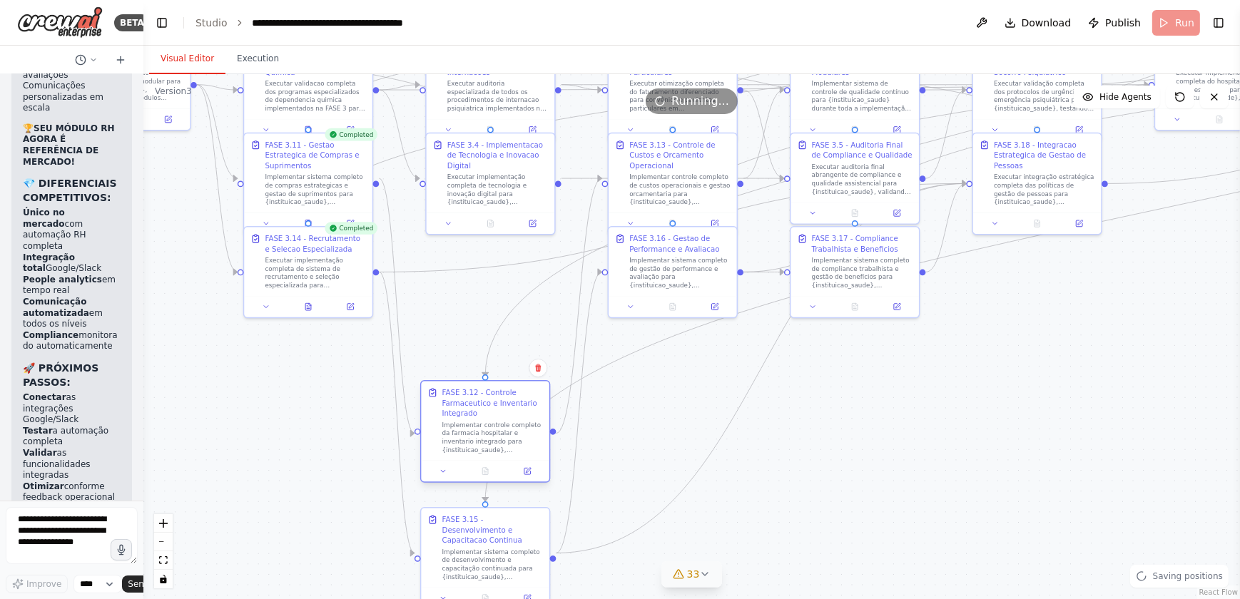
drag, startPoint x: 495, startPoint y: 248, endPoint x: 487, endPoint y: 403, distance: 155.7
click at [487, 403] on div "FASE 3.12 - Controle Farmaceutico e Inventario Integrado" at bounding box center [492, 402] width 101 height 31
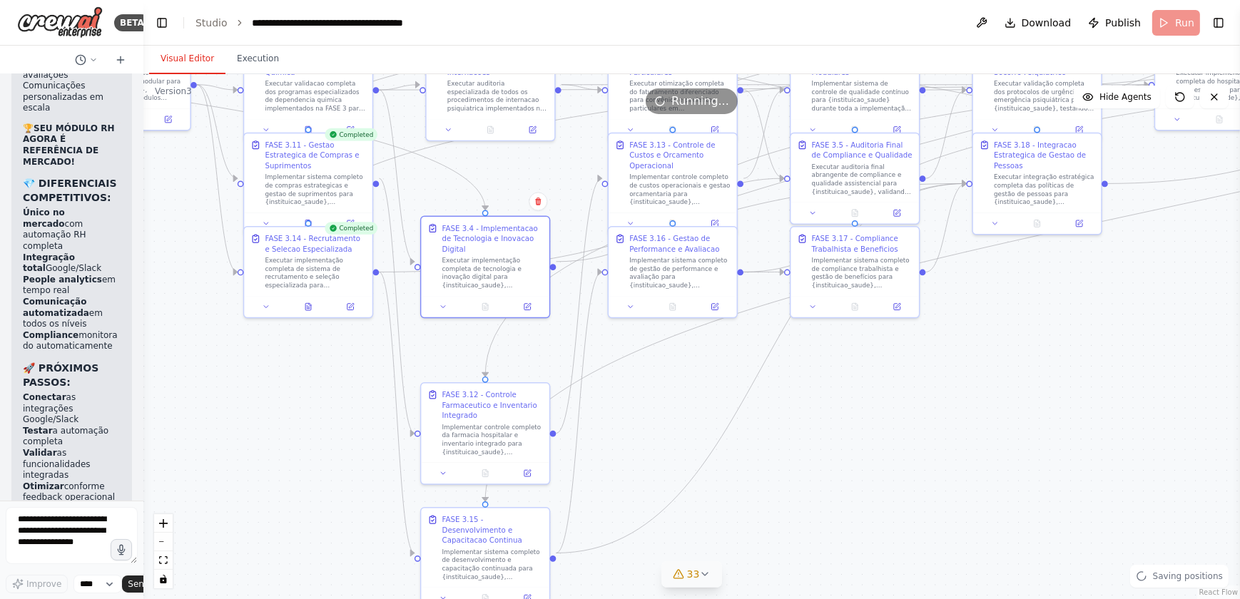
drag, startPoint x: 475, startPoint y: 270, endPoint x: 463, endPoint y: 368, distance: 97.8
click at [463, 368] on div ".deletable-edge-delete-btn { width: 20px; height: 20px; border: 0px solid #ffff…" at bounding box center [691, 336] width 1097 height 525
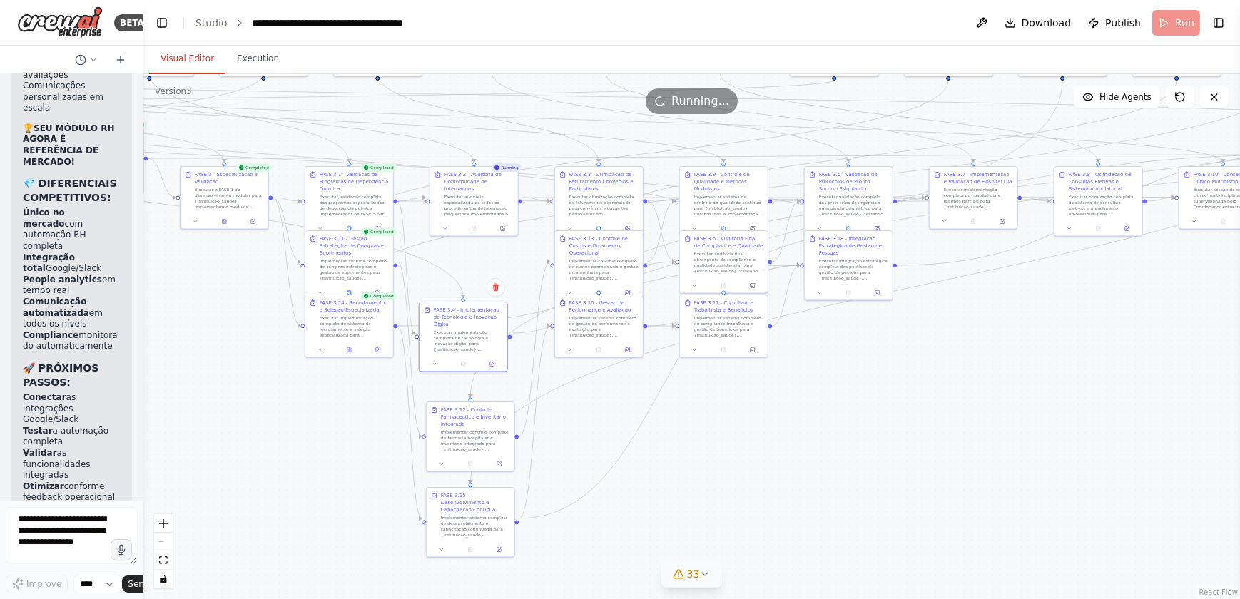
click at [747, 418] on div ".deletable-edge-delete-btn { width: 20px; height: 20px; border: 0px solid #ffff…" at bounding box center [691, 336] width 1097 height 525
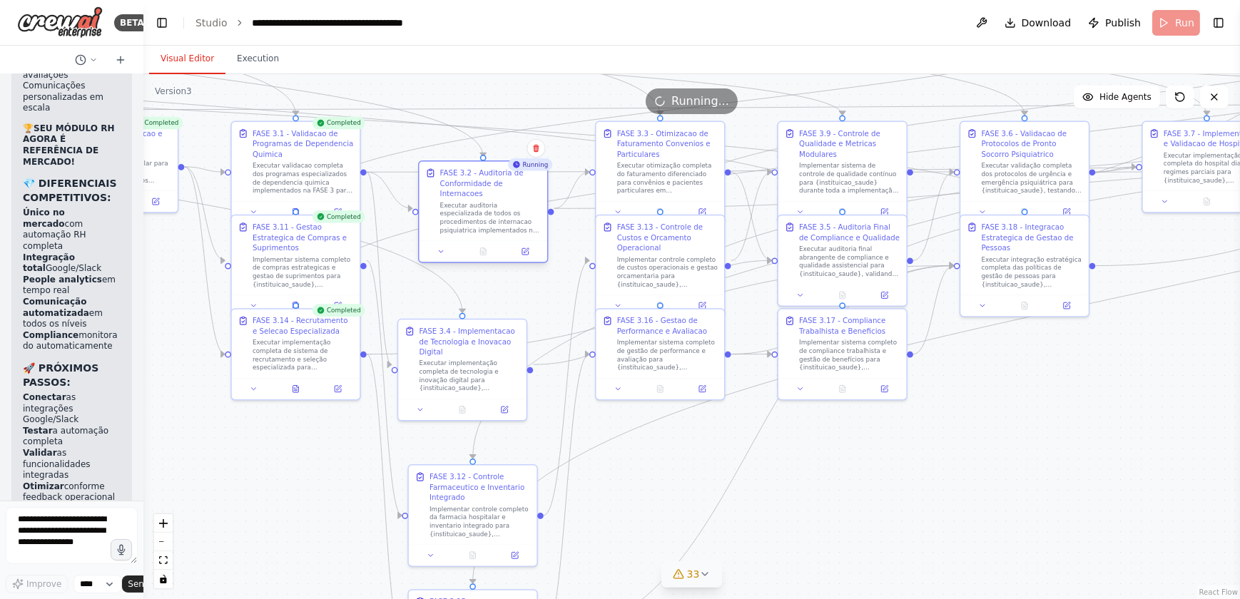
drag, startPoint x: 483, startPoint y: 169, endPoint x: 485, endPoint y: 206, distance: 36.4
click at [485, 206] on div "Executar auditoria especializada de todos os procedimentos de internacao psiqui…" at bounding box center [490, 218] width 101 height 34
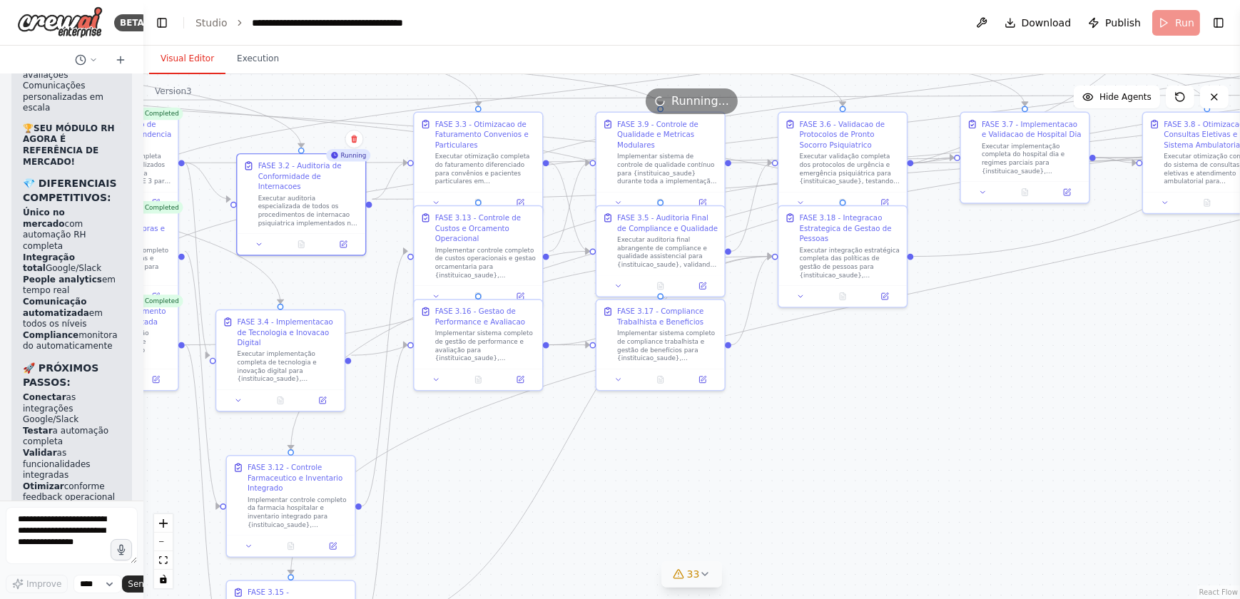
drag, startPoint x: 870, startPoint y: 442, endPoint x: 817, endPoint y: 457, distance: 54.7
click at [817, 457] on div ".deletable-edge-delete-btn { width: 20px; height: 20px; border: 0px solid #ffff…" at bounding box center [691, 336] width 1097 height 525
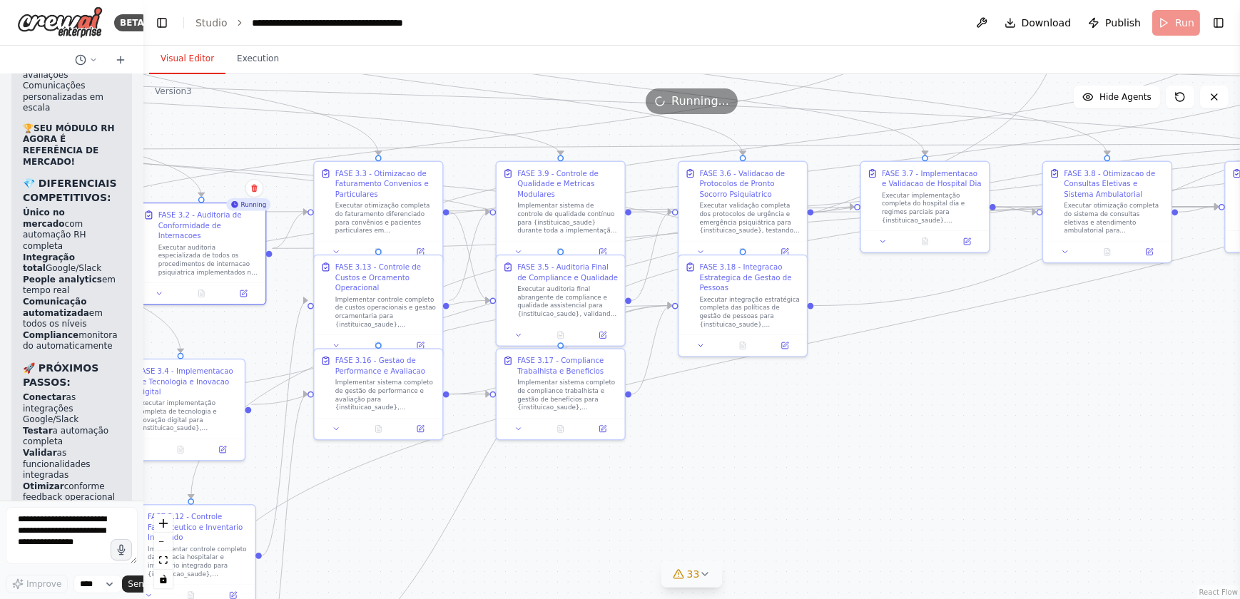
drag, startPoint x: 1118, startPoint y: 352, endPoint x: 1018, endPoint y: 401, distance: 111.4
click at [1018, 401] on div ".deletable-edge-delete-btn { width: 20px; height: 20px; border: 0px solid #ffff…" at bounding box center [691, 336] width 1097 height 525
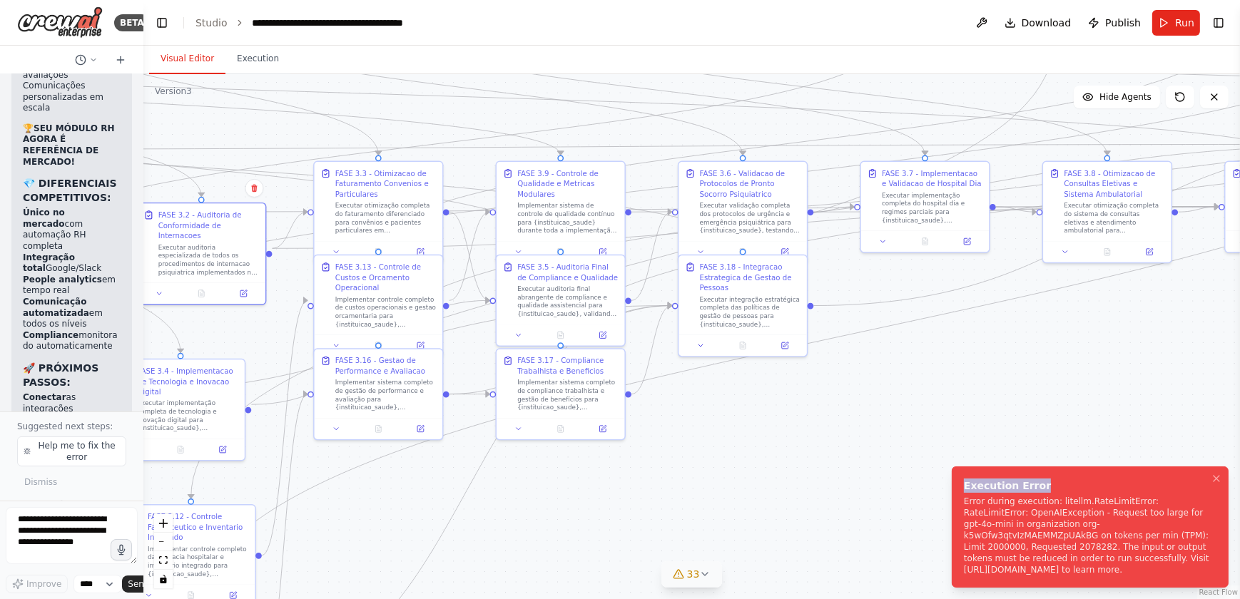
drag, startPoint x: 964, startPoint y: 496, endPoint x: 1193, endPoint y: 569, distance: 240.4
click at [1197, 493] on div "Execution Error" at bounding box center [1087, 486] width 247 height 14
drag, startPoint x: 1197, startPoint y: 573, endPoint x: 961, endPoint y: 488, distance: 251.7
click at [961, 488] on li "Execution Error Error during execution: litellm.RateLimitError: RateLimitError:…" at bounding box center [1090, 527] width 277 height 121
copy div "Execution Error Error during execution: litellm.RateLimitError: RateLimitError:…"
